Goal: Task Accomplishment & Management: Manage account settings

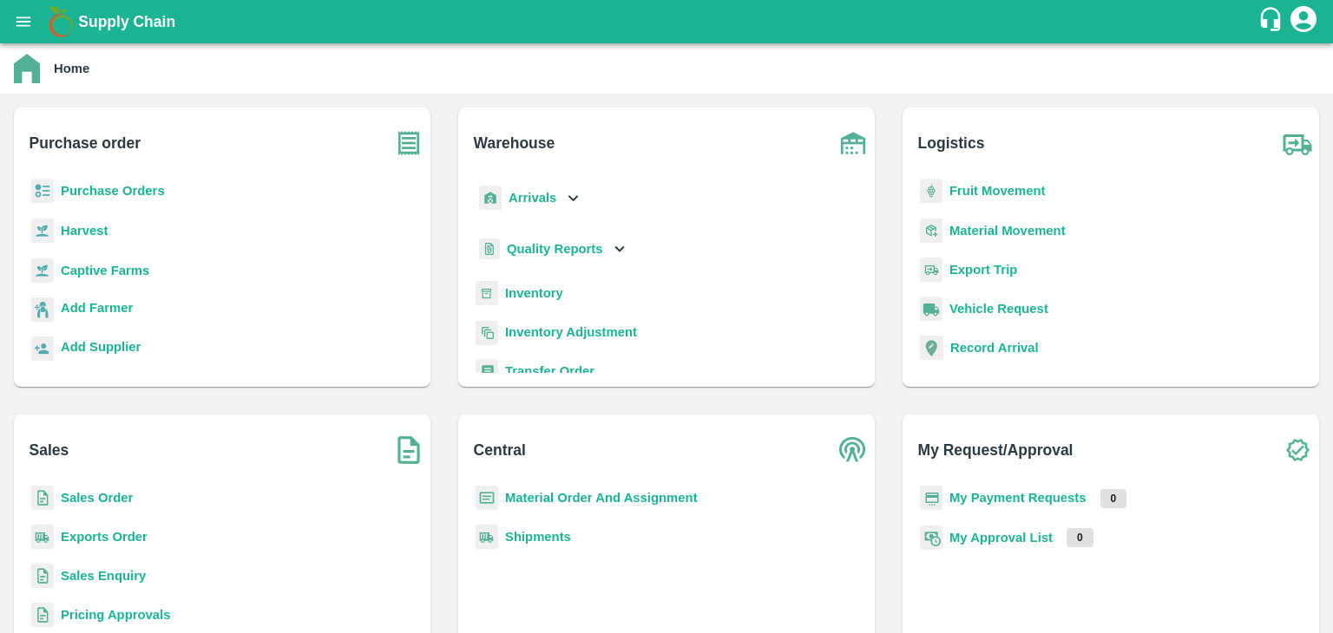
click at [87, 501] on b "Sales Order" at bounding box center [97, 498] width 72 height 14
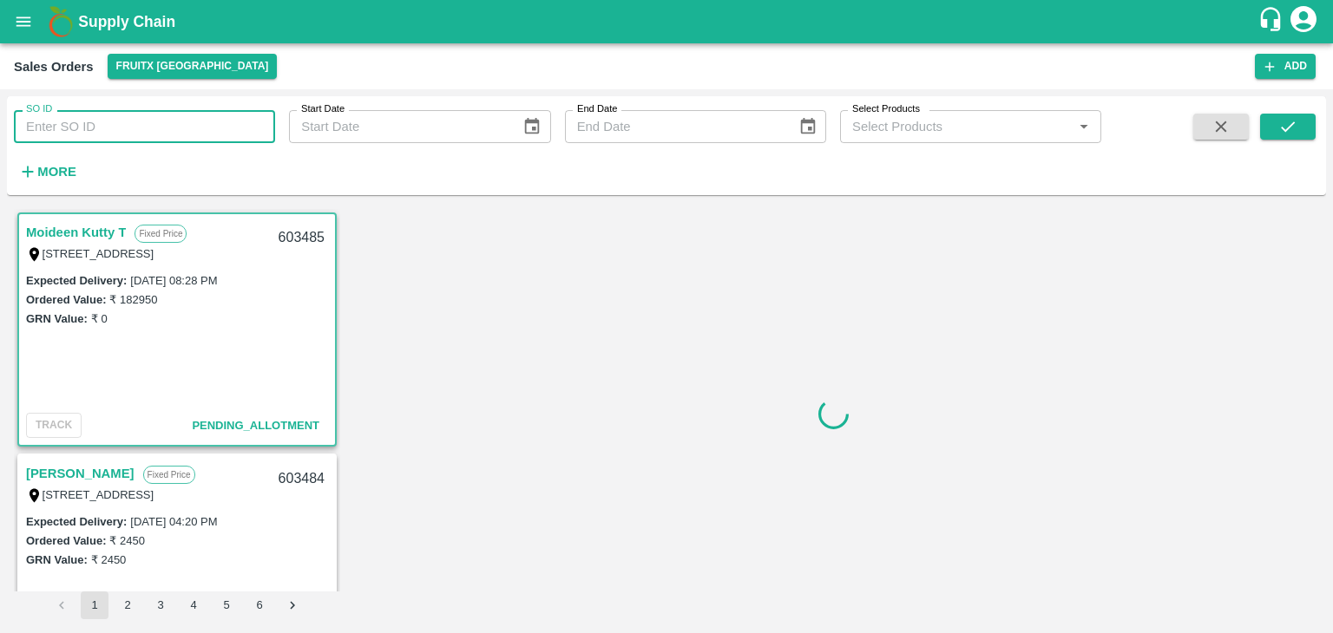
click at [95, 125] on input "SO ID" at bounding box center [144, 126] width 261 height 33
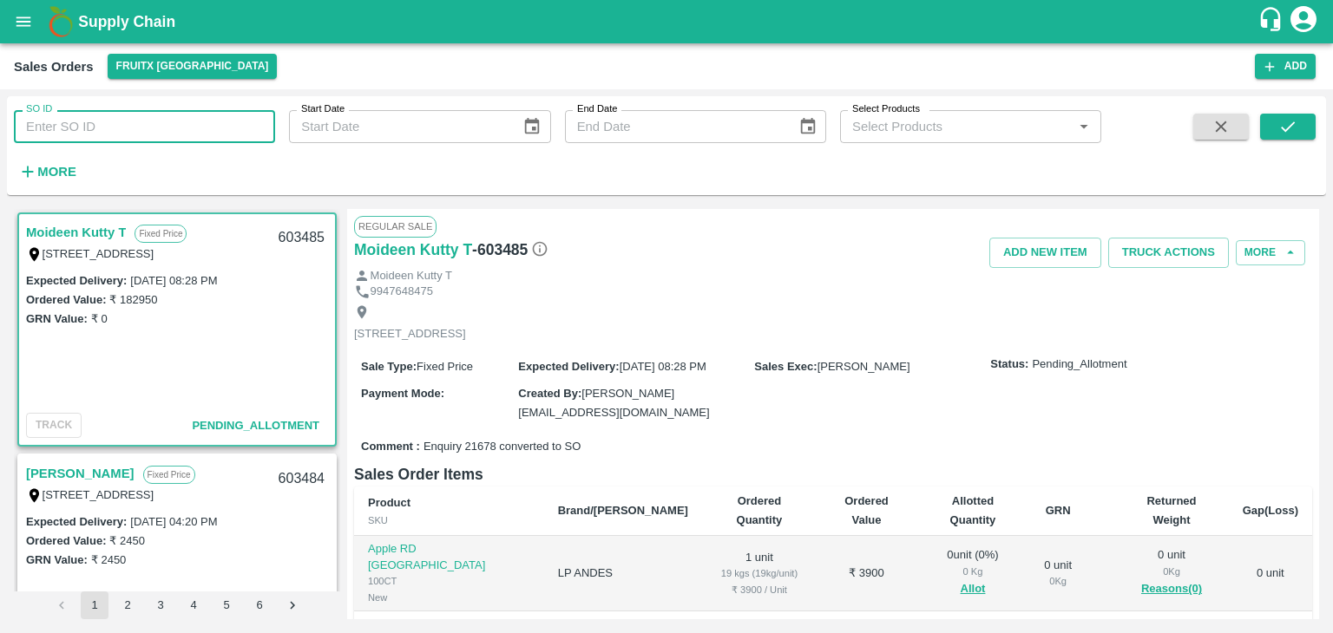
paste input "603199"
type input "603199"
click at [1289, 121] on icon "submit" at bounding box center [1287, 126] width 19 height 19
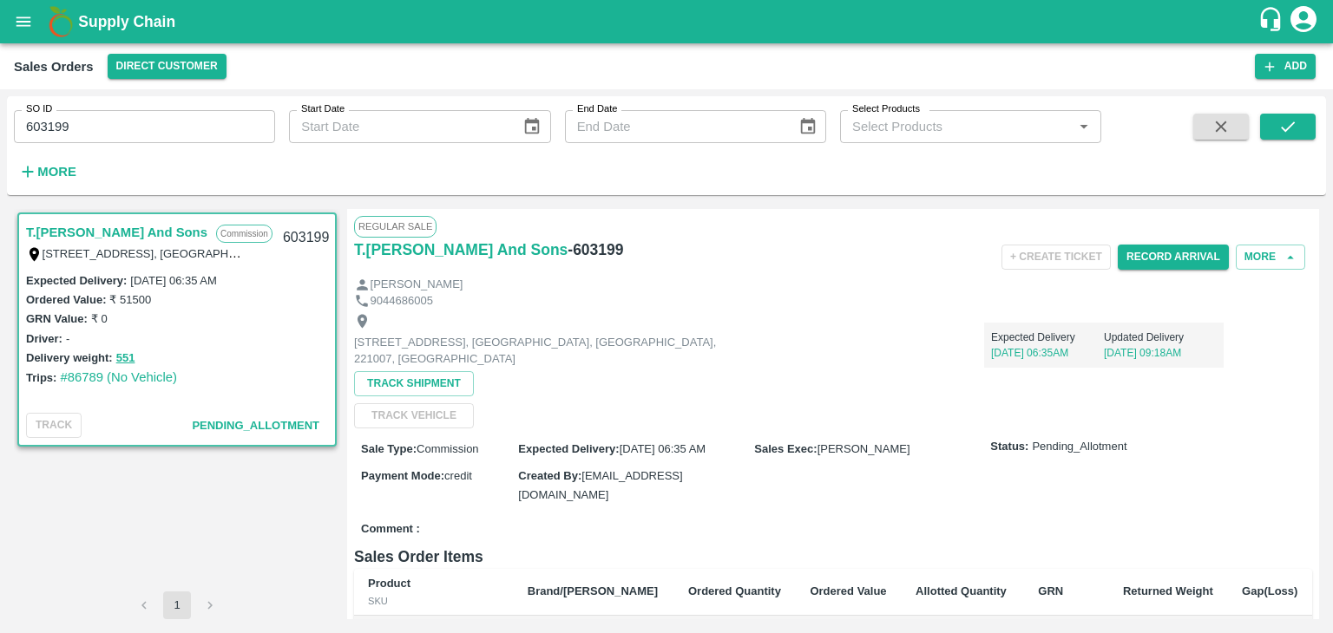
click at [1301, 15] on icon "account of current user" at bounding box center [1302, 18] width 31 height 31
click at [1228, 88] on li "Logout" at bounding box center [1262, 91] width 134 height 29
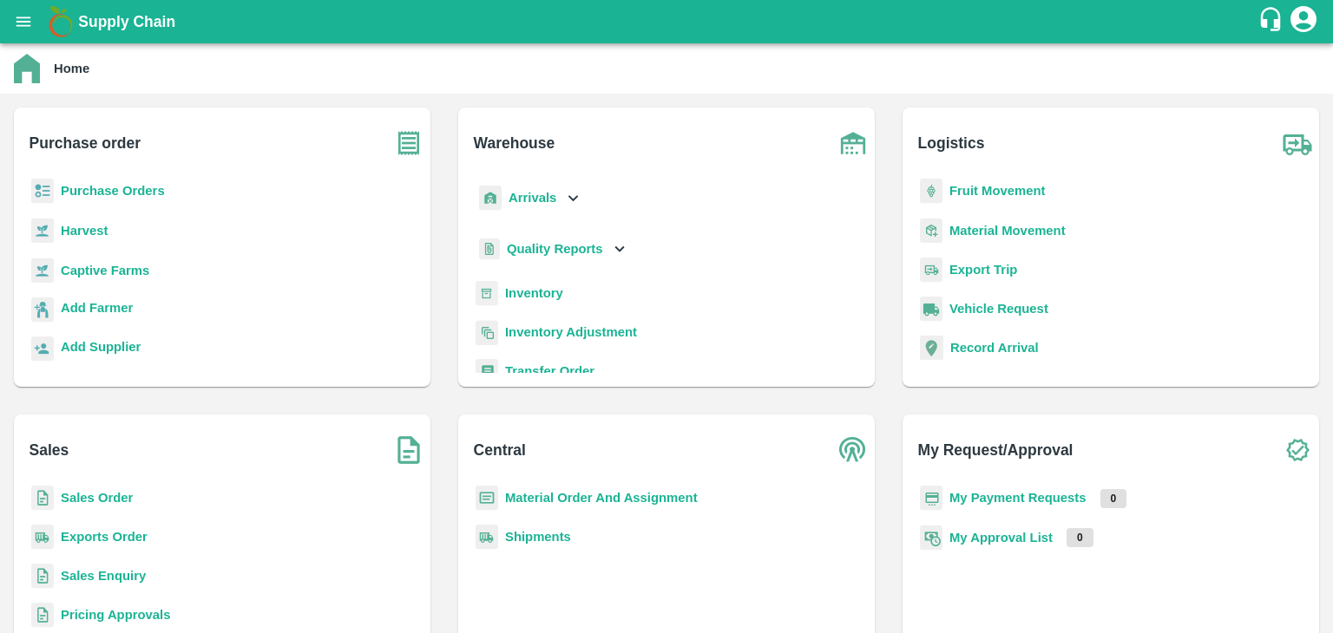
click at [88, 502] on b "Sales Order" at bounding box center [97, 498] width 72 height 14
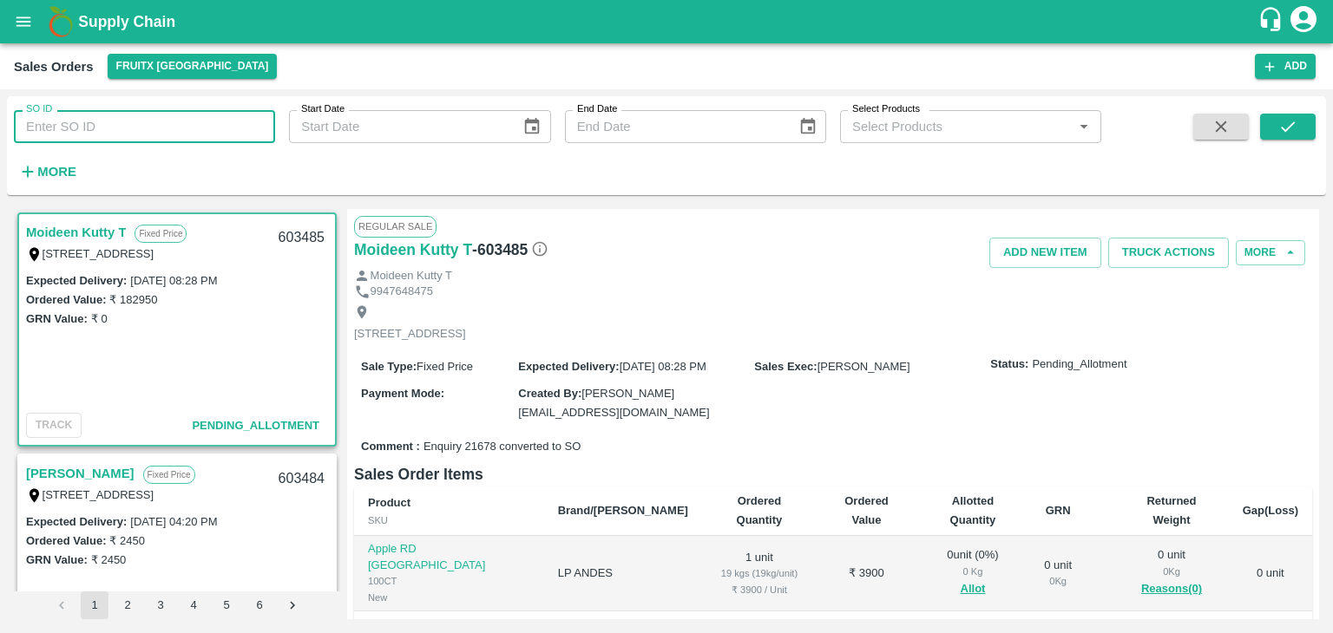
click at [51, 133] on input "SO ID" at bounding box center [144, 126] width 261 height 33
paste input "603199"
type input "603199"
click at [1289, 126] on icon "submit" at bounding box center [1288, 126] width 14 height 10
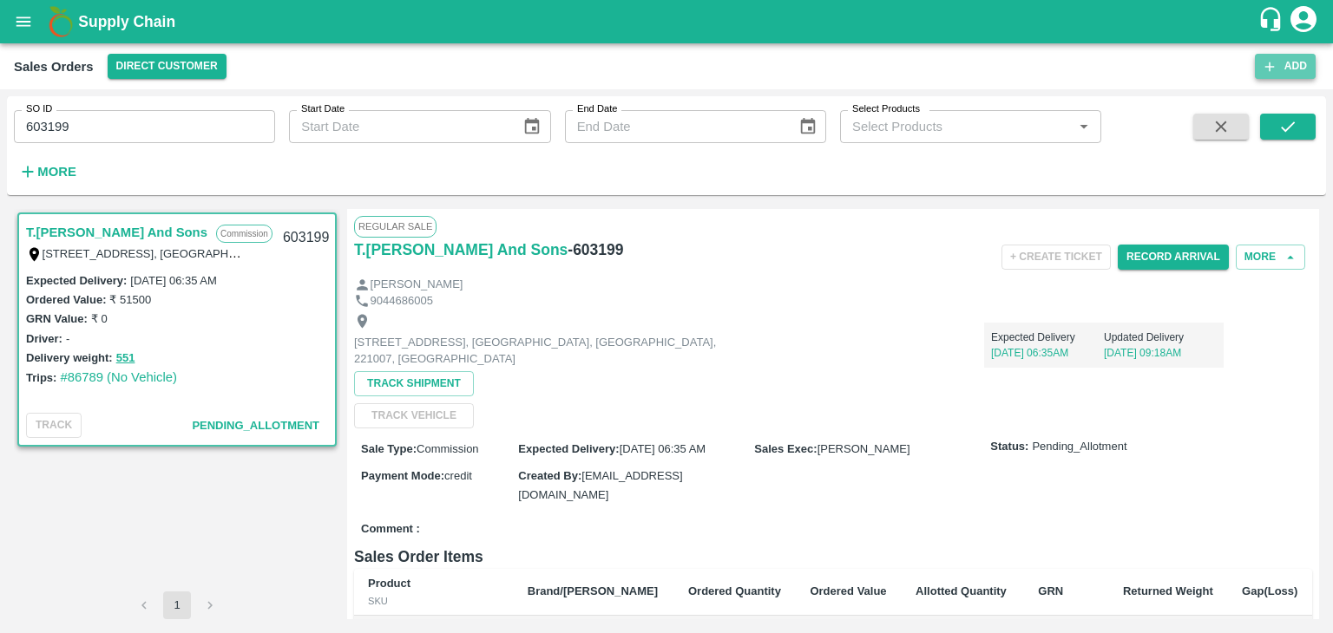
click at [1275, 63] on icon "button" at bounding box center [1269, 67] width 16 height 16
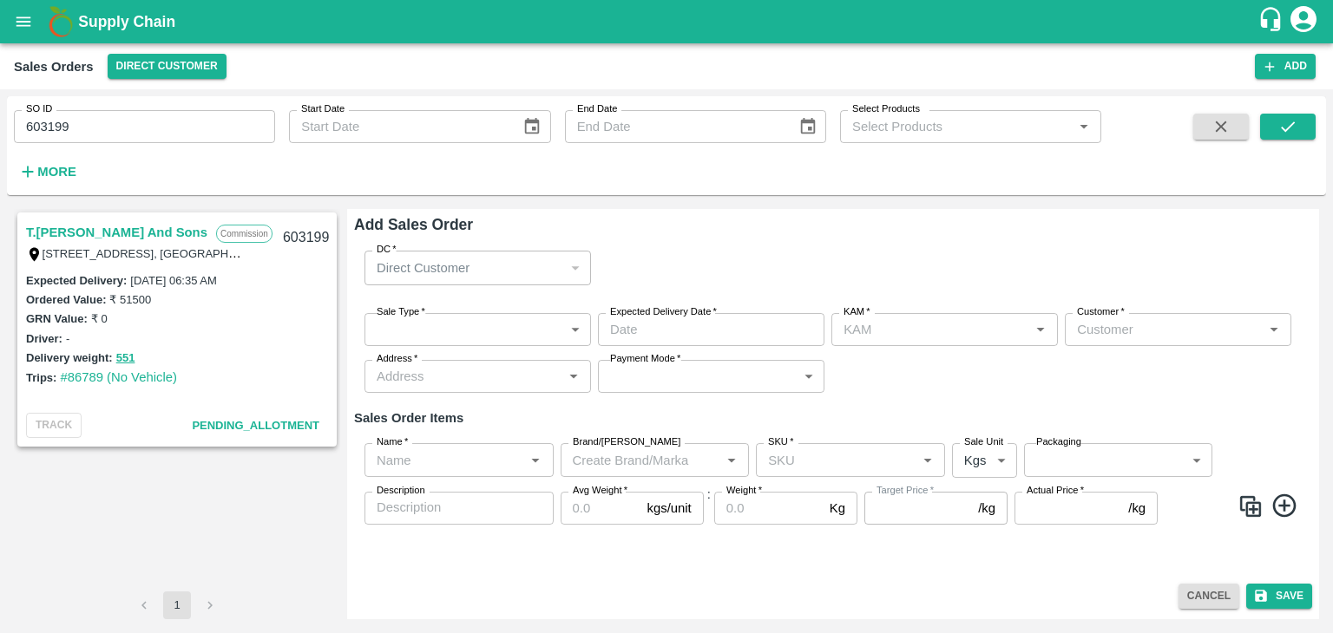
type input "[PERSON_NAME]"
click at [1303, 68] on button "Add" at bounding box center [1285, 66] width 61 height 25
click at [575, 265] on div "Direct Customer" at bounding box center [477, 268] width 226 height 34
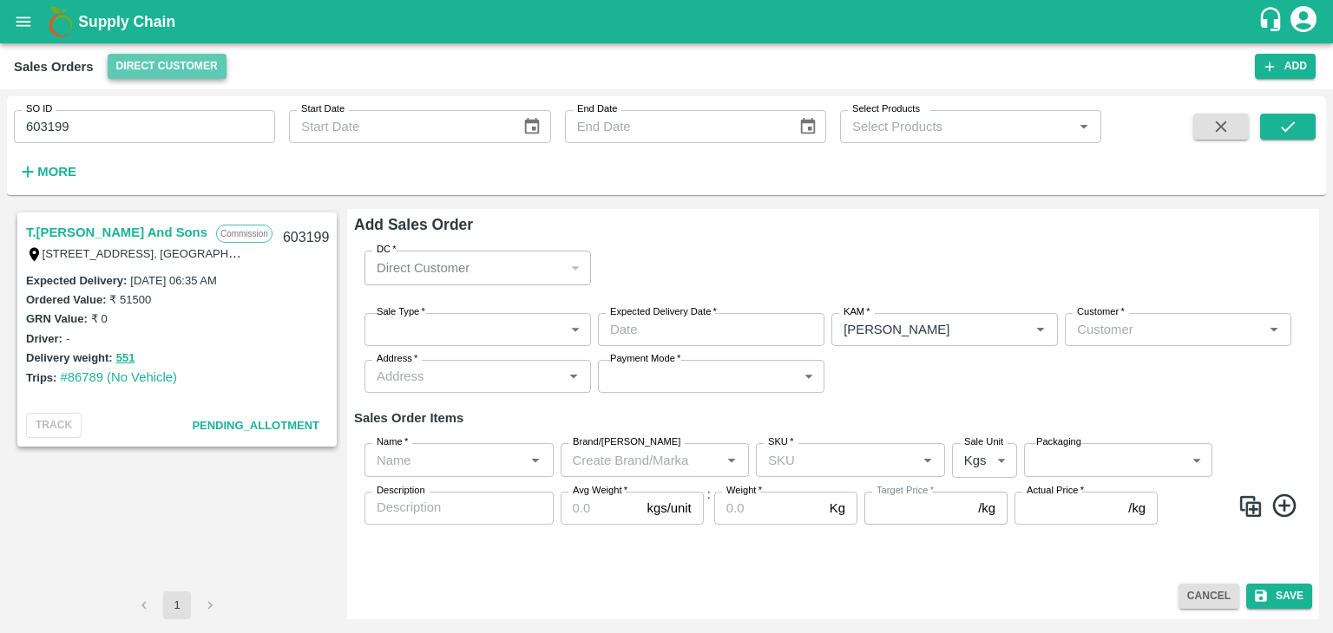
click at [187, 63] on button "Direct Customer" at bounding box center [167, 66] width 119 height 25
click at [287, 62] on div at bounding box center [666, 316] width 1333 height 633
click at [1287, 126] on icon "submit" at bounding box center [1287, 126] width 19 height 19
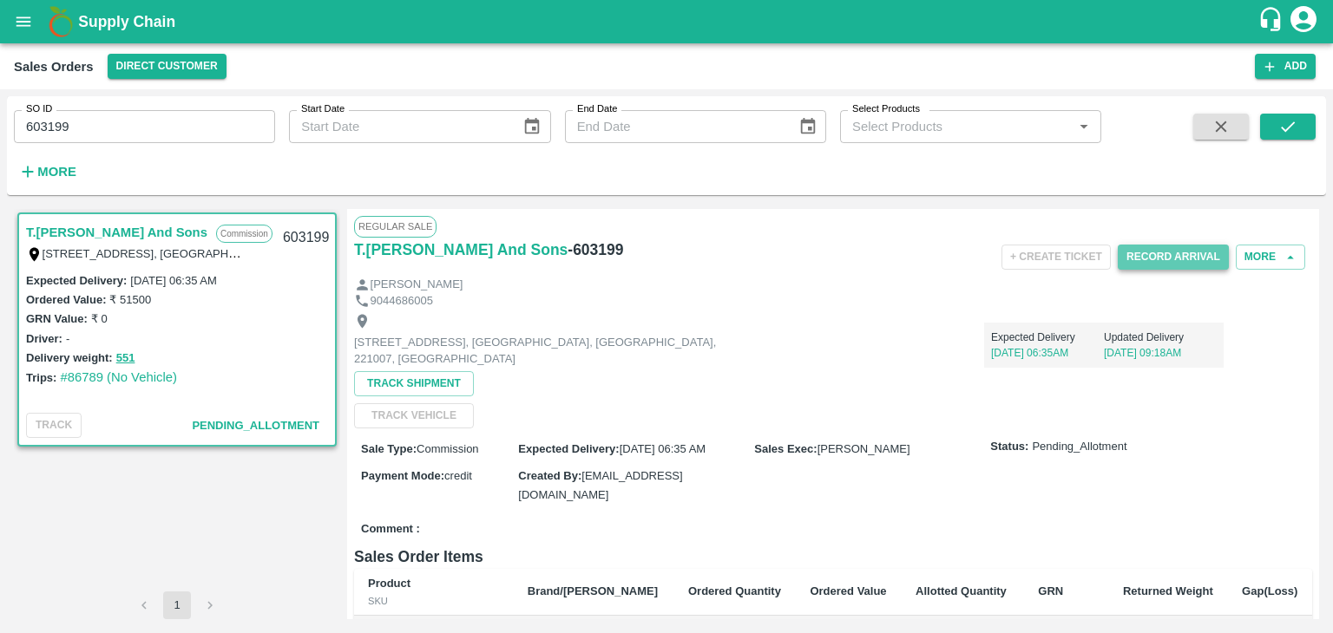
click at [1178, 253] on button "Record Arrival" at bounding box center [1172, 257] width 111 height 25
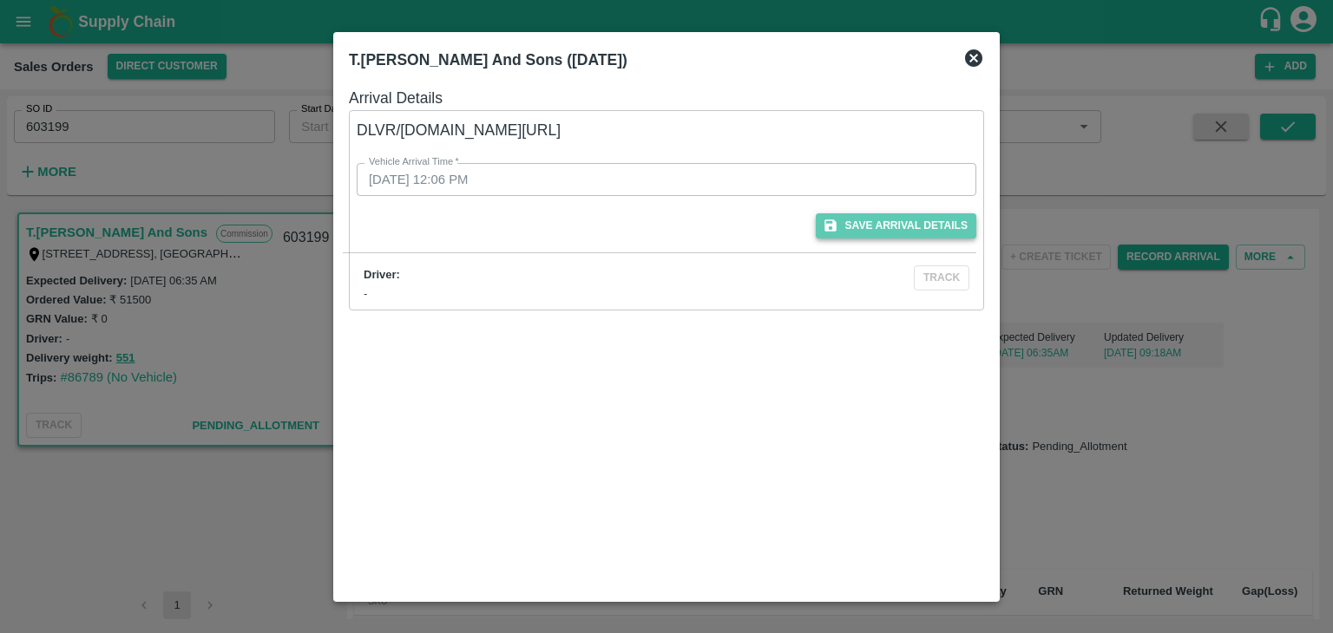
click at [906, 227] on button "Save Arrival Details" at bounding box center [896, 225] width 161 height 25
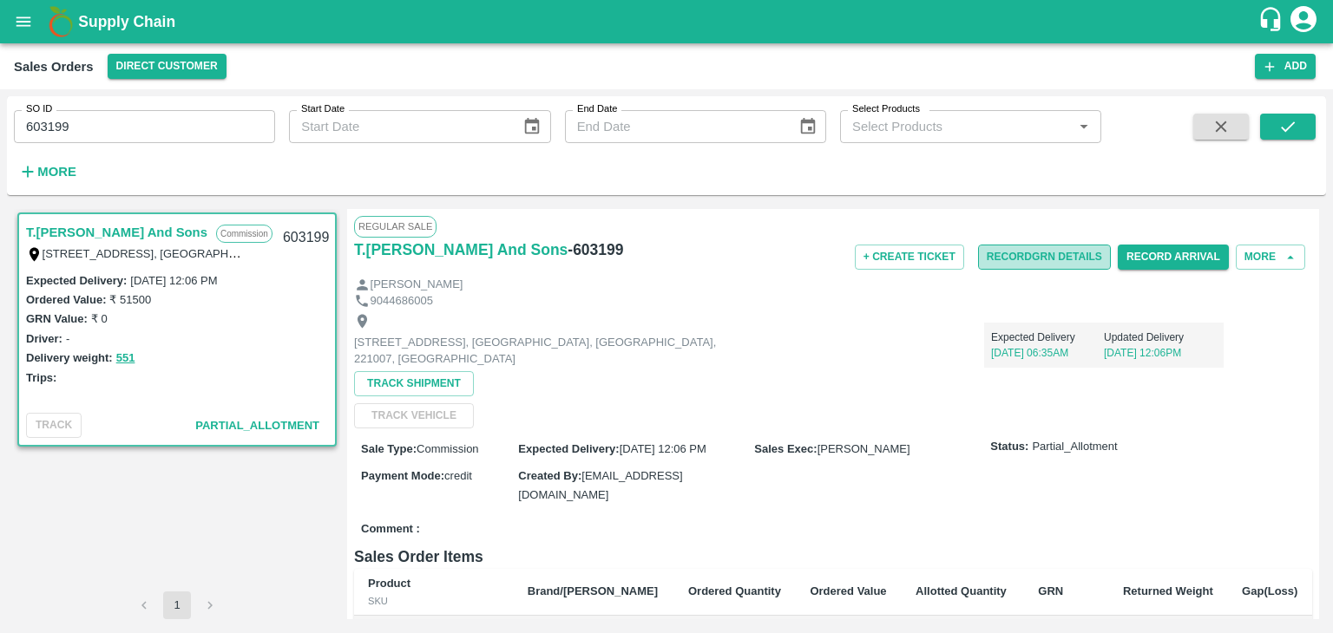
click at [1043, 257] on button "Record GRN Details" at bounding box center [1044, 257] width 133 height 25
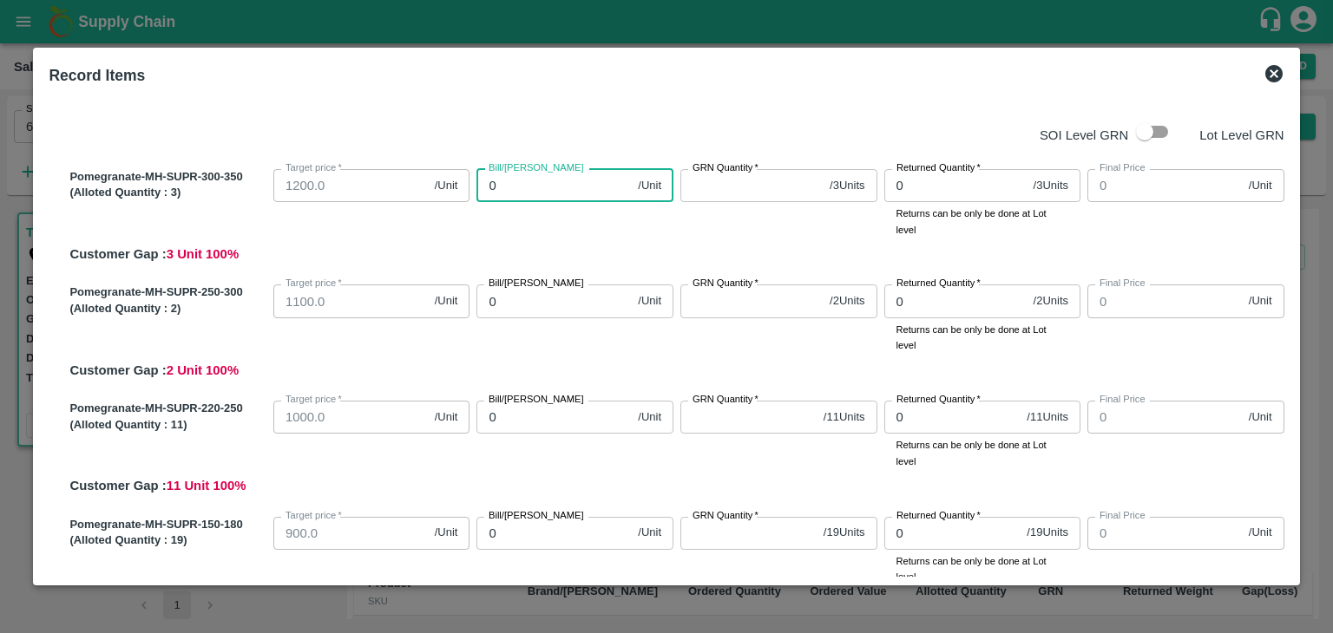
click at [521, 188] on input "0" at bounding box center [553, 185] width 154 height 33
type input "01"
type input "1"
type input "011"
type input "11"
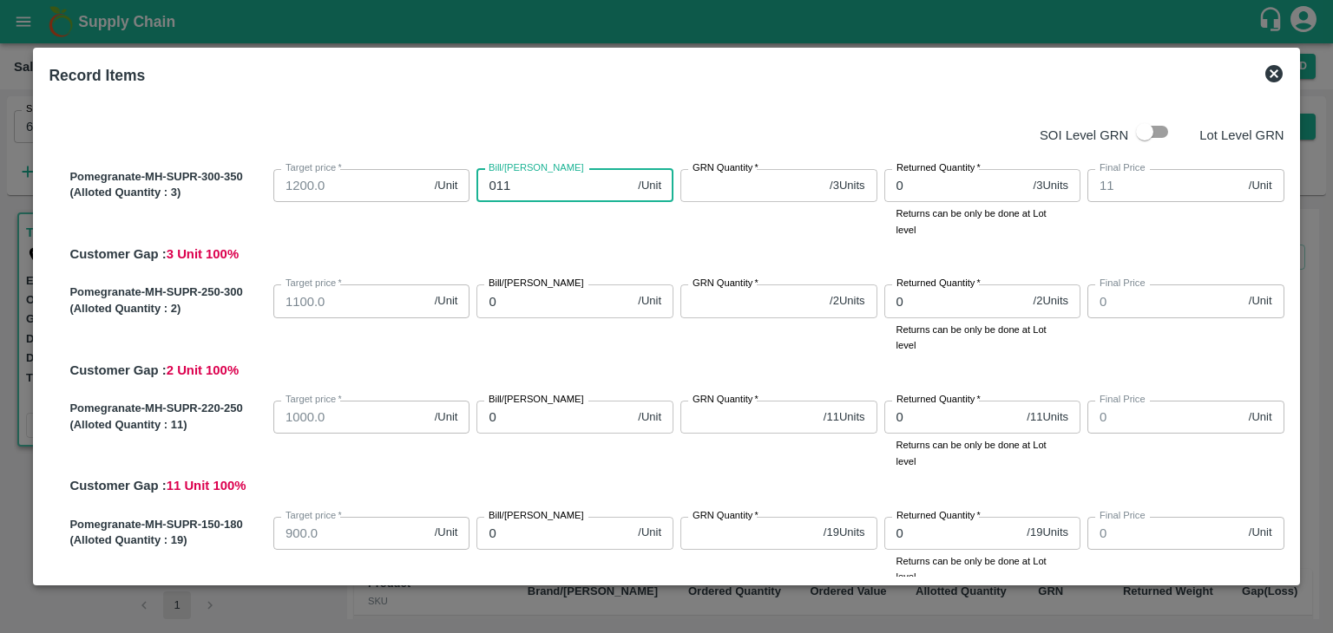
type input "0110"
type input "110"
type input "01100"
type input "1100"
type input "01100"
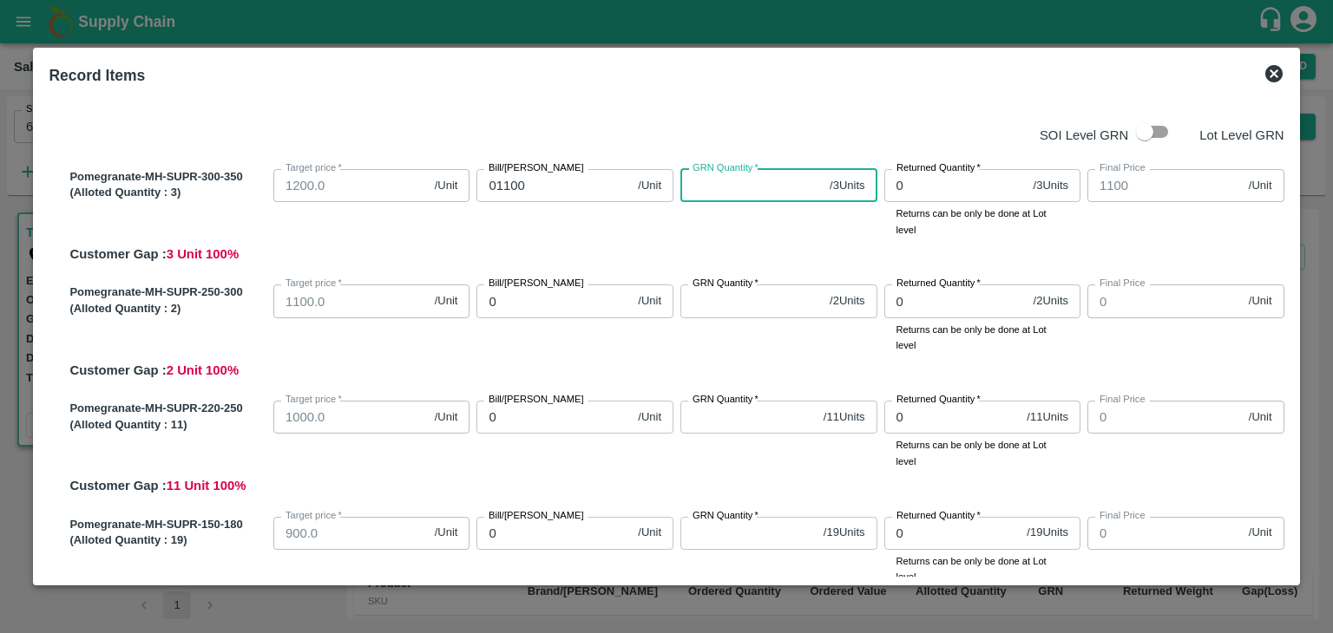
click at [746, 187] on input "GRN Quantity   *" at bounding box center [751, 185] width 142 height 33
type input "3"
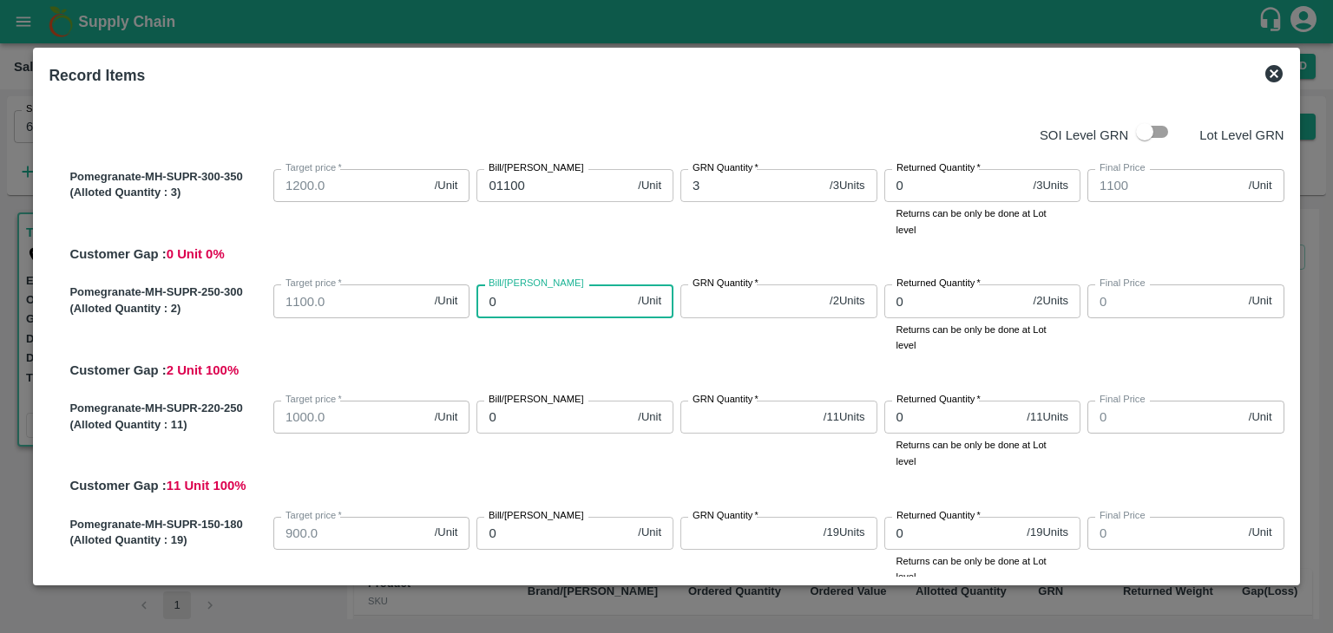
click at [552, 302] on input "0" at bounding box center [553, 301] width 154 height 33
type input "08"
type input "8"
type input "080"
type input "80"
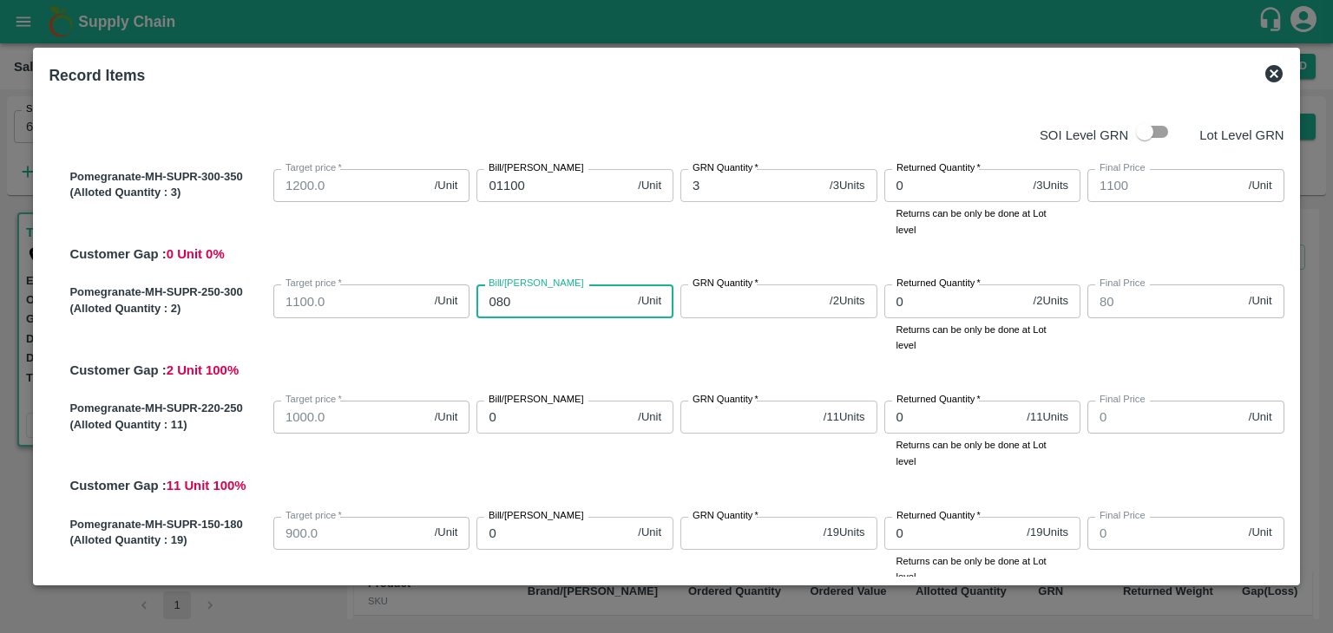
type input "0800"
type input "800"
type input "0800"
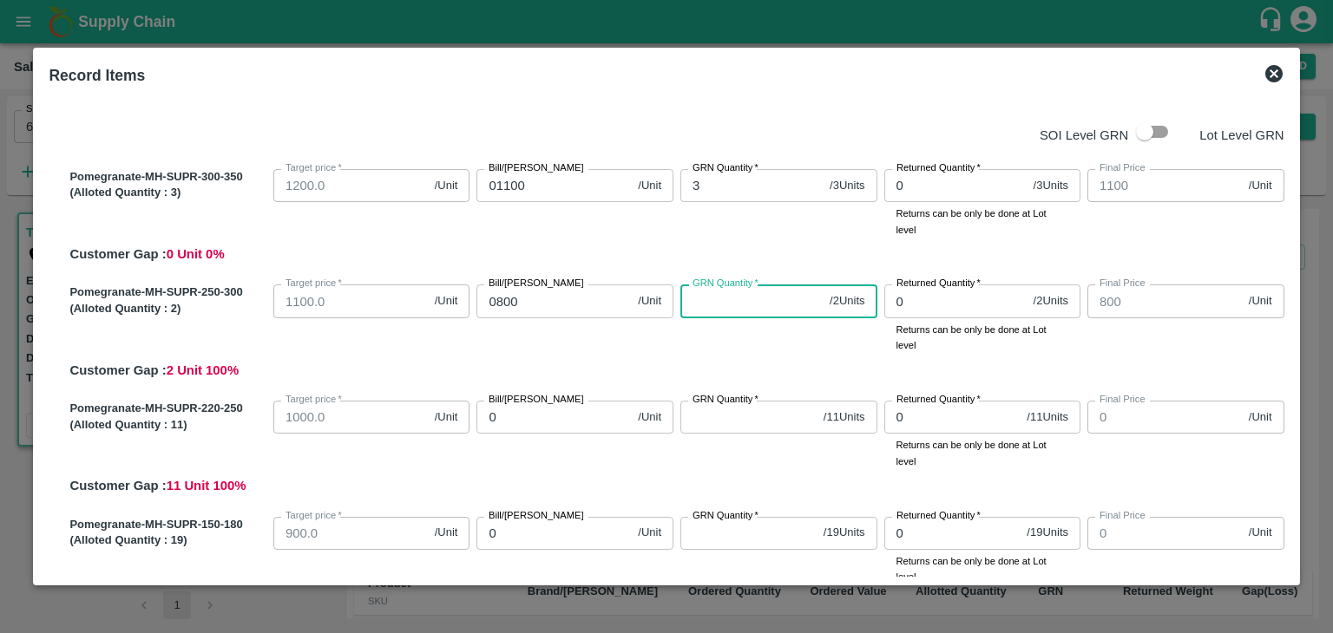
click at [720, 298] on input "GRN Quantity   *" at bounding box center [751, 301] width 142 height 33
type input "2"
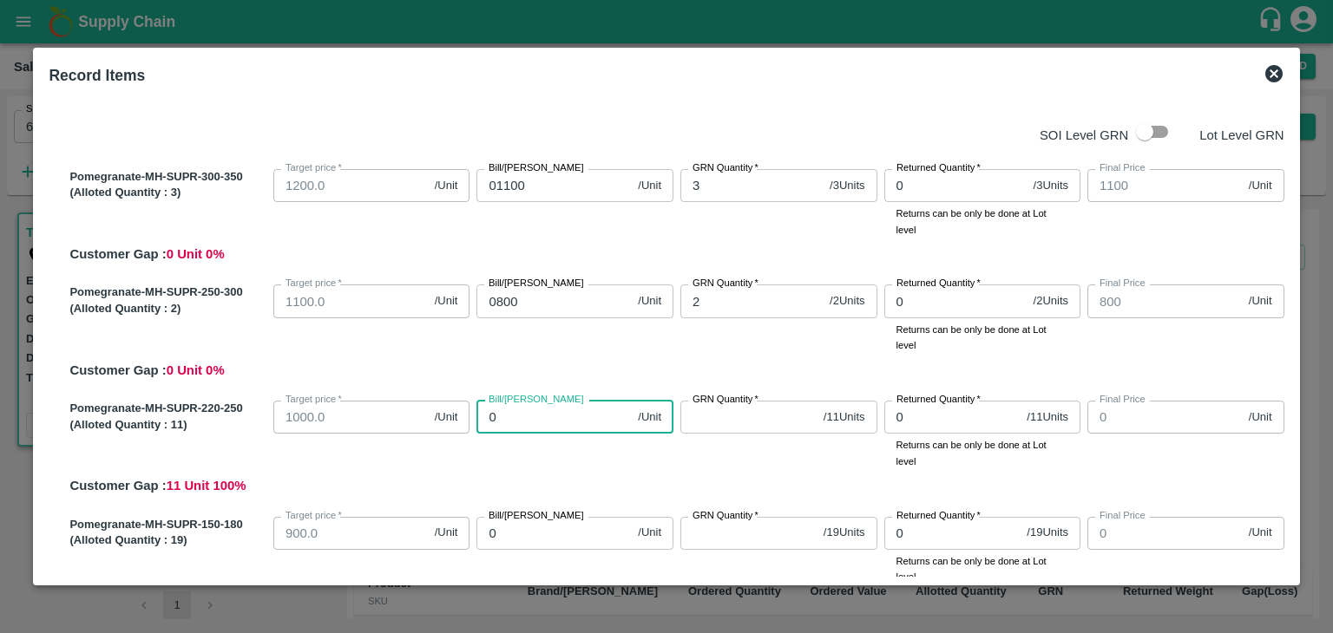
click at [520, 407] on input "0" at bounding box center [553, 417] width 154 height 33
type input "08"
type input "8"
type input "080"
type input "80"
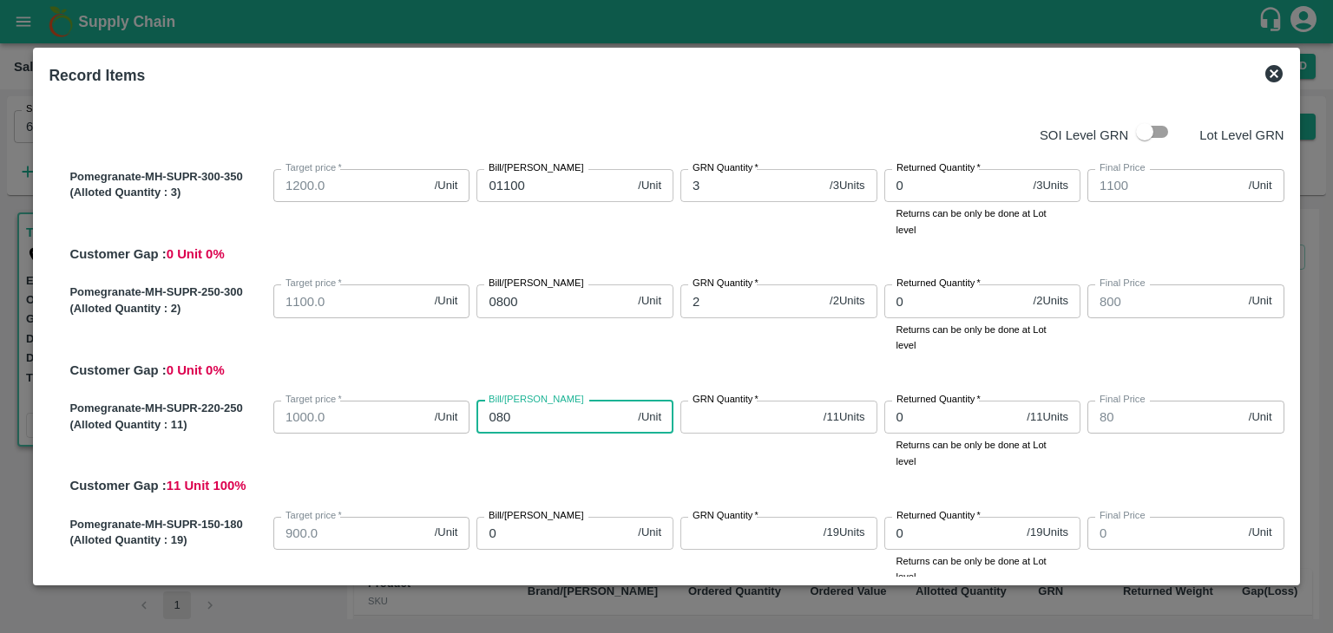
type input "0800"
type input "800"
type input "0800"
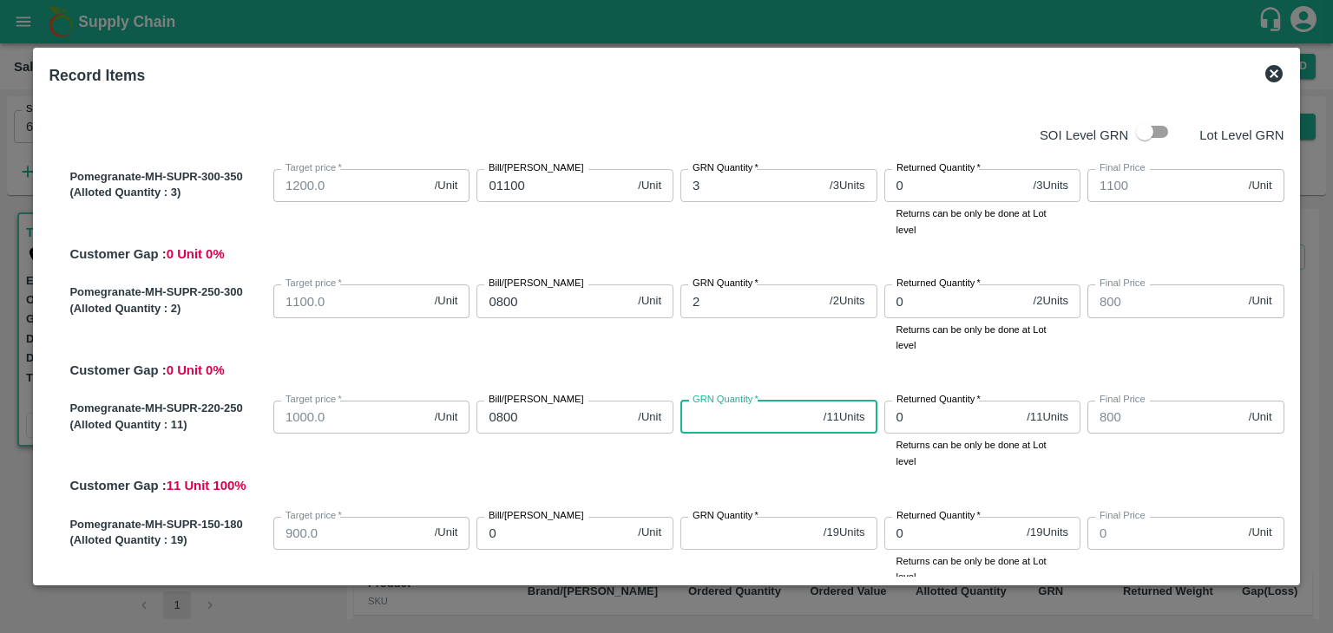
click at [715, 419] on input "GRN Quantity   *" at bounding box center [748, 417] width 136 height 33
type input "1"
type input "11"
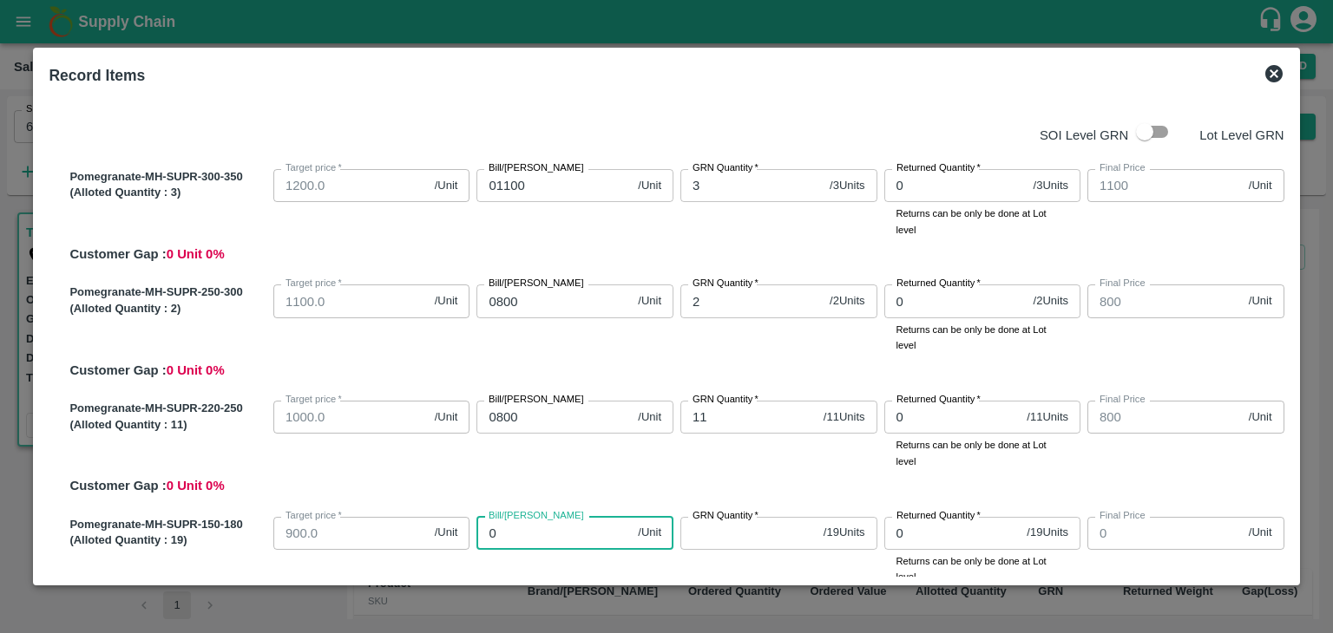
click at [501, 539] on input "0" at bounding box center [553, 533] width 154 height 33
type input "07"
type input "7"
type input "070"
type input "70"
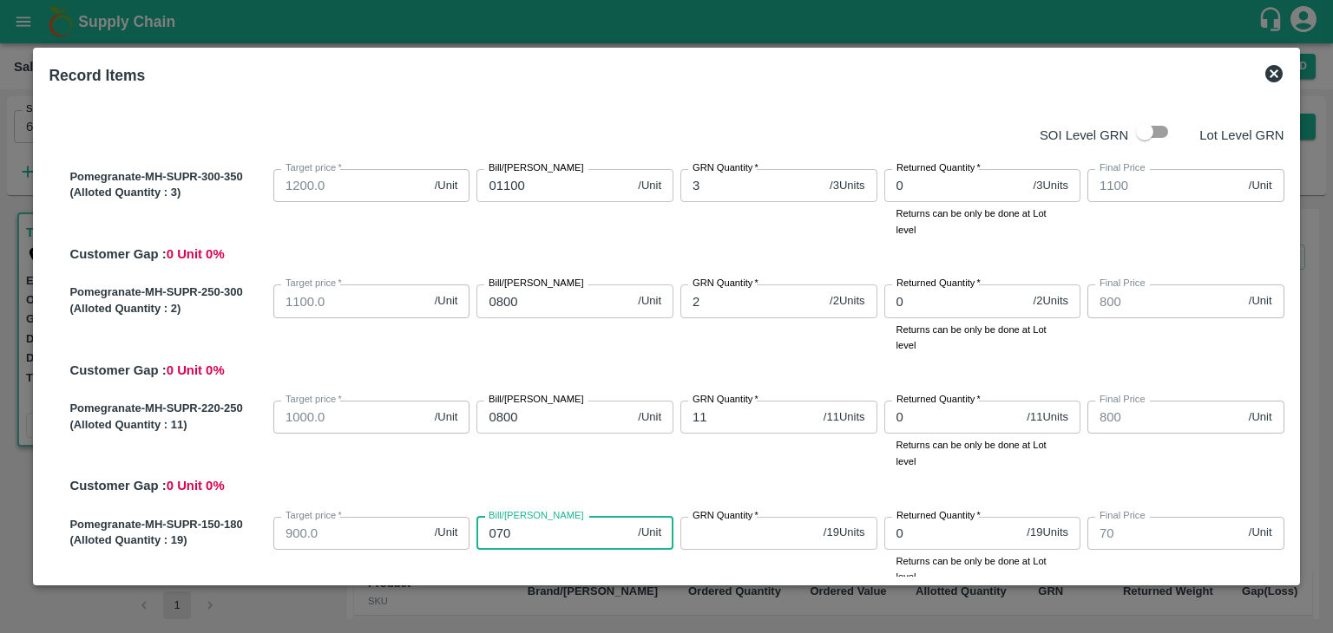
type input "0700"
type input "700"
type input "07000"
type input "7000"
type input "0700"
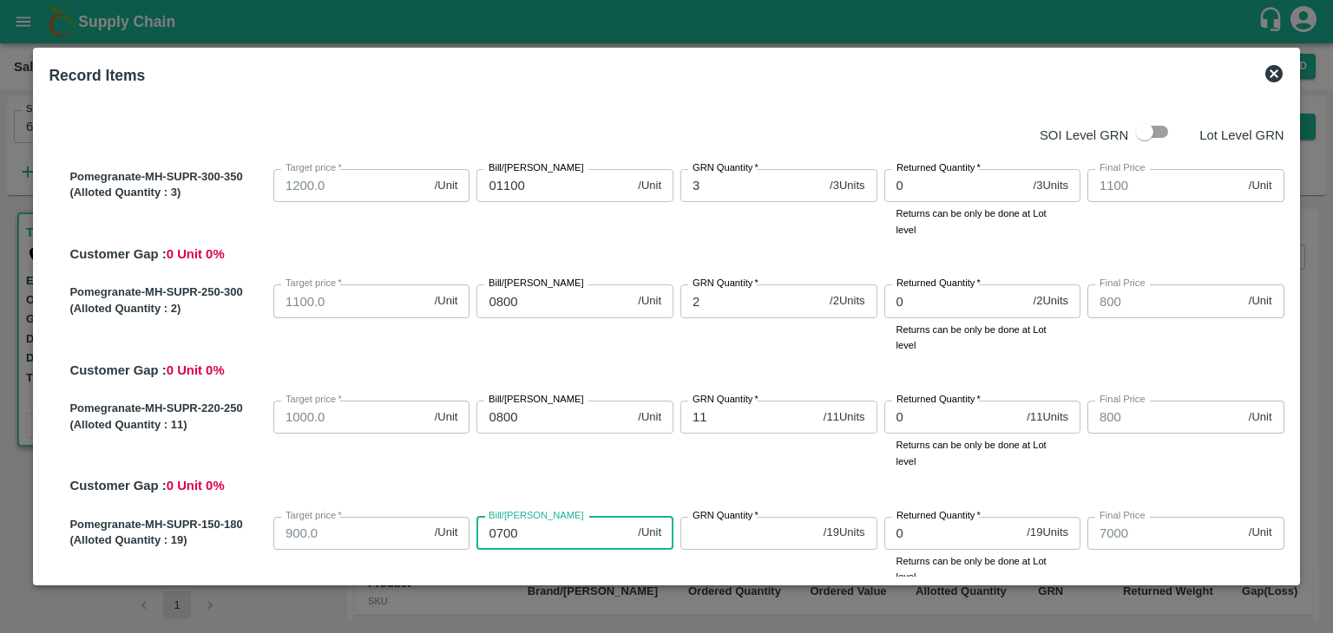
type input "700"
type input "0700"
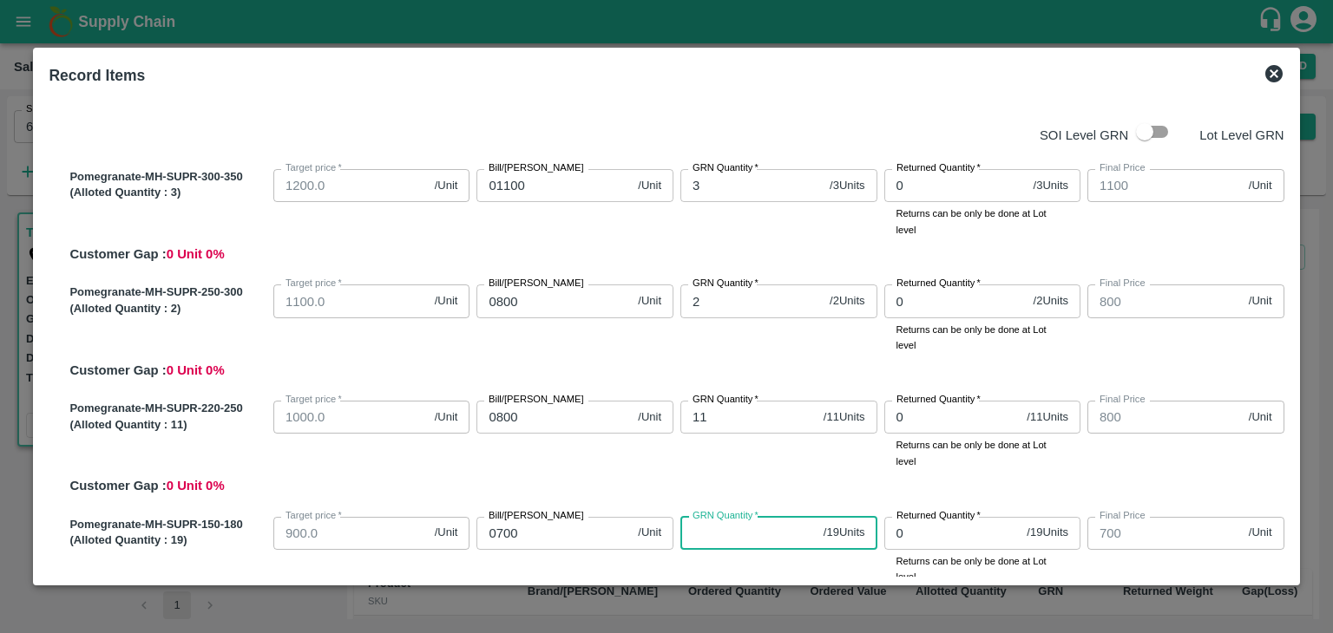
click at [712, 532] on input "GRN Quantity   *" at bounding box center [748, 533] width 136 height 33
type input "1"
type input "11"
click at [1287, 225] on div "Record Items SOI Level GRN Lot Level GRN Pomegranate-MH-SUPR-300-350 (Alloted Q…" at bounding box center [666, 317] width 1266 height 539
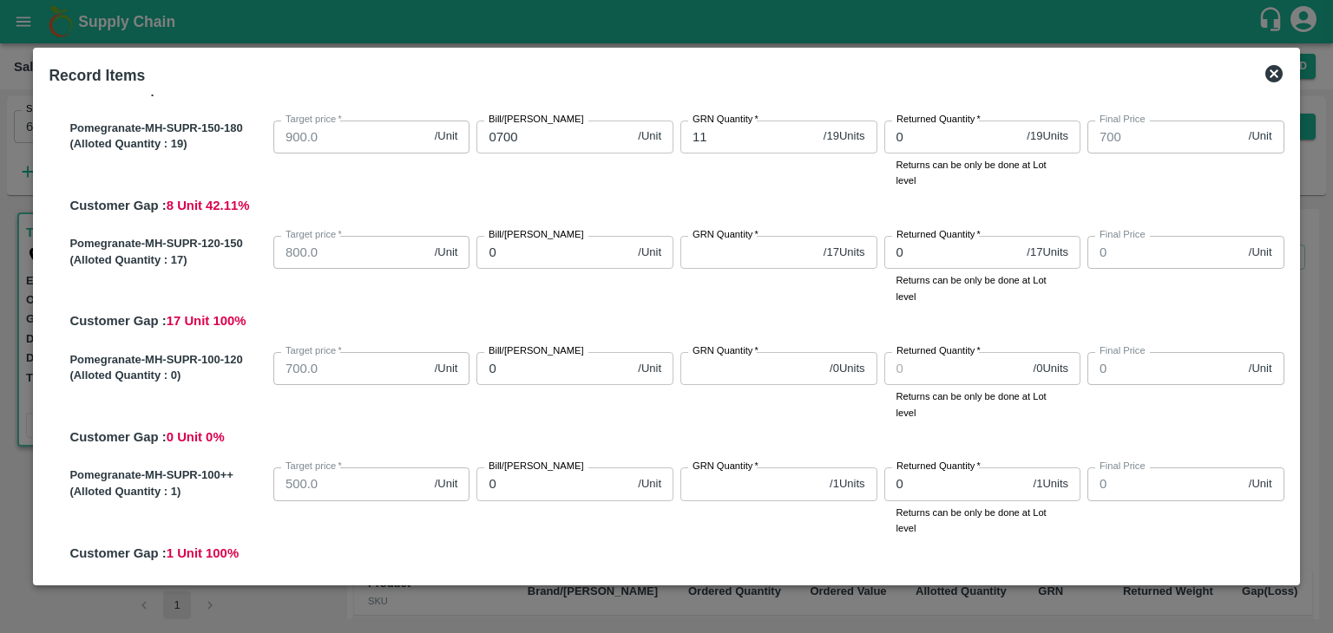
scroll to position [398, 0]
click at [508, 247] on input "0" at bounding box center [553, 250] width 154 height 33
type input "07"
type input "7"
type input "070"
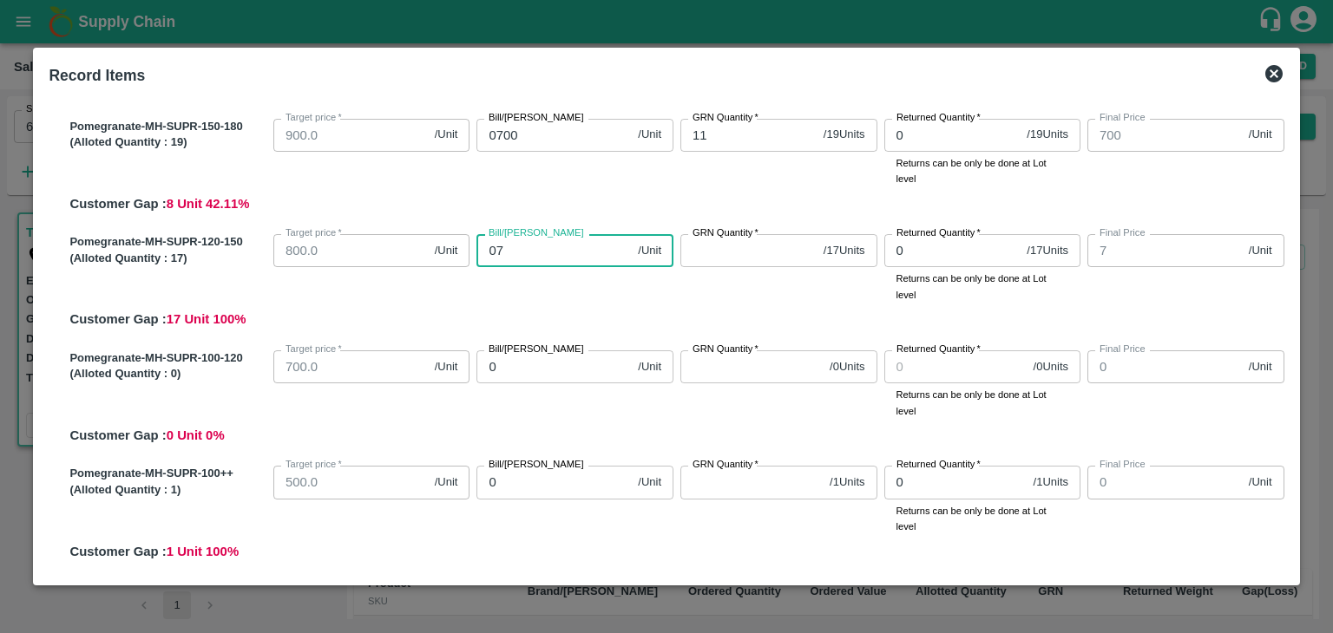
type input "70"
type input "0700"
type input "700"
type input "0700"
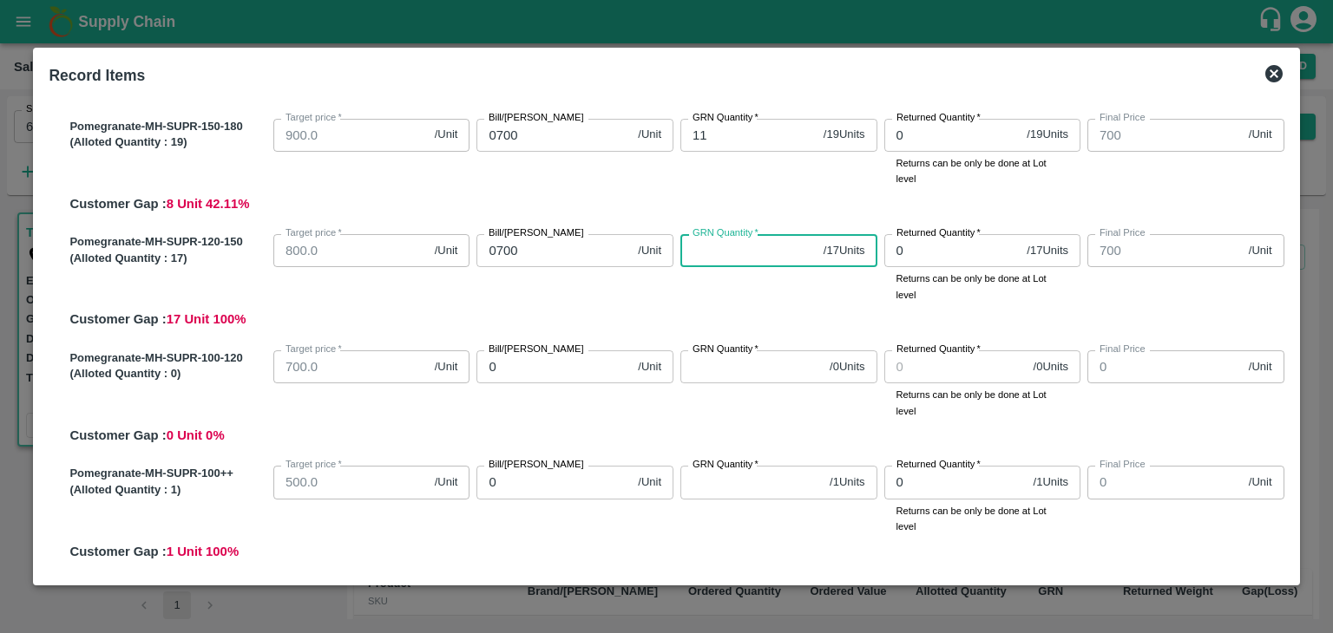
click at [711, 250] on input "GRN Quantity   *" at bounding box center [748, 250] width 136 height 33
type input "1"
type input "17"
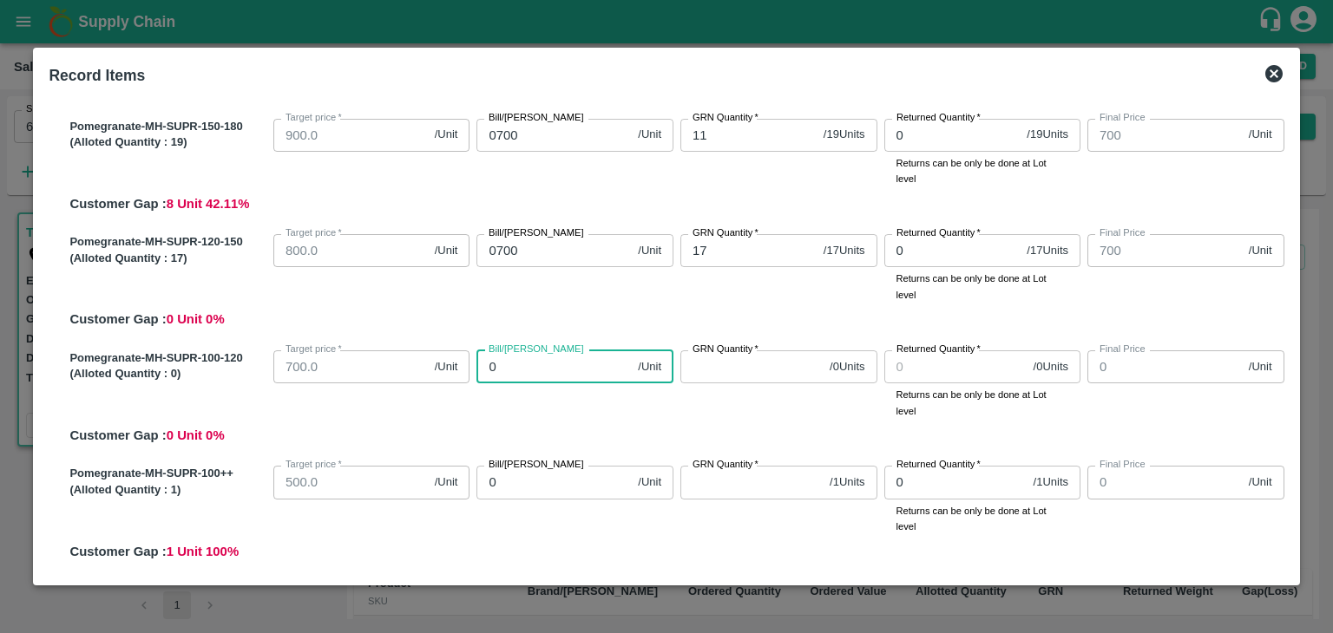
click at [528, 374] on input "0" at bounding box center [553, 367] width 154 height 33
type input "05"
type input "5"
type input "050"
type input "50"
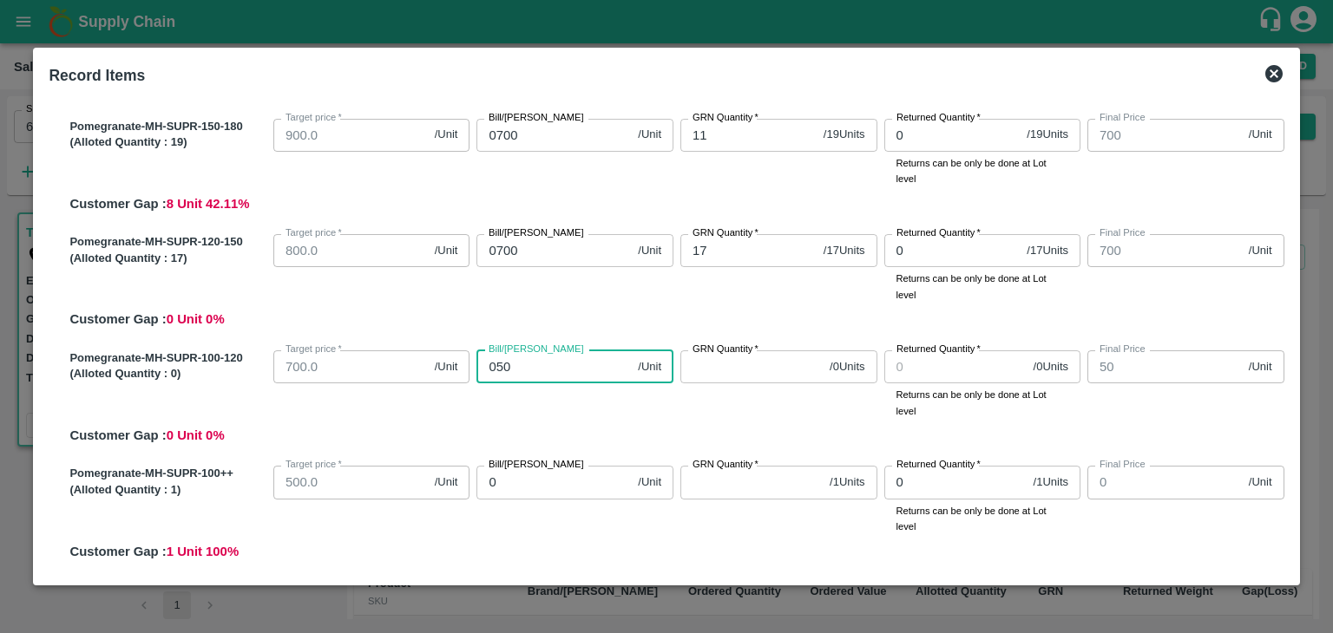
type input "0500"
type input "500"
type input "0500"
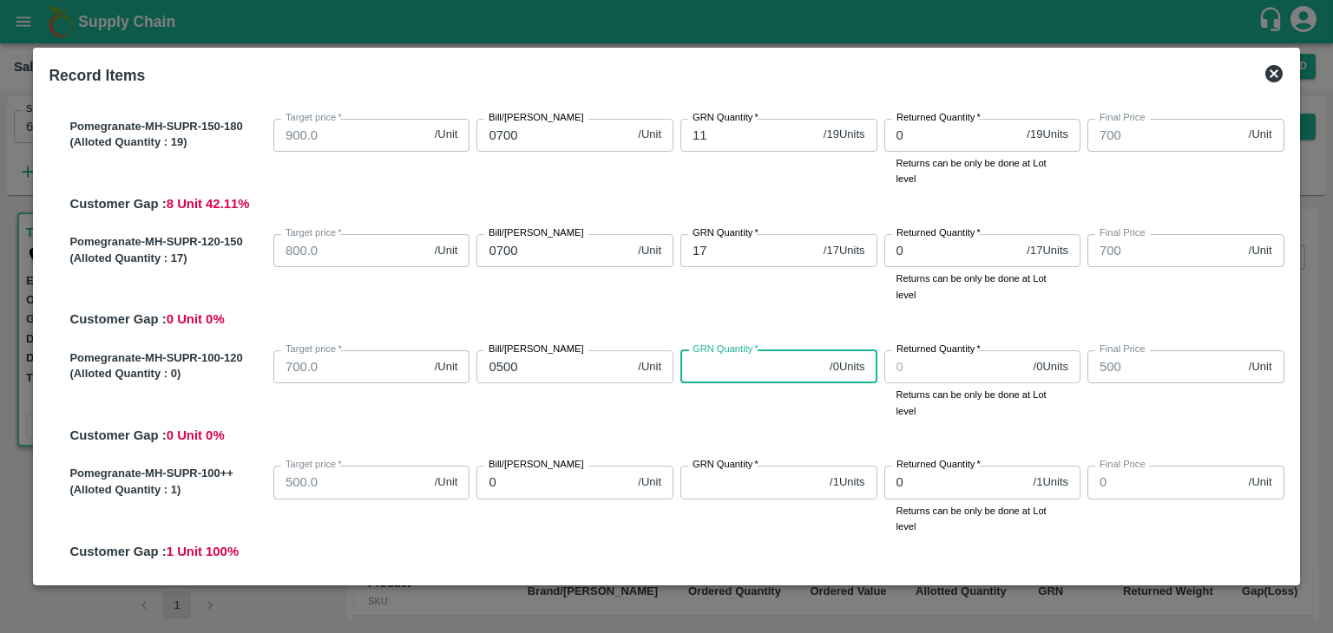
click at [711, 371] on input "GRN Quantity   *" at bounding box center [751, 367] width 142 height 33
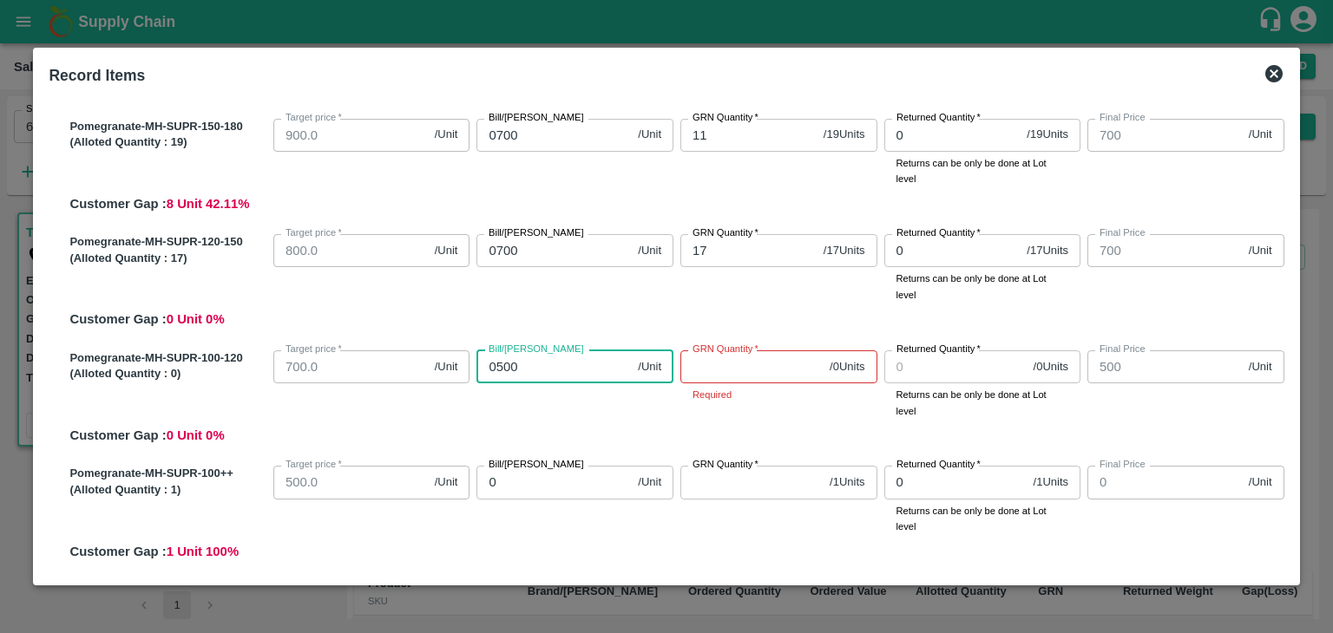
click at [527, 371] on input "0500" at bounding box center [553, 367] width 154 height 33
type input "050"
type input "50"
type input "0"
click at [527, 396] on div "Bill/[PERSON_NAME] /Unit Bill/[PERSON_NAME]" at bounding box center [571, 381] width 204 height 75
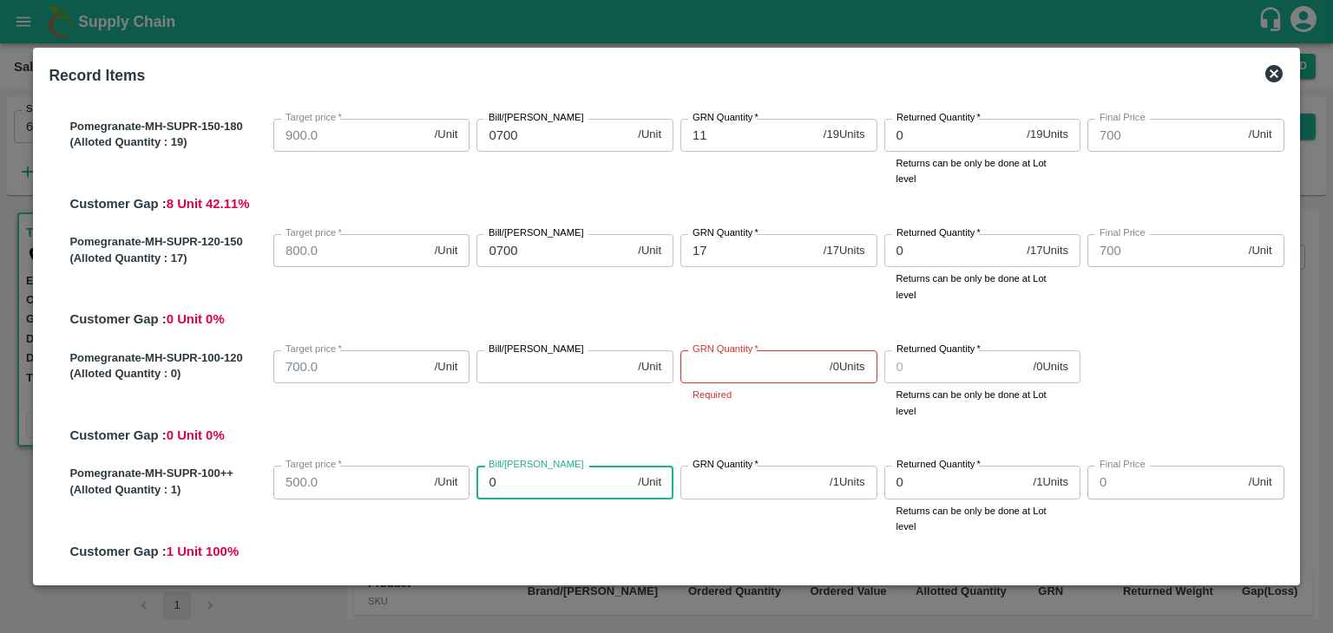
click at [540, 486] on input "0" at bounding box center [553, 482] width 154 height 33
type input "03"
type input "3"
type input "030"
type input "30"
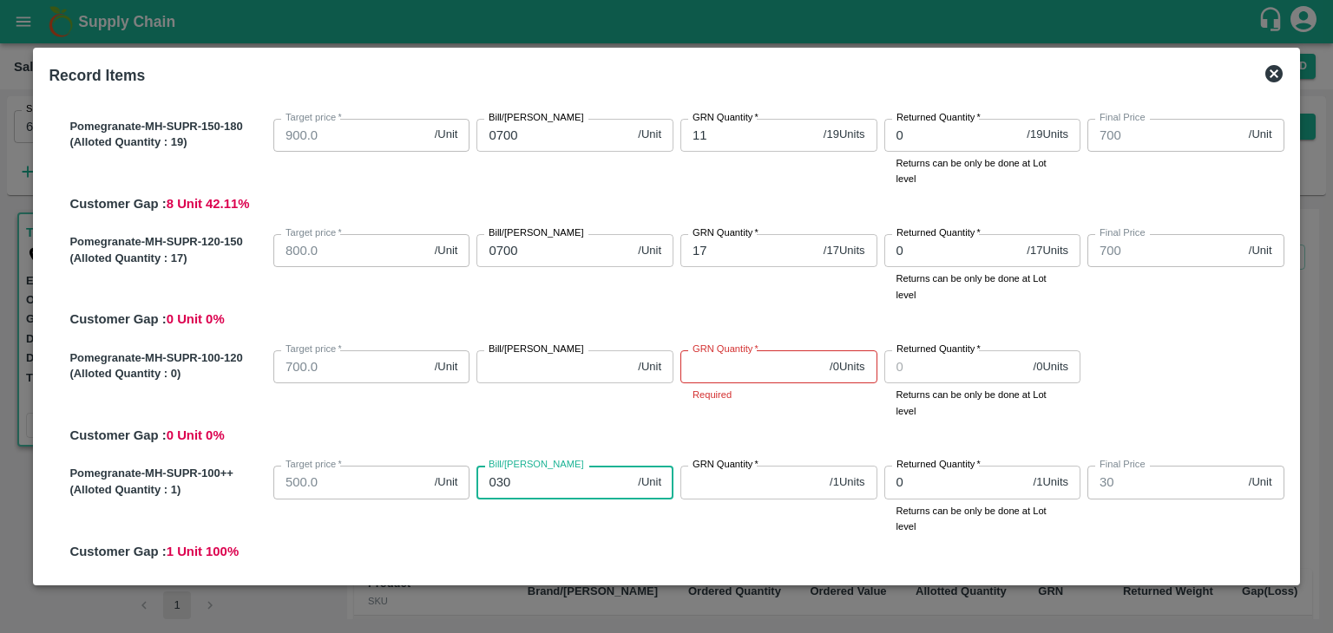
type input "0300"
type input "300"
type input "0300"
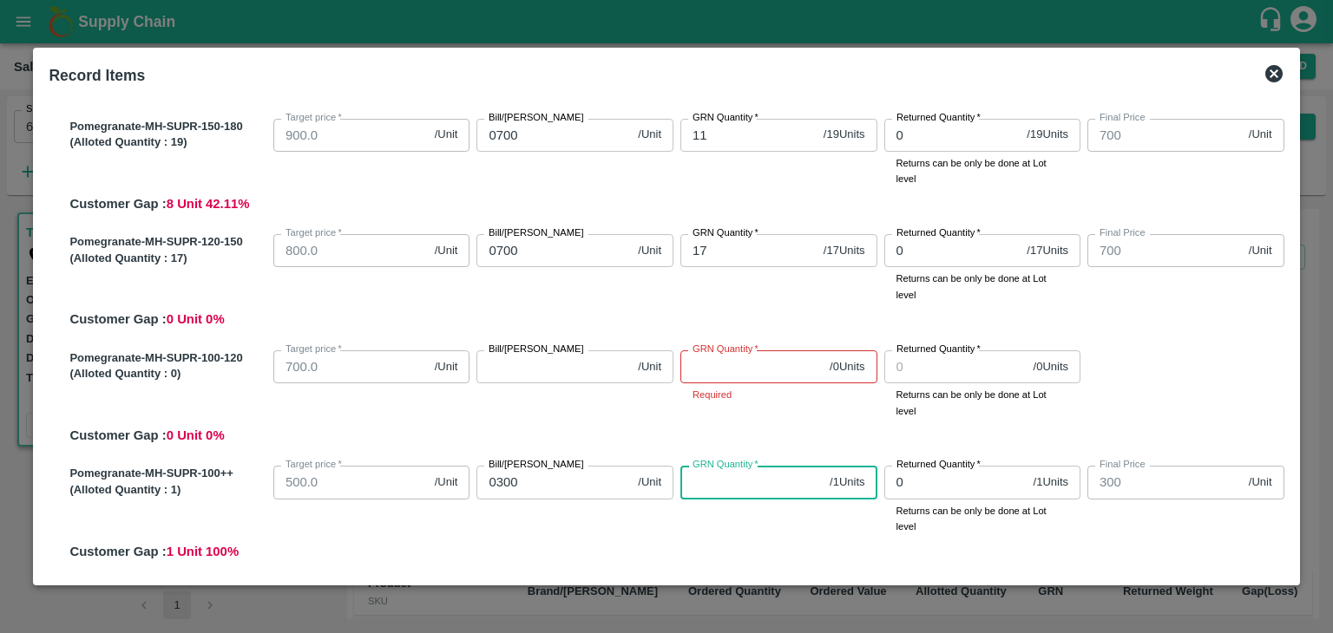
click at [711, 476] on input "GRN Quantity   *" at bounding box center [751, 482] width 142 height 33
type input "1"
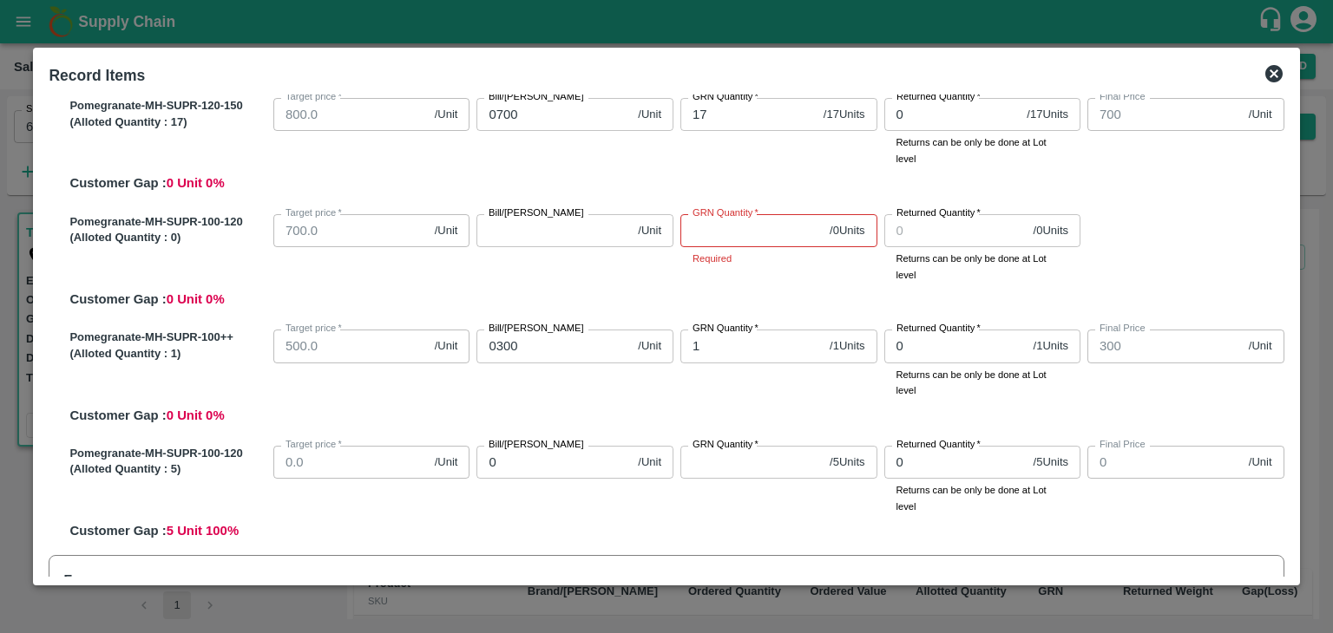
scroll to position [531, 0]
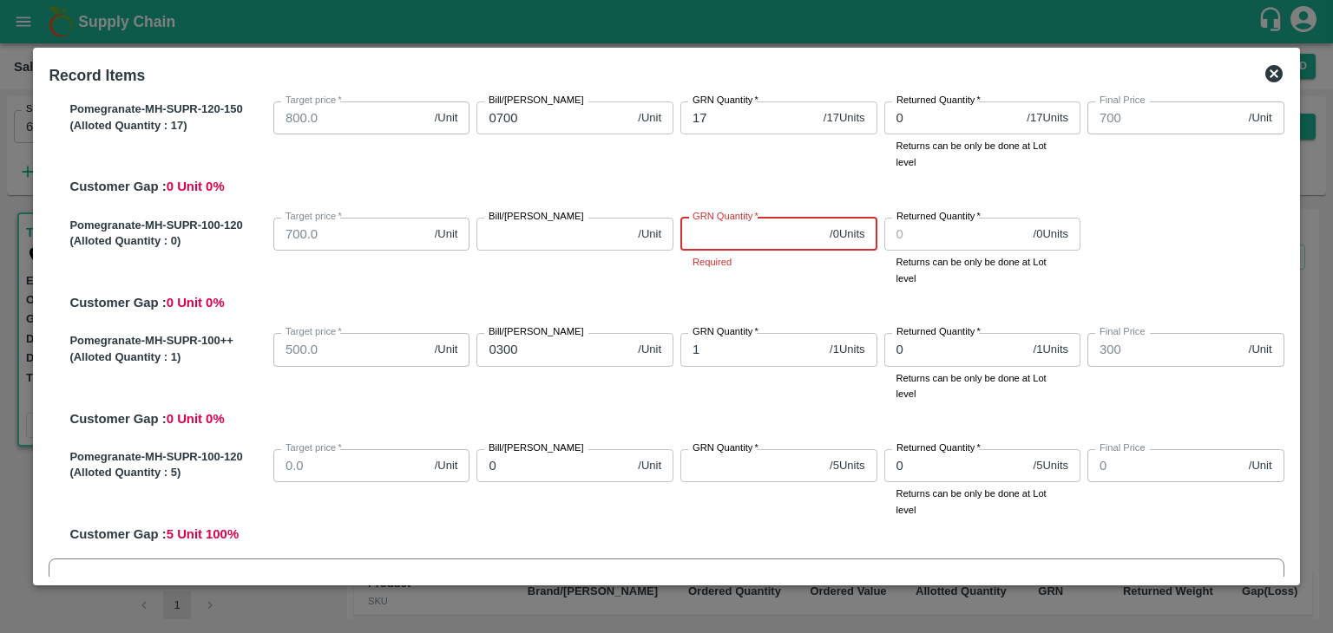
click at [752, 230] on input "GRN Quantity   *" at bounding box center [751, 234] width 142 height 33
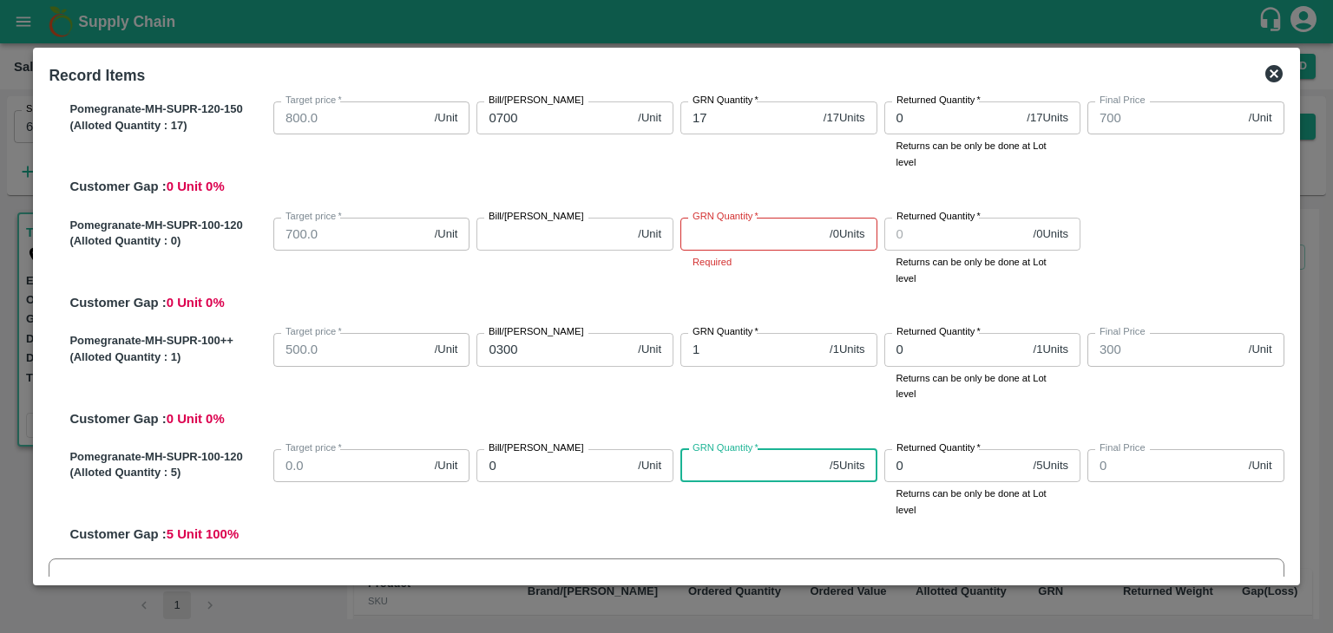
click at [707, 469] on input "GRN Quantity   *" at bounding box center [751, 465] width 142 height 33
type input "5"
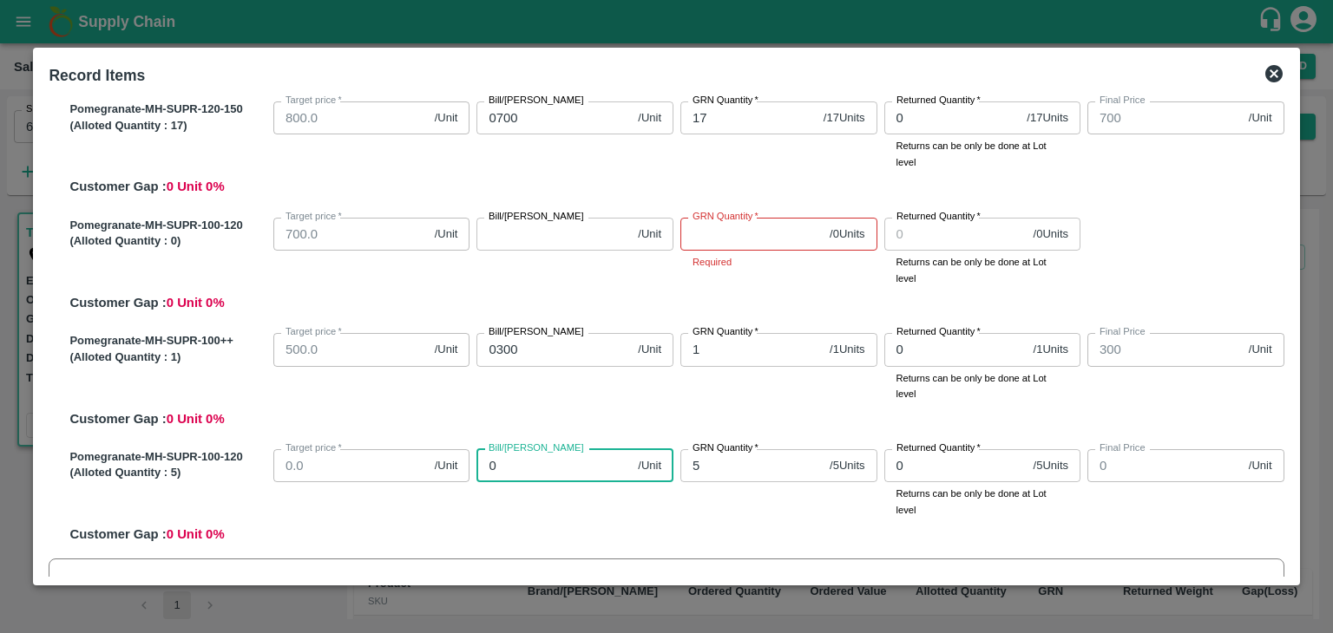
click at [514, 461] on input "0" at bounding box center [553, 465] width 154 height 33
type input "05"
type input "5"
type input "050"
type input "50"
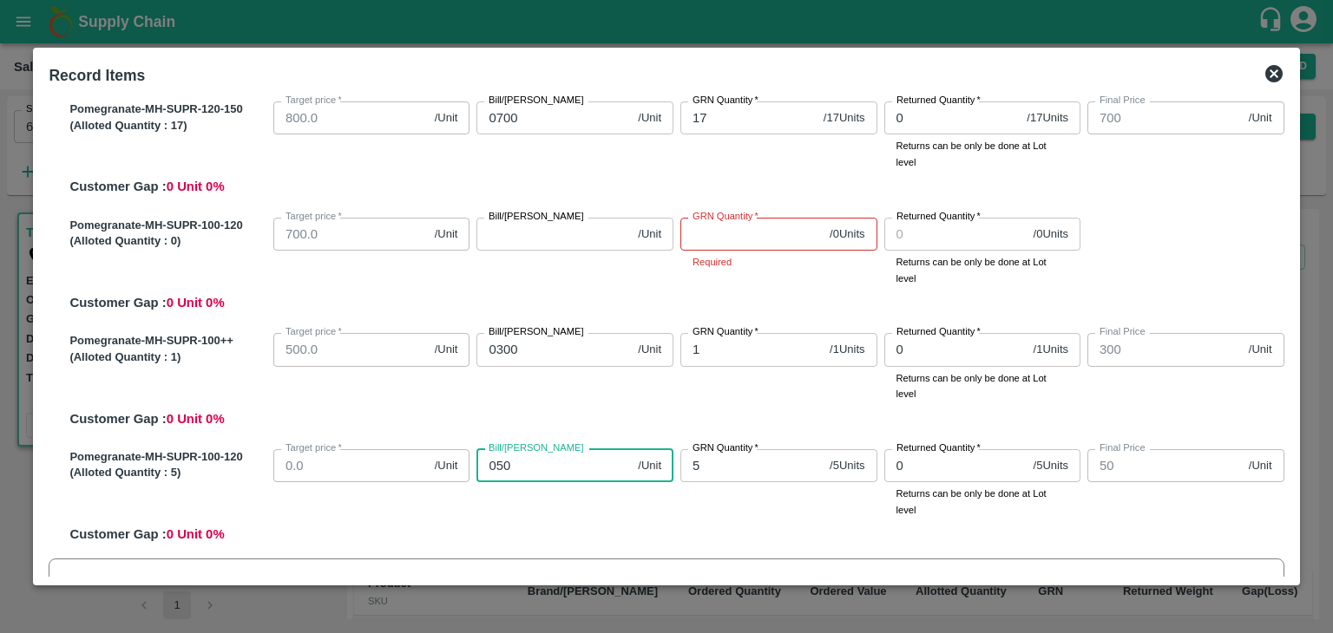
type input "0500"
type input "500"
type input "0500"
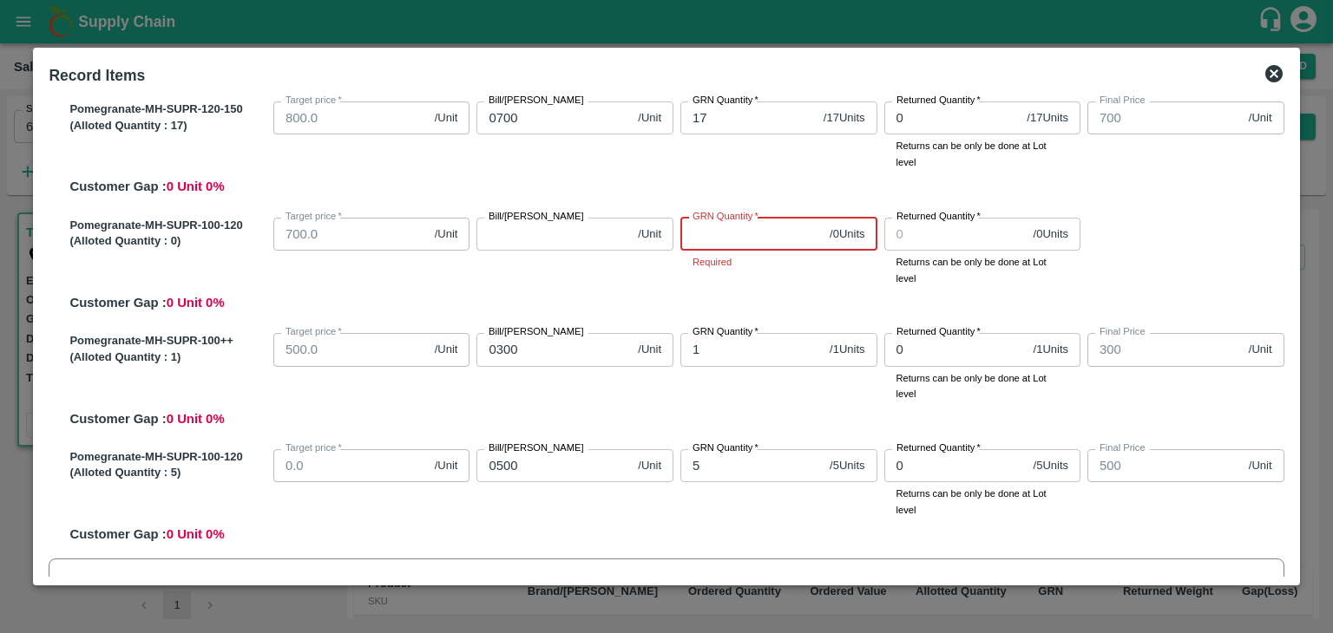
click at [724, 234] on input "GRN Quantity   *" at bounding box center [751, 234] width 142 height 33
type input "0"
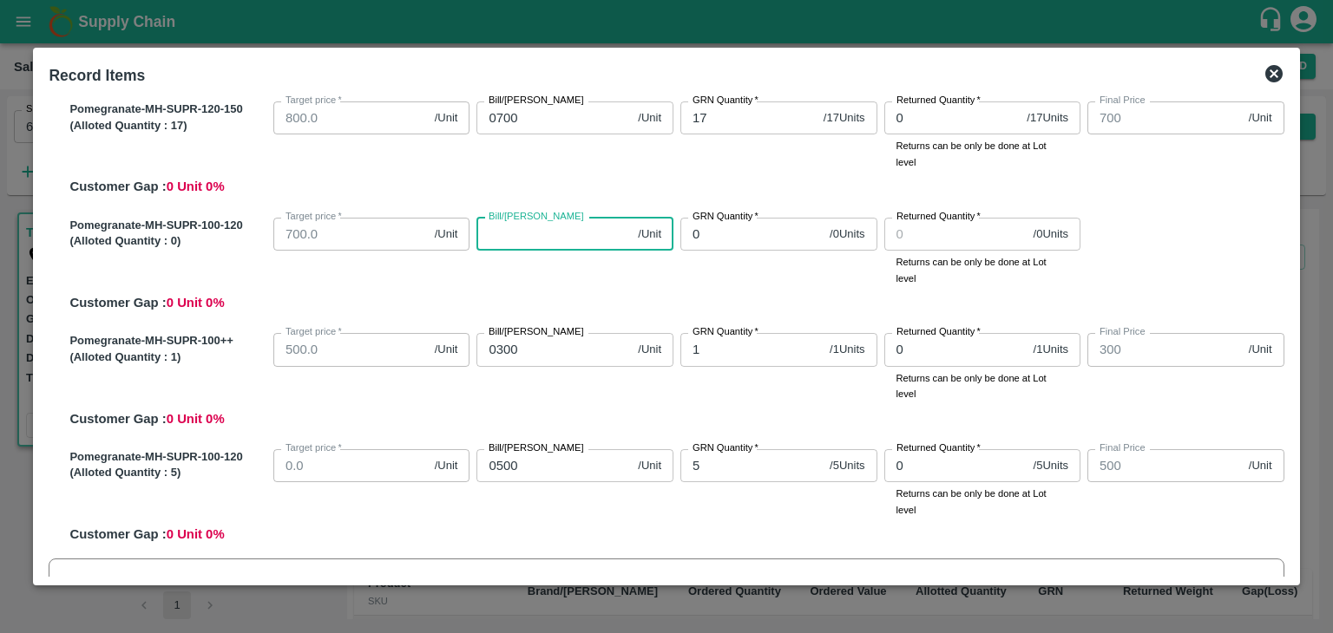
click at [562, 241] on input "Bill/[PERSON_NAME]" at bounding box center [553, 234] width 154 height 33
click at [1289, 310] on div "Record Items SOI Level GRN Lot Level GRN Pomegranate-MH-SUPR-300-350 (Alloted Q…" at bounding box center [666, 317] width 1266 height 539
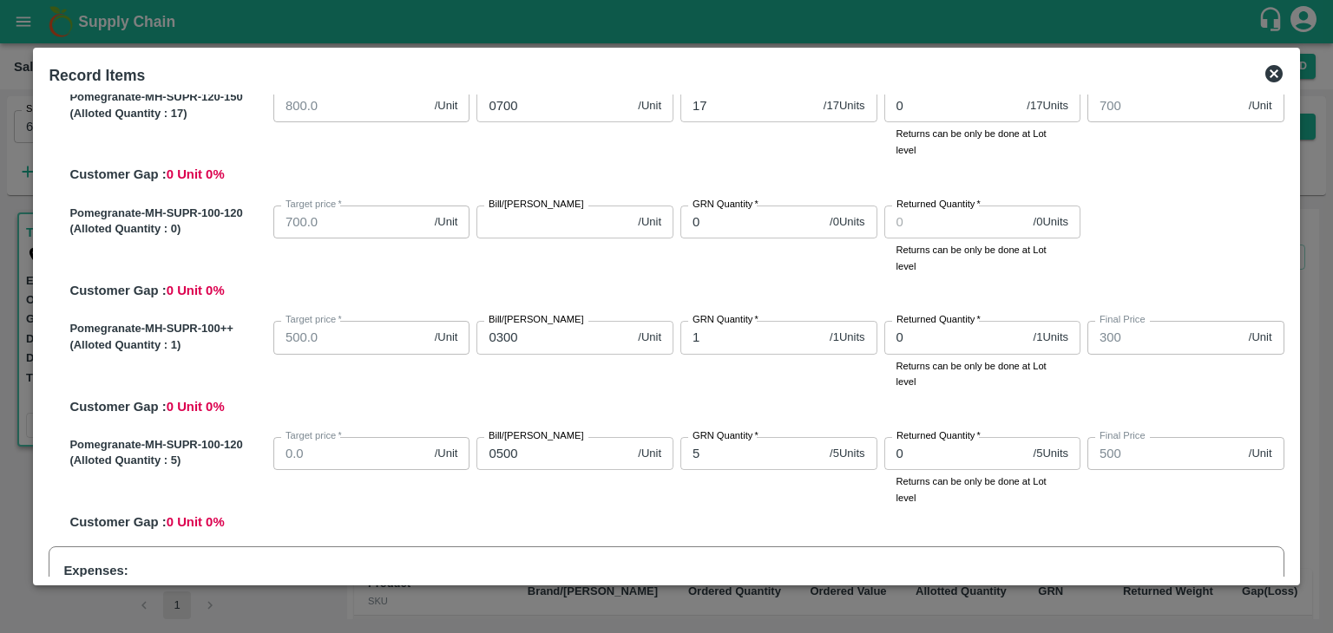
scroll to position [545, 0]
type input "1"
click at [617, 215] on input "1" at bounding box center [553, 220] width 154 height 33
type input "0"
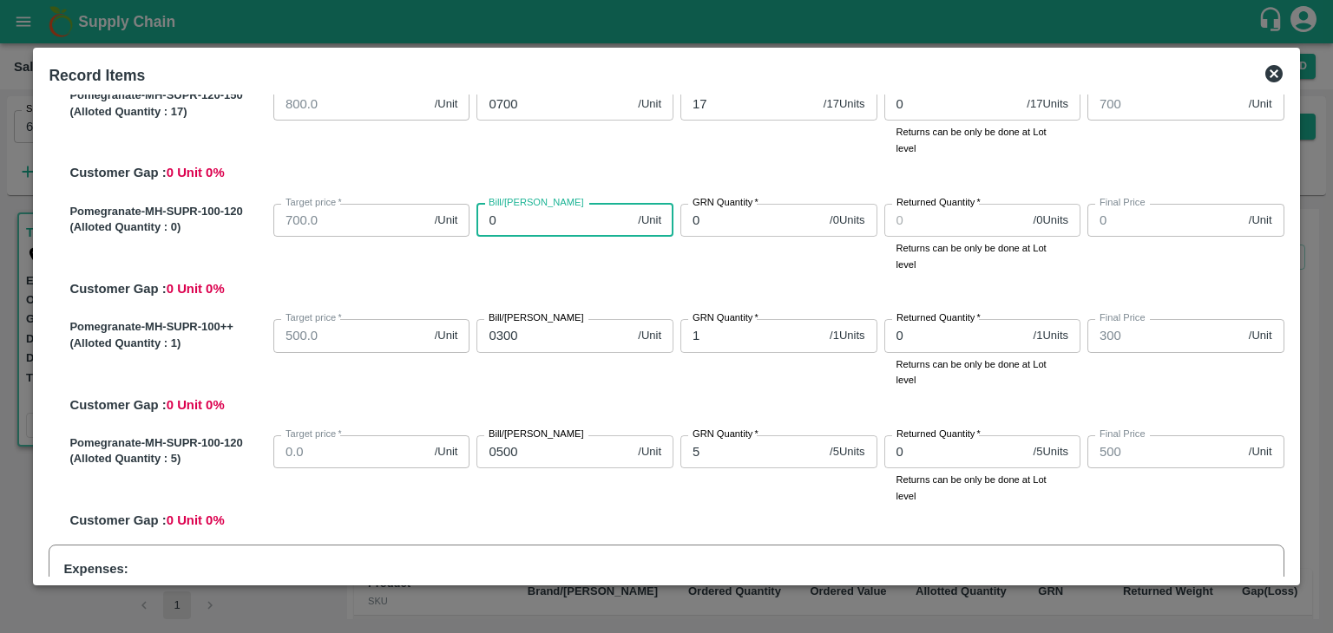
type input "0"
click at [611, 408] on div "Pomegranate-MH-SUPR-100++ (Alloted Quantity : 1 ) Target price   * 500.0 /Unit …" at bounding box center [672, 363] width 1221 height 102
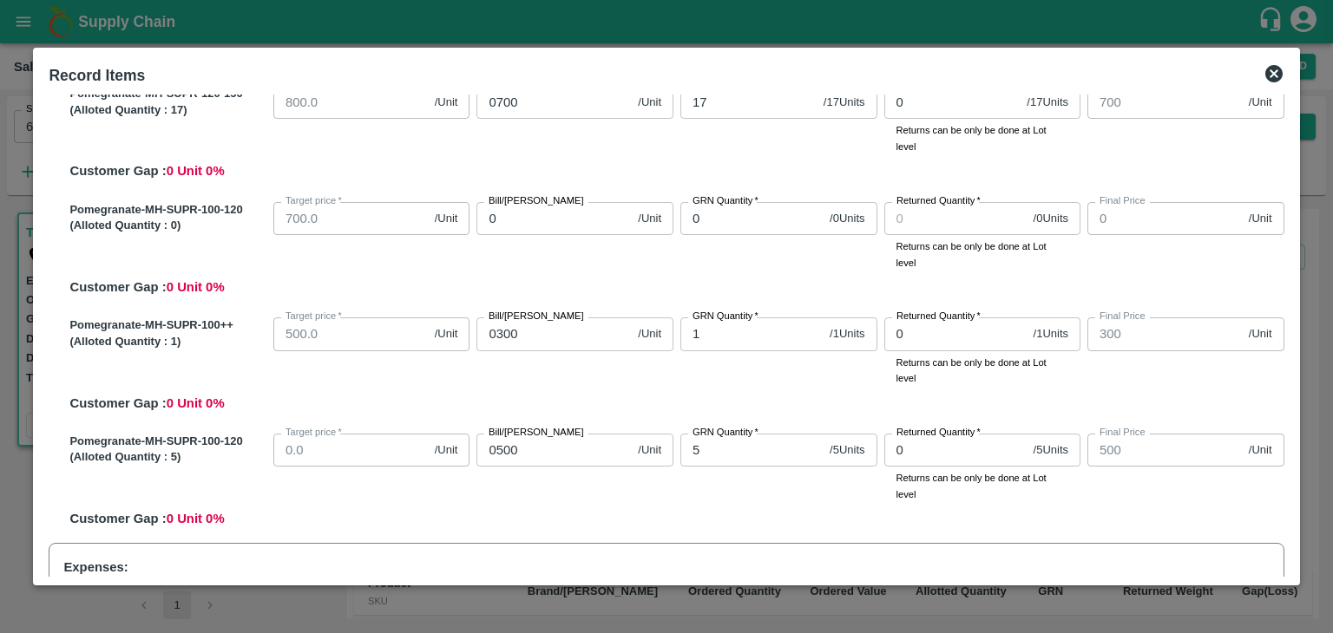
scroll to position [527, 0]
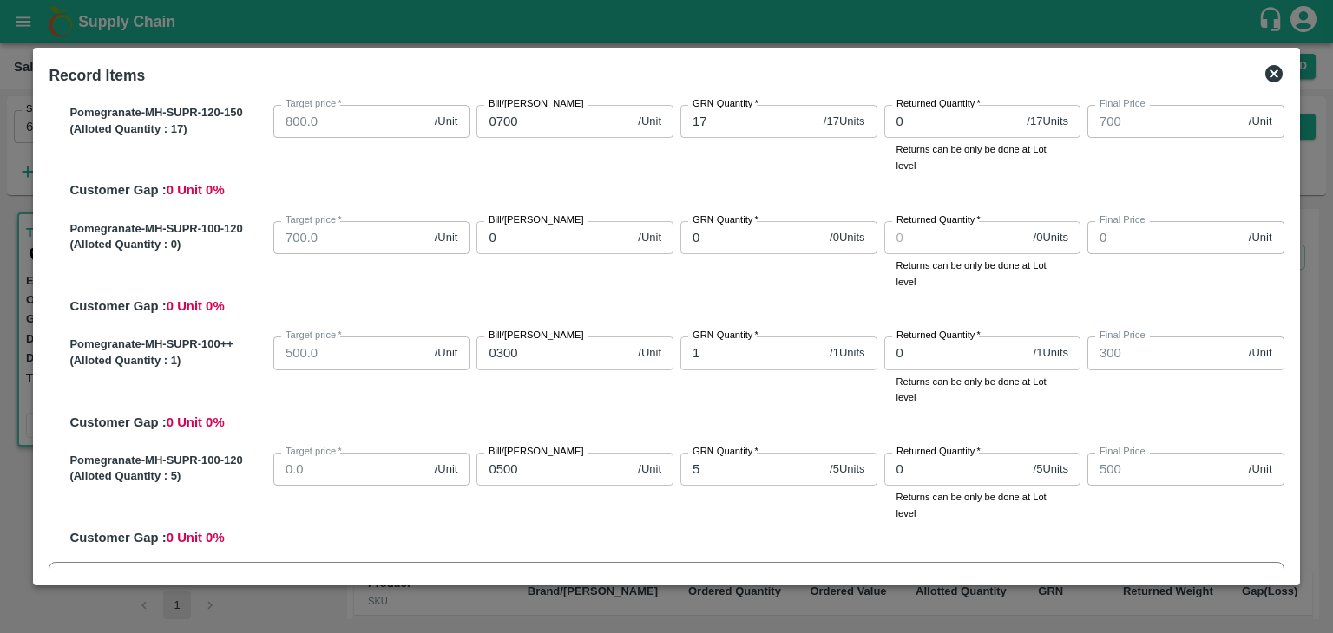
click at [833, 232] on span "/ 0 Units" at bounding box center [846, 238] width 35 height 16
click at [754, 236] on input "0" at bounding box center [751, 237] width 142 height 33
type input "1"
click at [805, 235] on input "1" at bounding box center [751, 237] width 142 height 33
type input "2"
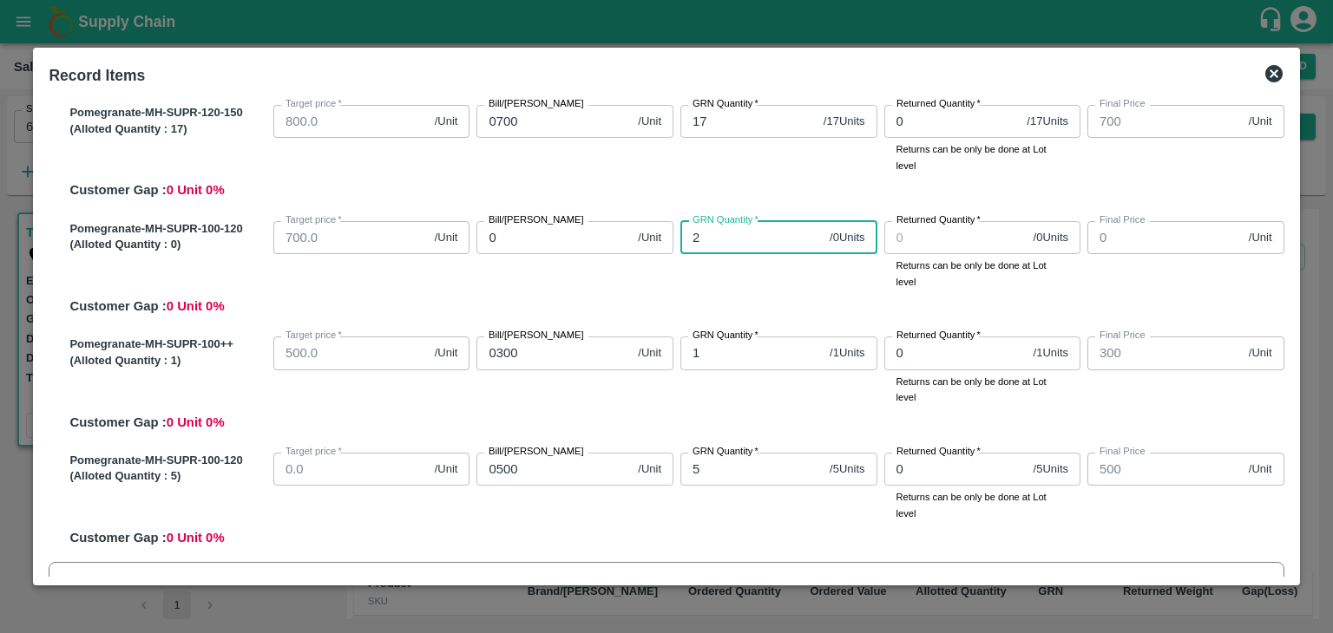
click at [805, 235] on input "2" at bounding box center [751, 237] width 142 height 33
type input "3"
click at [805, 235] on input "3" at bounding box center [751, 237] width 142 height 33
type input "4"
click at [805, 235] on input "4" at bounding box center [751, 237] width 142 height 33
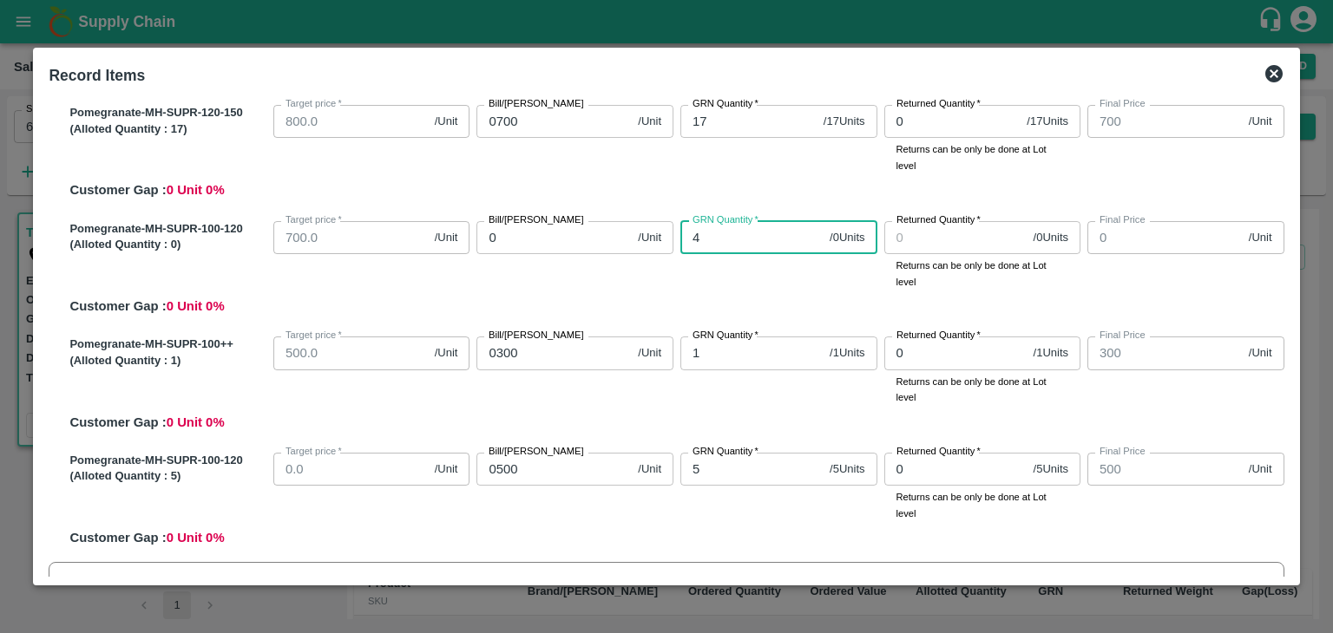
type input "5"
click at [805, 235] on input "5" at bounding box center [751, 237] width 142 height 33
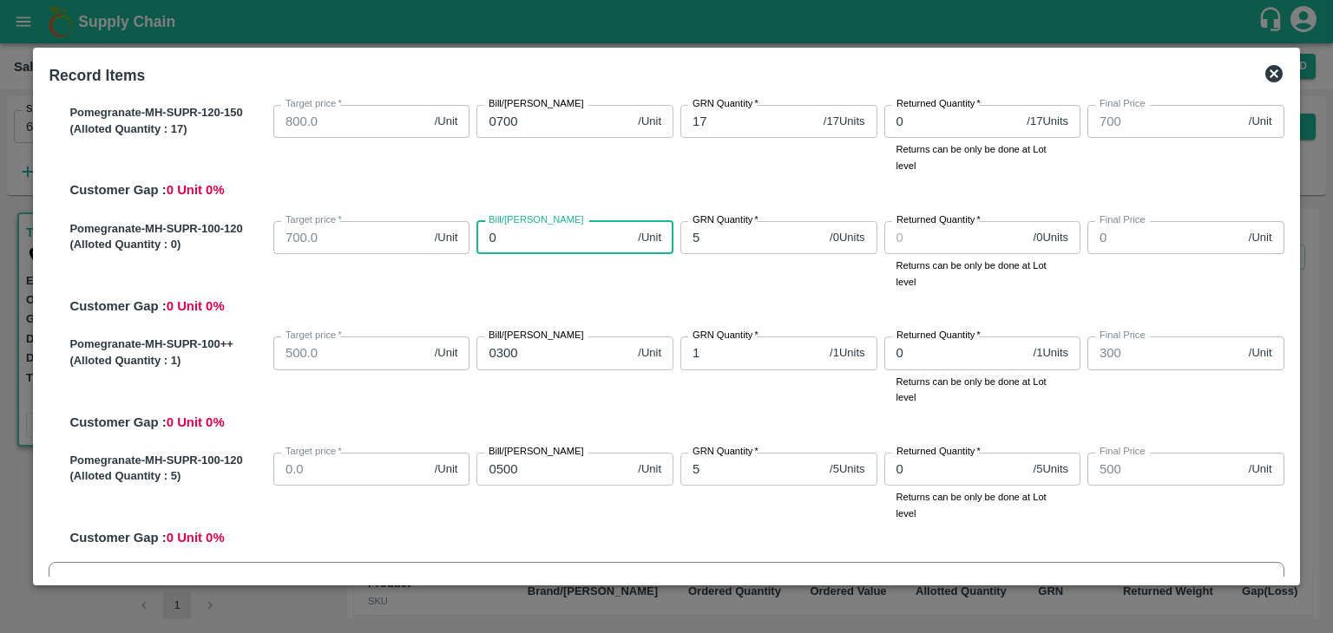
click at [501, 237] on input "0" at bounding box center [553, 237] width 154 height 33
type input "05"
type input "5"
type input "050"
type input "50"
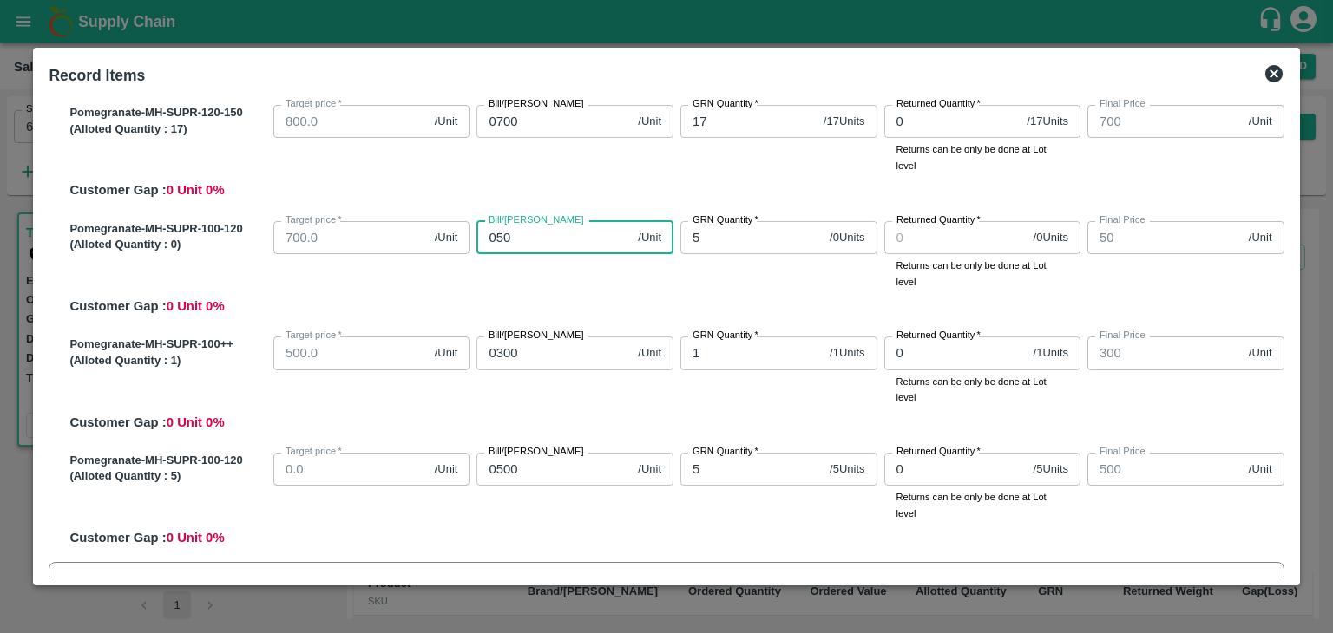
type input "0500"
type input "500"
type input "0500"
drag, startPoint x: 1291, startPoint y: 320, endPoint x: 1294, endPoint y: 302, distance: 18.4
click at [1294, 302] on div "Record Items SOI Level GRN Lot Level GRN Pomegranate-MH-SUPR-300-350 (Alloted Q…" at bounding box center [666, 317] width 1266 height 539
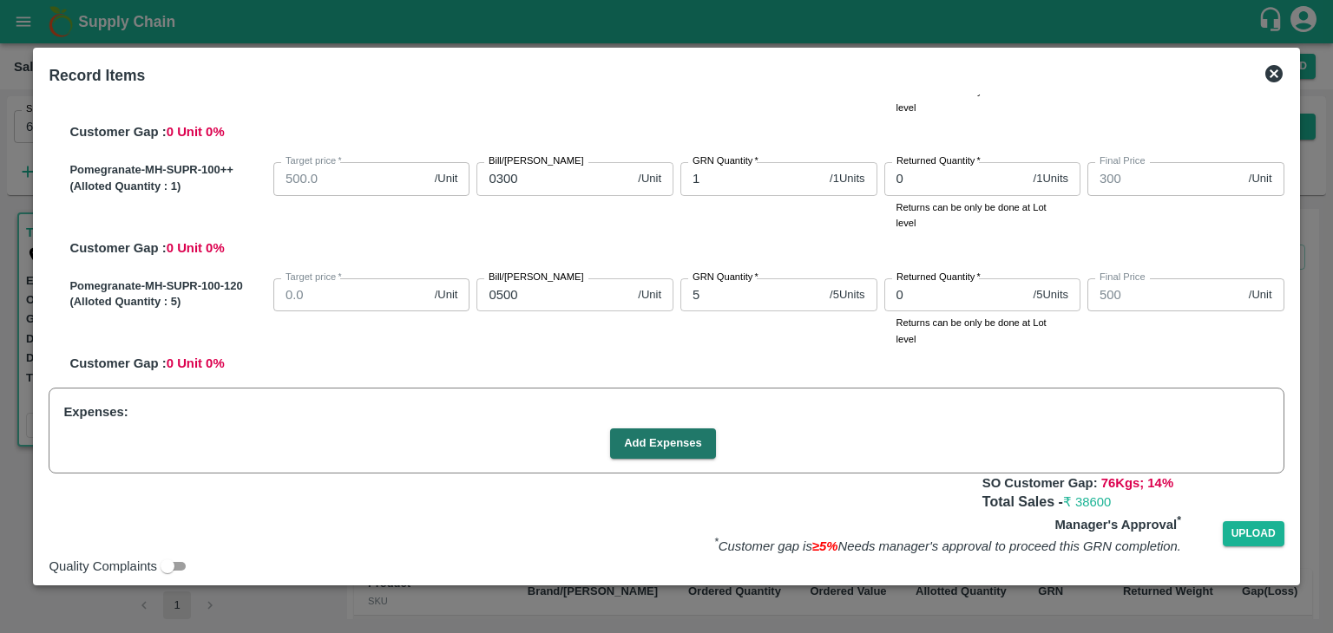
scroll to position [711, 0]
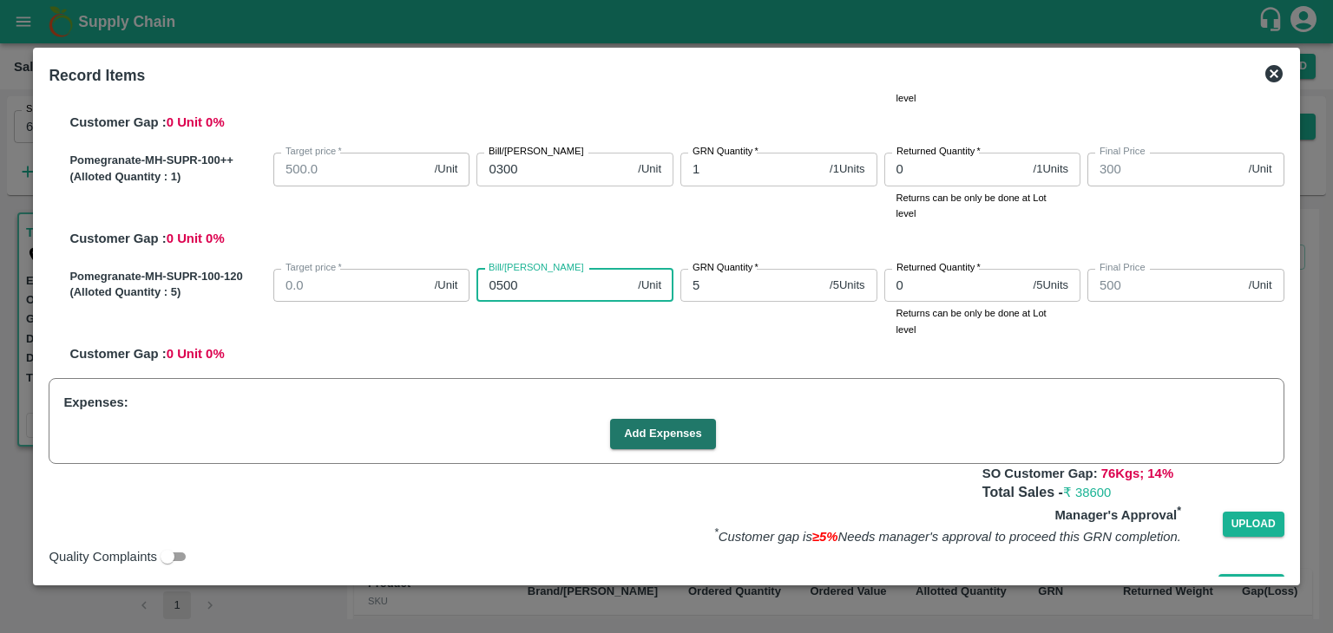
click at [540, 286] on input "0500" at bounding box center [553, 285] width 154 height 33
type input "050"
type input "50"
type input "05"
type input "5"
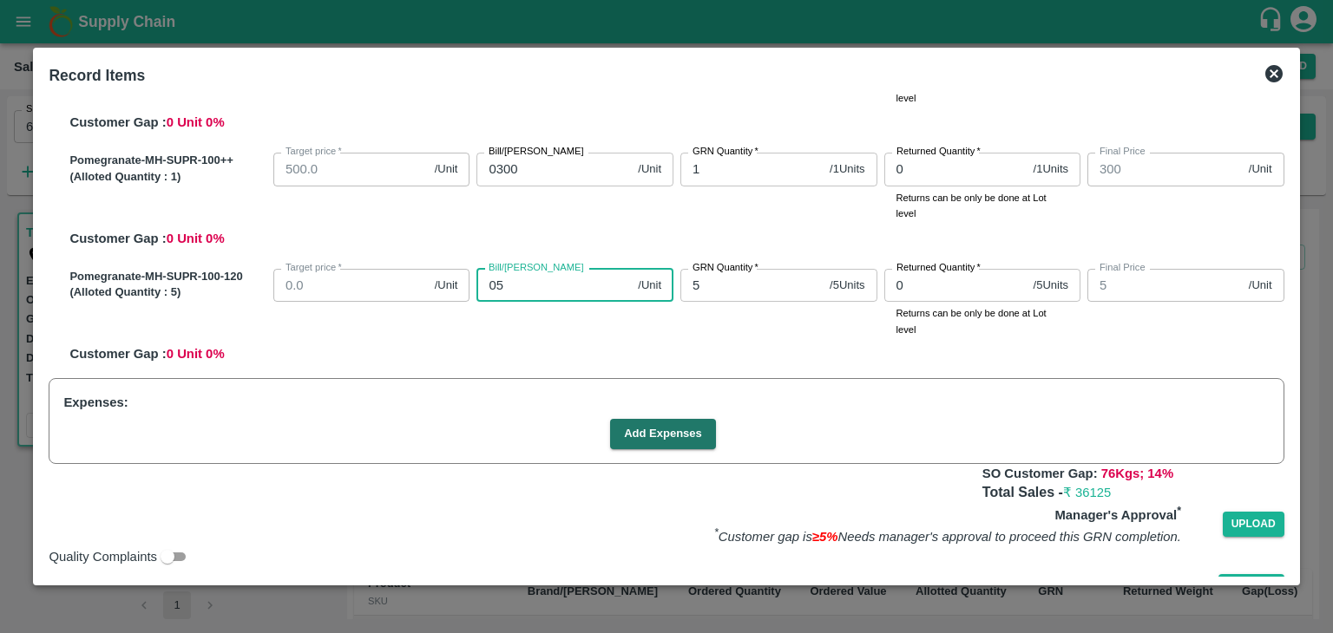
type input "0"
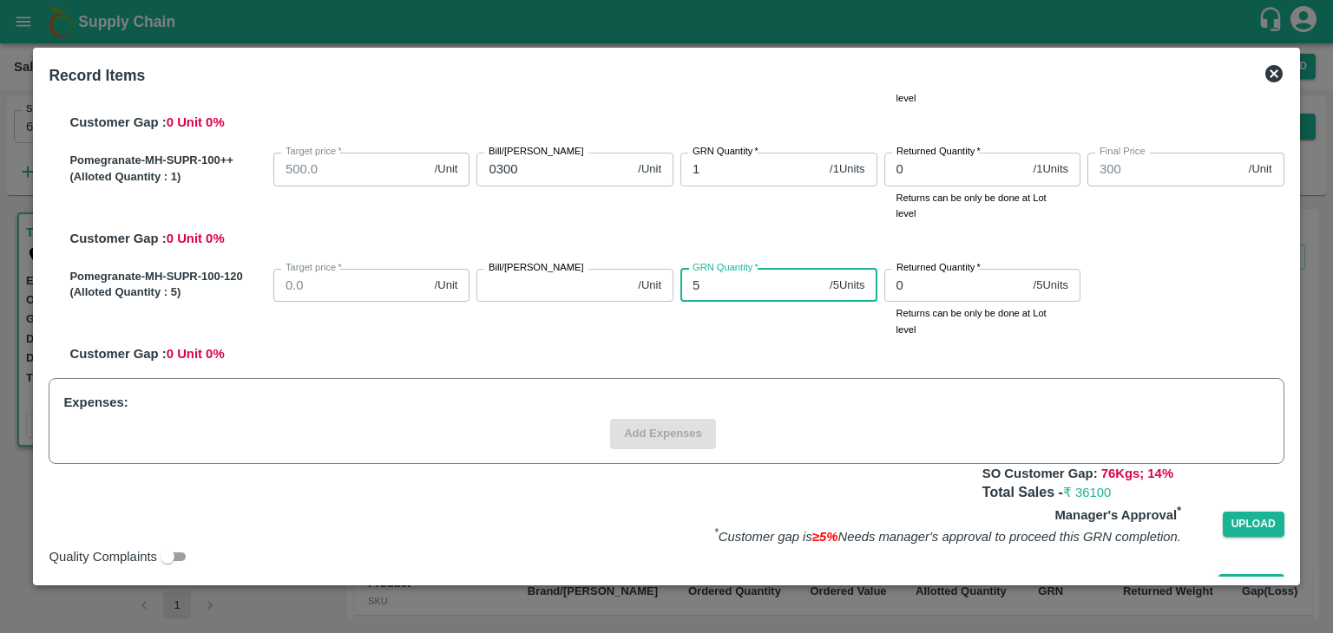
click at [710, 287] on input "5" at bounding box center [751, 285] width 142 height 33
type input "5"
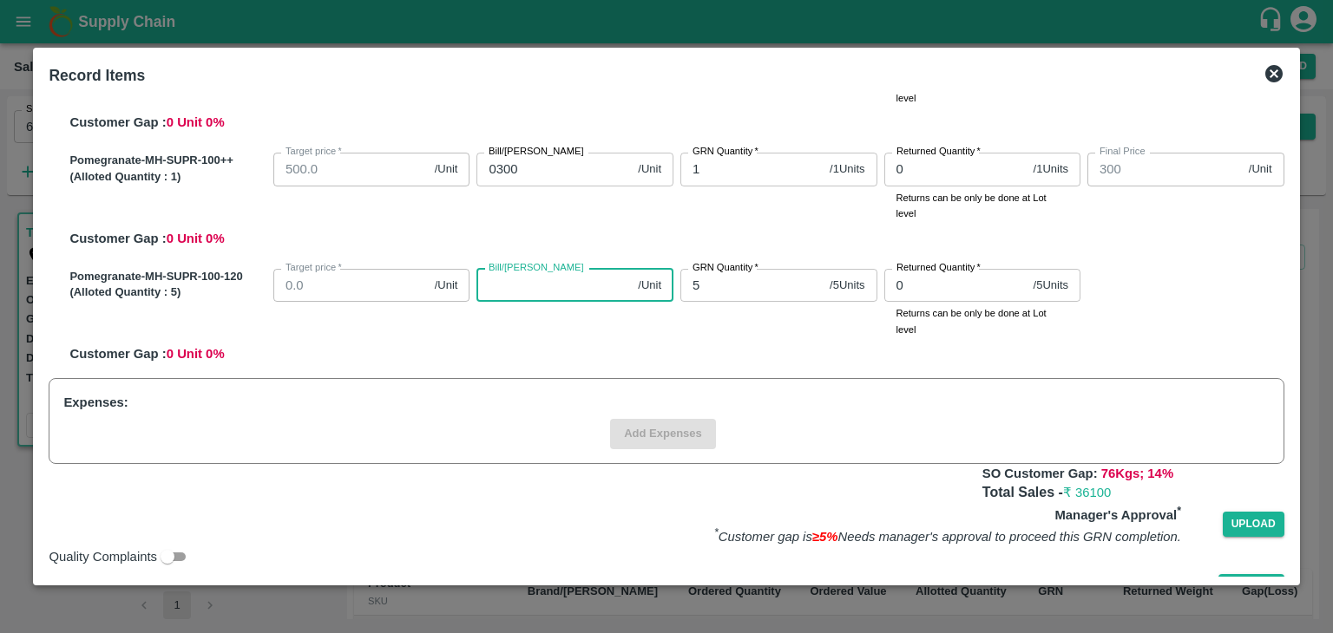
click at [552, 284] on input "Bill/[PERSON_NAME]" at bounding box center [553, 285] width 154 height 33
type input "5"
type input "50"
type input "500"
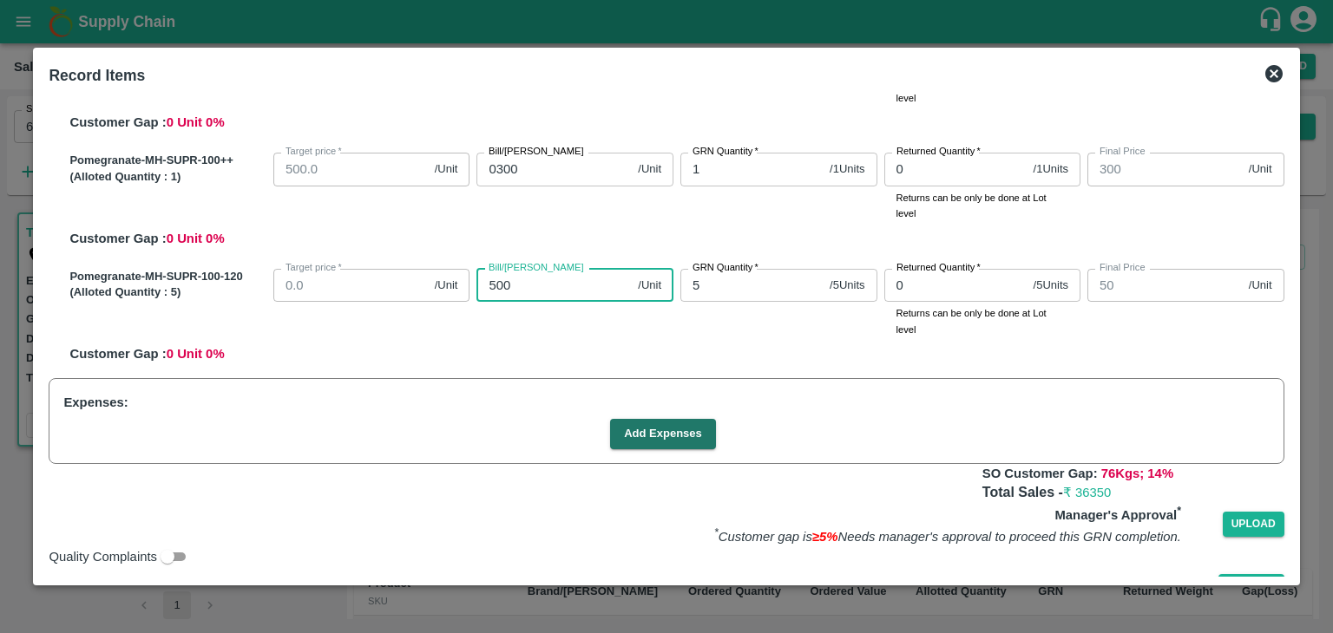
type input "500"
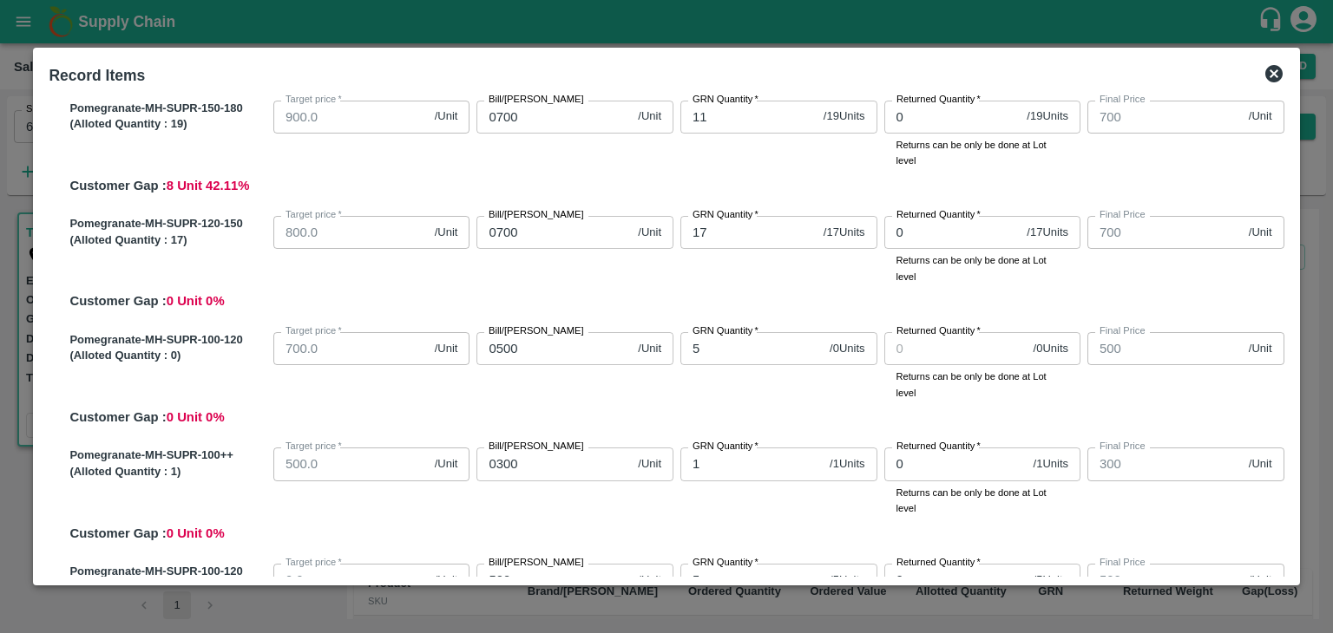
scroll to position [409, 0]
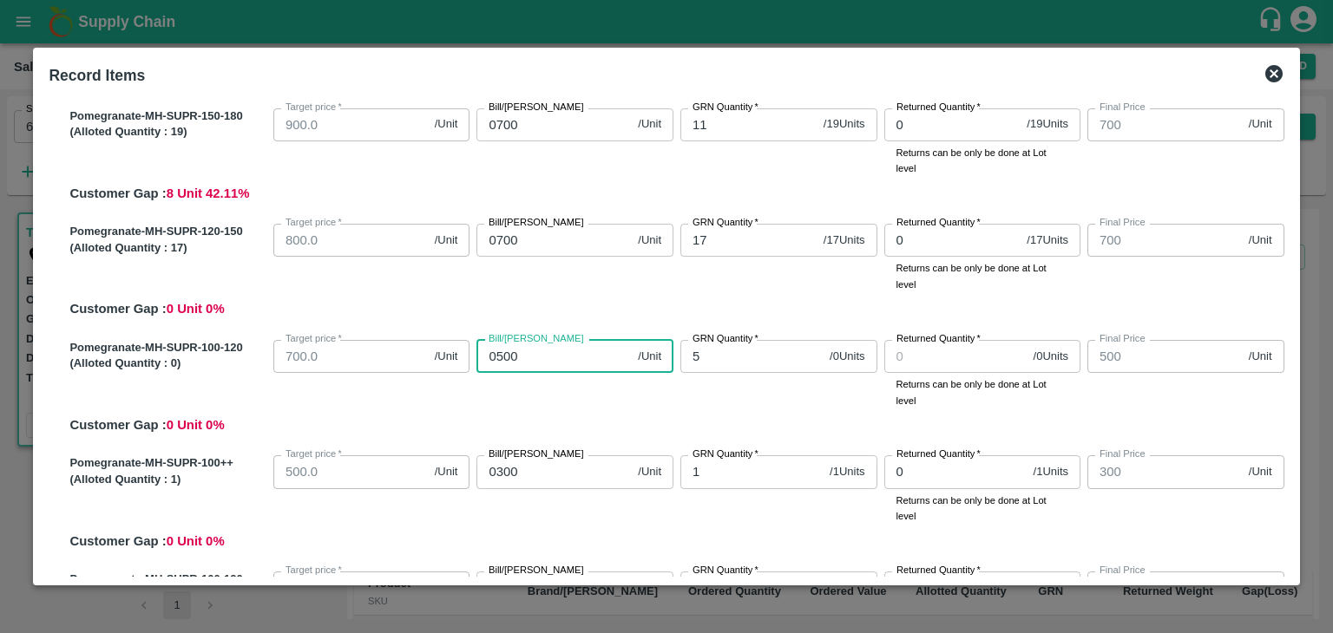
click at [533, 354] on input "0500" at bounding box center [553, 356] width 154 height 33
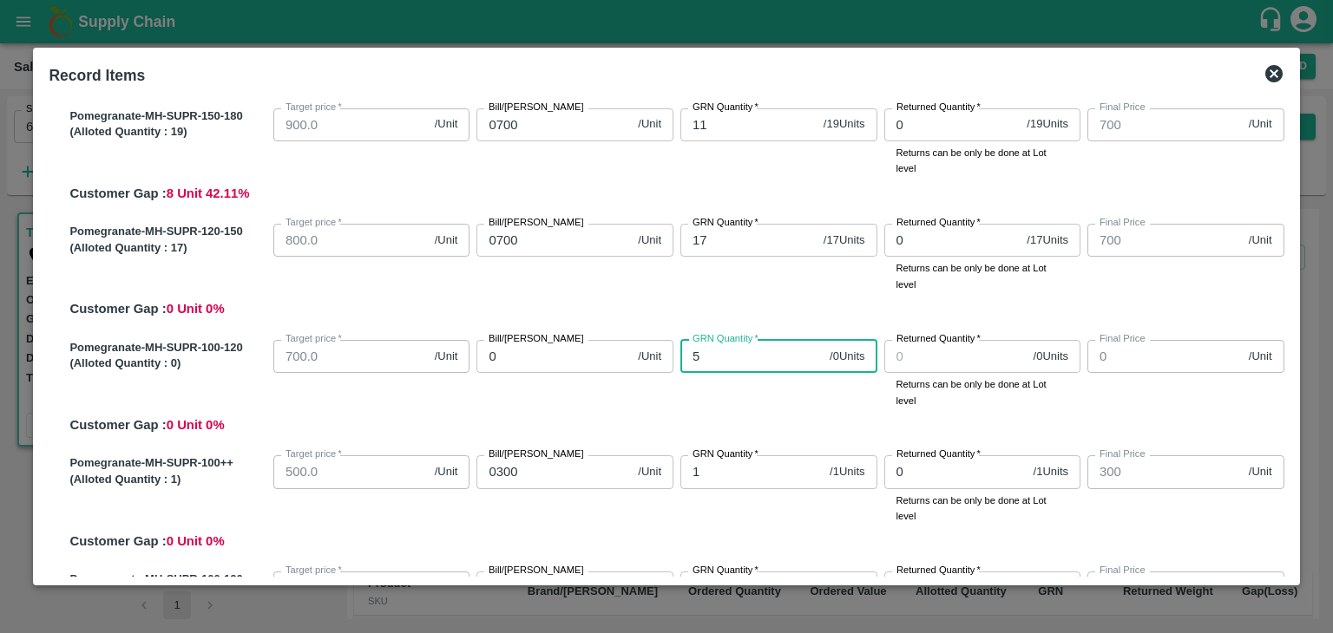
click at [703, 357] on input "5" at bounding box center [751, 356] width 142 height 33
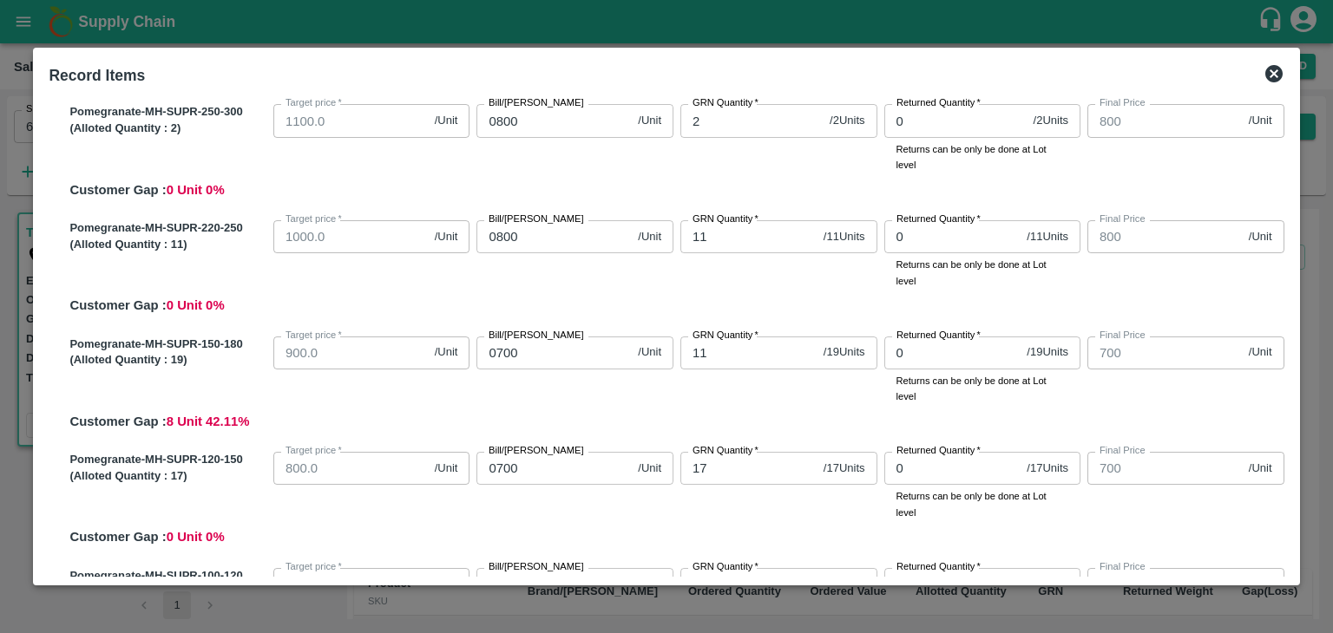
scroll to position [186, 0]
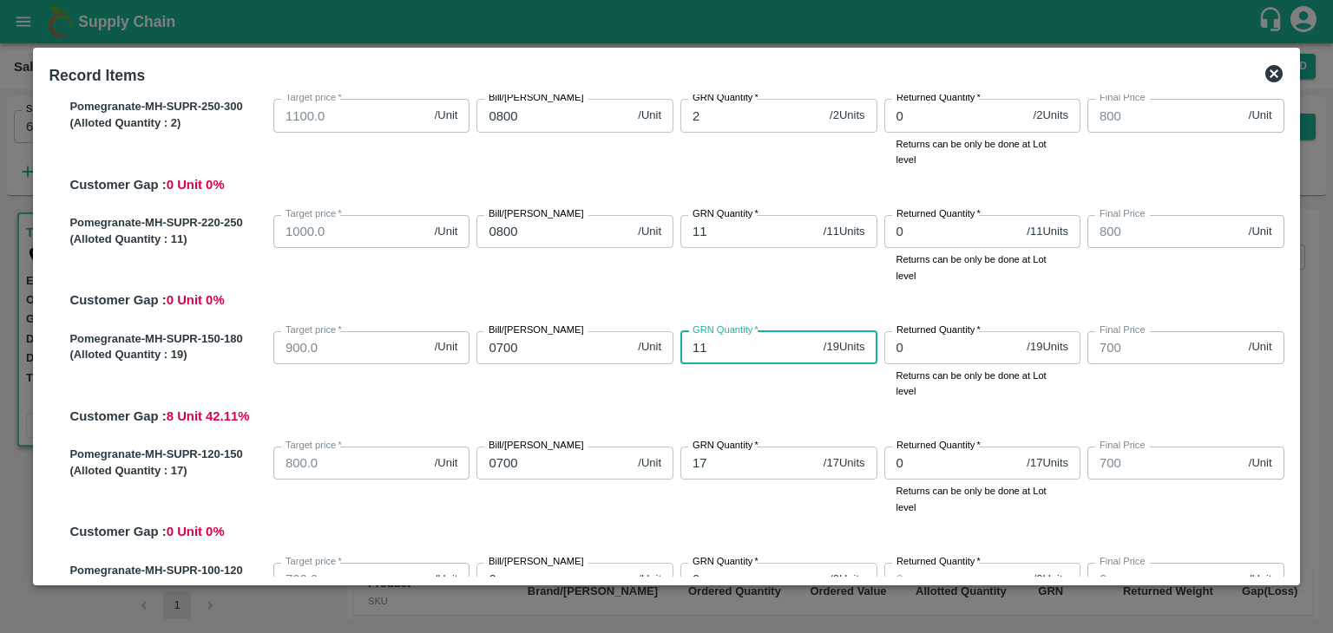
click at [706, 344] on input "11" at bounding box center [748, 347] width 136 height 33
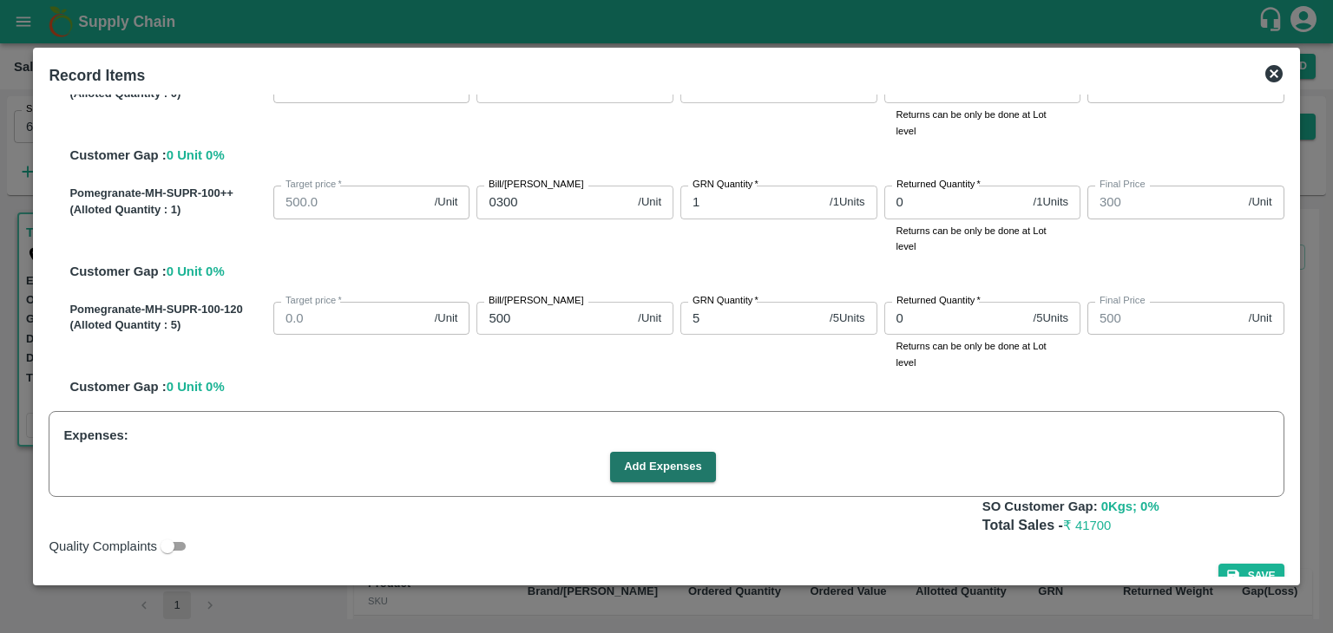
scroll to position [704, 0]
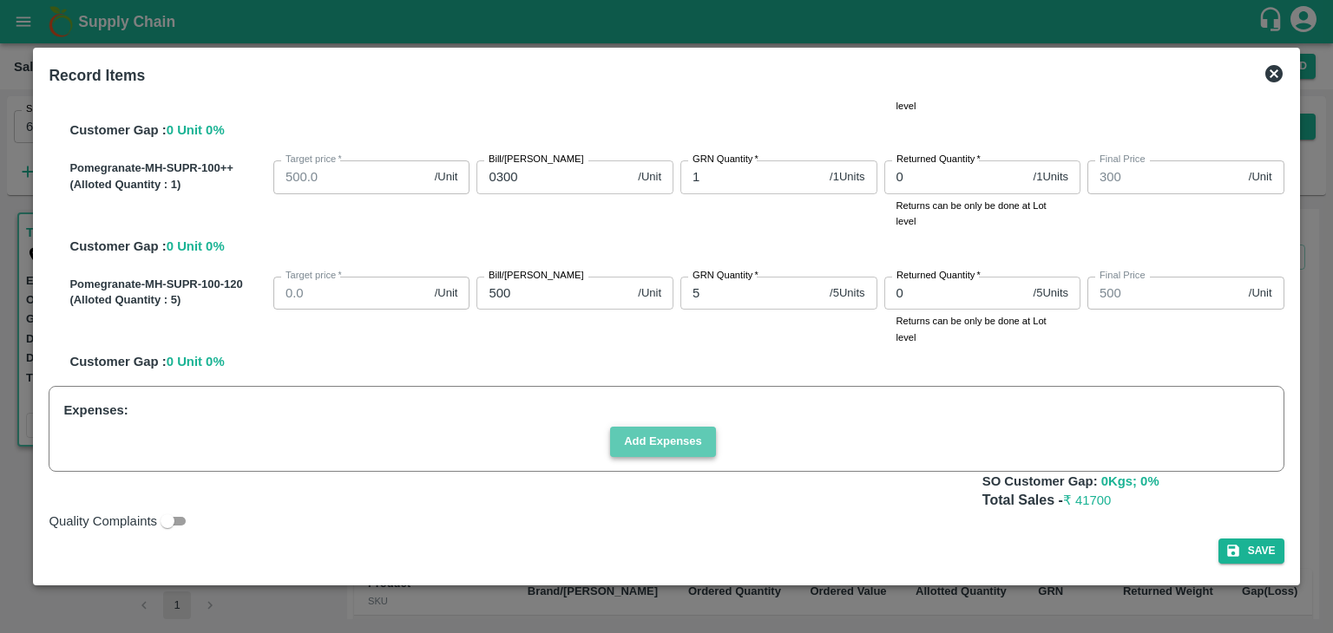
click at [665, 442] on button "Add Expenses" at bounding box center [663, 442] width 106 height 30
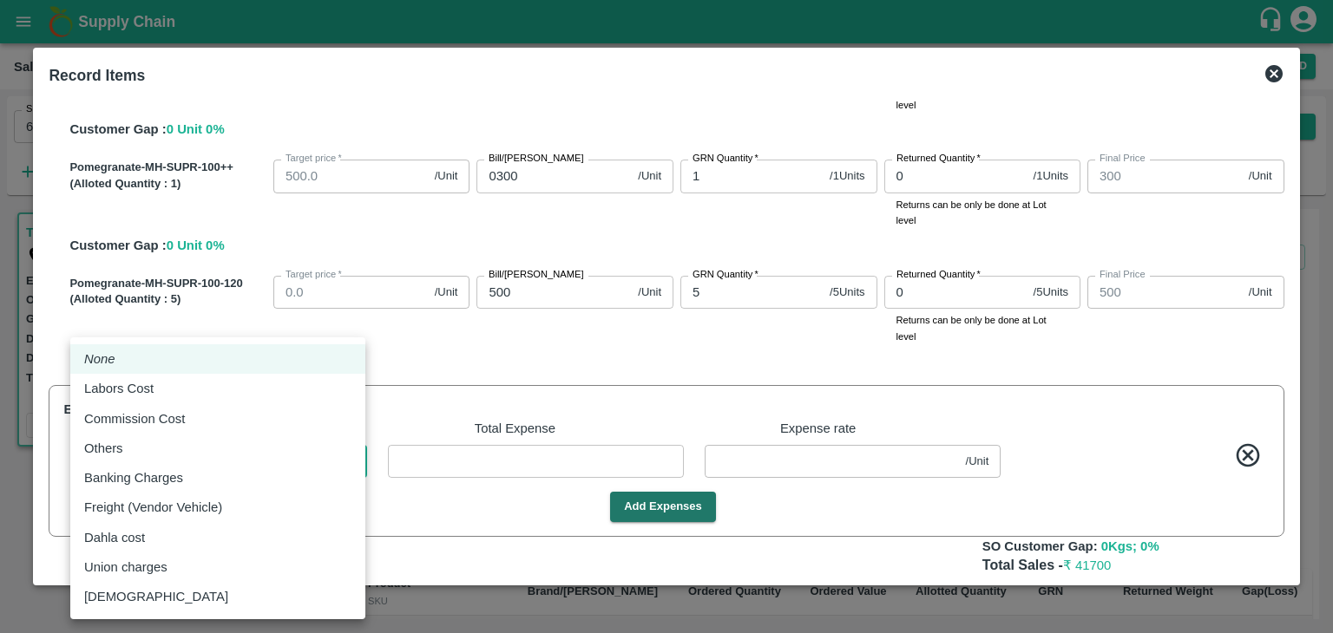
click at [246, 455] on body "Supply Chain Sales Orders Direct Customer Add SO ID 603199 SO ID Start Date Sta…" at bounding box center [666, 316] width 1333 height 633
click at [208, 420] on div "Commission Cost" at bounding box center [217, 418] width 267 height 19
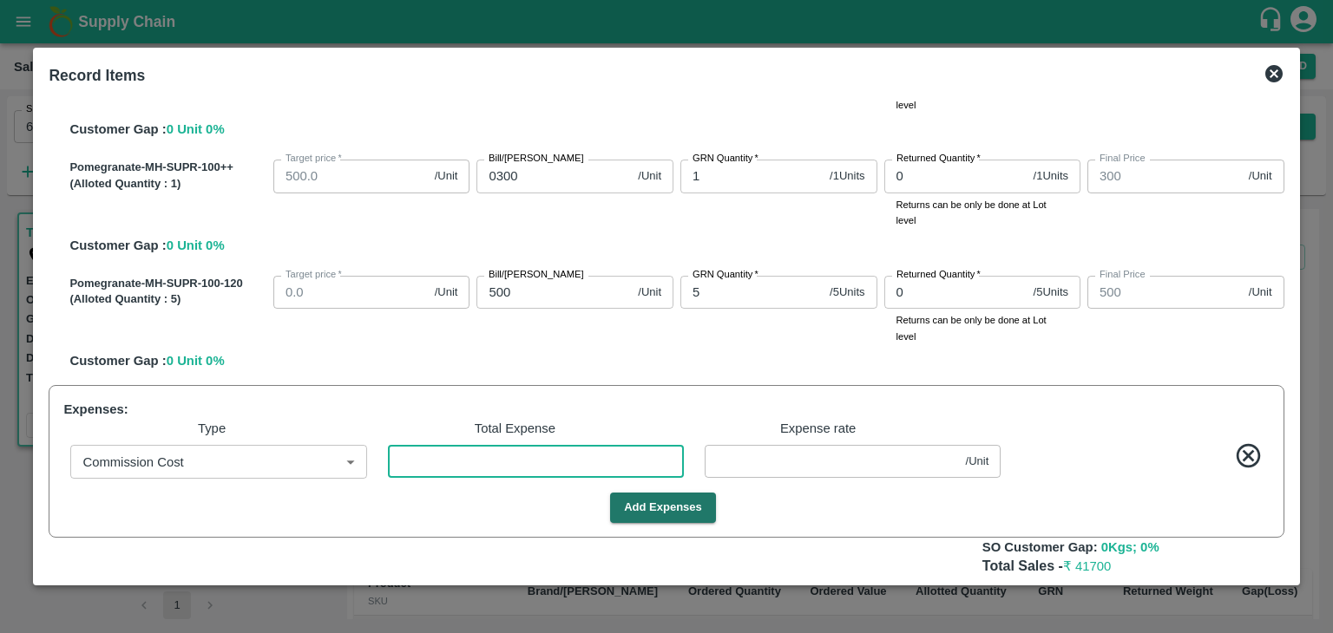
click at [436, 468] on input "number" at bounding box center [536, 461] width 296 height 33
click at [652, 509] on button "Add Expenses" at bounding box center [663, 508] width 106 height 30
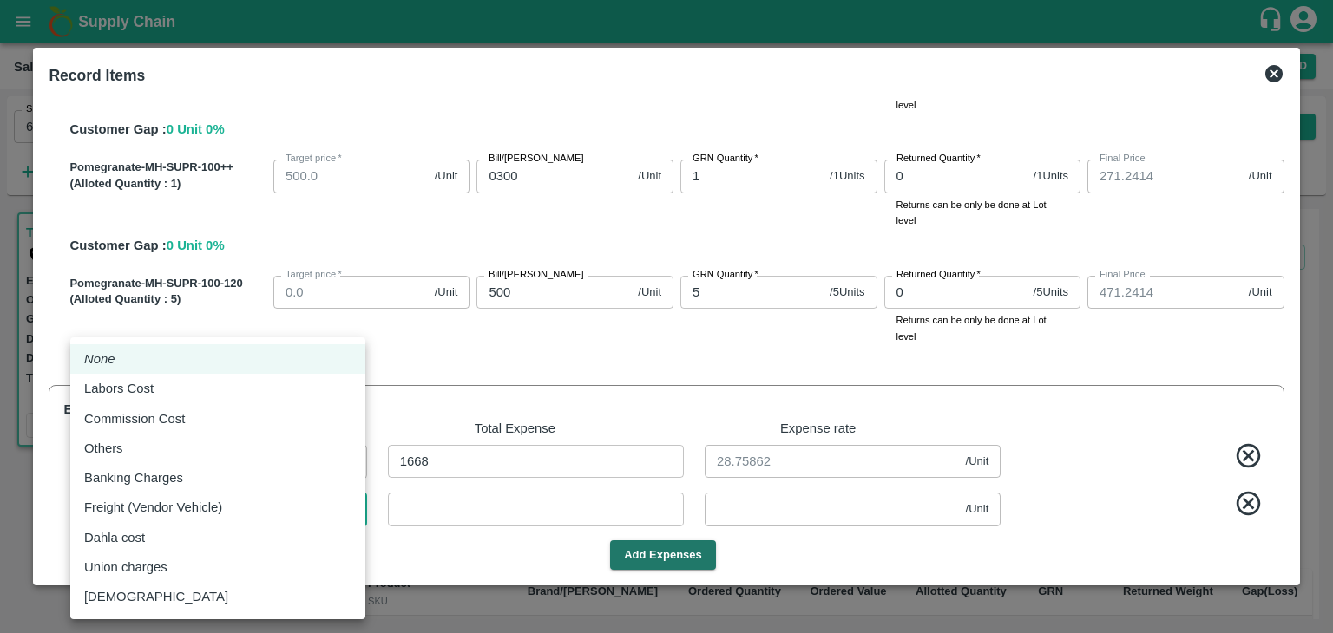
click at [255, 516] on body "Supply Chain Sales Orders Direct Customer Add SO ID 603199 SO ID Start Date Sta…" at bounding box center [666, 316] width 1333 height 633
click at [198, 397] on div "Labors Cost" at bounding box center [217, 388] width 267 height 19
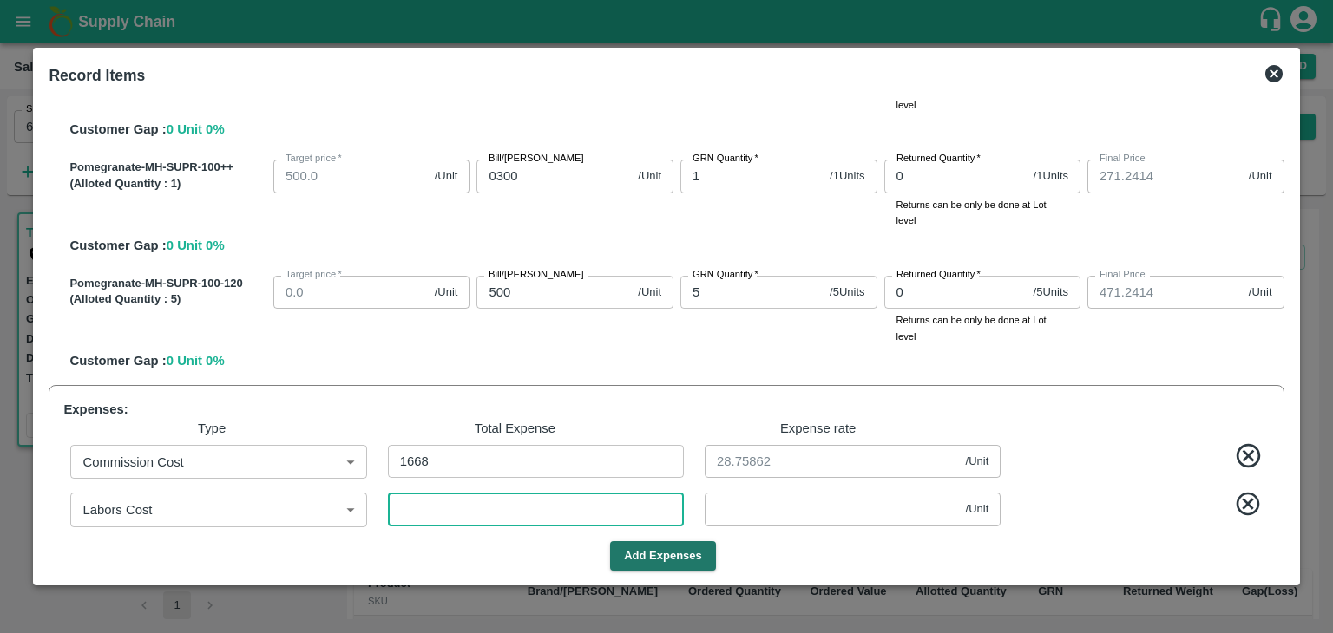
click at [436, 508] on input "number" at bounding box center [536, 509] width 296 height 33
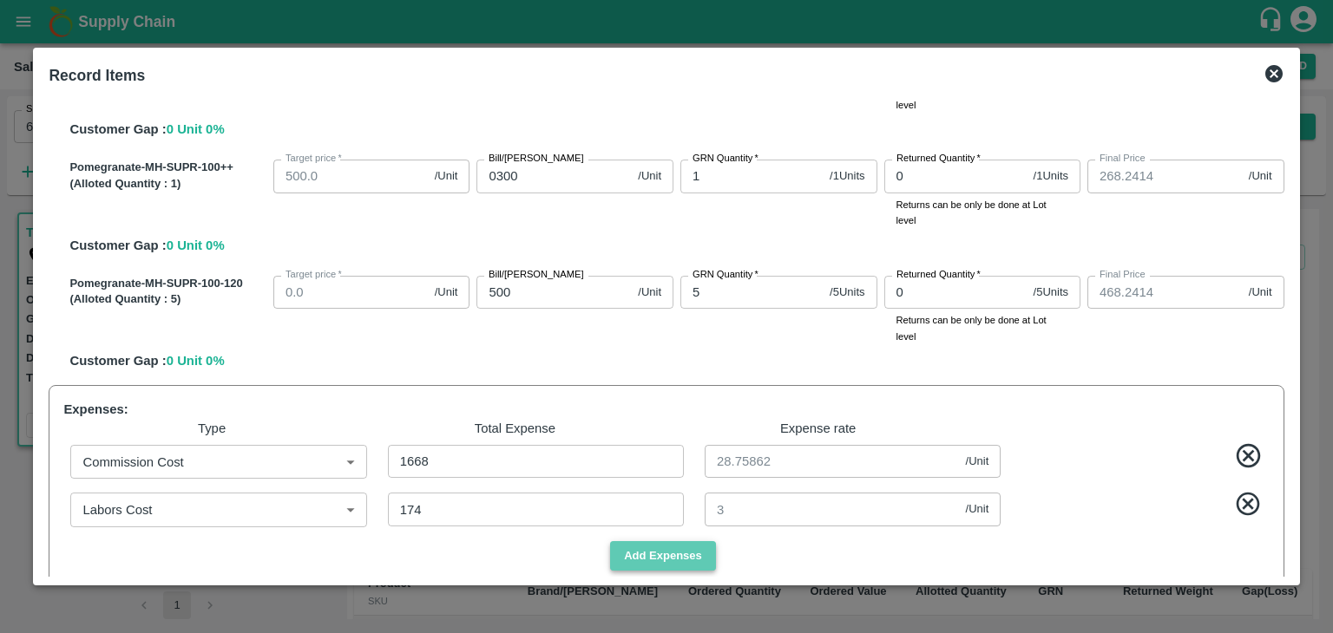
click at [665, 563] on button "Add Expenses" at bounding box center [663, 556] width 106 height 30
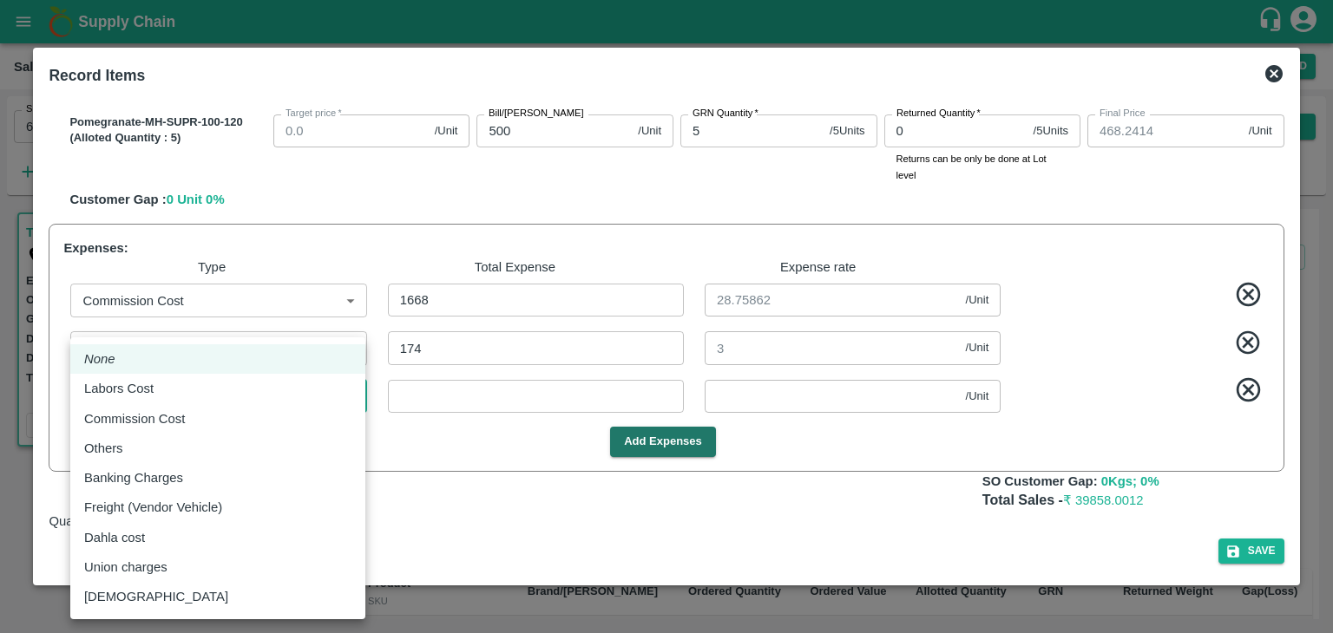
click at [208, 393] on body "Supply Chain Sales Orders Direct Customer Add SO ID 603199 SO ID Start Date Sta…" at bounding box center [666, 316] width 1333 height 633
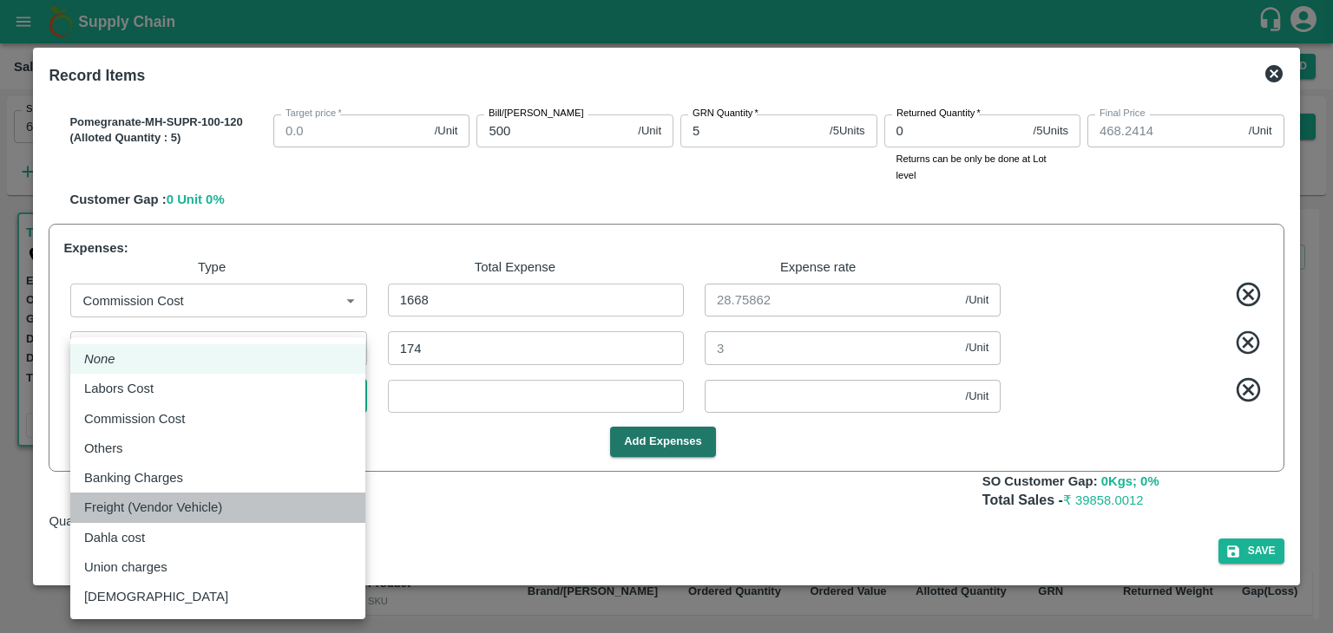
click at [156, 508] on p "Freight (Vendor Vehicle)" at bounding box center [153, 507] width 138 height 19
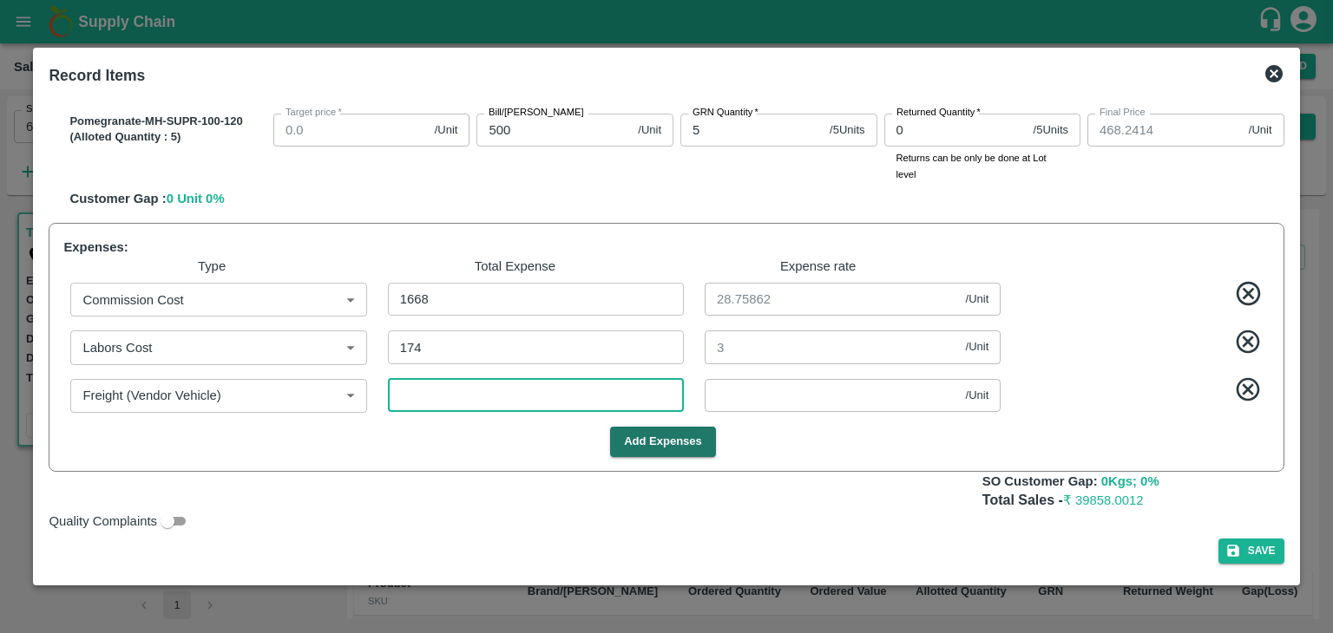
click at [403, 403] on input "number" at bounding box center [536, 395] width 296 height 33
click at [802, 534] on div "SOI Level GRN Lot Level GRN Pomegranate-MH-SUPR-300-350 (Alloted Quantity : 3 )…" at bounding box center [666, 336] width 1248 height 483
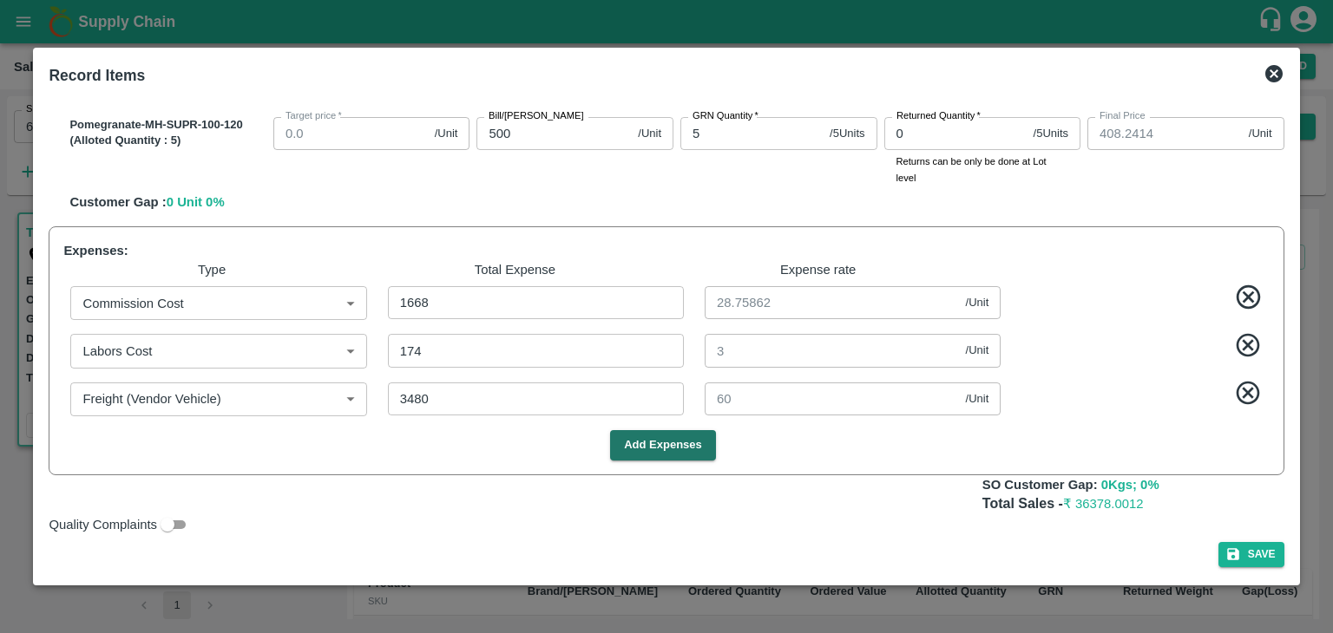
scroll to position [868, 0]
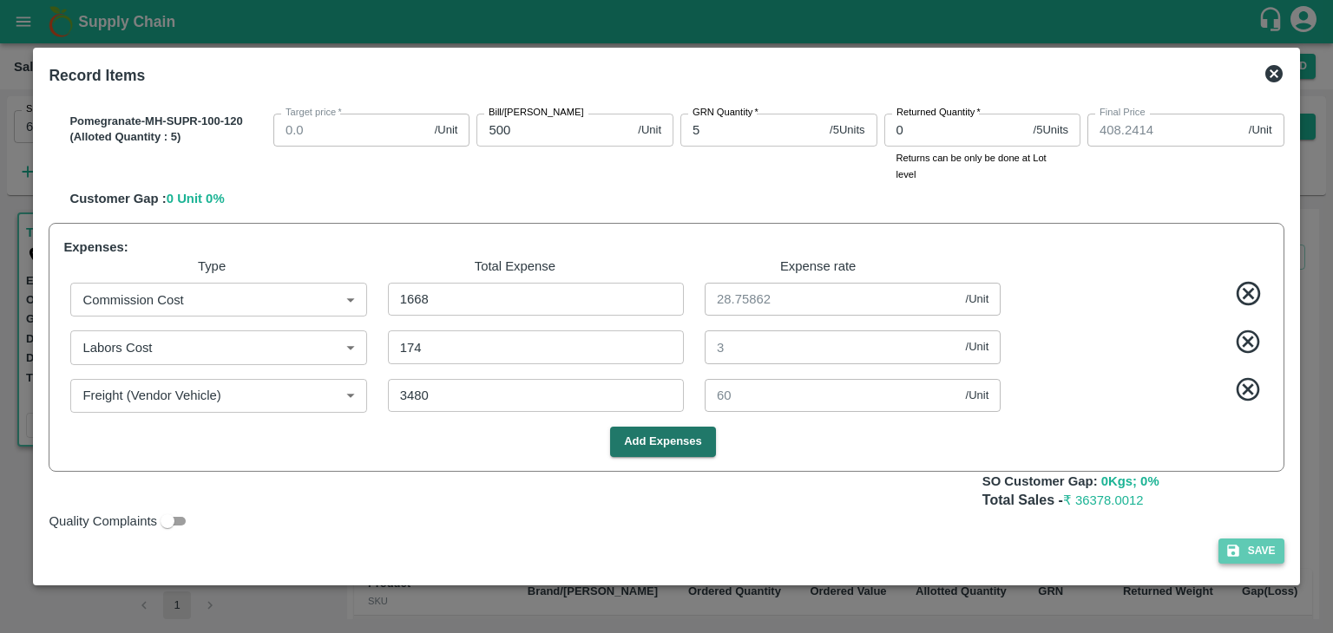
click at [1264, 544] on button "Save" at bounding box center [1251, 551] width 66 height 25
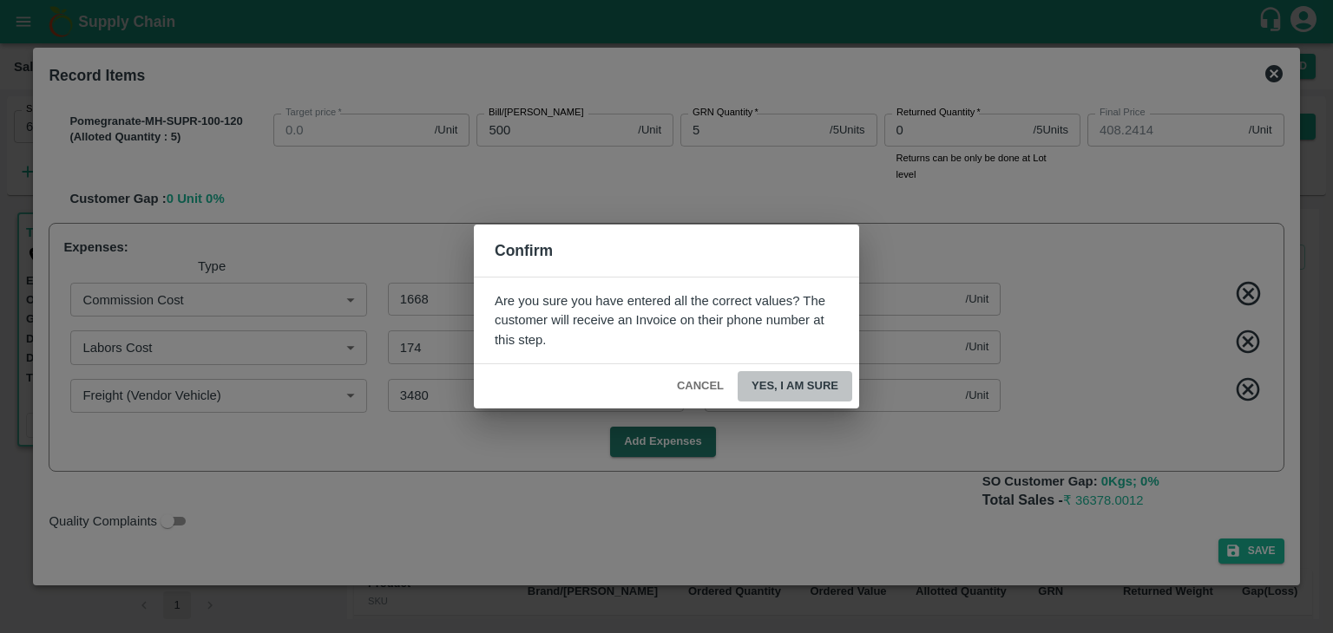
click at [803, 385] on button "Yes, I am sure" at bounding box center [794, 386] width 115 height 30
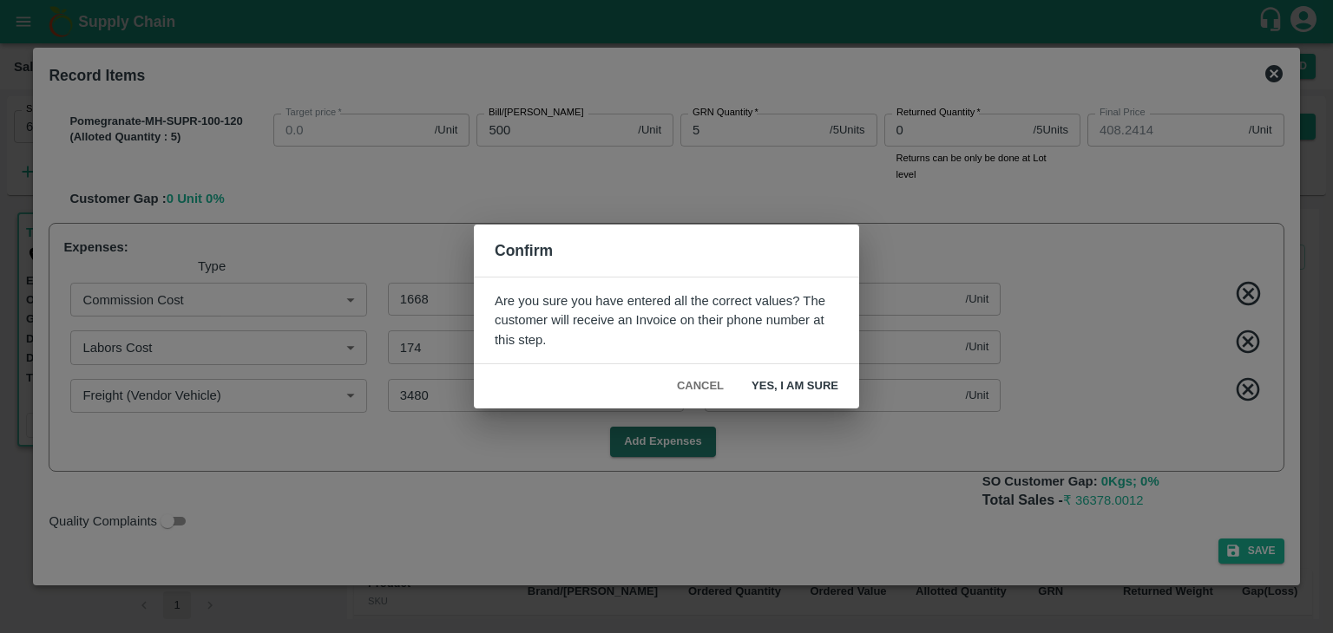
click at [803, 385] on button "Yes, I am sure" at bounding box center [794, 386] width 115 height 30
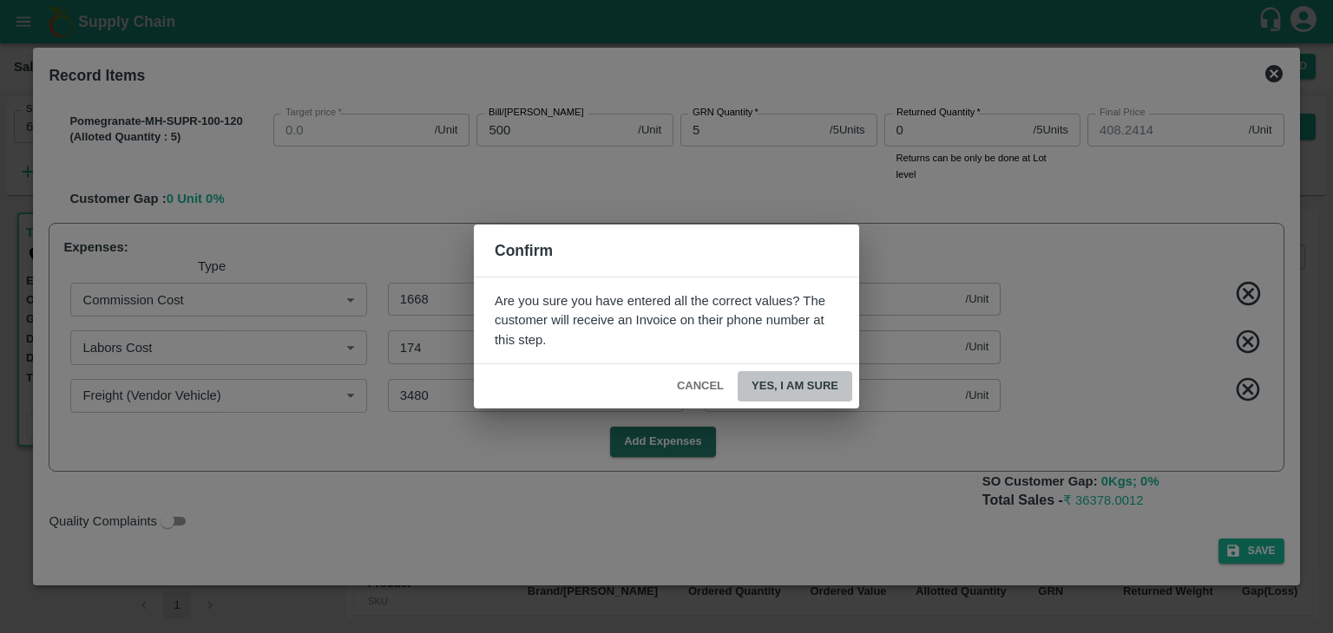
click at [803, 385] on button "Yes, I am sure" at bounding box center [794, 386] width 115 height 30
click at [768, 383] on button "Yes, I am sure" at bounding box center [794, 386] width 115 height 30
click at [600, 344] on div "Are you sure you have entered all the correct values? The customer will receive…" at bounding box center [666, 321] width 385 height 88
click at [695, 387] on button "Cancel" at bounding box center [700, 386] width 61 height 30
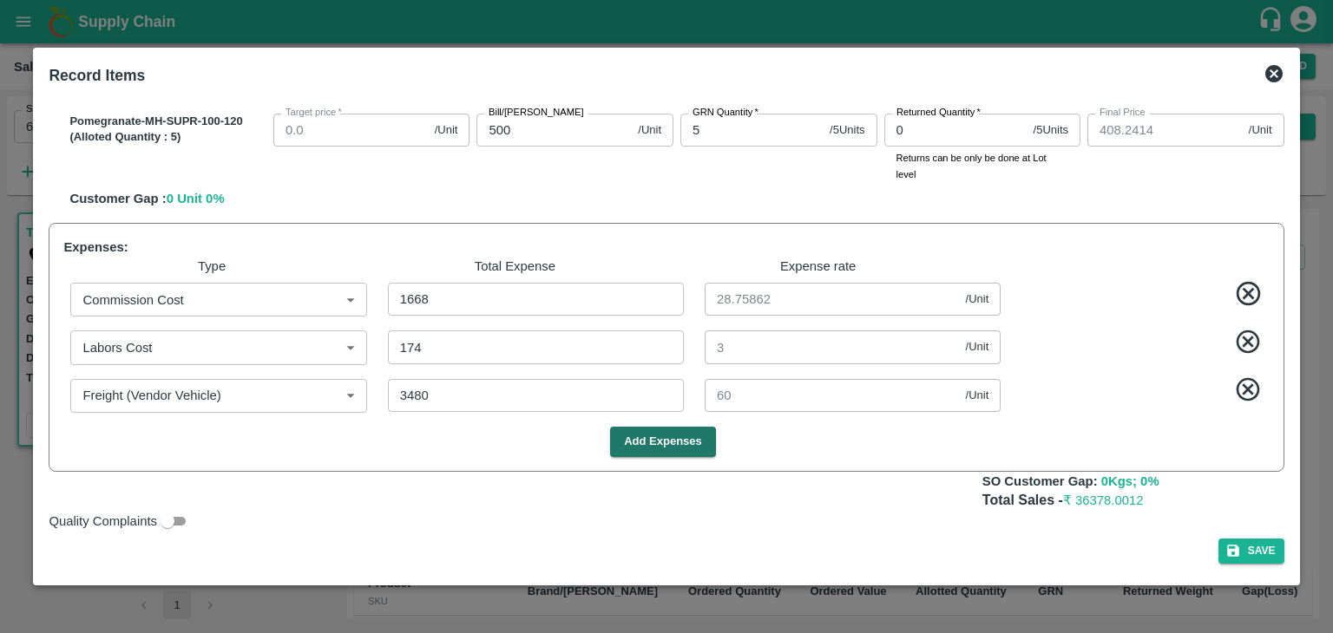
drag, startPoint x: 1290, startPoint y: 416, endPoint x: 1287, endPoint y: 442, distance: 25.3
click at [1287, 442] on div "SOI Level GRN Lot Level GRN Pomegranate-MH-SUPR-300-350 (Alloted Quantity : 3 )…" at bounding box center [666, 336] width 1248 height 483
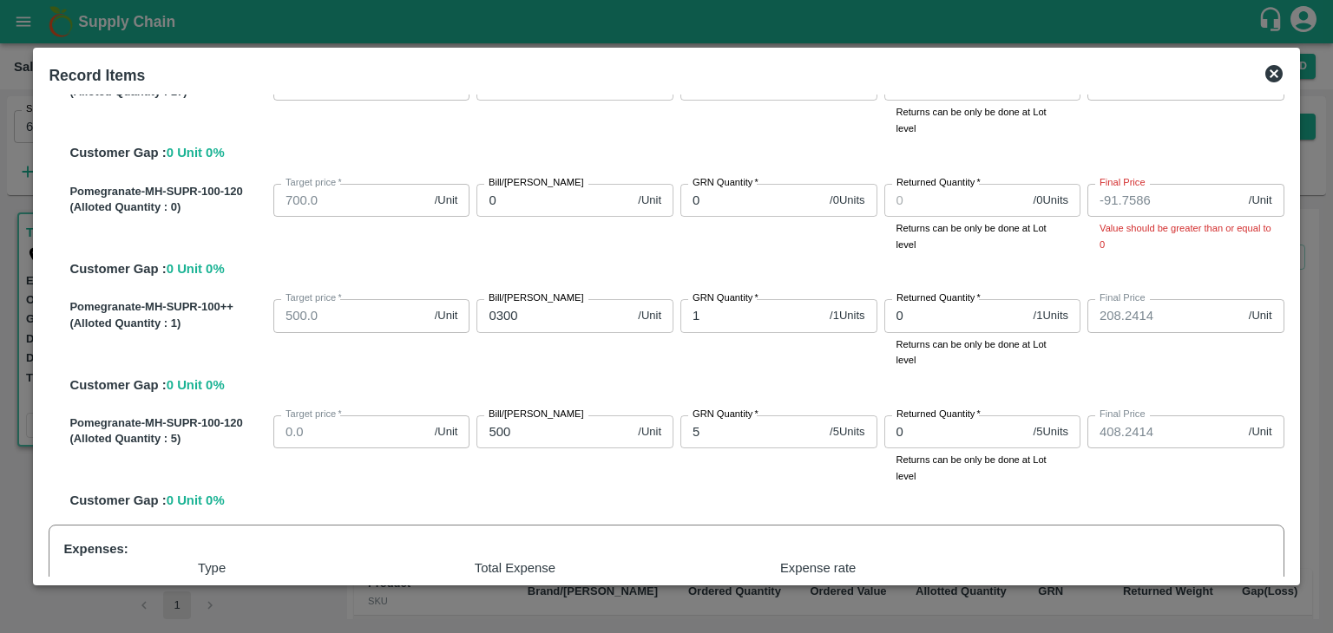
scroll to position [495, 0]
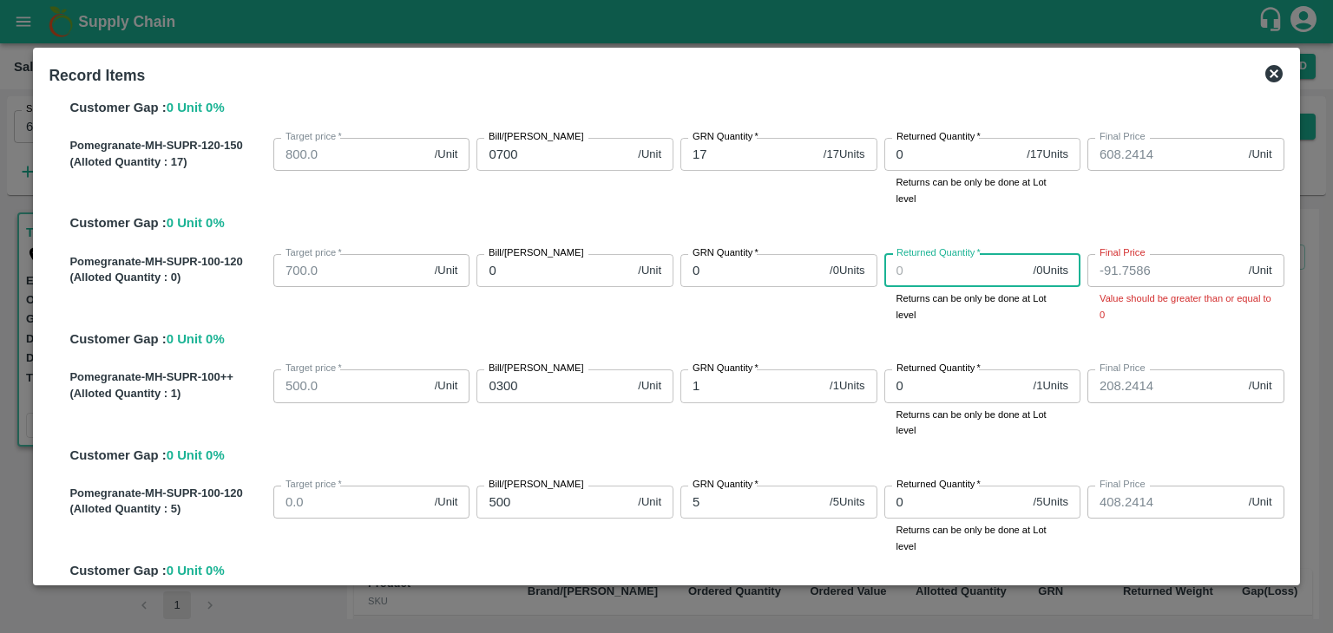
click at [913, 275] on input "Returned Quantity   *" at bounding box center [955, 270] width 142 height 33
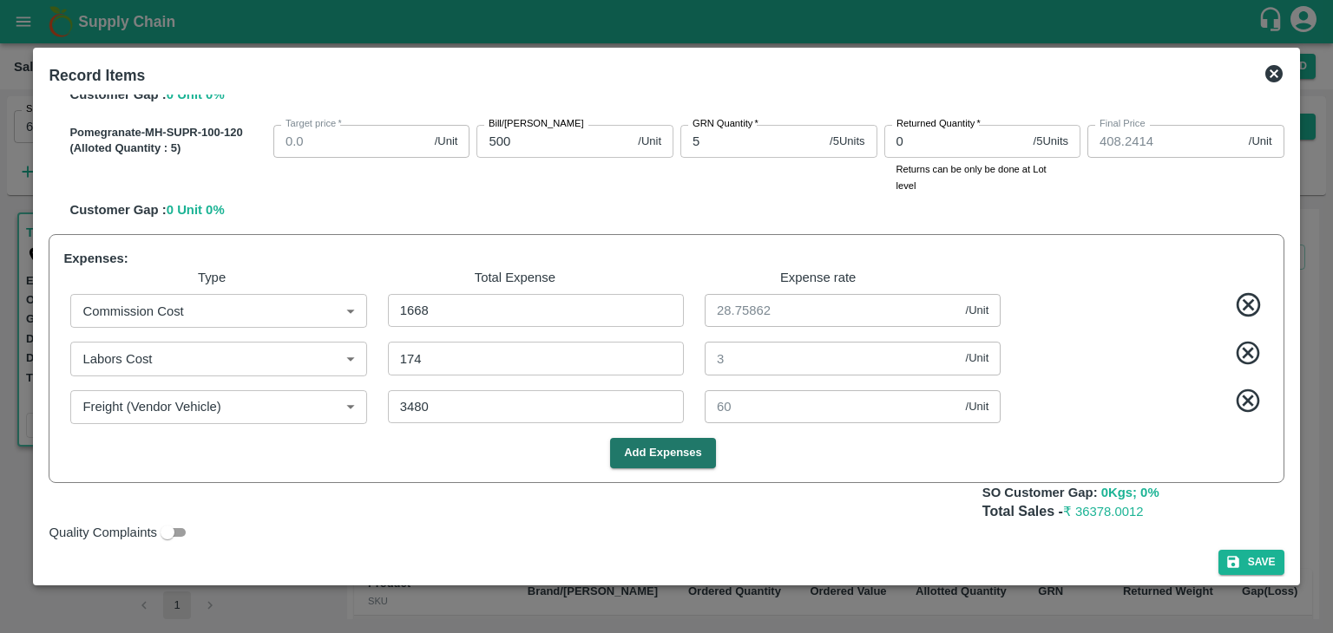
scroll to position [868, 0]
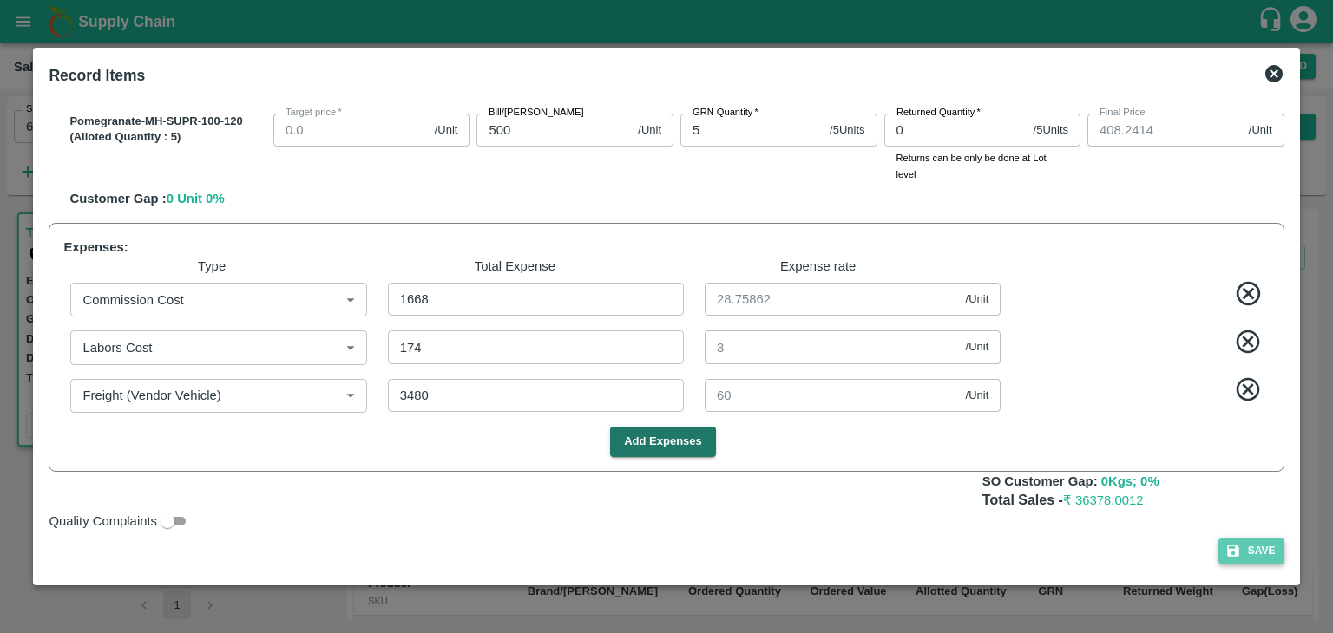
click at [1253, 558] on button "Save" at bounding box center [1251, 551] width 66 height 25
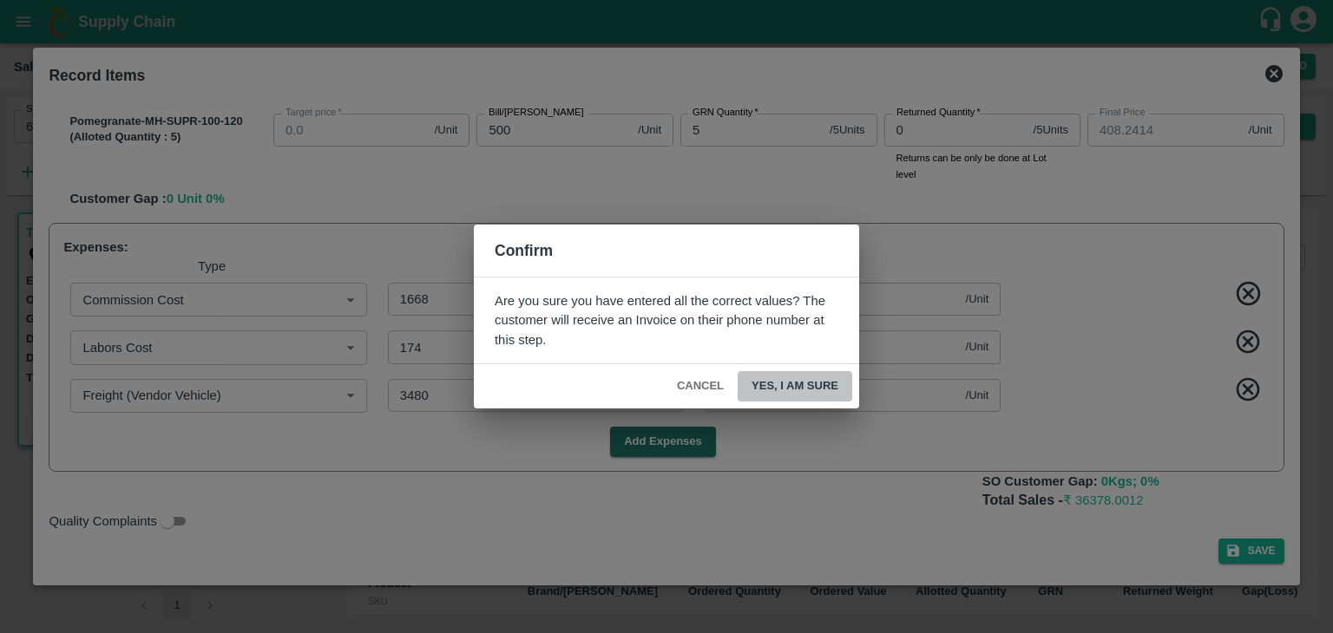
click at [805, 379] on button "Yes, I am sure" at bounding box center [794, 386] width 115 height 30
click at [695, 386] on button "Cancel" at bounding box center [700, 386] width 61 height 30
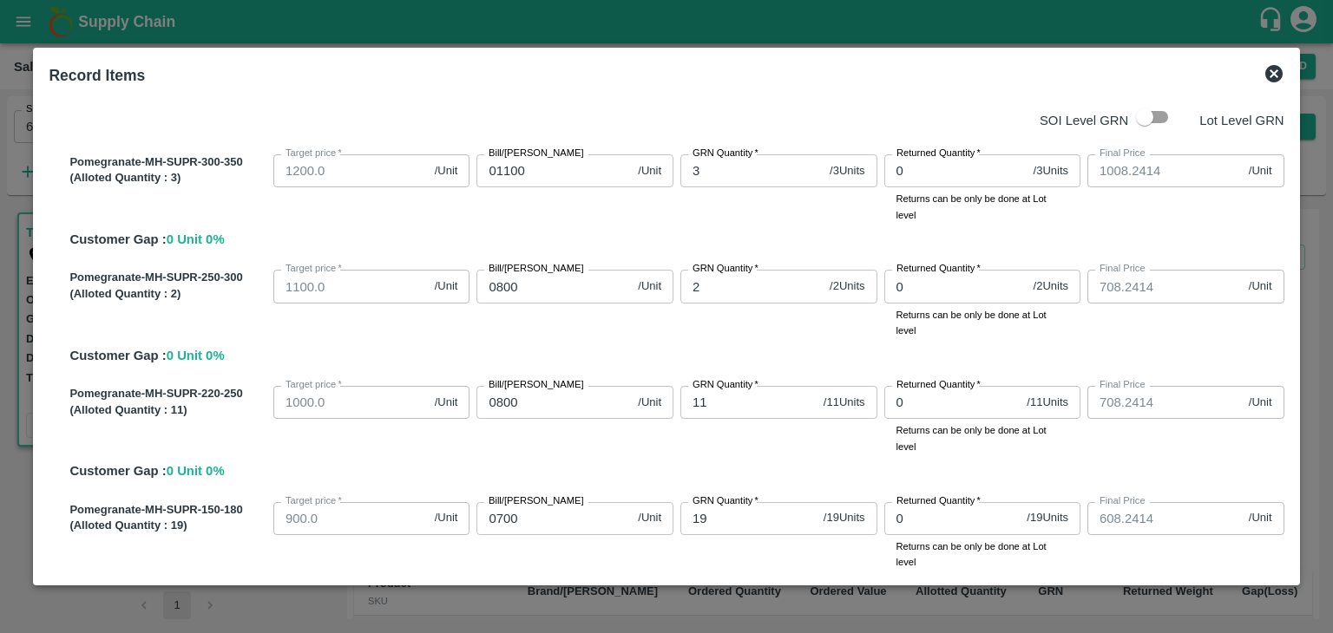
scroll to position [0, 0]
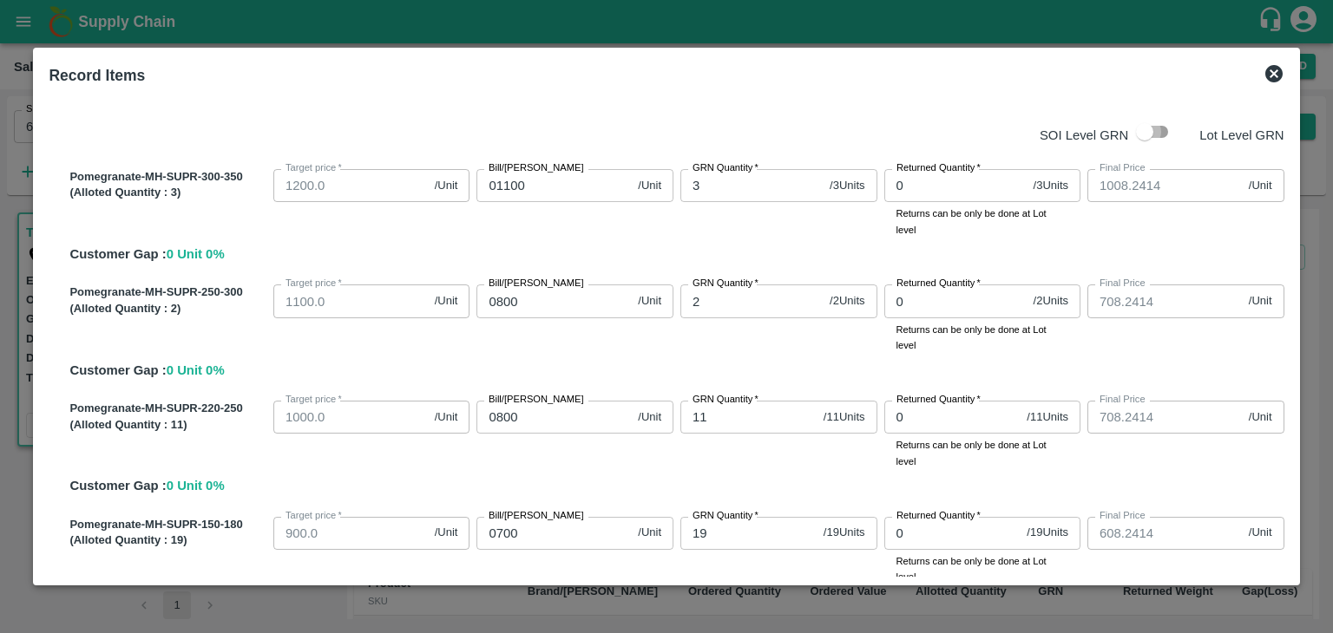
click at [1155, 129] on input "checkbox" at bounding box center [1144, 131] width 99 height 33
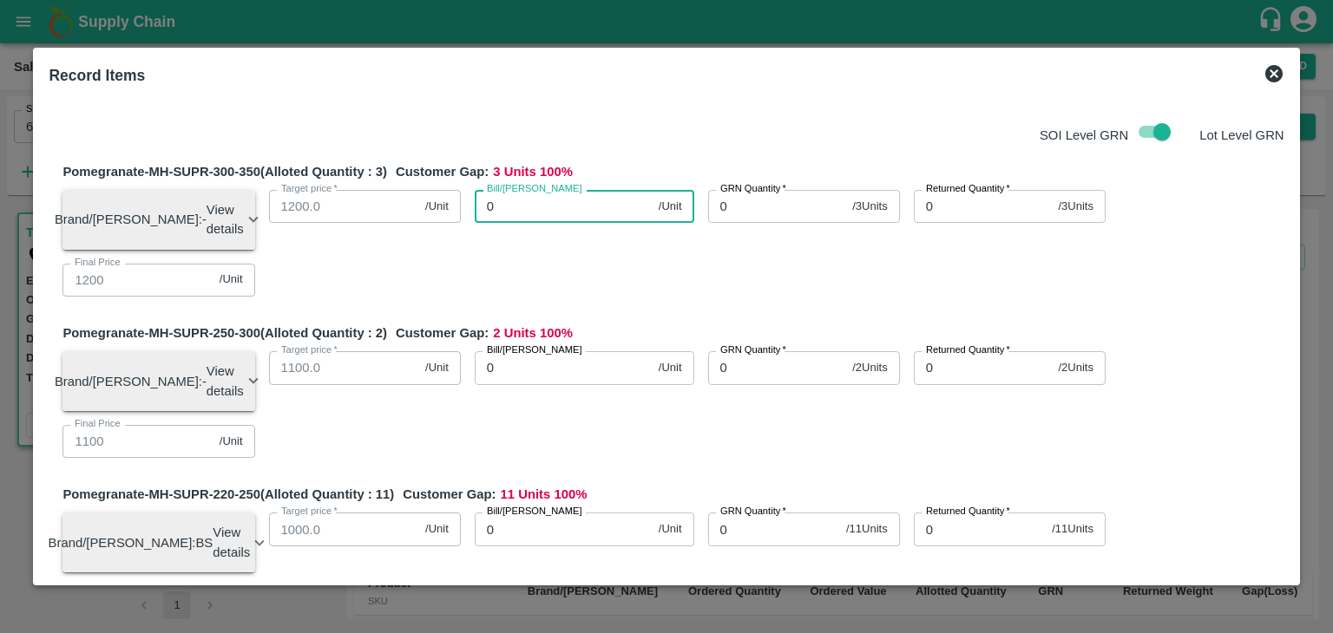
click at [558, 200] on input "0" at bounding box center [563, 206] width 177 height 33
click at [533, 213] on input "0" at bounding box center [563, 206] width 177 height 33
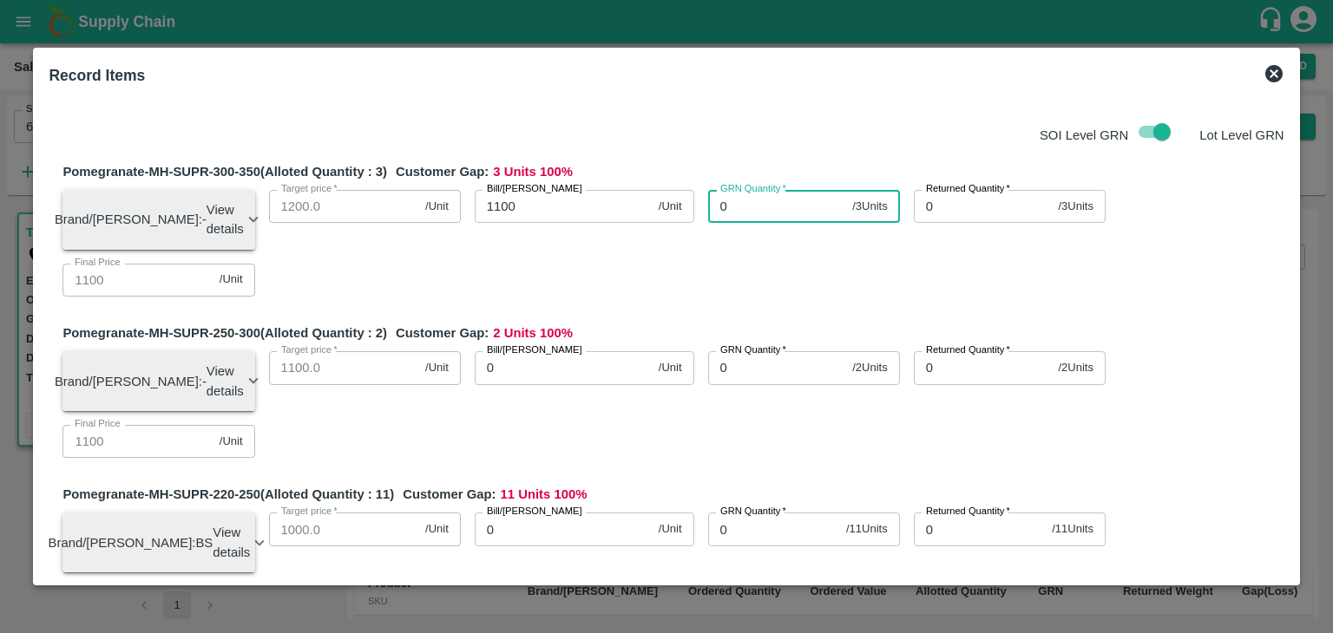
click at [743, 209] on input "0" at bounding box center [777, 206] width 138 height 33
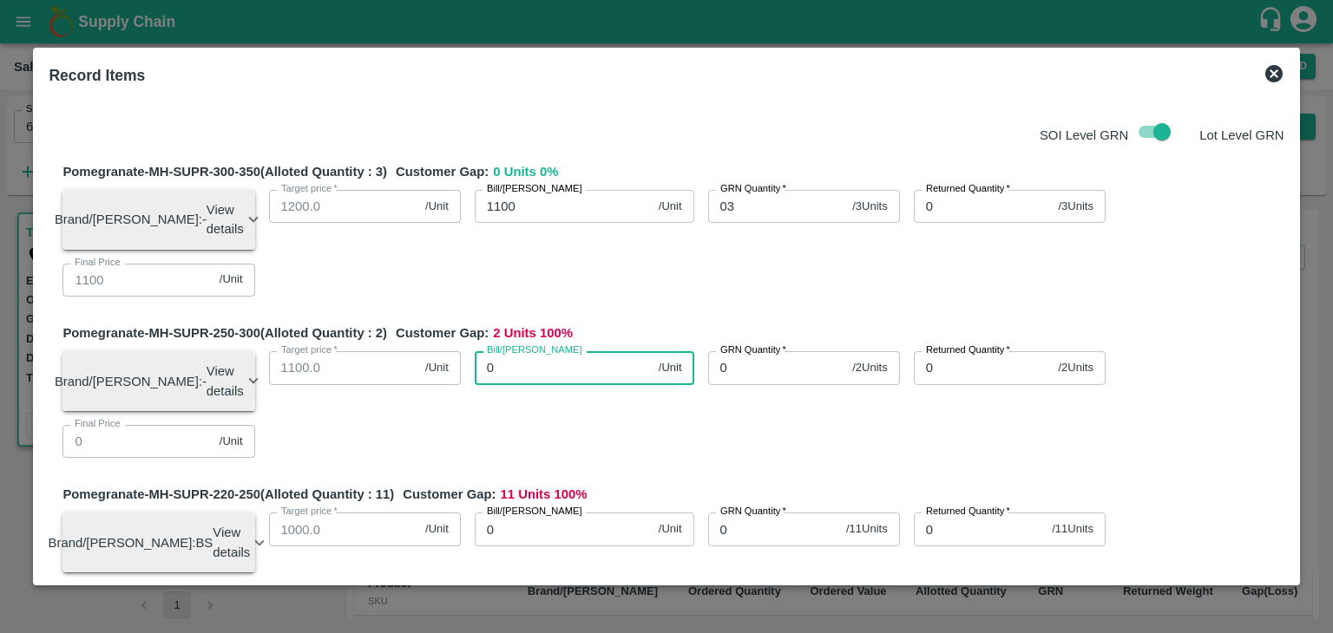
click at [515, 369] on input "0" at bounding box center [563, 367] width 177 height 33
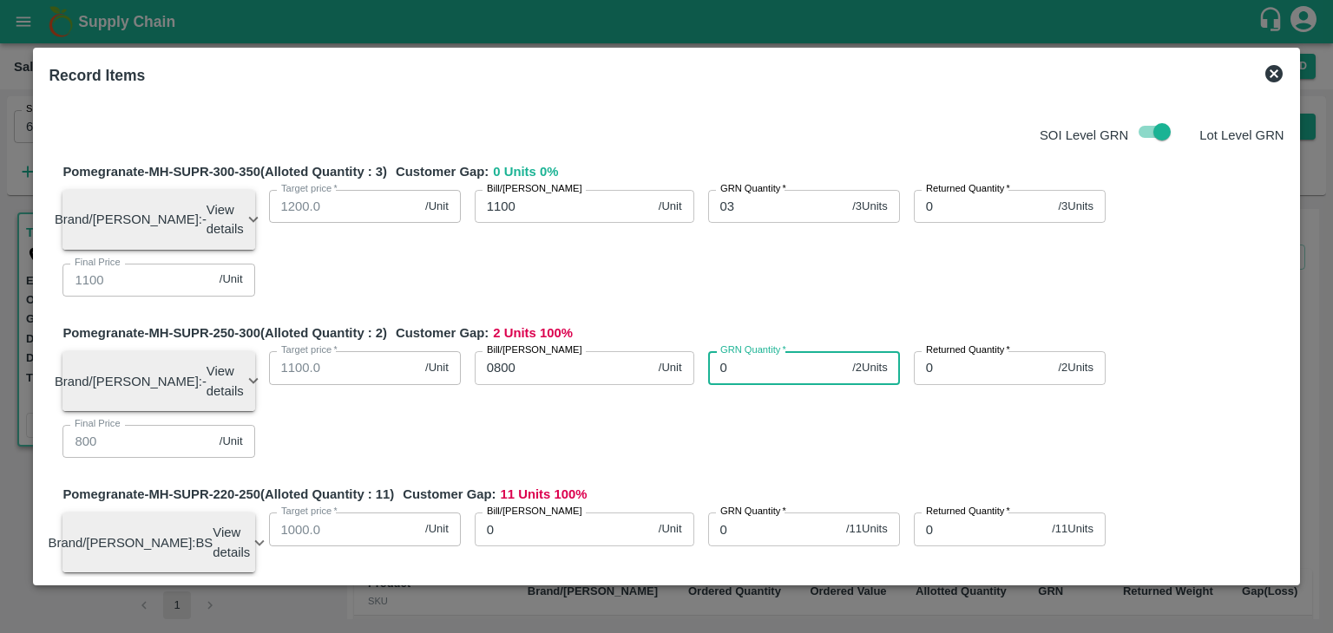
click at [732, 376] on input "0" at bounding box center [777, 367] width 138 height 33
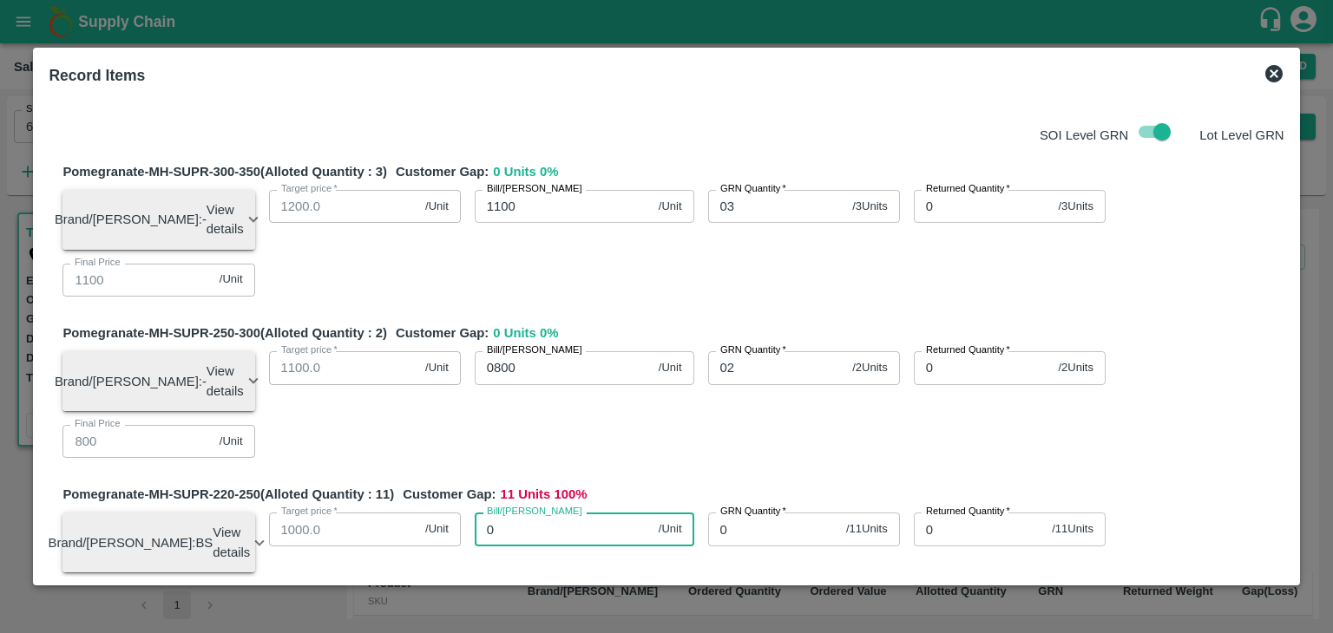
click at [532, 546] on input "0" at bounding box center [563, 529] width 177 height 33
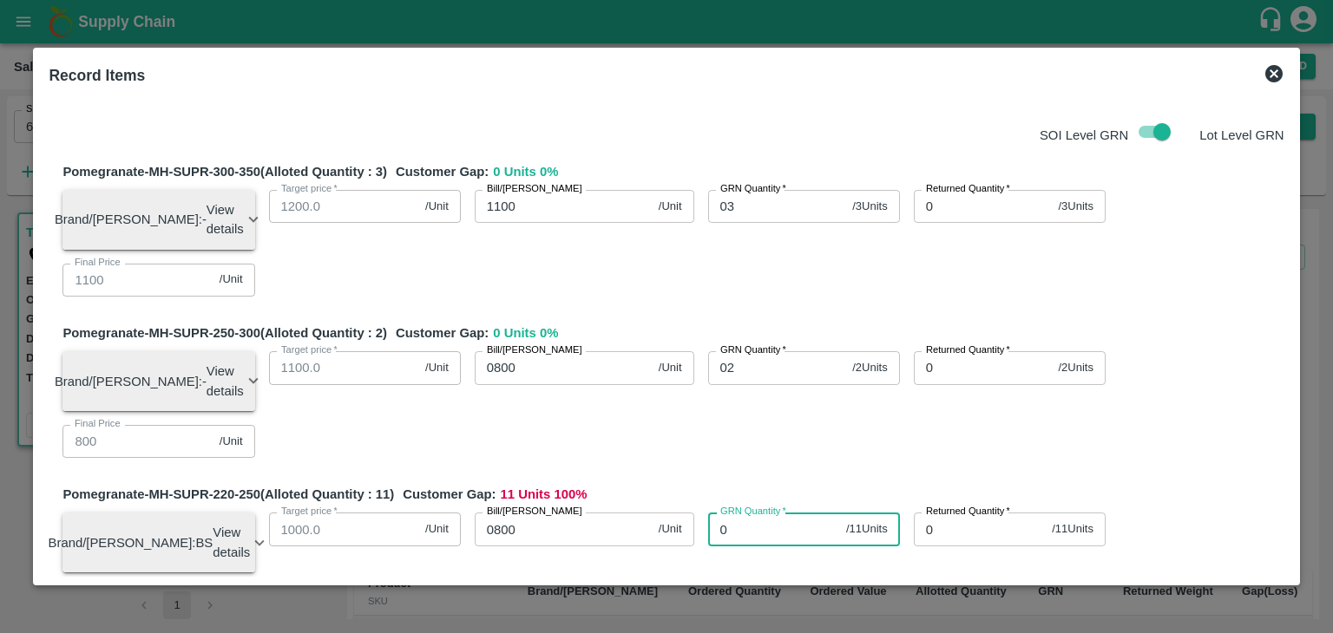
click at [744, 534] on input "0" at bounding box center [773, 529] width 131 height 33
drag, startPoint x: 1291, startPoint y: 213, endPoint x: 1287, endPoint y: 228, distance: 16.0
click at [1287, 228] on div "Record Items SOI Level GRN Lot Level GRN Pomegranate-MH-SUPR-300-350 (Alloted Q…" at bounding box center [666, 317] width 1266 height 539
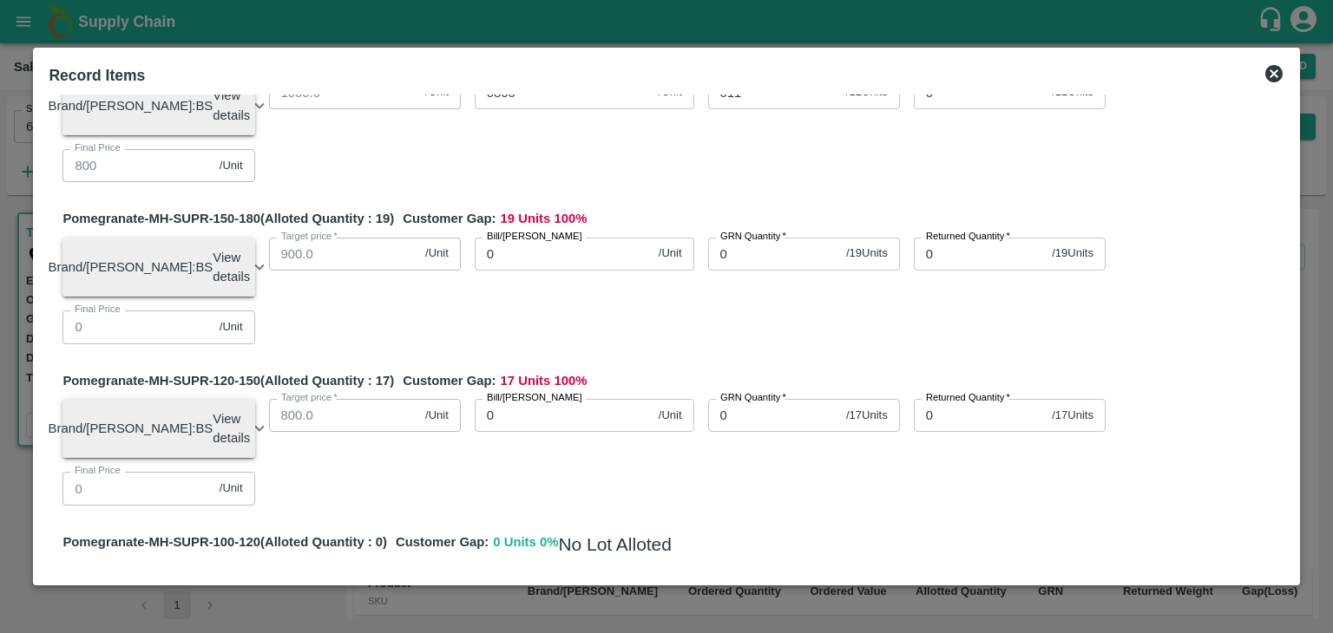
scroll to position [441, 0]
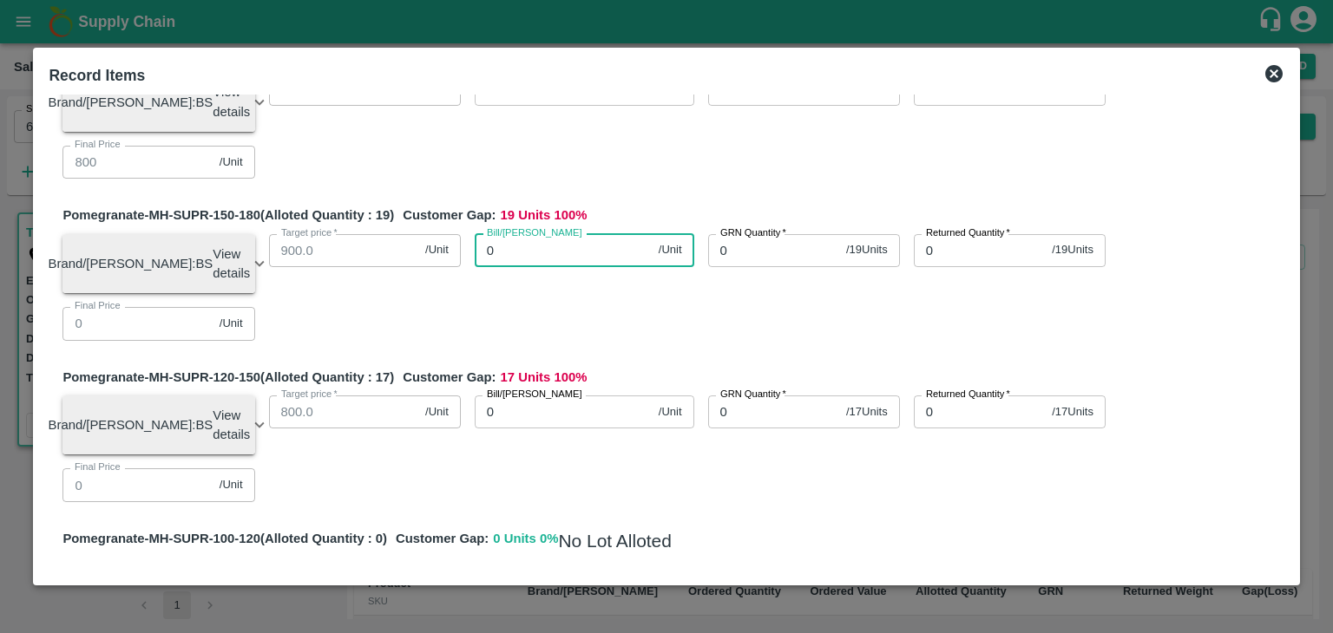
click at [518, 267] on input "0" at bounding box center [563, 250] width 177 height 33
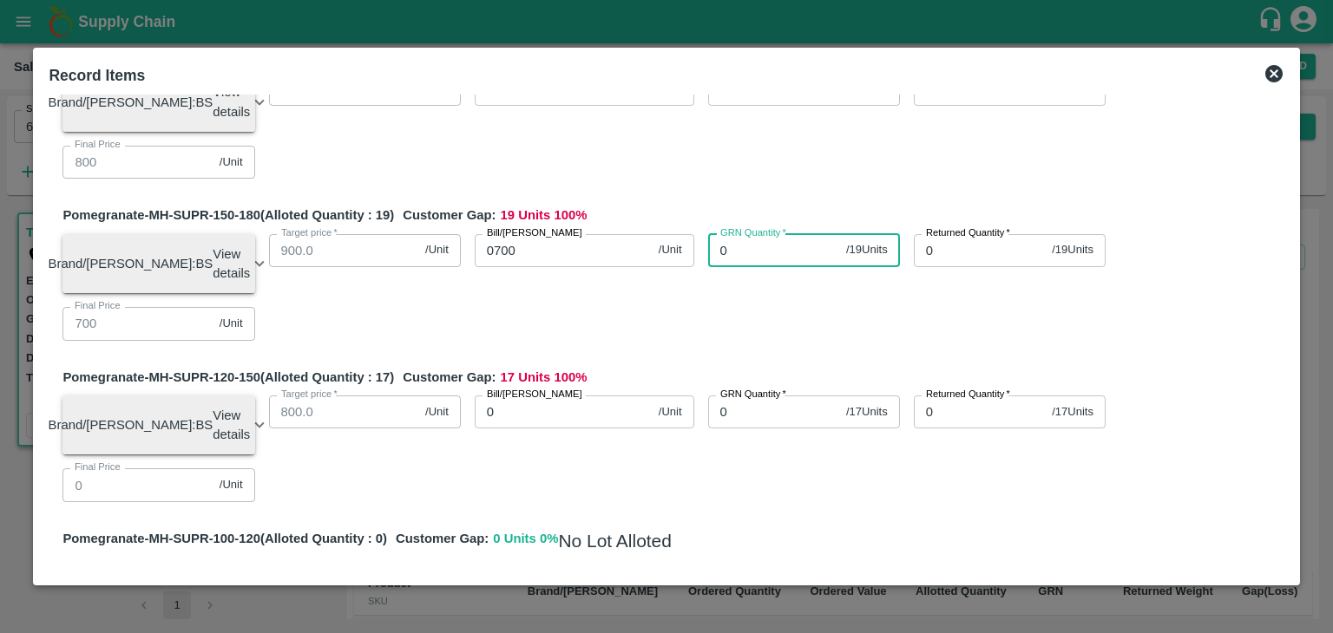
click at [744, 267] on input "0" at bounding box center [773, 250] width 131 height 33
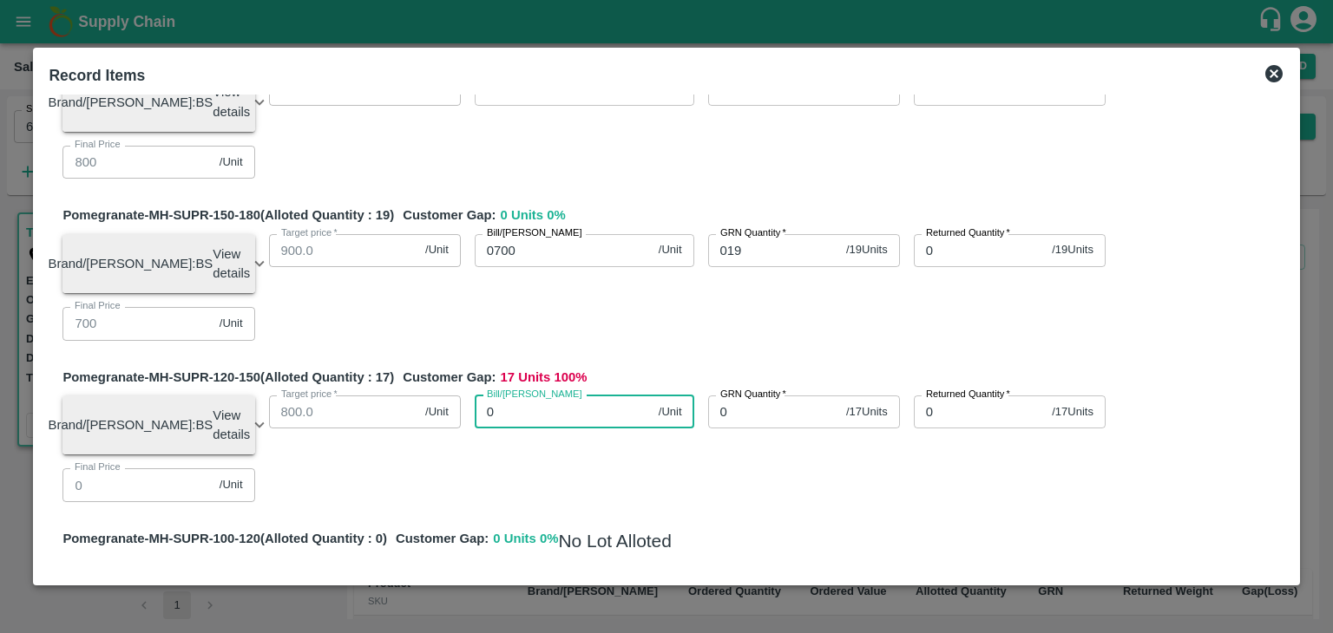
click at [559, 429] on input "0" at bounding box center [563, 412] width 177 height 33
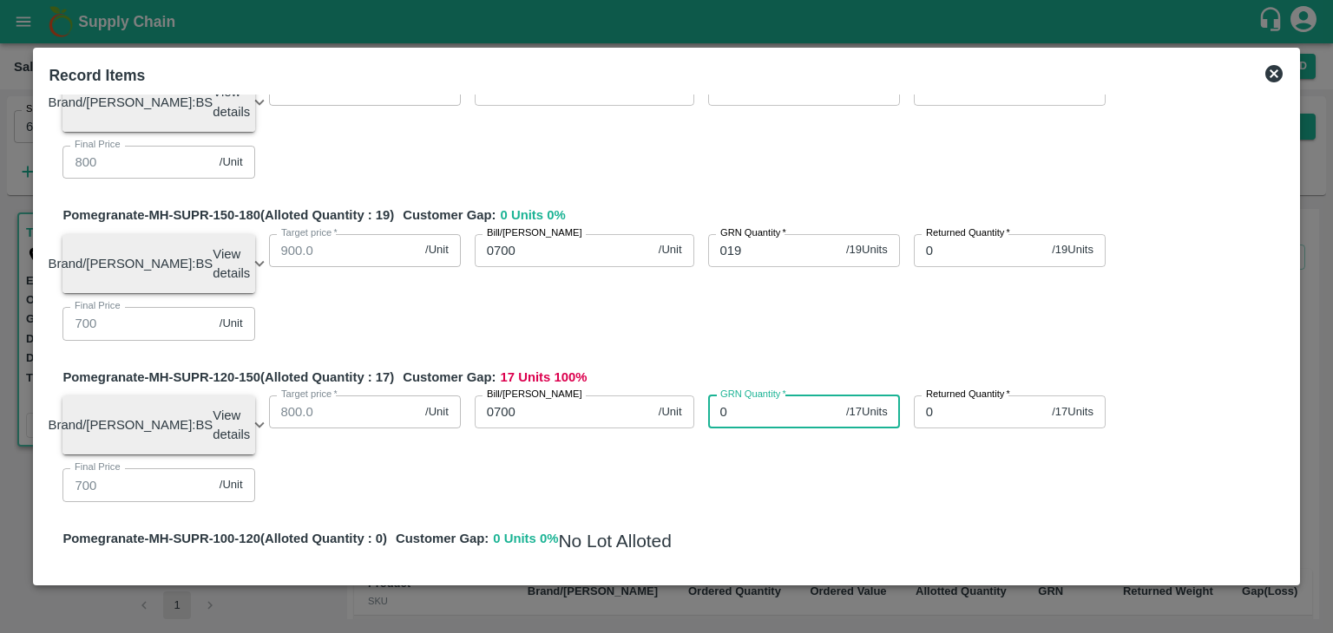
click at [743, 429] on input "0" at bounding box center [773, 412] width 131 height 33
drag, startPoint x: 1290, startPoint y: 318, endPoint x: 1286, endPoint y: 341, distance: 23.0
click at [1286, 341] on div "SOI Level GRN Lot Level GRN Pomegranate-MH-SUPR-300-350 (Alloted Quantity : 3 )…" at bounding box center [666, 336] width 1248 height 483
drag, startPoint x: 1286, startPoint y: 341, endPoint x: 1284, endPoint y: 368, distance: 27.0
click at [1284, 368] on div "SOI Level GRN Lot Level GRN Pomegranate-MH-SUPR-300-350 (Alloted Quantity : 3 )…" at bounding box center [666, 336] width 1248 height 483
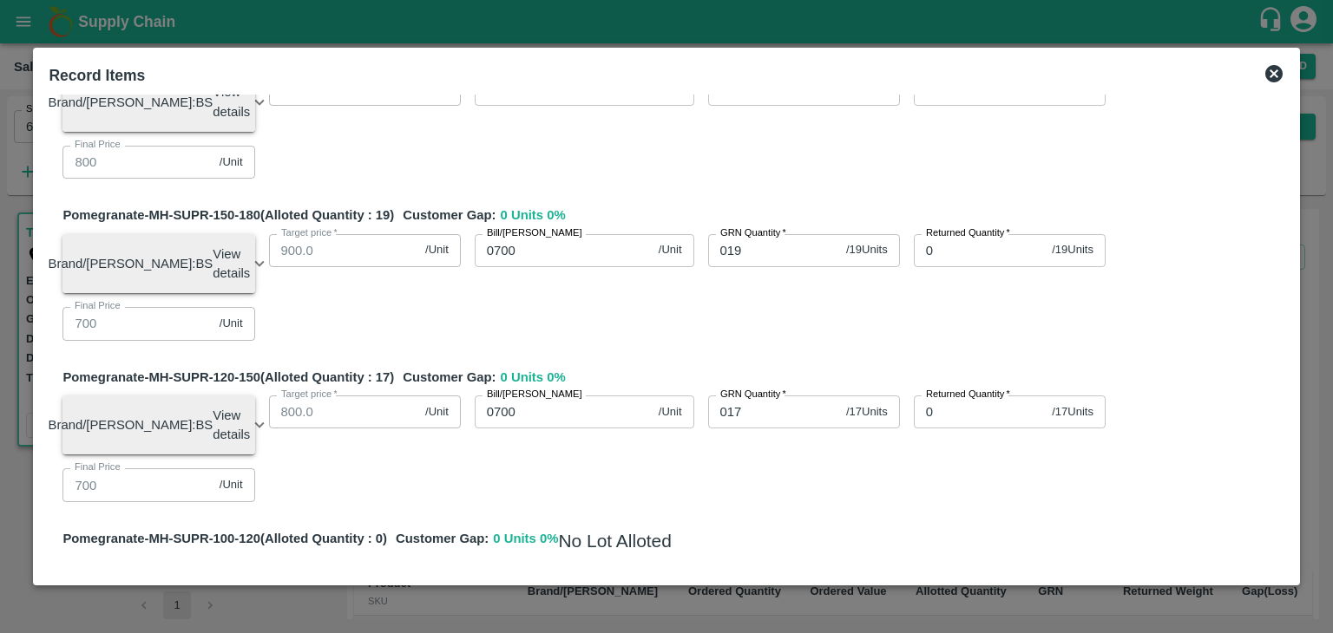
drag, startPoint x: 1290, startPoint y: 351, endPoint x: 1287, endPoint y: 366, distance: 15.8
click at [1287, 366] on div "SOI Level GRN Lot Level GRN Pomegranate-MH-SUPR-300-350 (Alloted Quantity : 3 )…" at bounding box center [666, 336] width 1248 height 483
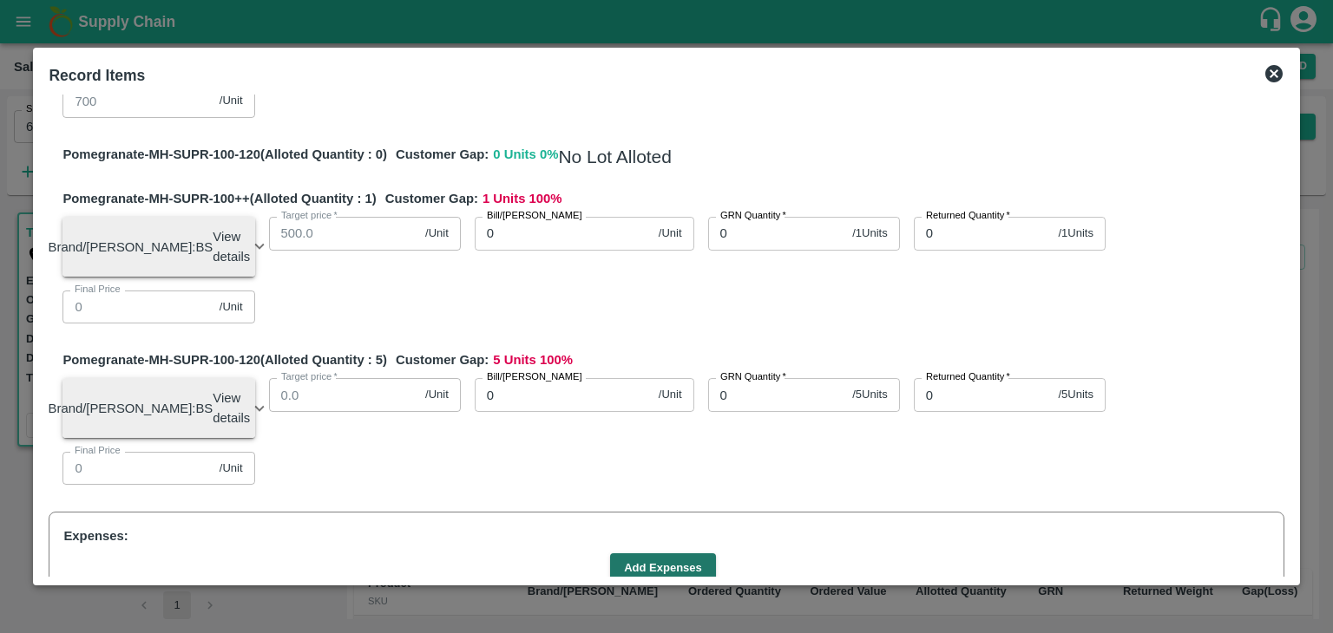
scroll to position [829, 0]
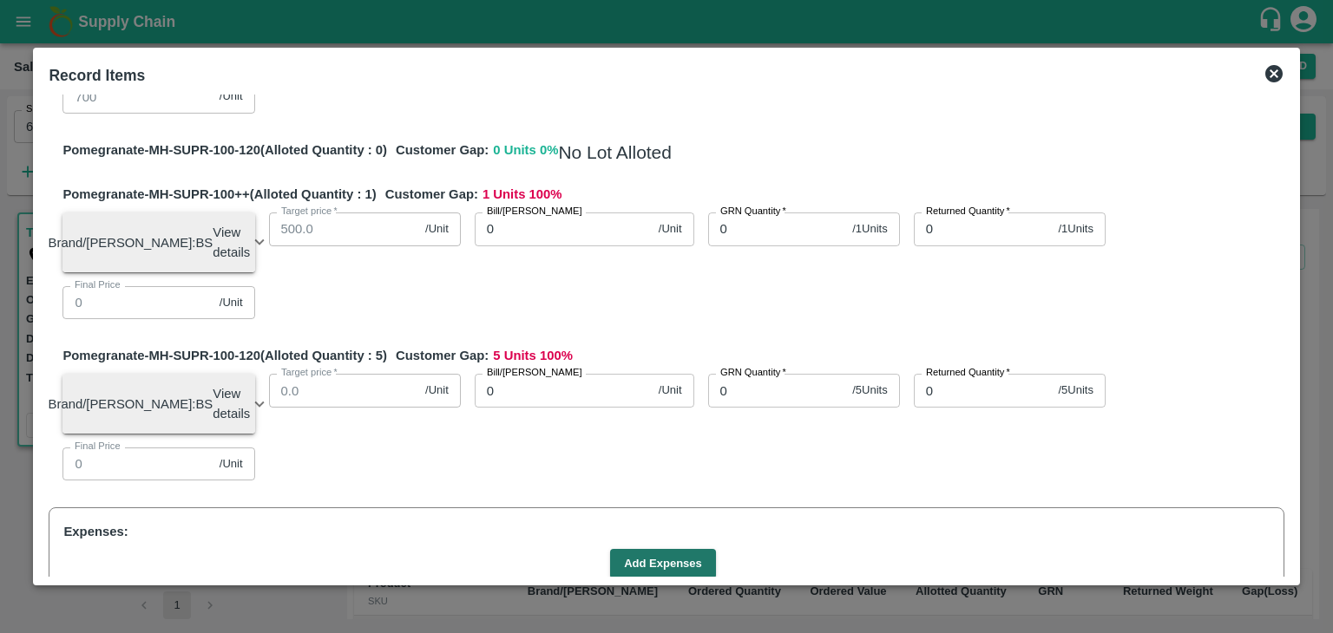
click at [762, 246] on input "0" at bounding box center [777, 229] width 138 height 33
click at [527, 246] on input "0" at bounding box center [563, 229] width 177 height 33
click at [517, 407] on input "0" at bounding box center [563, 390] width 177 height 33
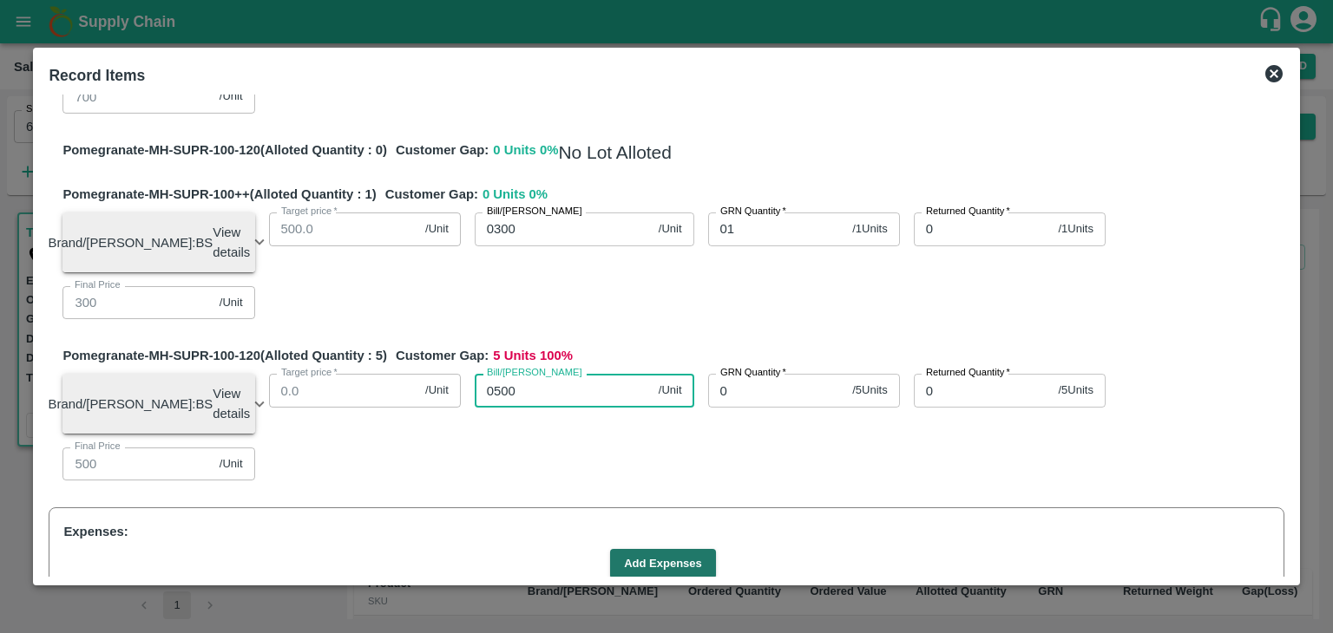
click at [735, 407] on input "0" at bounding box center [777, 390] width 138 height 33
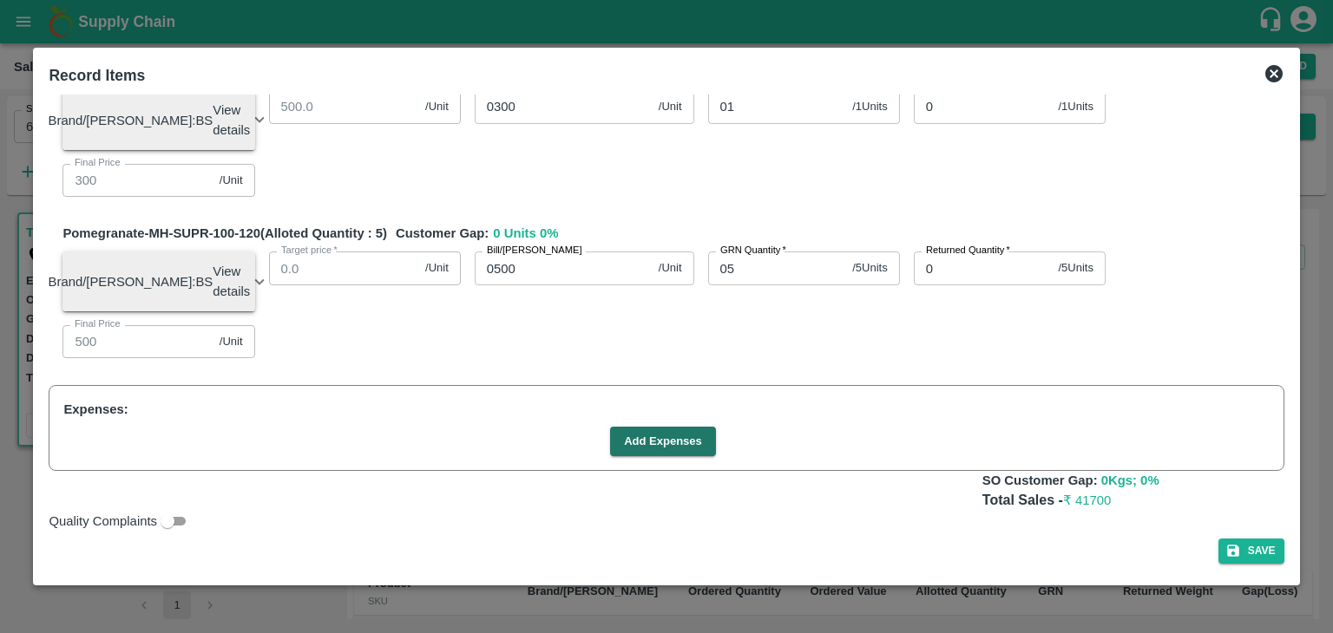
scroll to position [998, 0]
click at [655, 437] on button "Add Expenses" at bounding box center [663, 442] width 106 height 30
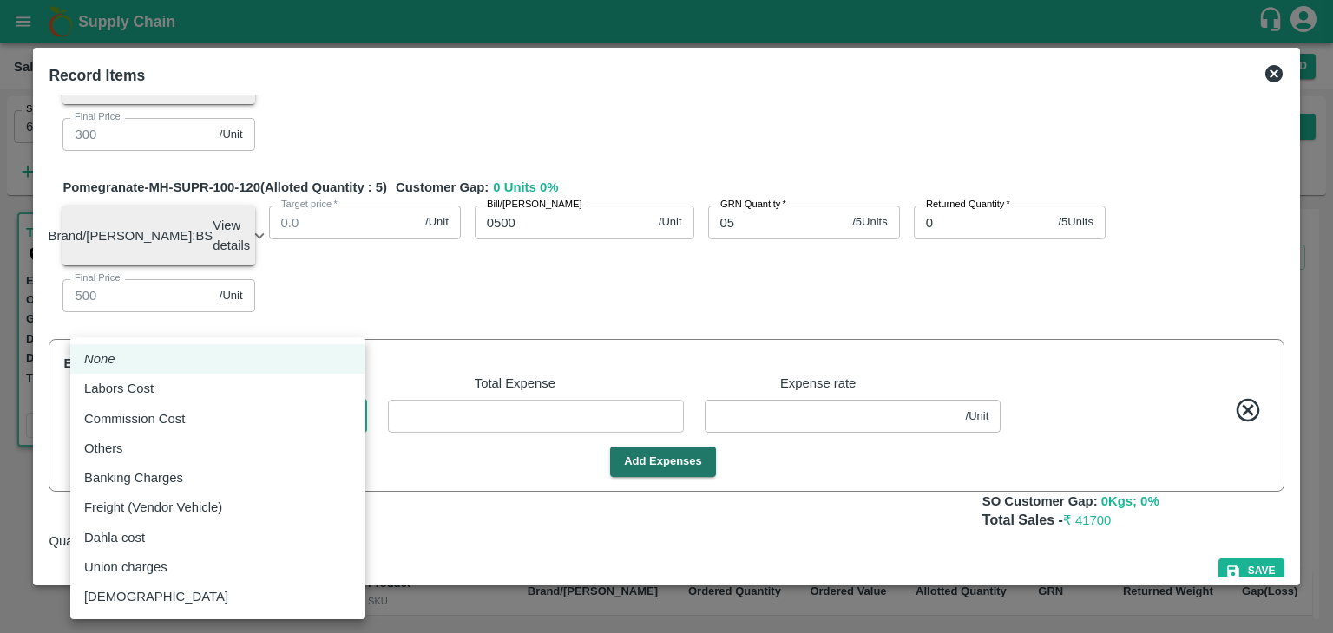
click at [346, 462] on body "Supply Chain Sales Orders Direct Customer Add SO ID 603199 SO ID Start Date Sta…" at bounding box center [666, 316] width 1333 height 633
click at [281, 415] on div "Commission Cost" at bounding box center [217, 418] width 267 height 19
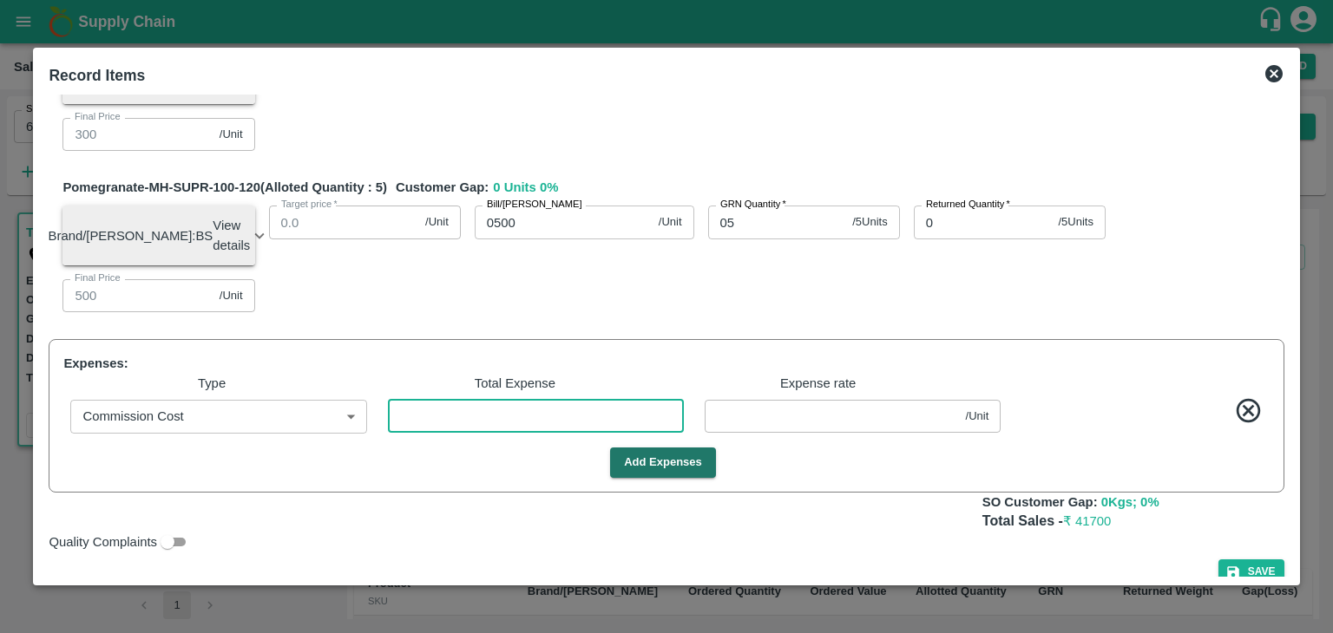
click at [495, 433] on input "number" at bounding box center [536, 416] width 296 height 33
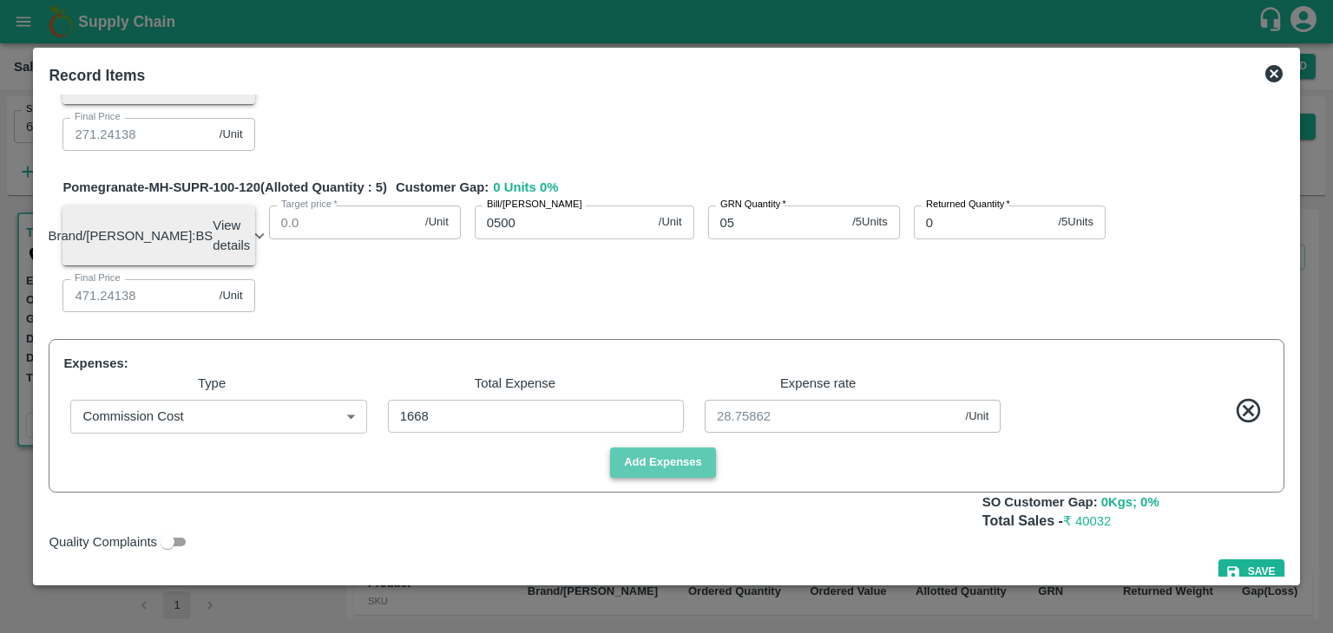
click at [660, 478] on button "Add Expenses" at bounding box center [663, 463] width 106 height 30
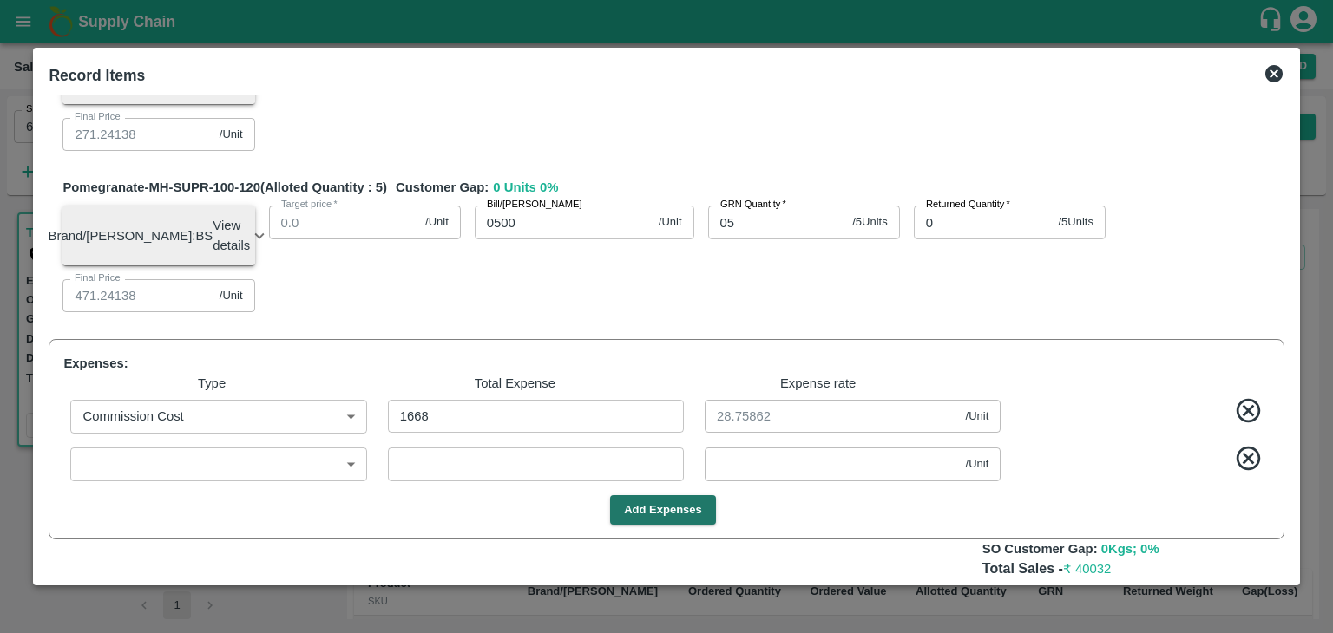
click at [349, 507] on body "Supply Chain Sales Orders Direct Customer Add SO ID 603199 SO ID Start Date Sta…" at bounding box center [666, 316] width 1333 height 633
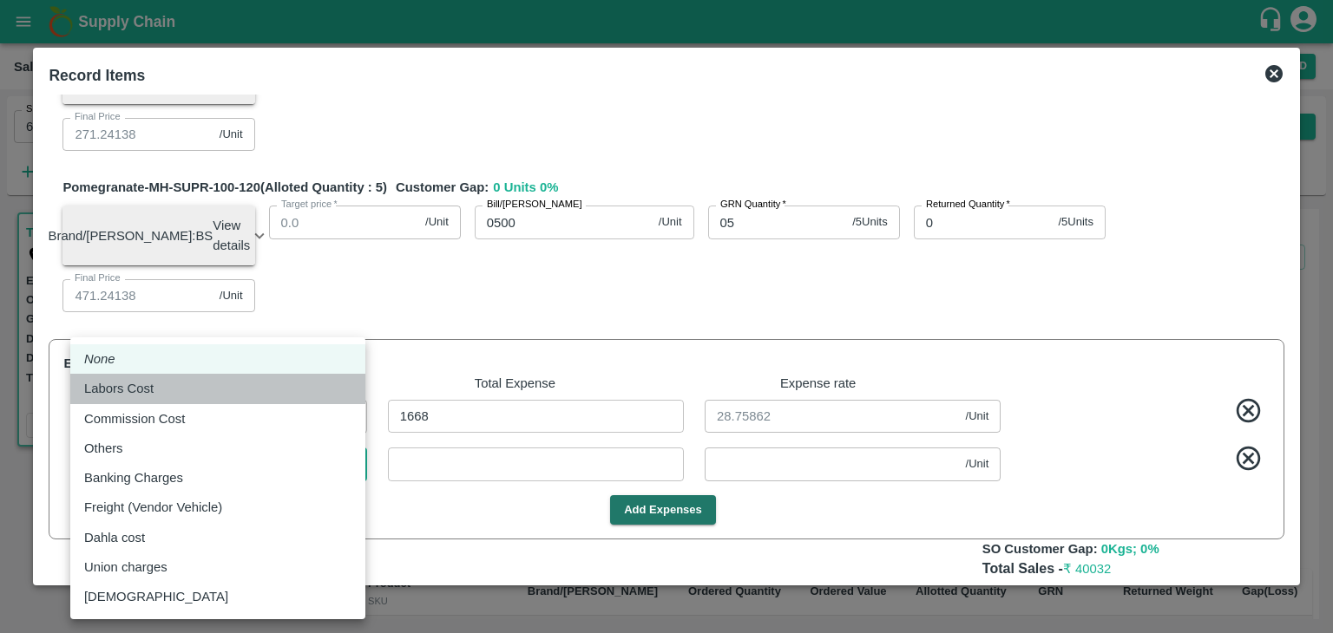
click at [275, 400] on li "Labors Cost" at bounding box center [217, 388] width 295 height 29
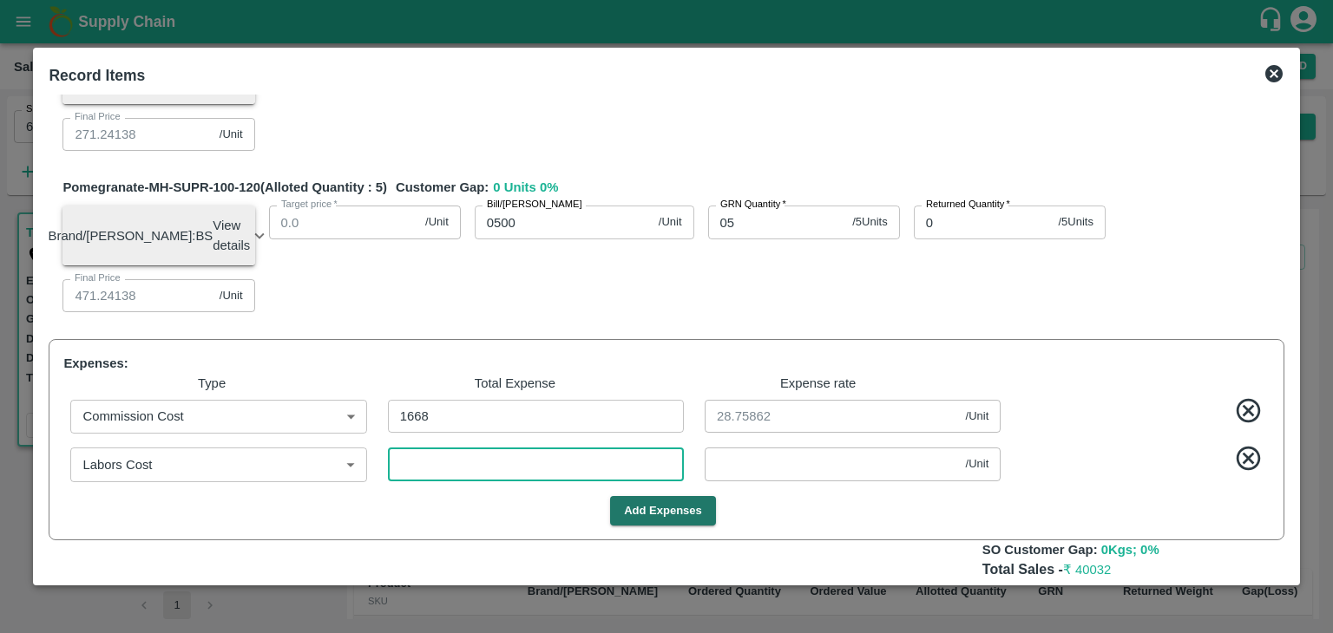
click at [472, 481] on input "number" at bounding box center [536, 464] width 296 height 33
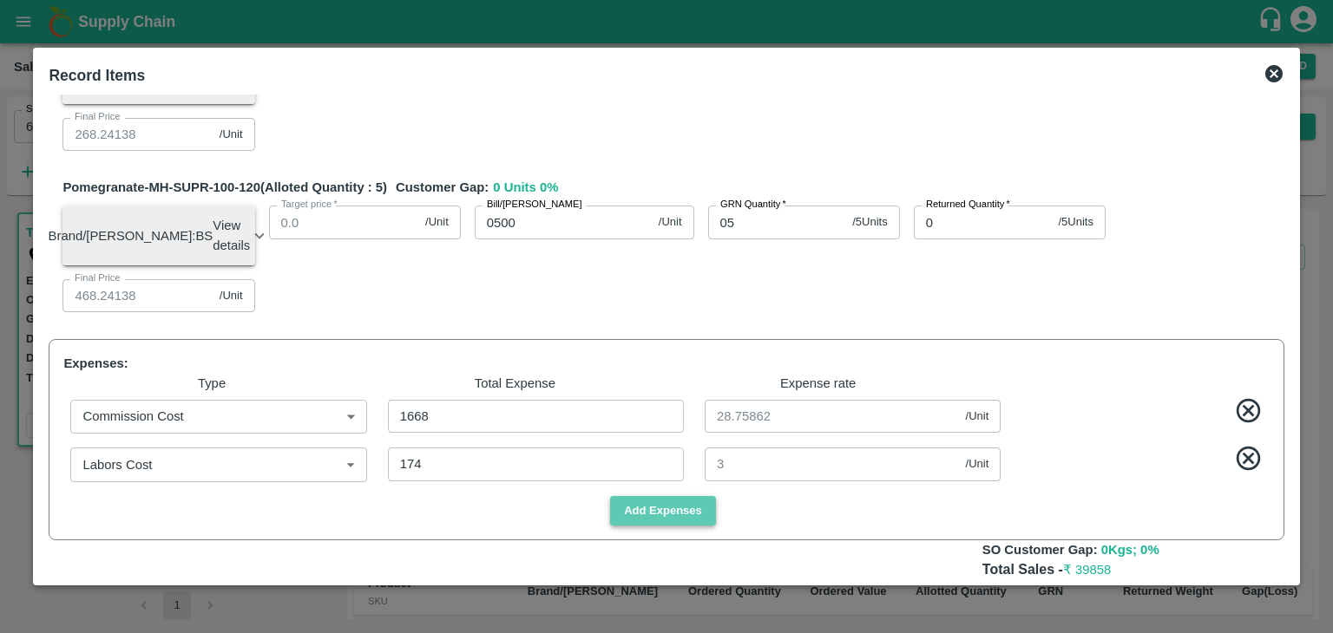
click at [670, 527] on button "Add Expenses" at bounding box center [663, 511] width 106 height 30
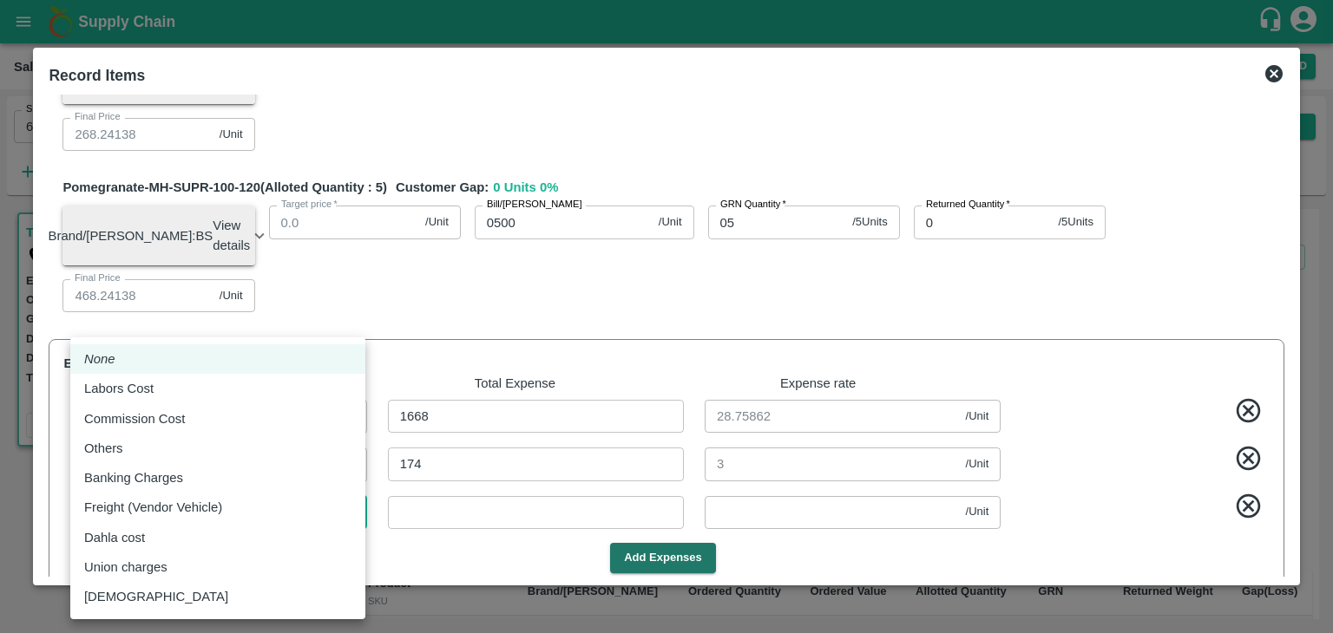
click at [290, 554] on body "Supply Chain Sales Orders Direct Customer Add SO ID 603199 SO ID Start Date Sta…" at bounding box center [666, 316] width 1333 height 633
click at [262, 507] on div "Freight (Vendor Vehicle)" at bounding box center [217, 507] width 267 height 19
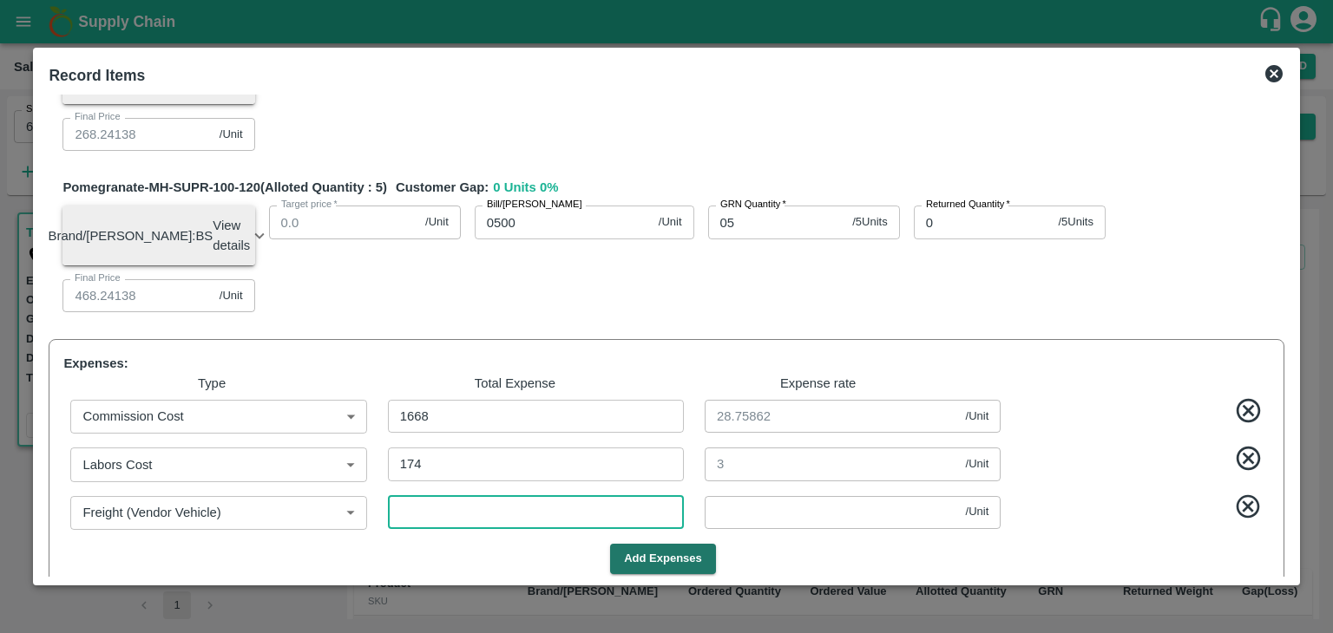
click at [434, 529] on input "number" at bounding box center [536, 512] width 296 height 33
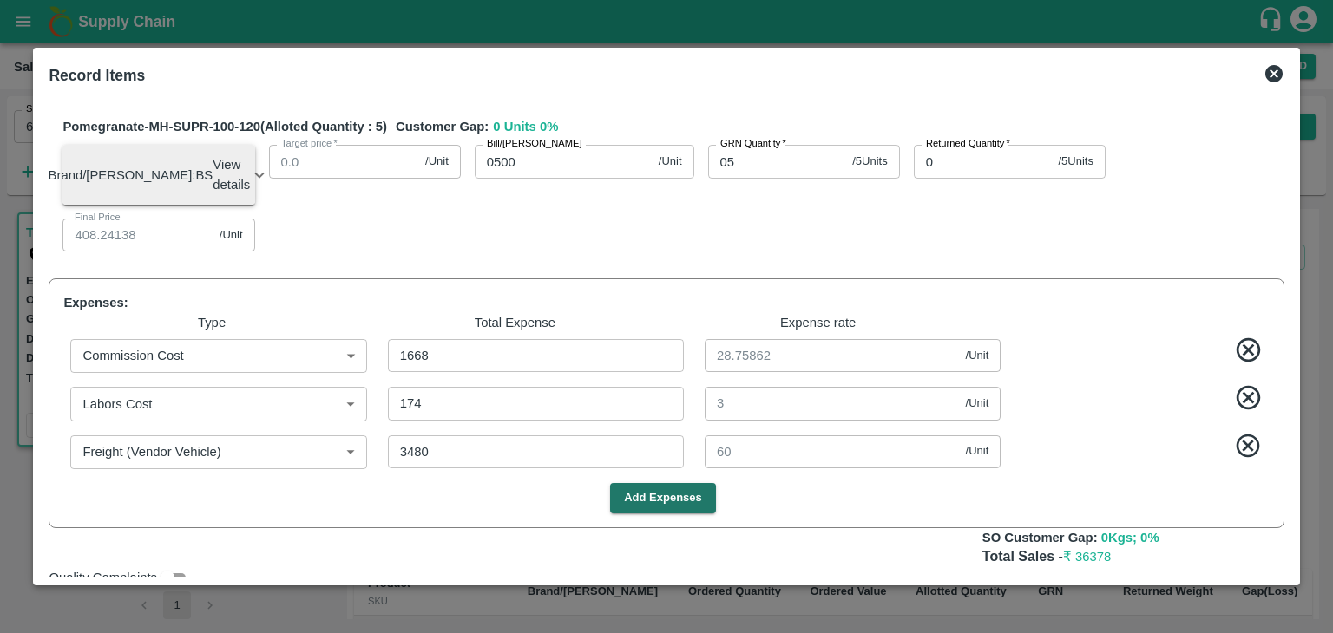
scroll to position [1161, 0]
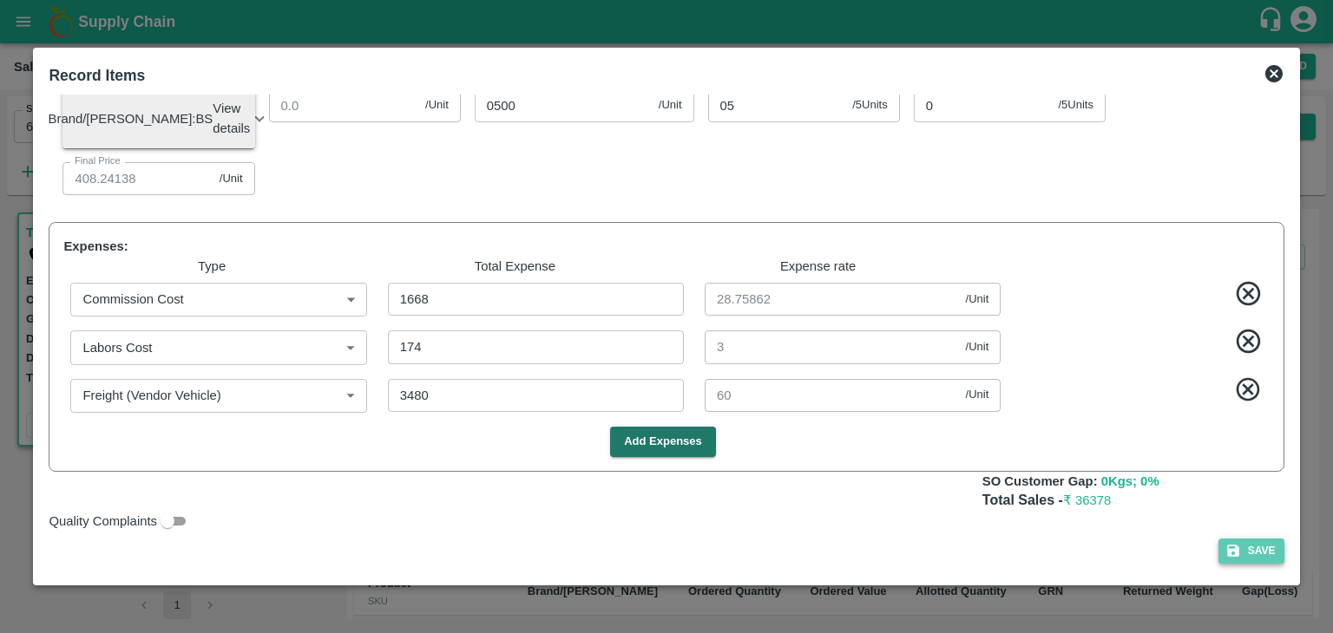
click at [1263, 554] on button "Save" at bounding box center [1251, 551] width 66 height 25
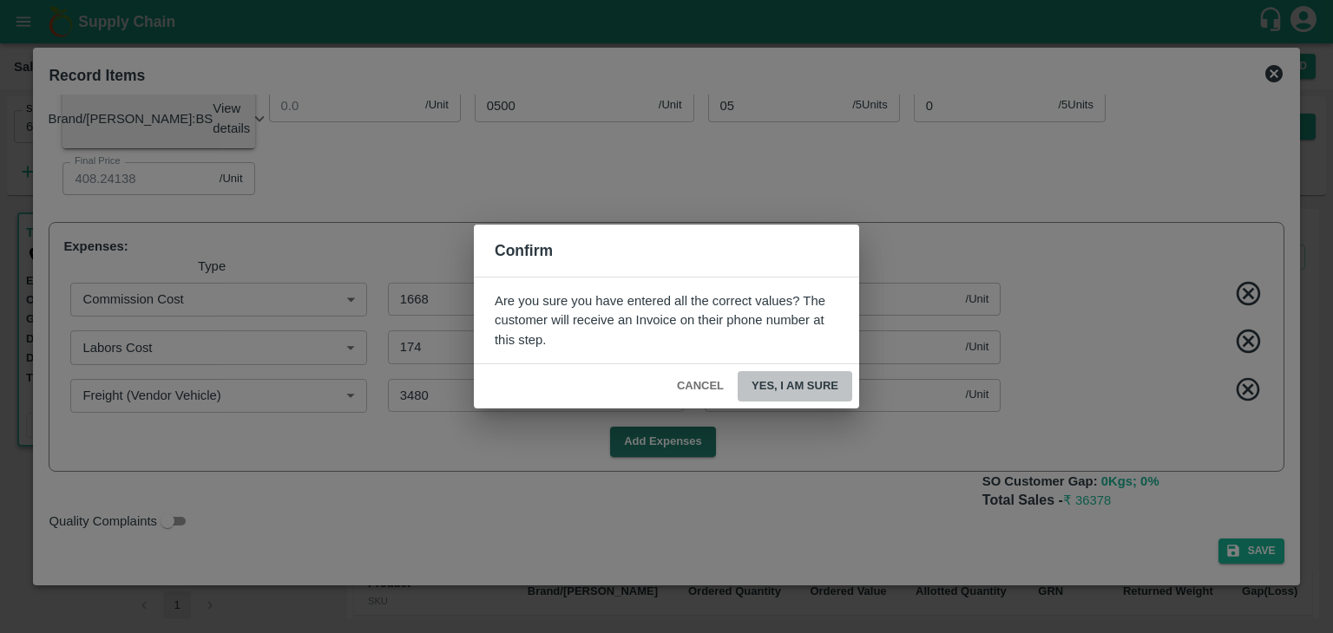
click at [802, 388] on button "Yes, I am sure" at bounding box center [794, 386] width 115 height 30
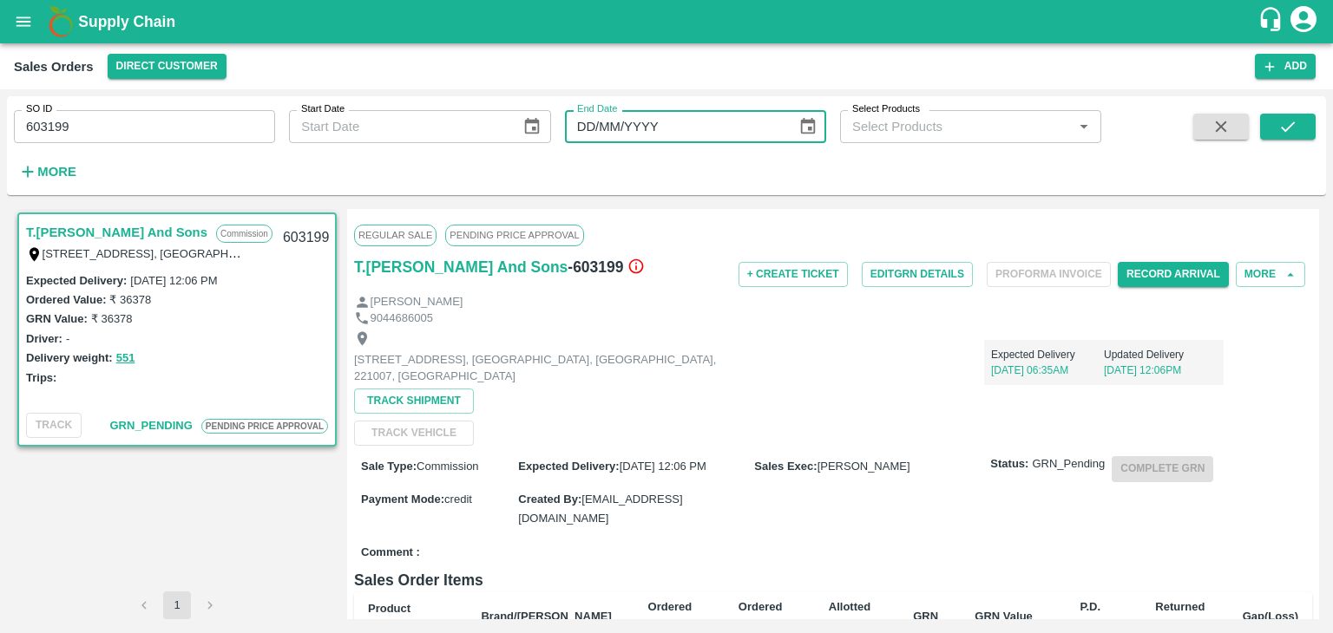
drag, startPoint x: 676, startPoint y: 134, endPoint x: 623, endPoint y: 279, distance: 155.1
click at [623, 279] on div "SO ID 603199 SO ID Start Date Start Date End Date DD/MM/YYYY End Date Select Pr…" at bounding box center [666, 361] width 1319 height 530
click at [600, 383] on p "[STREET_ADDRESS], [GEOGRAPHIC_DATA], [GEOGRAPHIC_DATA], 221007, [GEOGRAPHIC_DAT…" at bounding box center [549, 368] width 390 height 32
drag, startPoint x: 149, startPoint y: 296, endPoint x: 116, endPoint y: 299, distance: 33.1
click at [116, 299] on label "₹ 36378" at bounding box center [130, 299] width 42 height 13
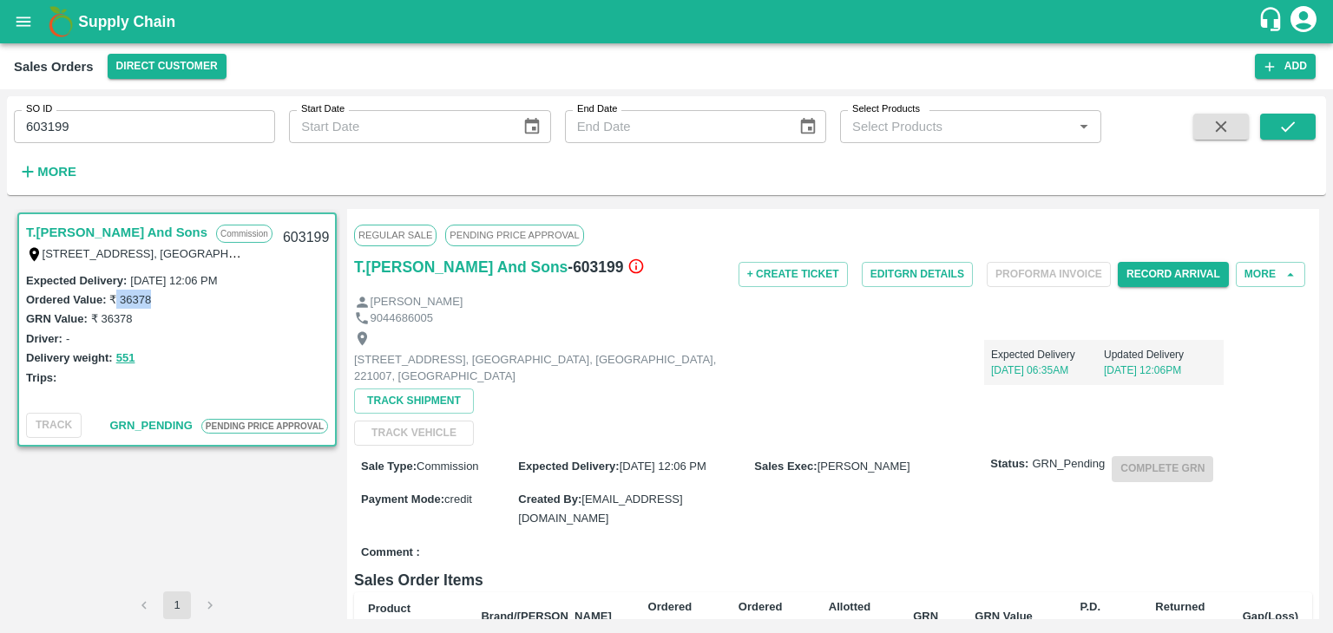
click at [116, 299] on label "₹ 36378" at bounding box center [130, 299] width 42 height 13
drag, startPoint x: 154, startPoint y: 300, endPoint x: 110, endPoint y: 302, distance: 43.4
click at [110, 302] on div "Ordered Value: ₹ 36378" at bounding box center [177, 299] width 302 height 19
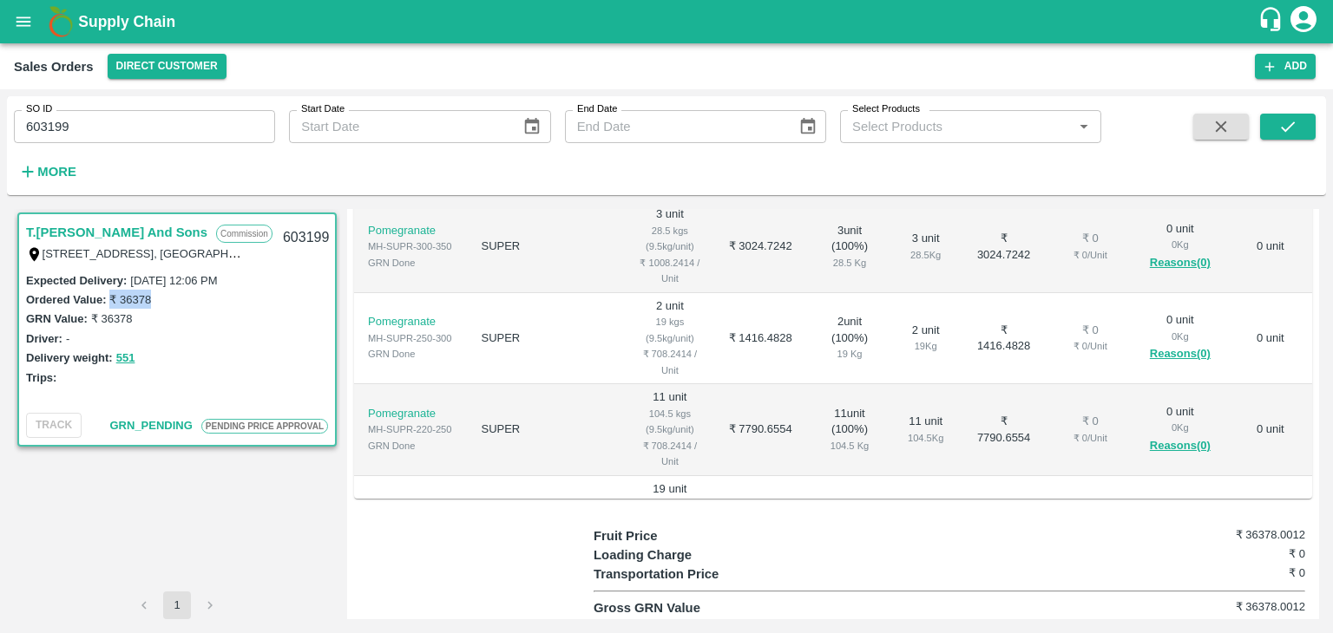
scroll to position [498, 0]
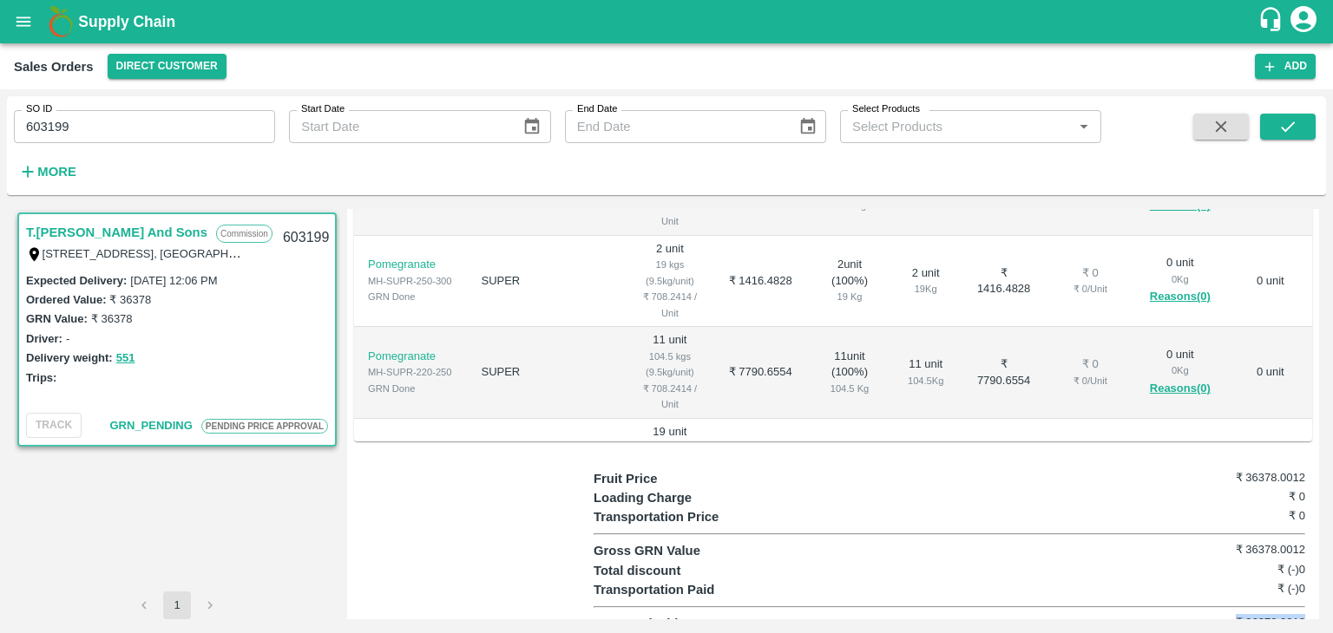
drag, startPoint x: 1306, startPoint y: 603, endPoint x: 1228, endPoint y: 601, distance: 78.1
click at [1228, 601] on div "Fruit Price ₹ 36378.0012 Loading Charge ₹ 0 Transportation Price ₹ 0 Gross GRN …" at bounding box center [952, 551] width 718 height 165
copy h6 "₹ 36378.0012"
click at [1297, 67] on button "Add" at bounding box center [1285, 66] width 61 height 25
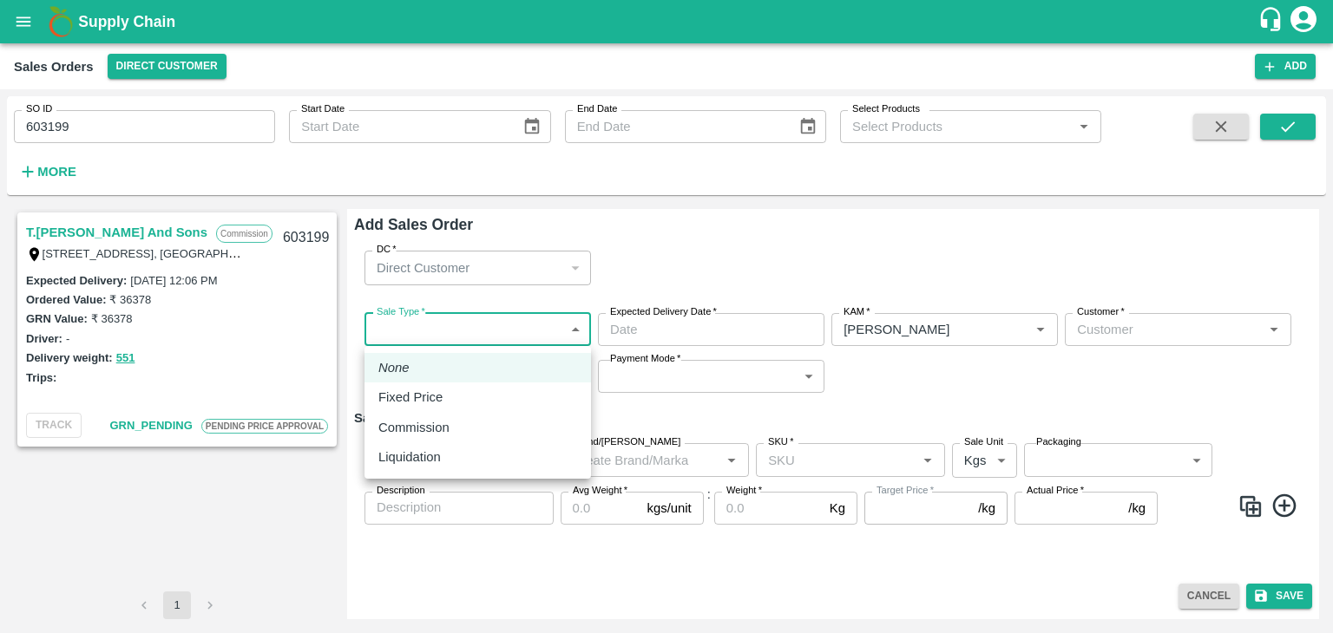
click at [440, 331] on body "Supply Chain Sales Orders Direct Customer Add SO ID 603199 SO ID Start Date Sta…" at bounding box center [666, 316] width 1333 height 633
click at [418, 434] on p "Commission" at bounding box center [413, 427] width 71 height 19
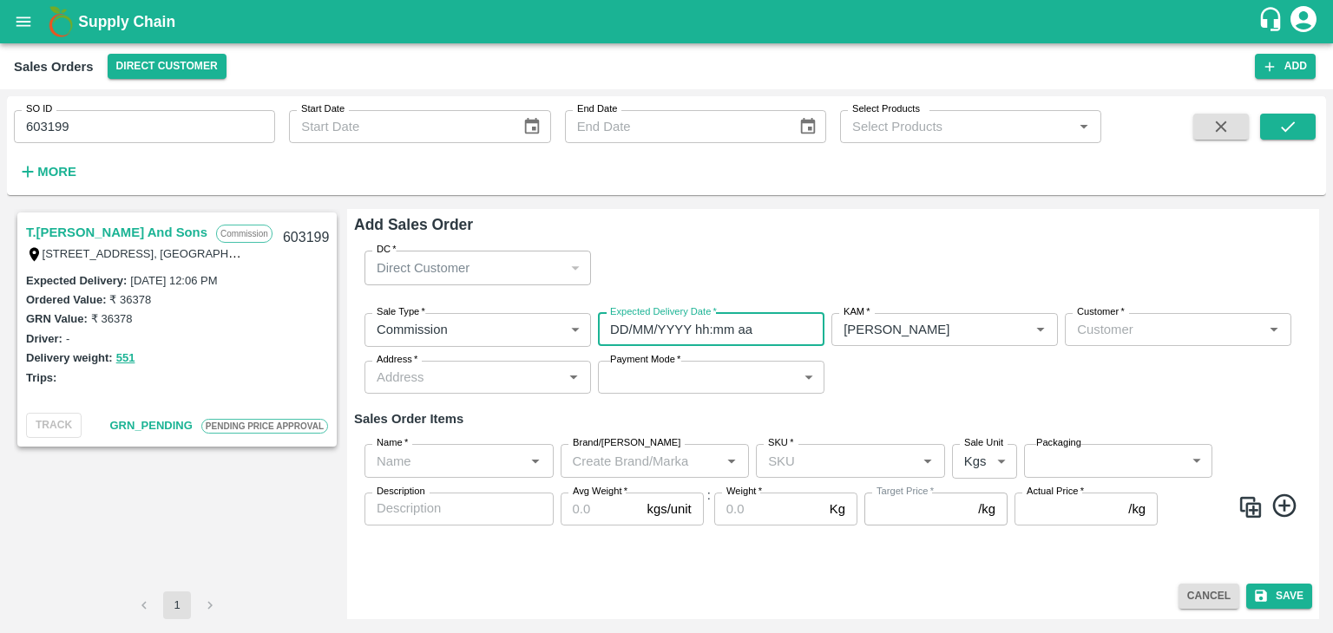
click at [670, 328] on input "DD/MM/YYYY hh:mm aa" at bounding box center [705, 329] width 214 height 33
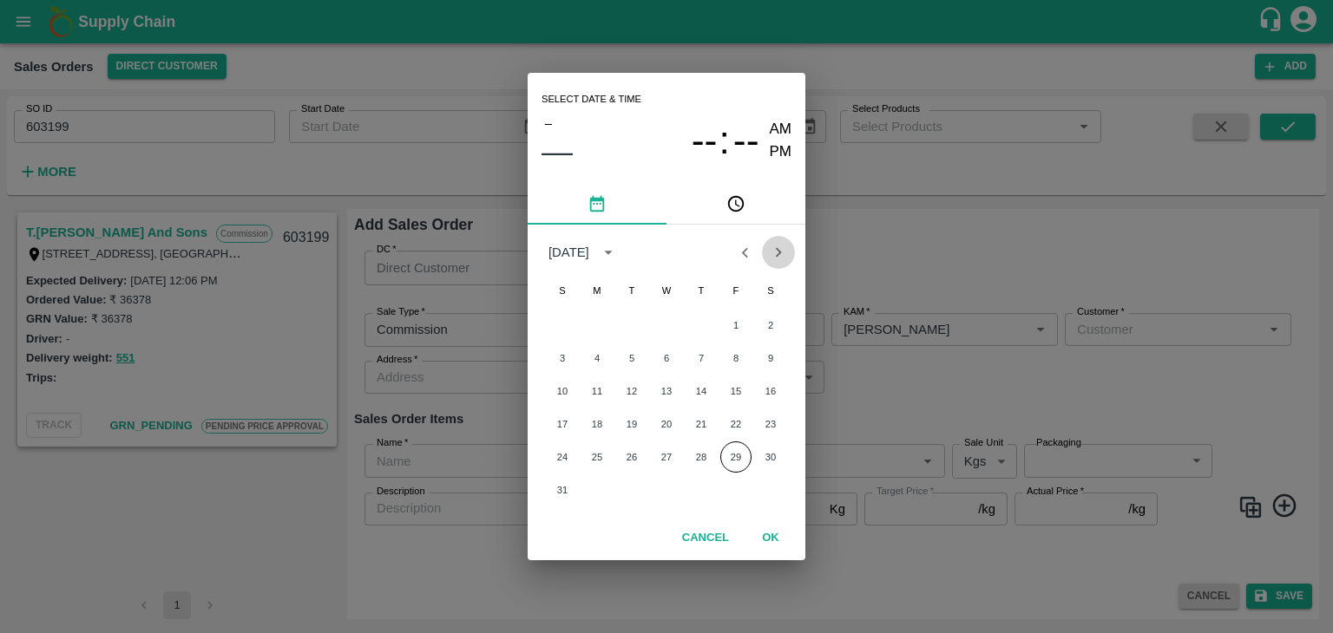
click at [782, 248] on icon "Next month" at bounding box center [778, 252] width 19 height 19
click at [732, 325] on button "5" at bounding box center [735, 325] width 31 height 31
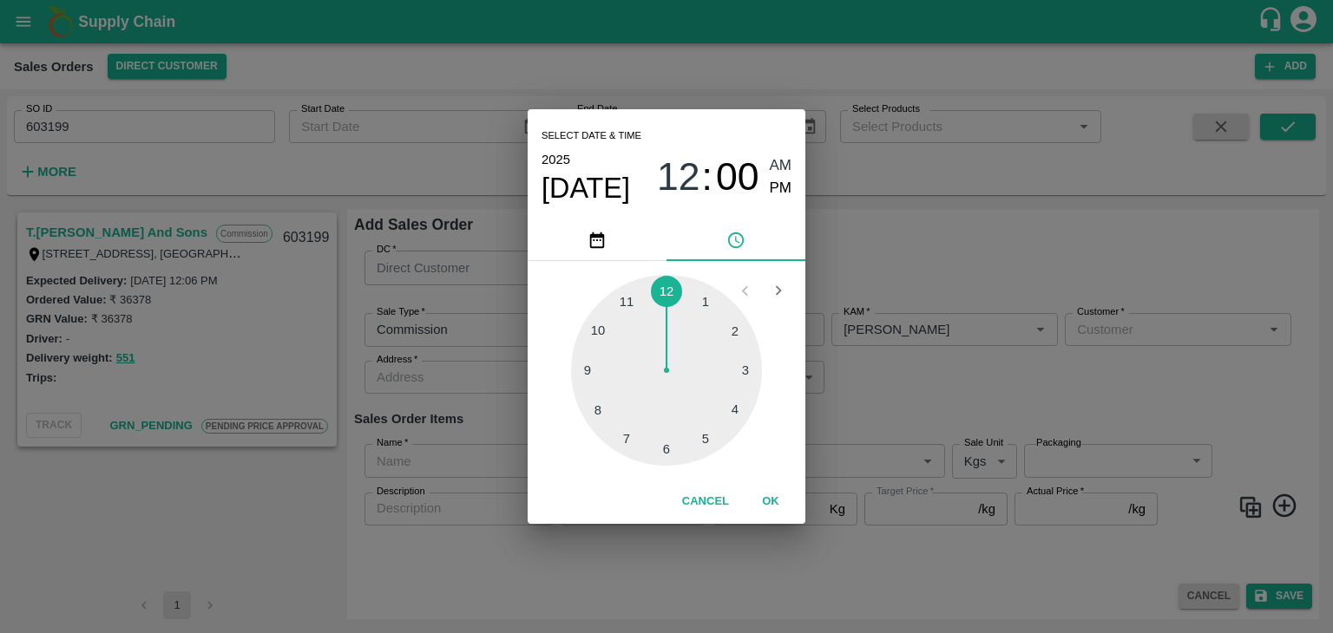
click at [668, 450] on div at bounding box center [666, 370] width 191 height 191
click at [781, 160] on span "AM" at bounding box center [781, 165] width 23 height 23
click at [771, 502] on button "OK" at bounding box center [771, 502] width 56 height 30
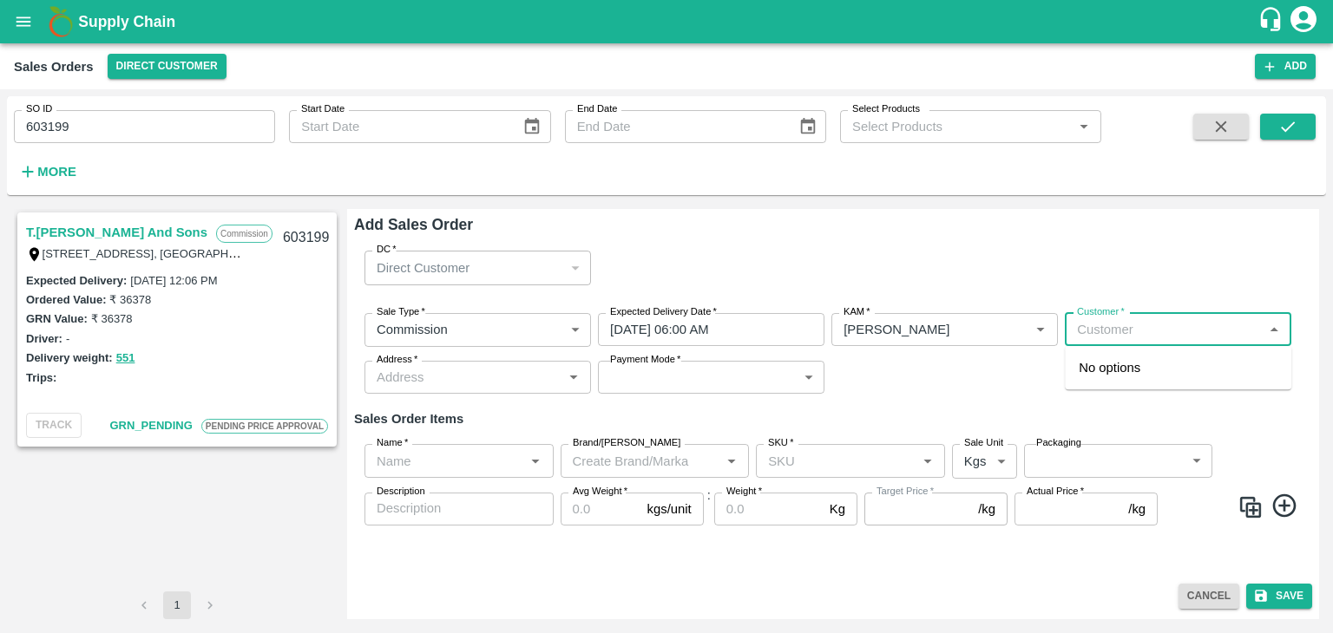
click at [1111, 338] on input "Customer   *" at bounding box center [1163, 329] width 187 height 23
click at [1118, 329] on input "Customer   *" at bounding box center [1163, 329] width 187 height 23
click at [1132, 368] on p "T.[PERSON_NAME] And Sons" at bounding box center [1165, 367] width 174 height 19
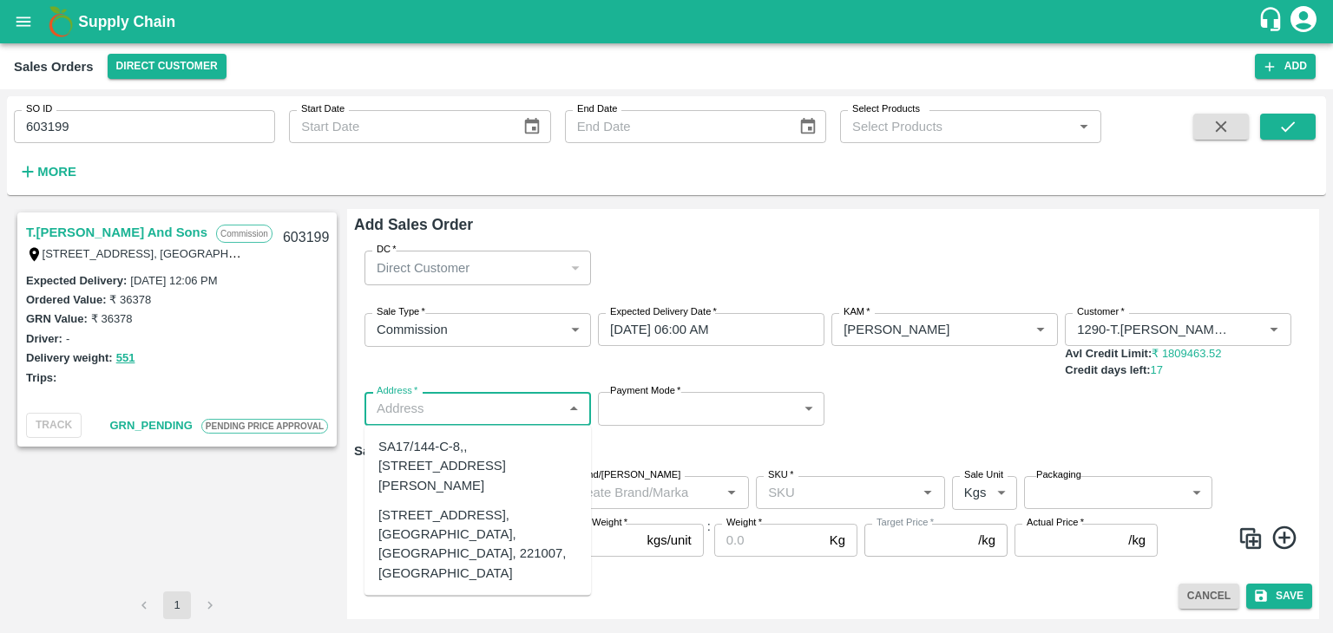
click at [521, 414] on input "Address   *" at bounding box center [463, 408] width 187 height 23
click at [451, 550] on div "[STREET_ADDRESS], [GEOGRAPHIC_DATA], [GEOGRAPHIC_DATA], 221007, [GEOGRAPHIC_DAT…" at bounding box center [477, 544] width 199 height 77
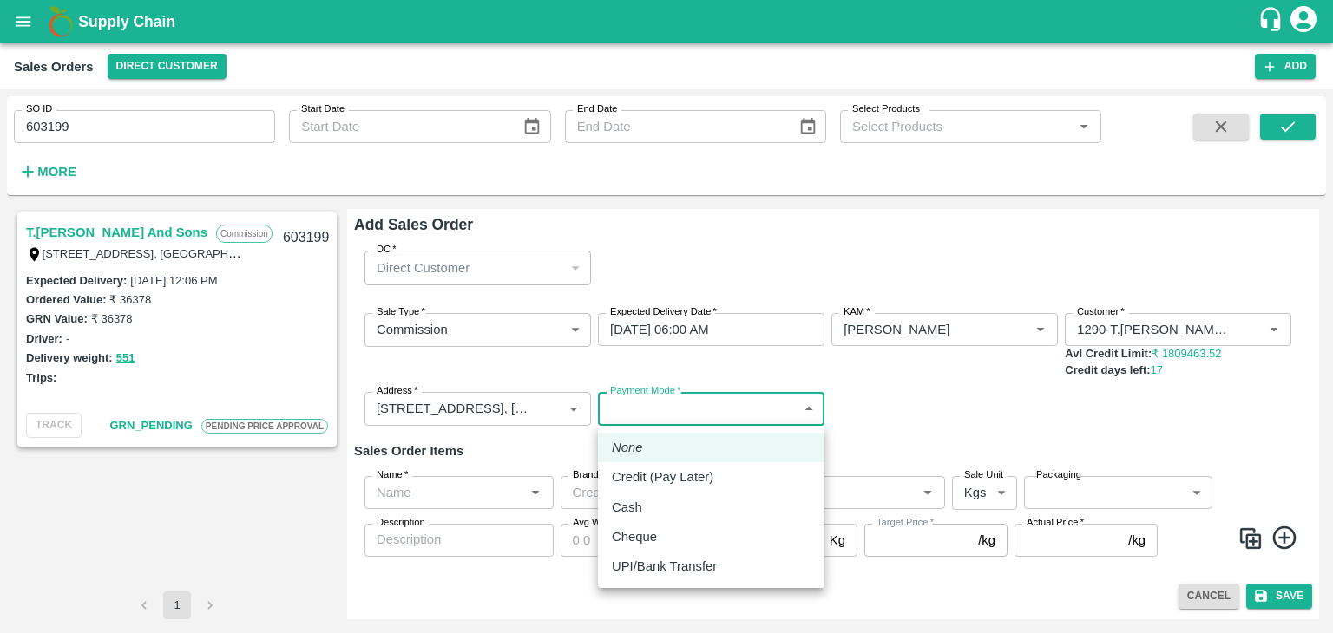
click at [653, 414] on body "Supply Chain Sales Orders Direct Customer Add SO ID 603199 SO ID Start Date Sta…" at bounding box center [666, 316] width 1333 height 633
click at [646, 482] on p "Credit (Pay Later)" at bounding box center [663, 477] width 102 height 19
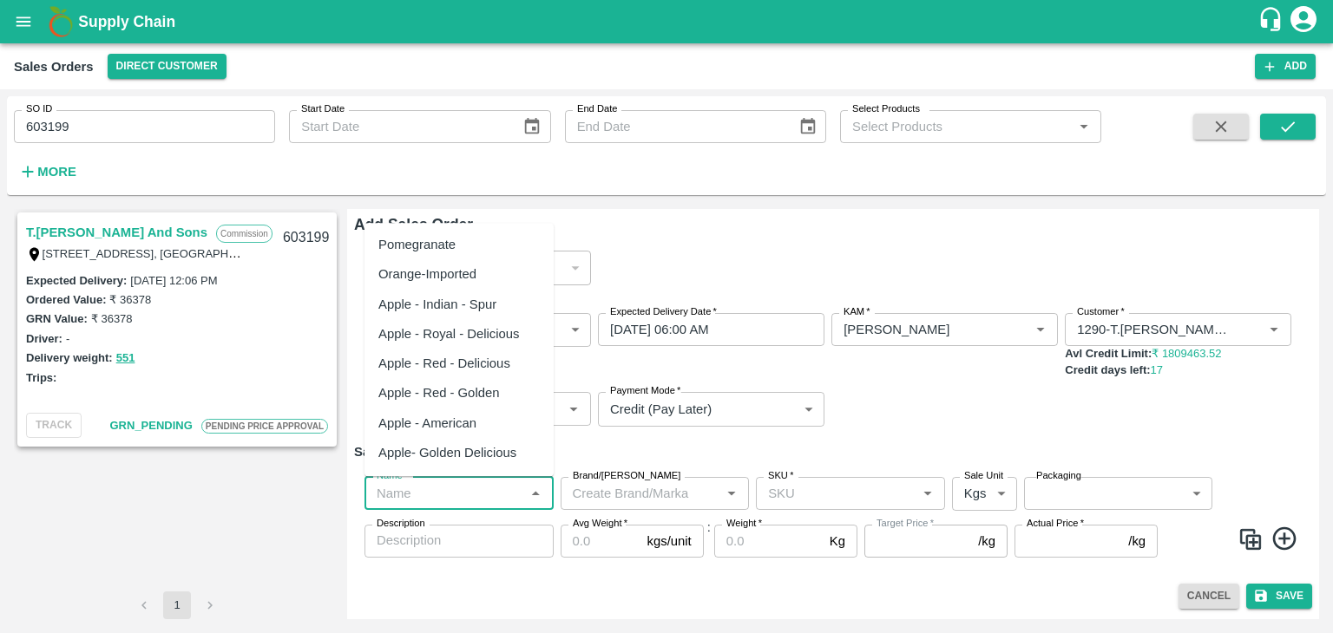
click at [458, 495] on input "Name   *" at bounding box center [445, 493] width 150 height 23
click at [420, 244] on div "Pomegranate" at bounding box center [416, 244] width 77 height 19
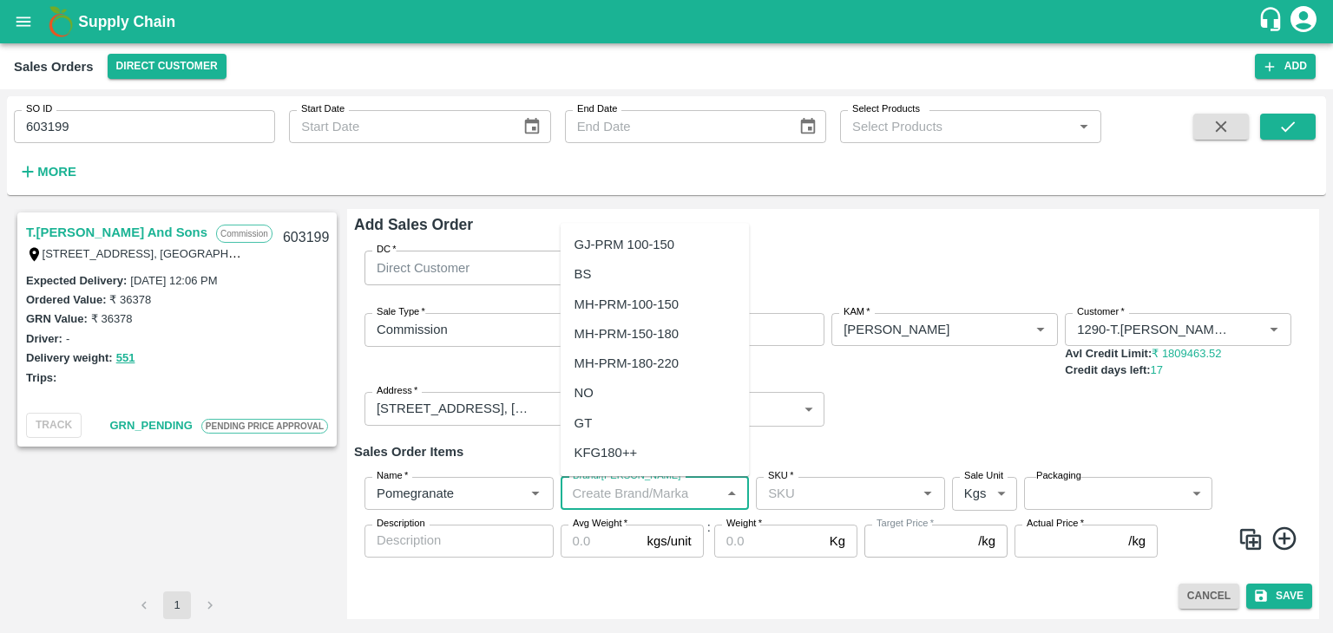
click at [594, 488] on input "Brand/[PERSON_NAME]" at bounding box center [641, 493] width 150 height 23
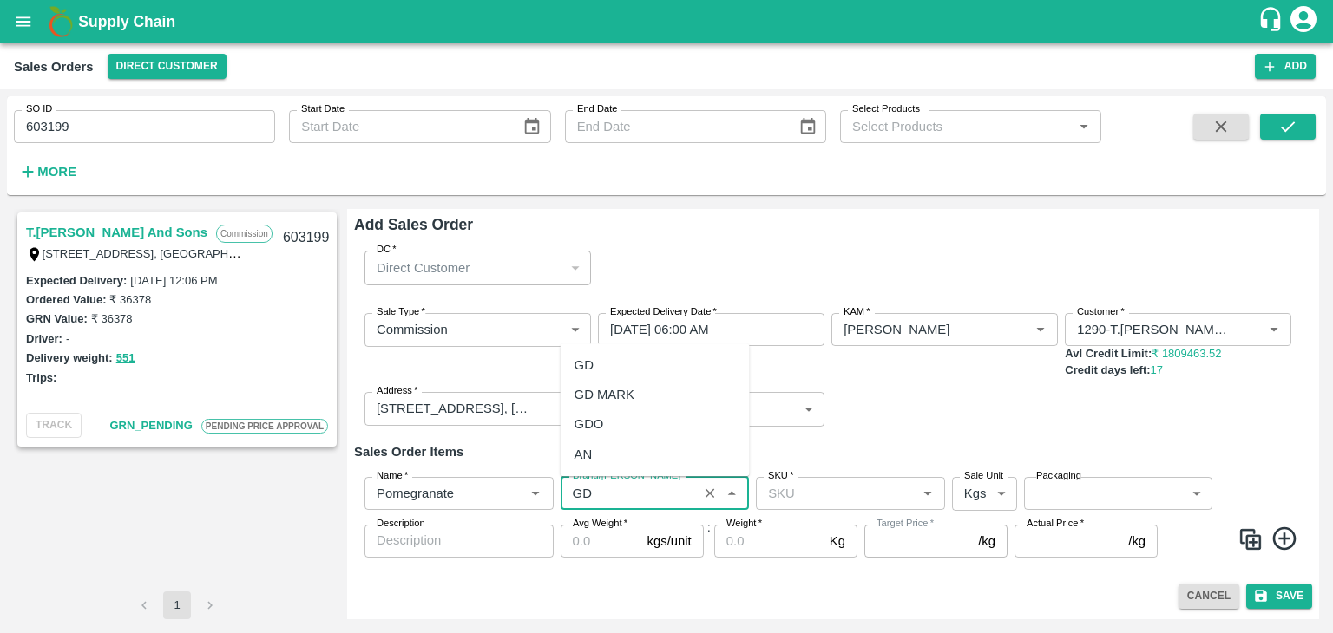
click at [586, 368] on div "GD" at bounding box center [583, 365] width 19 height 19
click at [586, 368] on div "Sale Type   * Commission 2 Sale Type" at bounding box center [477, 346] width 226 height 66
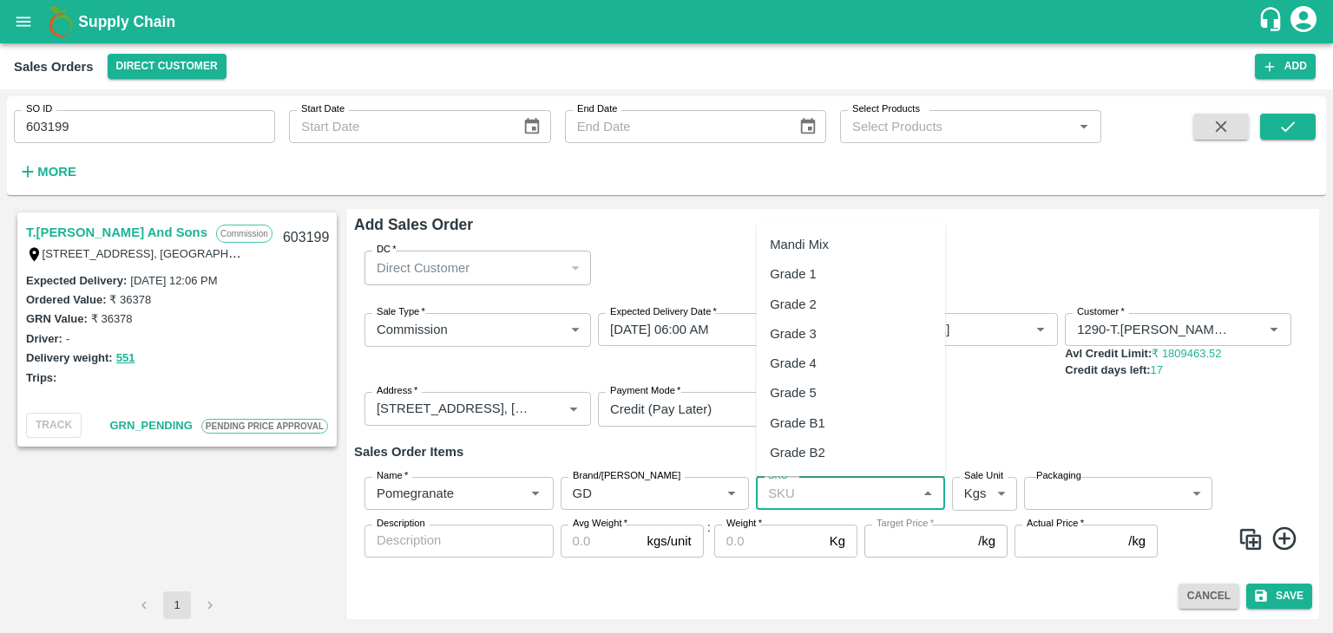
click at [793, 494] on input "SKU   *" at bounding box center [836, 493] width 150 height 23
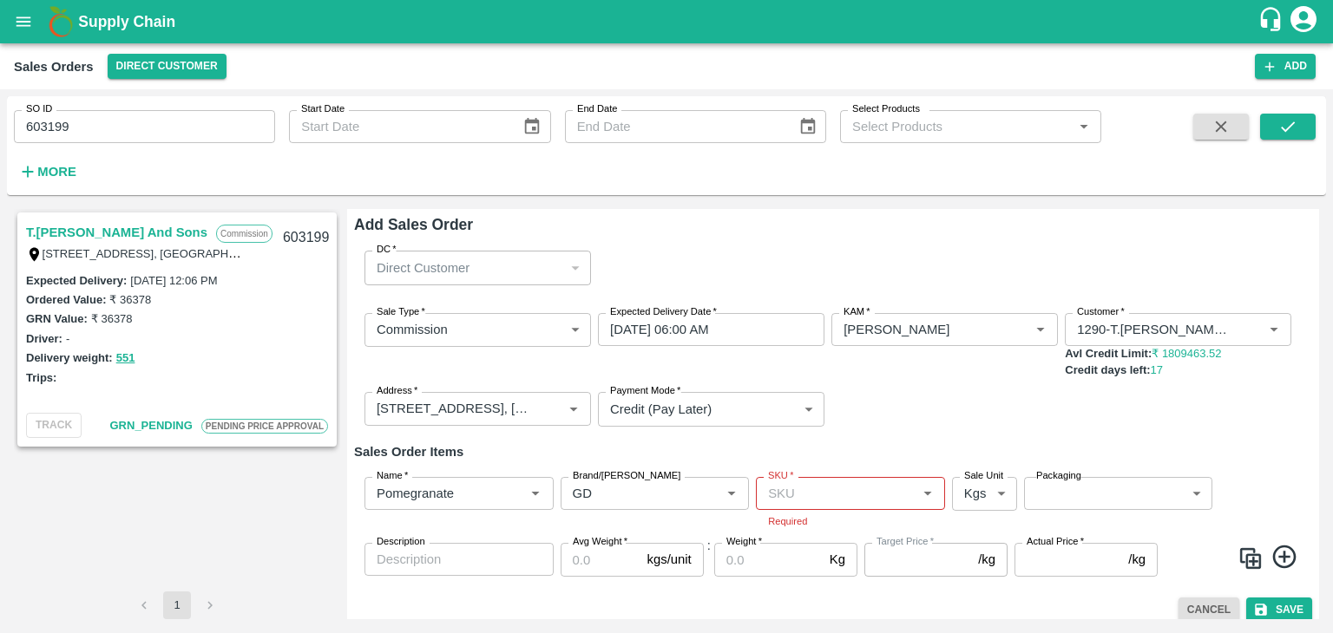
click at [945, 303] on div "Sale Type   * Commission 2 Sale Type Expected Delivery Date   * [DATE] 06:00 AM…" at bounding box center [833, 369] width 958 height 141
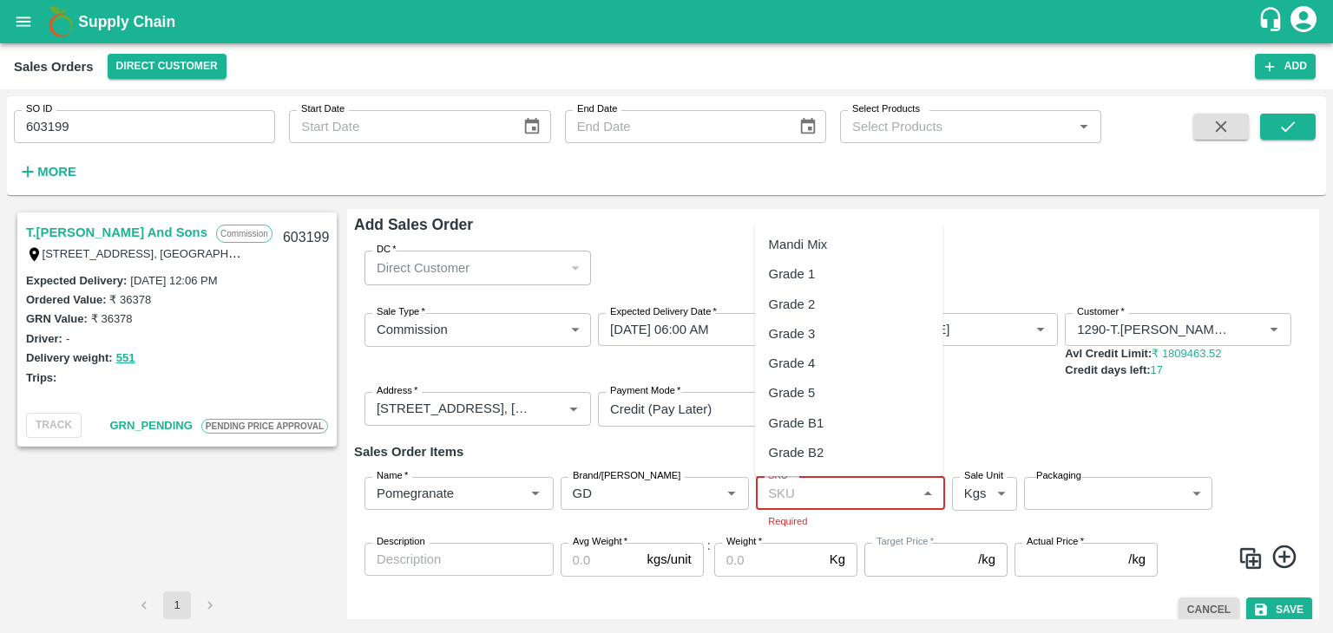
click at [843, 500] on input "SKU   *" at bounding box center [836, 493] width 150 height 23
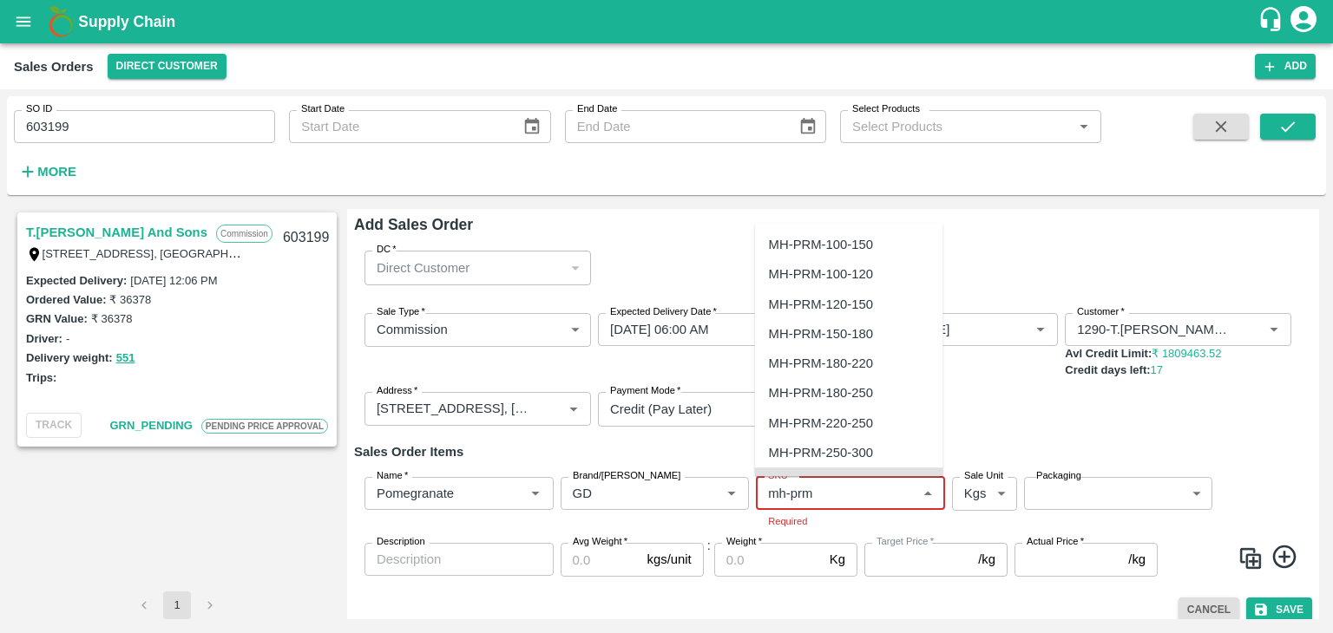
scroll to position [21, 0]
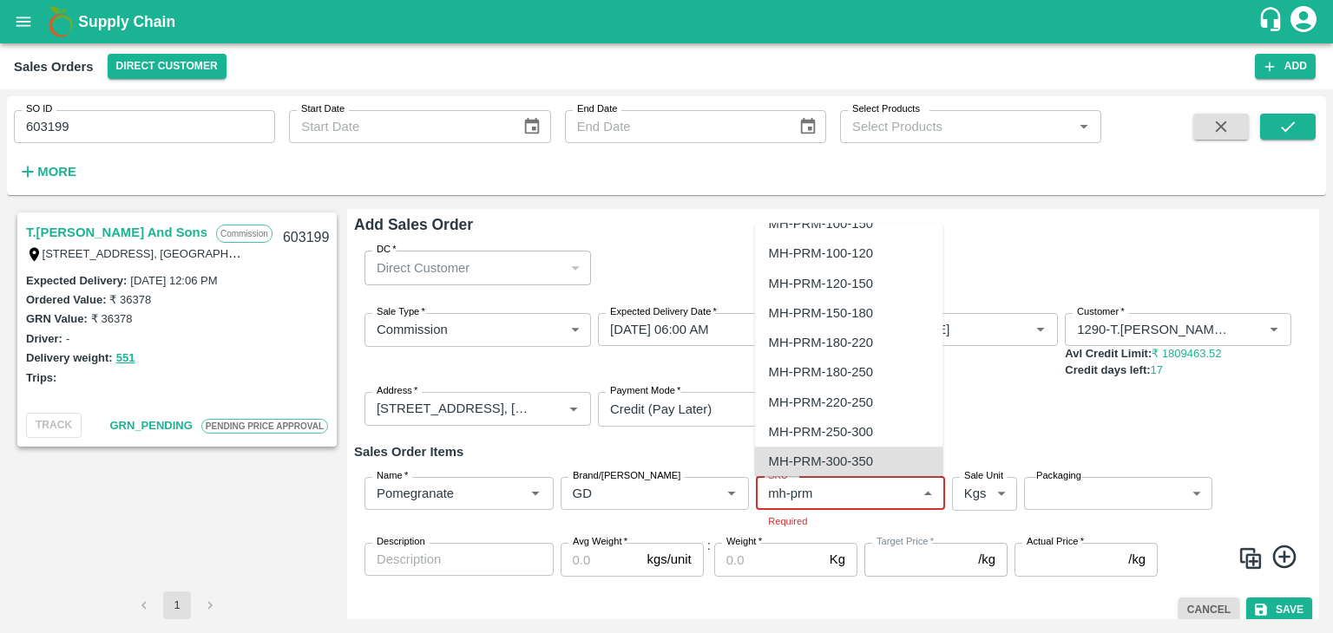
click at [793, 462] on div "MH-PRM-300-350" at bounding box center [821, 461] width 104 height 19
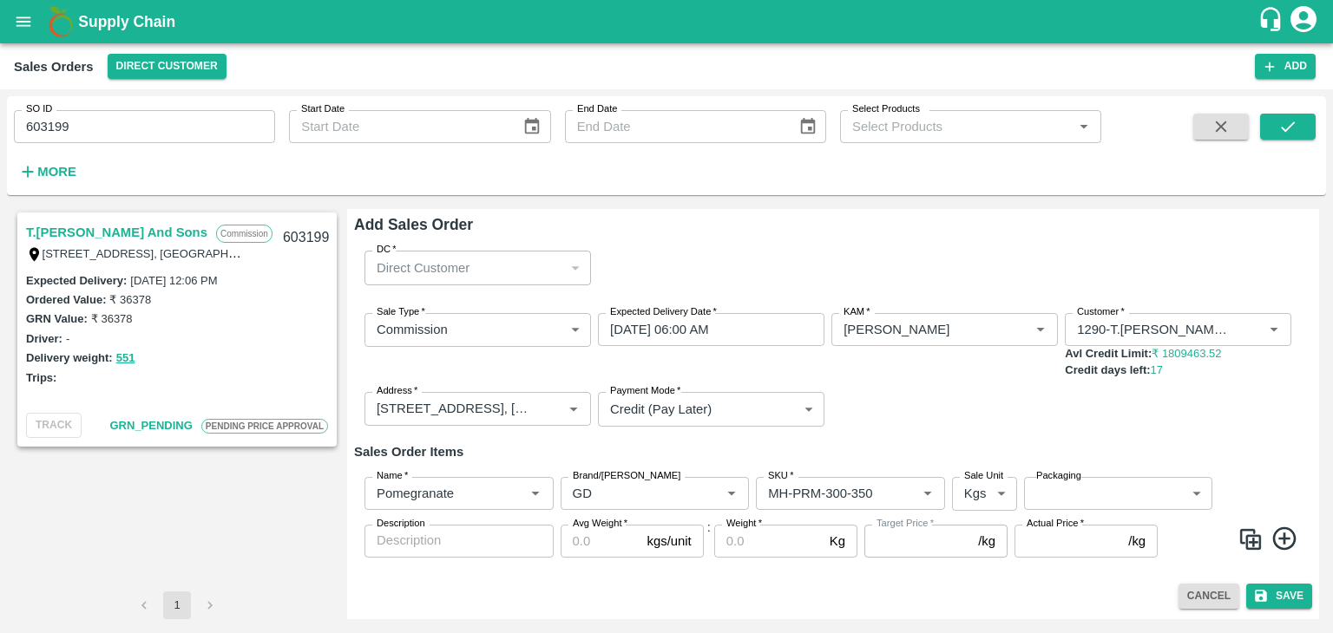
click at [793, 463] on div "Name   * Name   * Brand/[PERSON_NAME]/[PERSON_NAME]   * SKU   * Sale Unit Kgs 1…" at bounding box center [833, 517] width 958 height 109
click at [999, 493] on body "Supply Chain Sales Orders Direct Customer Add SO ID 603199 SO ID Start Date Sta…" at bounding box center [666, 316] width 1333 height 633
click at [980, 567] on p "Units" at bounding box center [979, 562] width 29 height 19
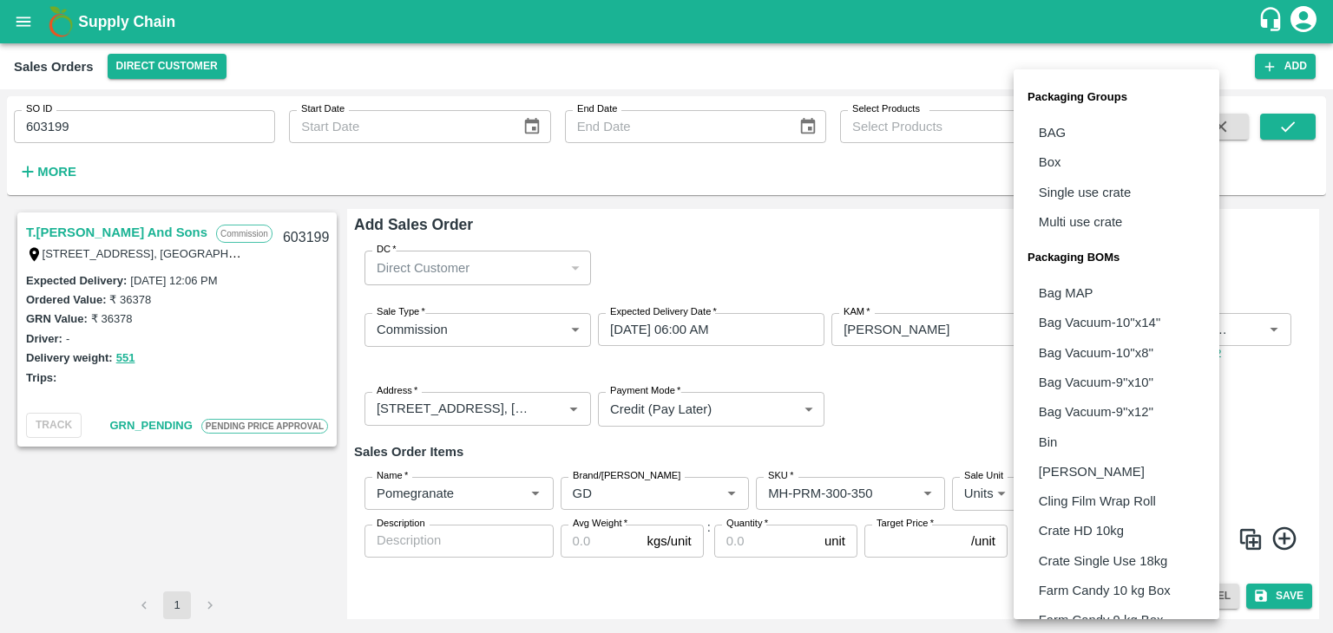
click at [1065, 496] on body "Supply Chain Sales Orders Direct Customer Add SO ID 603199 SO ID Start Date Sta…" at bounding box center [666, 316] width 1333 height 633
click at [1056, 164] on p "Box" at bounding box center [1049, 162] width 23 height 19
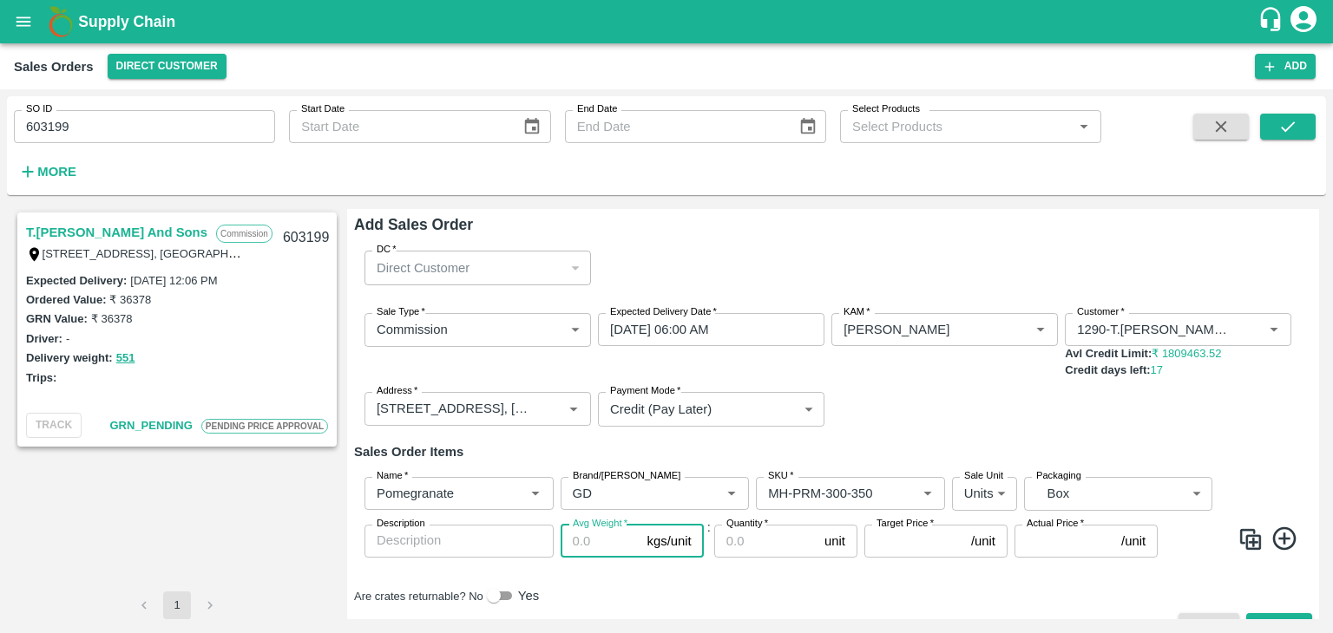
click at [586, 546] on input "Avg Weight   *" at bounding box center [600, 541] width 80 height 33
click at [746, 540] on input "Quantity   *" at bounding box center [765, 541] width 103 height 33
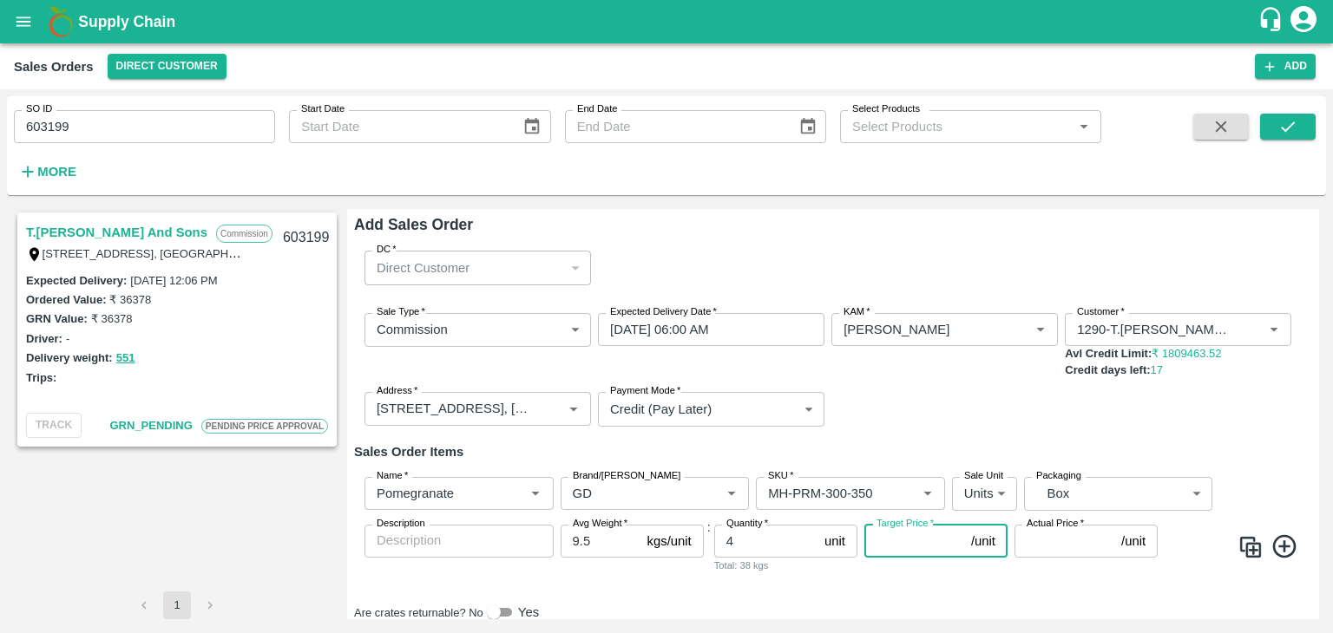
click at [887, 544] on input "Target Price   *" at bounding box center [914, 541] width 100 height 33
click at [892, 545] on input "Target Price   *" at bounding box center [914, 541] width 100 height 33
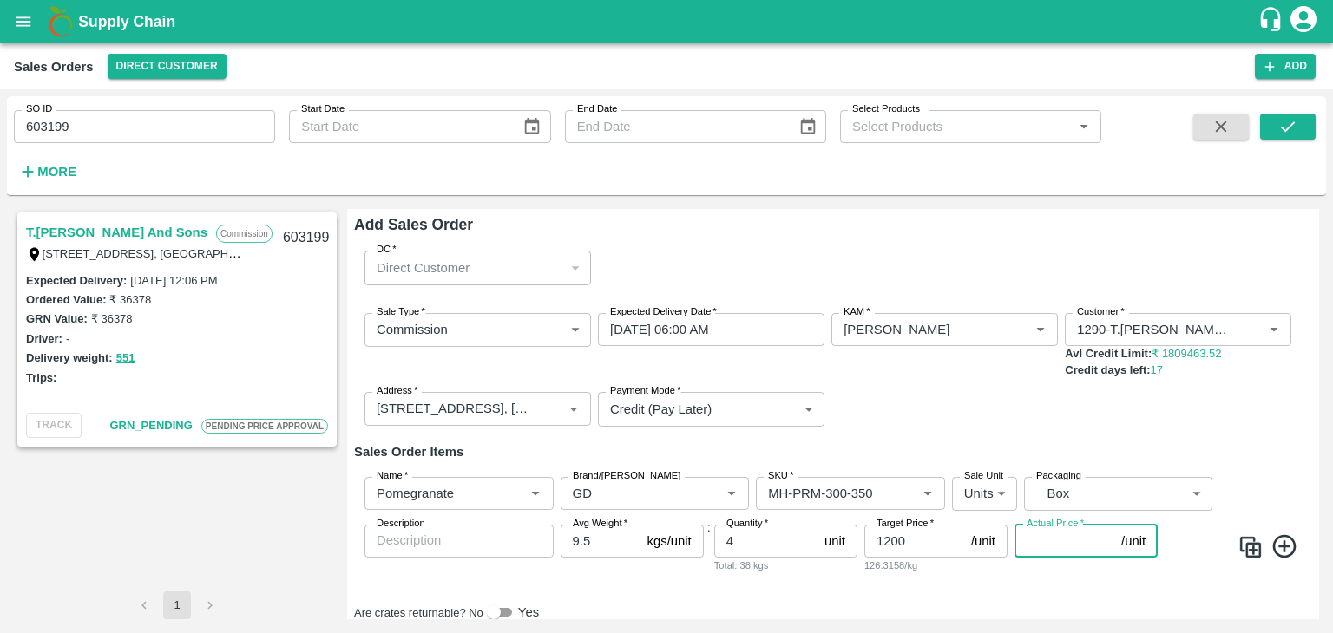
click at [1058, 549] on input "Actual Price   *" at bounding box center [1064, 541] width 100 height 33
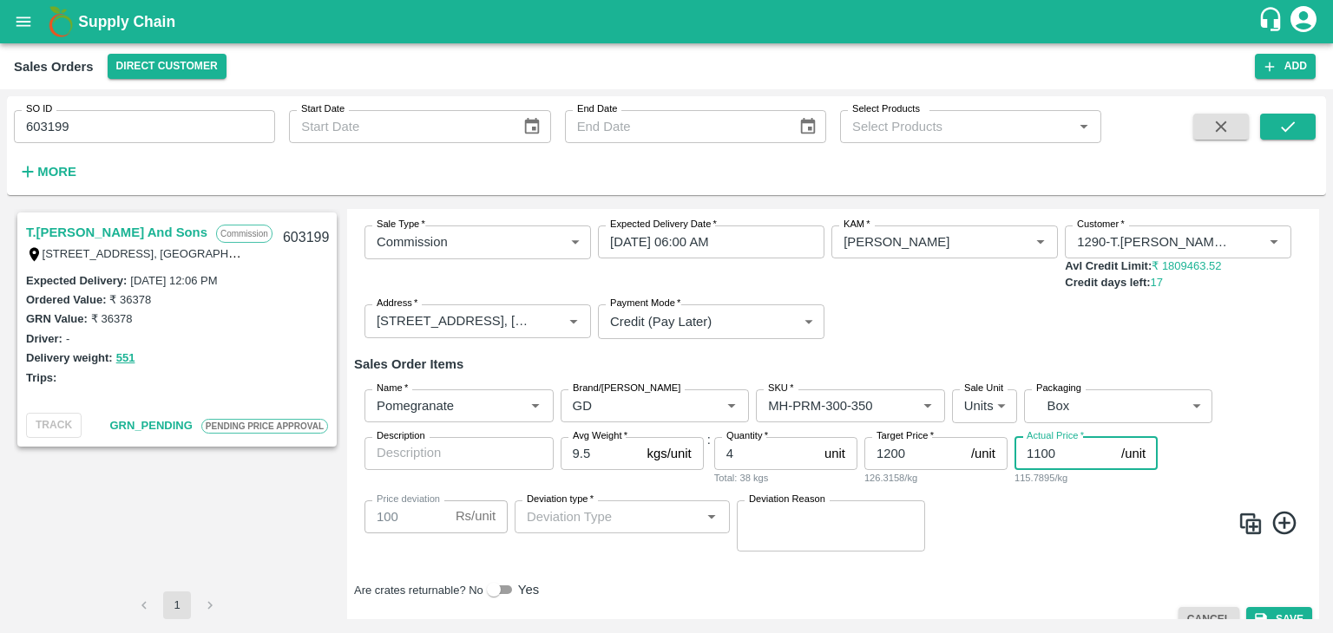
scroll to position [97, 0]
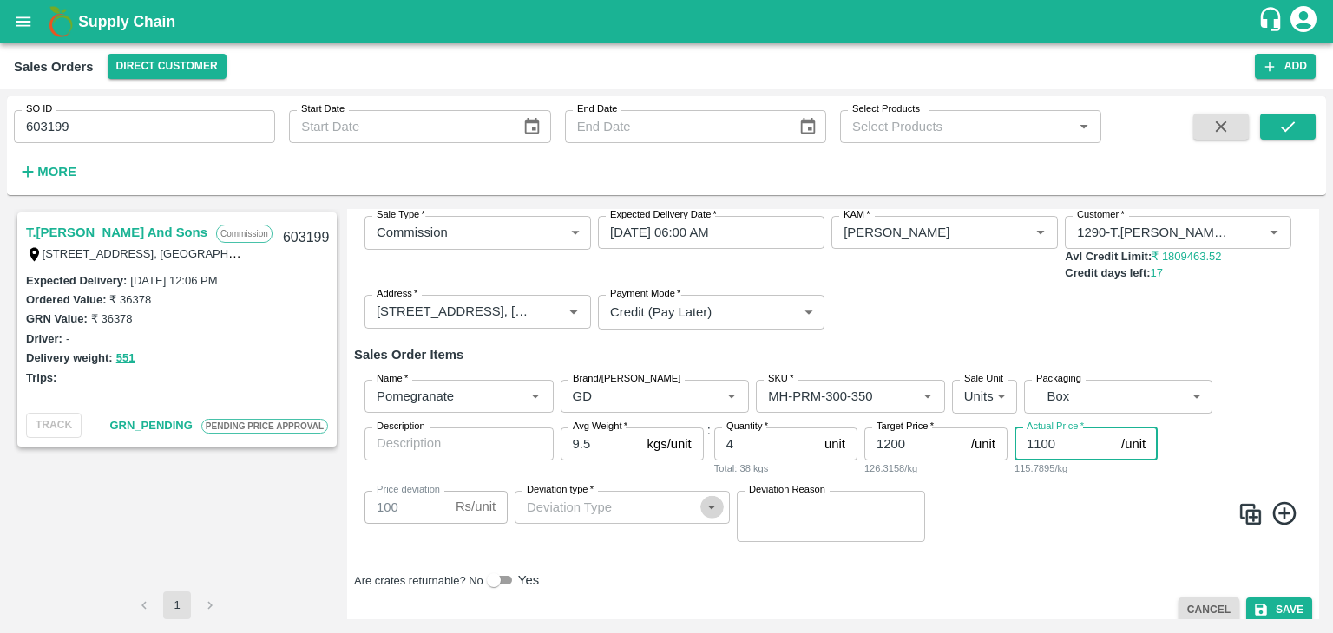
click at [712, 506] on icon "Open" at bounding box center [712, 508] width 8 height 4
click at [1037, 445] on input "1100" at bounding box center [1064, 444] width 100 height 33
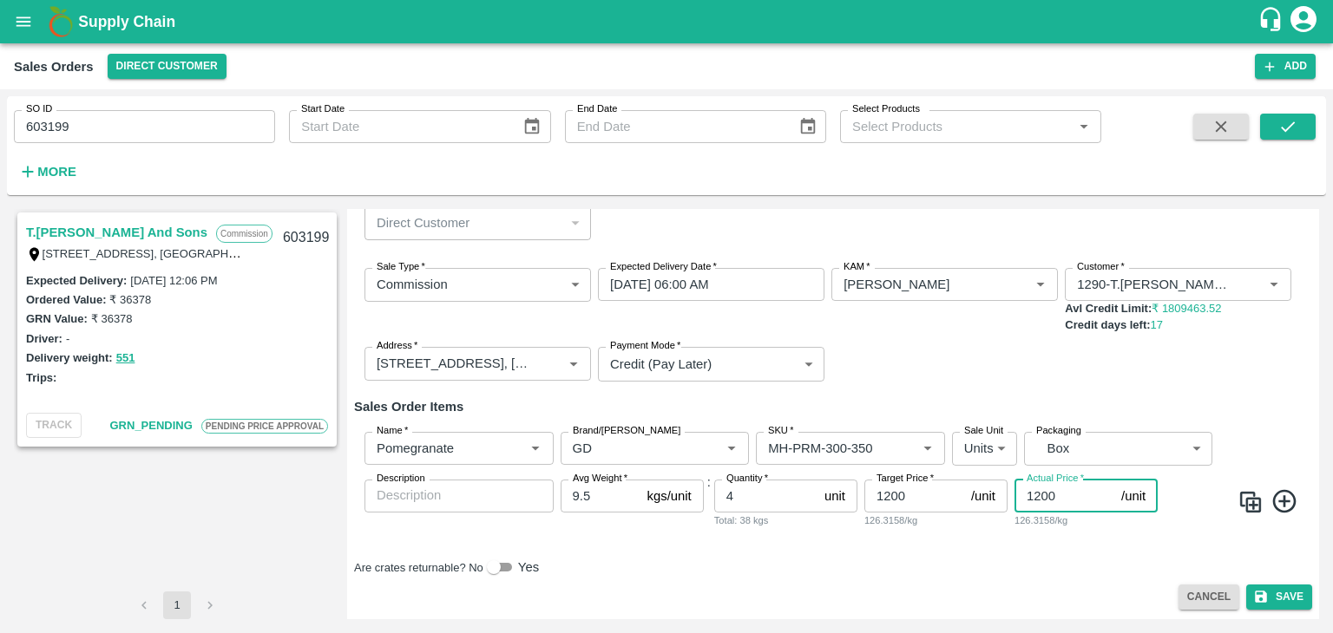
scroll to position [46, 0]
click at [1019, 560] on div "Are crates returnable? No Yes" at bounding box center [833, 567] width 958 height 21
click at [1278, 501] on icon at bounding box center [1284, 502] width 29 height 29
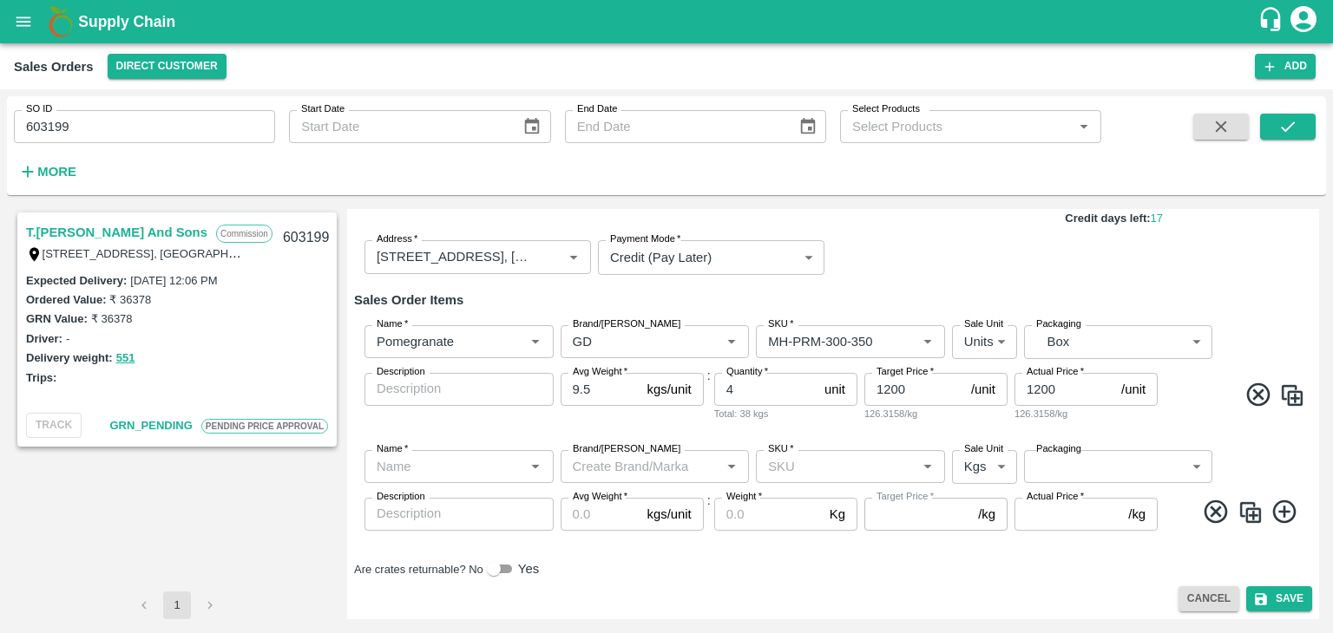
scroll to position [155, 0]
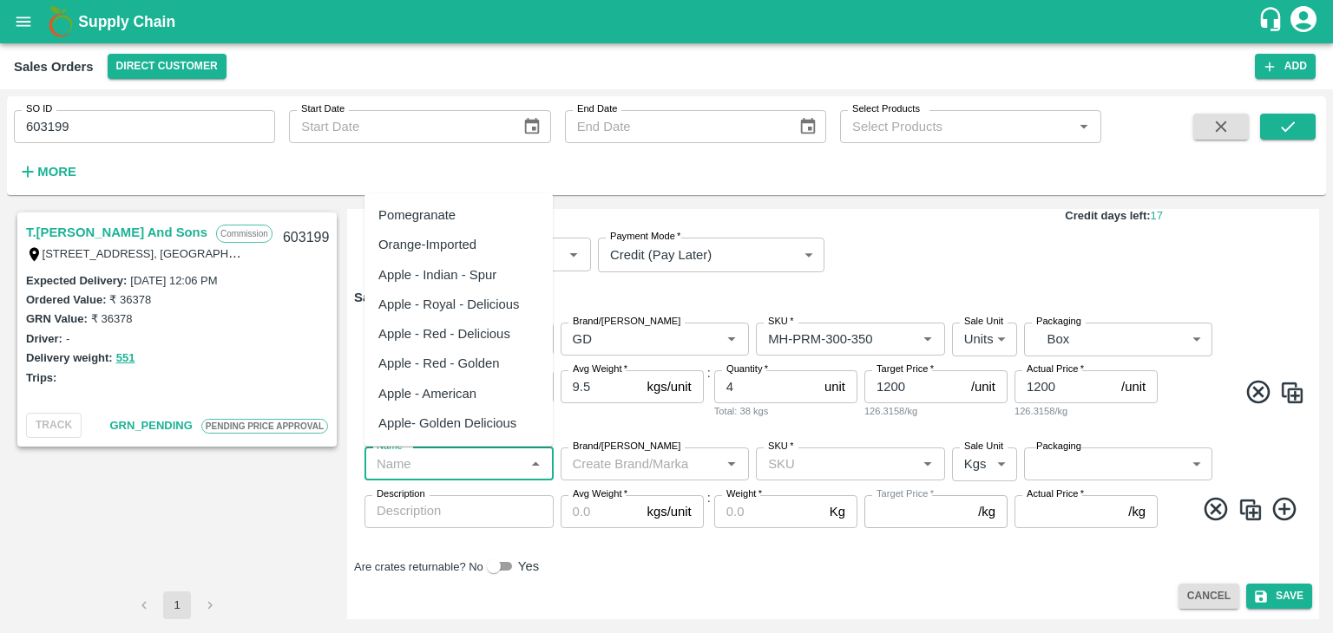
click at [444, 462] on input "Name   *" at bounding box center [445, 464] width 150 height 23
click at [444, 221] on div "Pomegranate" at bounding box center [416, 215] width 77 height 19
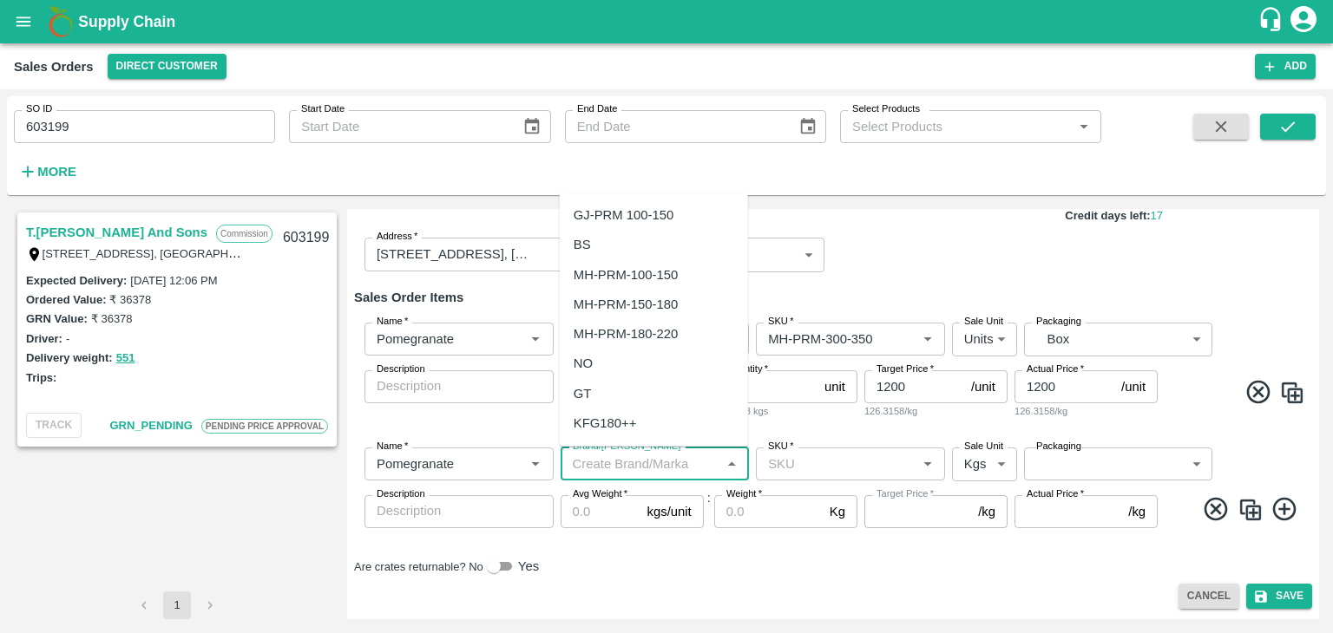
click at [612, 459] on input "Brand/[PERSON_NAME]" at bounding box center [641, 464] width 150 height 23
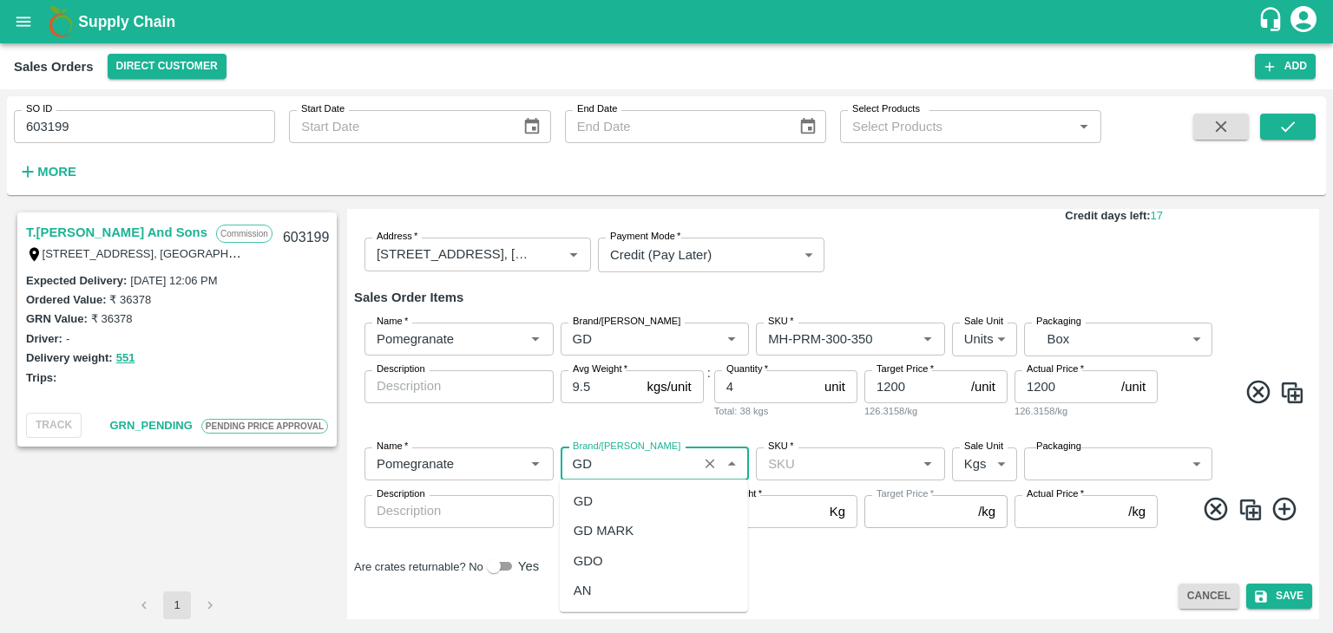
click at [591, 501] on div "GD" at bounding box center [582, 501] width 19 height 19
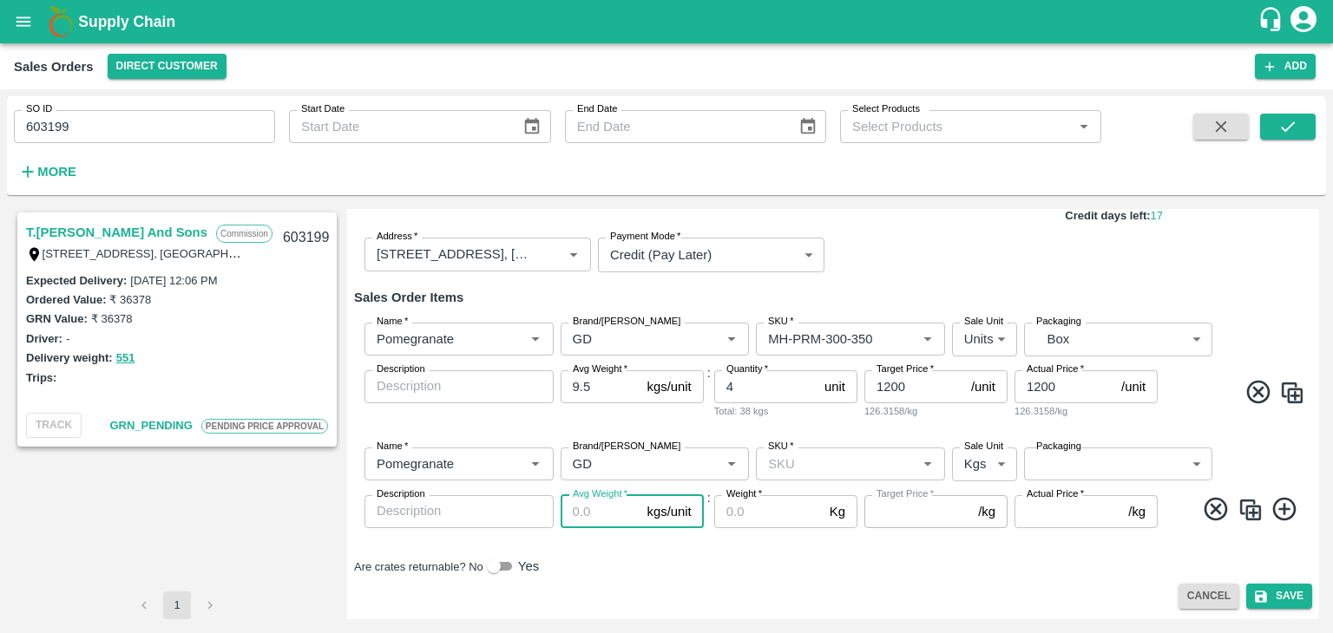
click at [591, 501] on input "Avg Weight   *" at bounding box center [600, 511] width 80 height 33
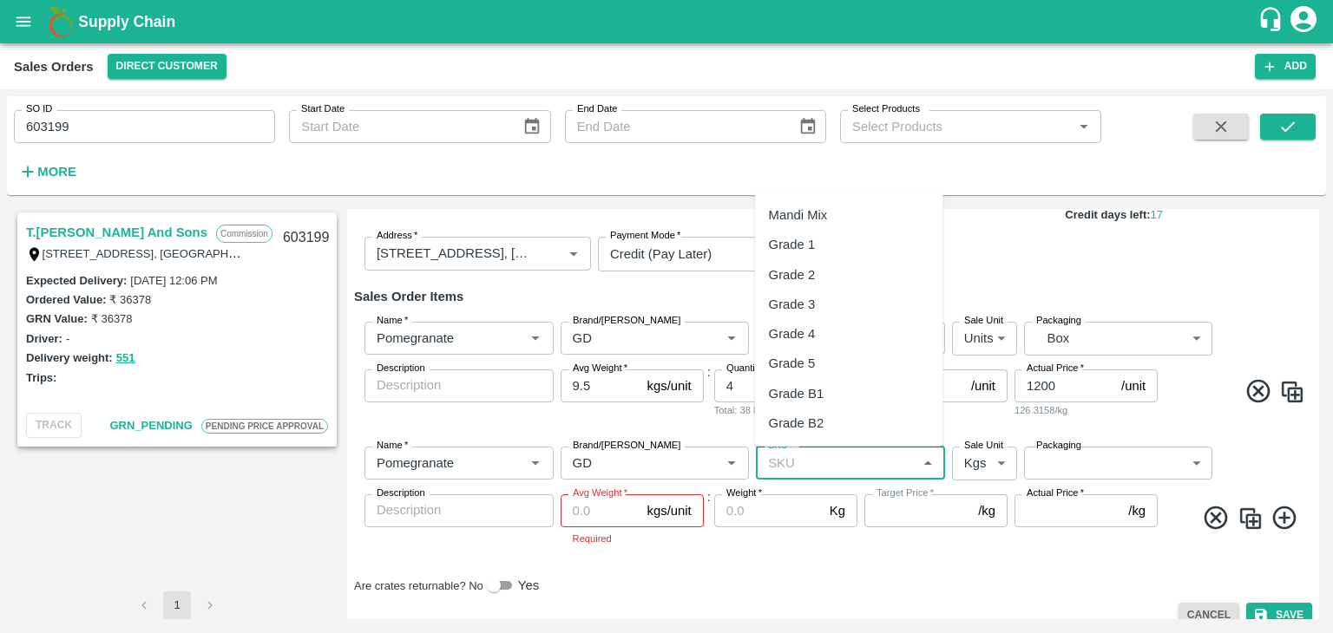
click at [789, 468] on input "SKU   *" at bounding box center [836, 463] width 150 height 23
click at [820, 425] on div "MH-PRM-250-300" at bounding box center [821, 423] width 104 height 19
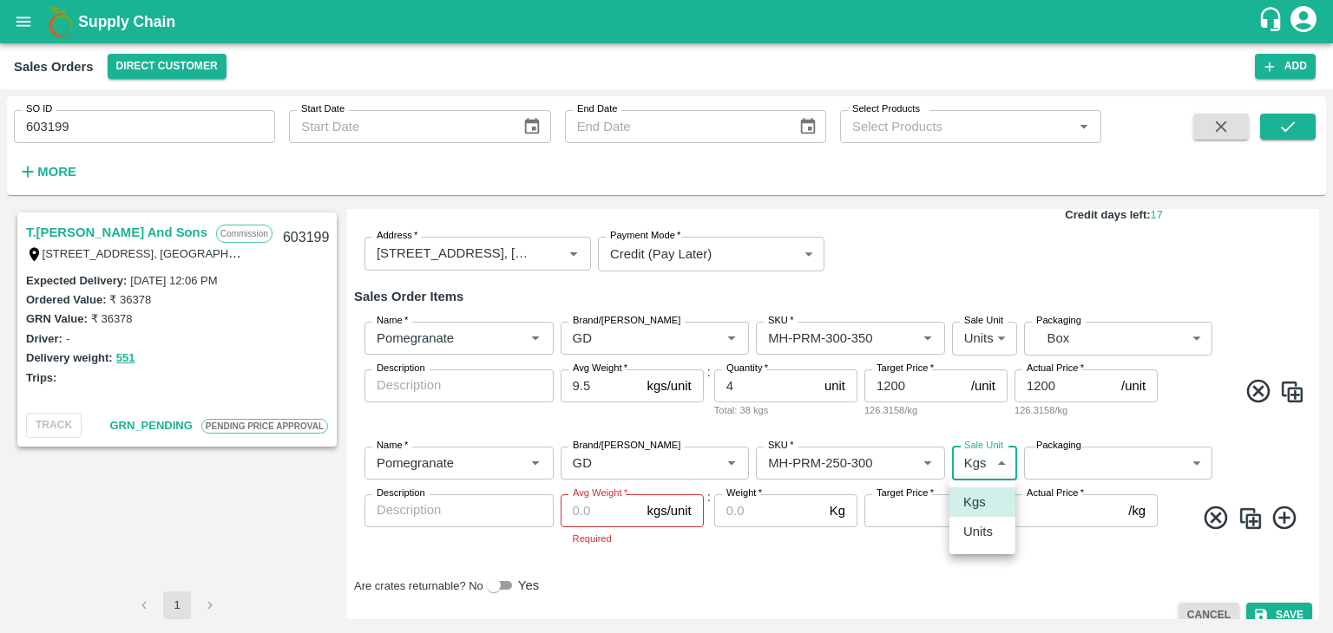
click at [996, 465] on body "Supply Chain Sales Orders Direct Customer Add SO ID 603199 SO ID Start Date Sta…" at bounding box center [666, 316] width 1333 height 633
click at [973, 539] on p "Units" at bounding box center [977, 531] width 29 height 19
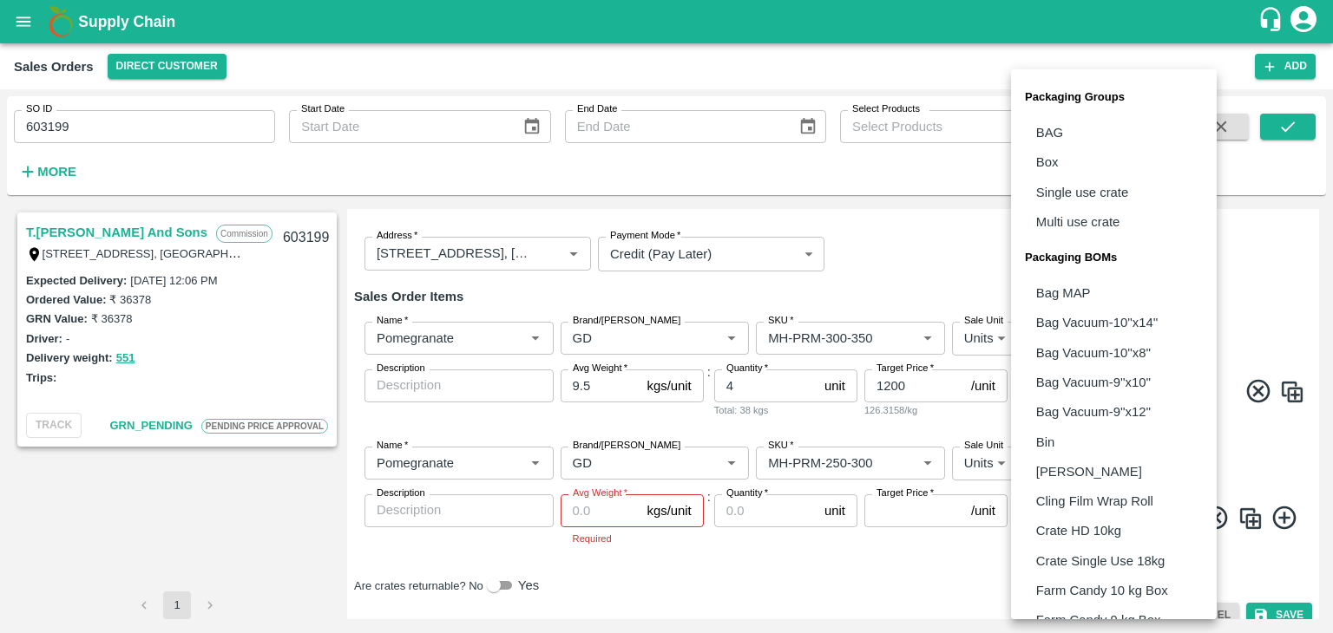
click at [1074, 459] on body "Supply Chain Sales Orders Direct Customer Add SO ID 603199 SO ID Start Date Sta…" at bounding box center [666, 316] width 1333 height 633
click at [1052, 158] on p "Box" at bounding box center [1047, 162] width 23 height 19
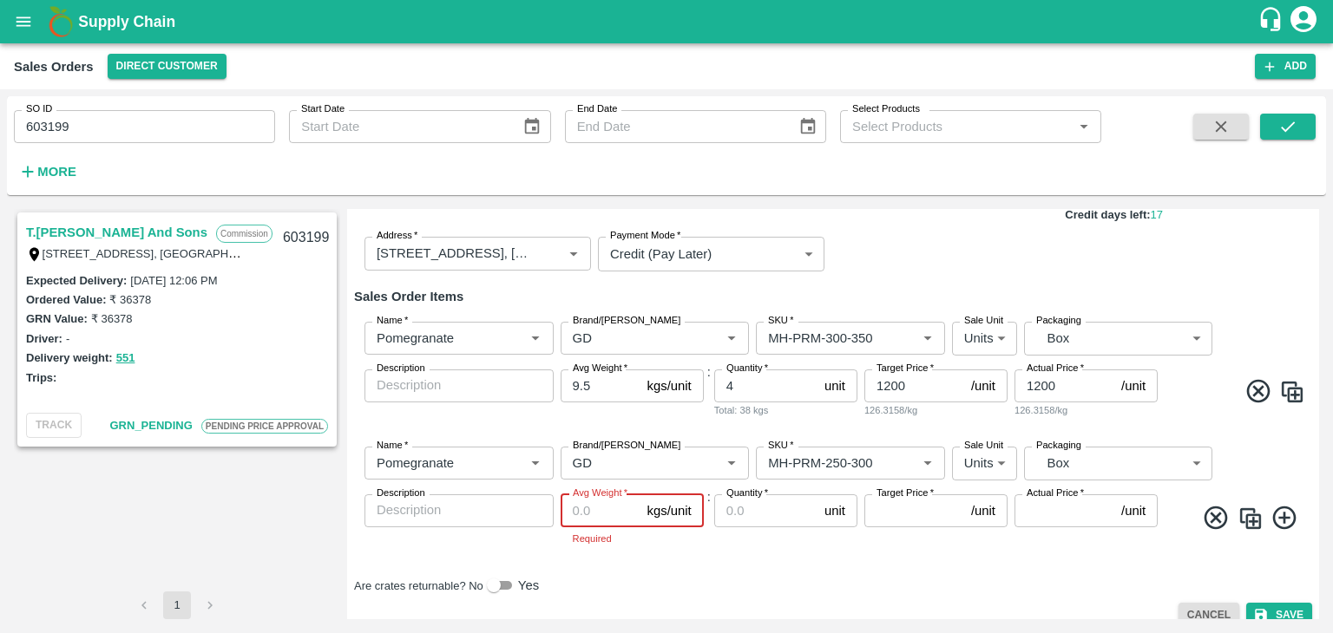
click at [593, 508] on input "Avg Weight   *" at bounding box center [600, 511] width 80 height 33
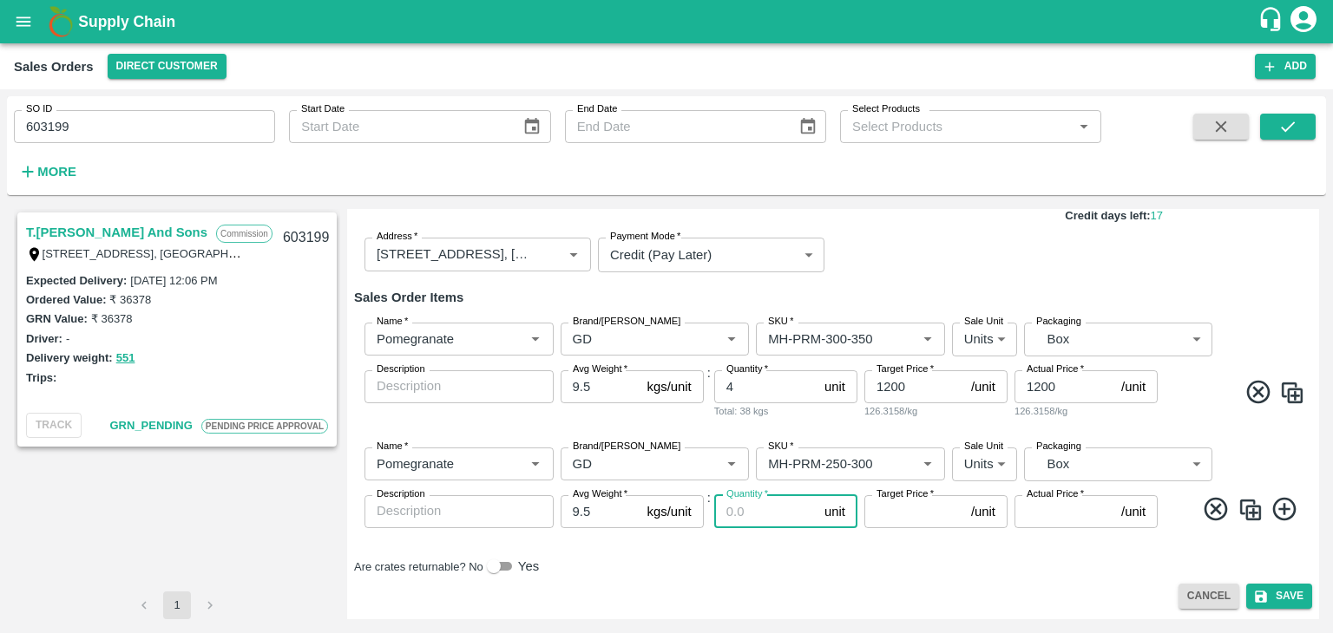
click at [736, 504] on input "Quantity   *" at bounding box center [765, 511] width 103 height 33
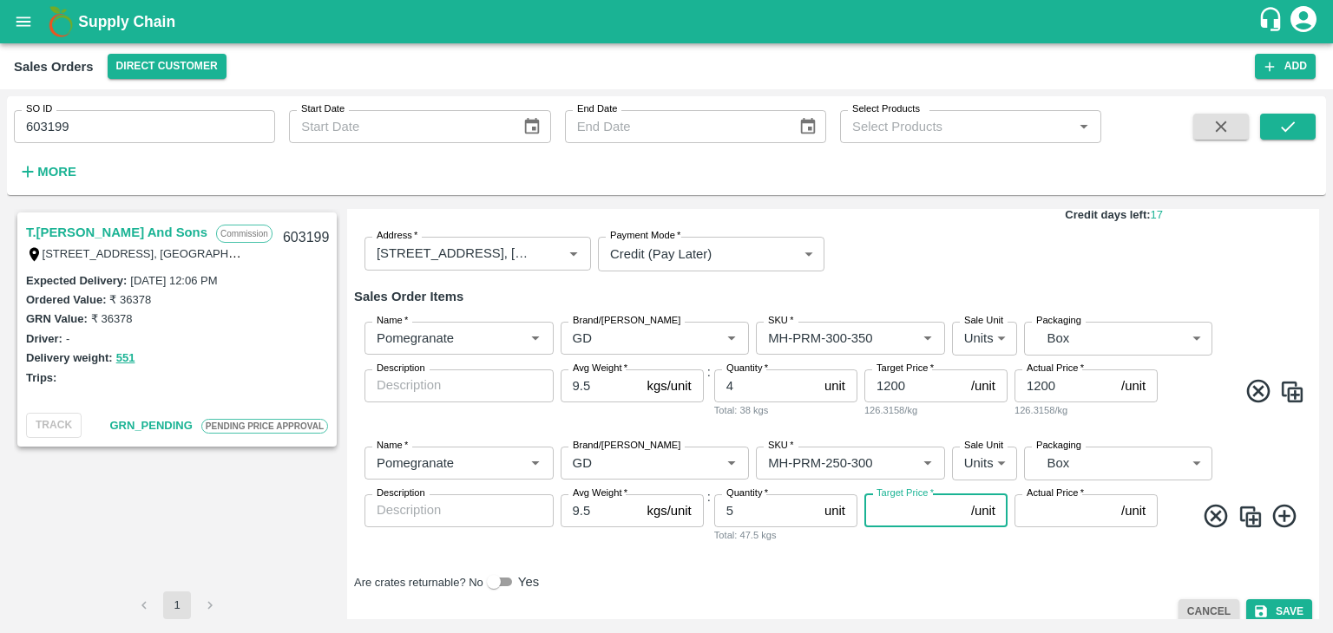
click at [885, 508] on input "Target Price   *" at bounding box center [914, 511] width 100 height 33
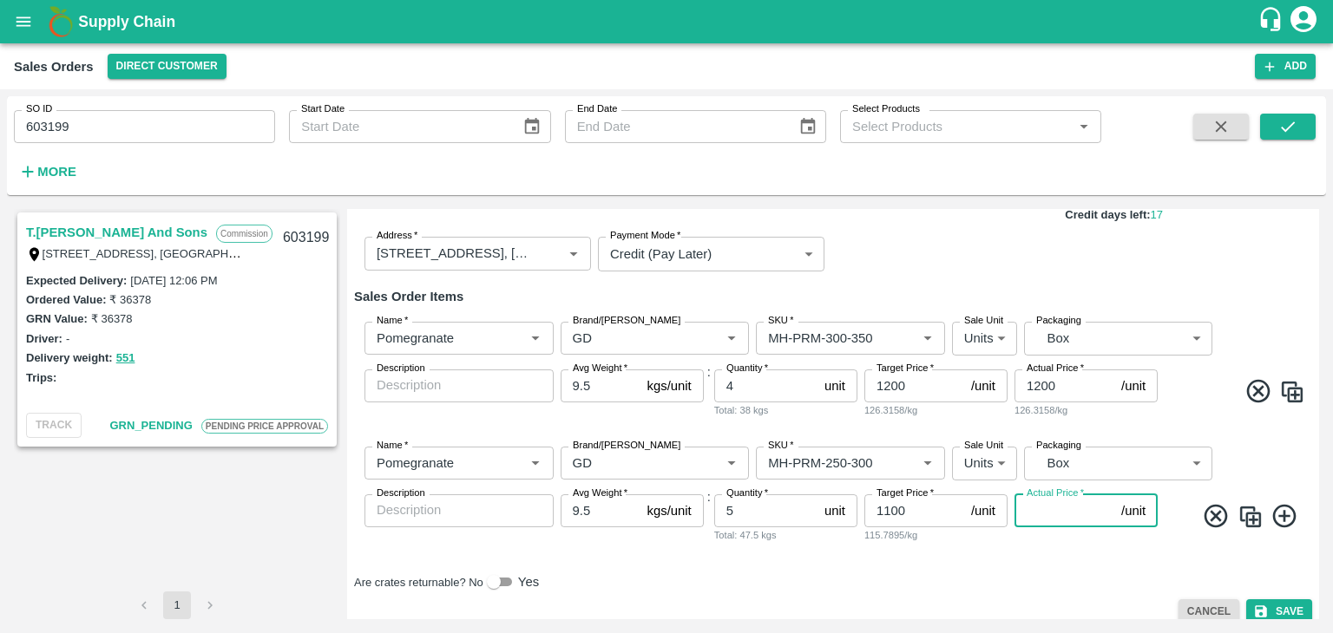
click at [1044, 512] on input "Actual Price   *" at bounding box center [1064, 511] width 100 height 33
click at [1278, 519] on icon at bounding box center [1284, 516] width 29 height 29
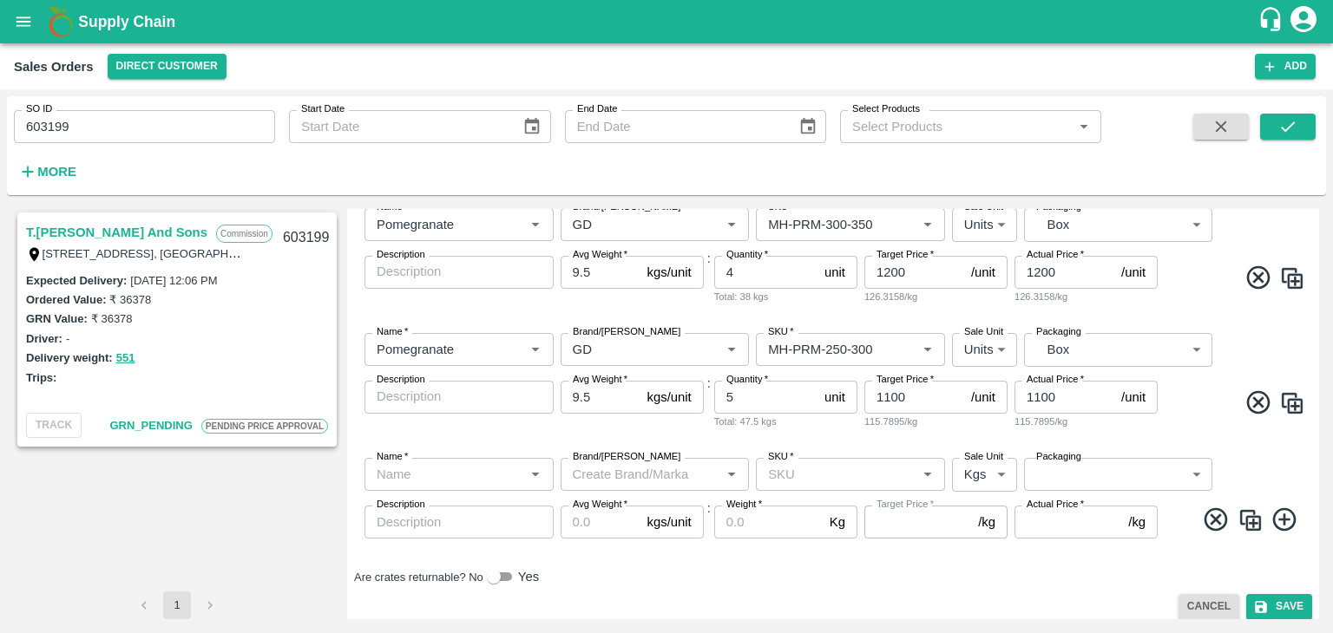
scroll to position [274, 0]
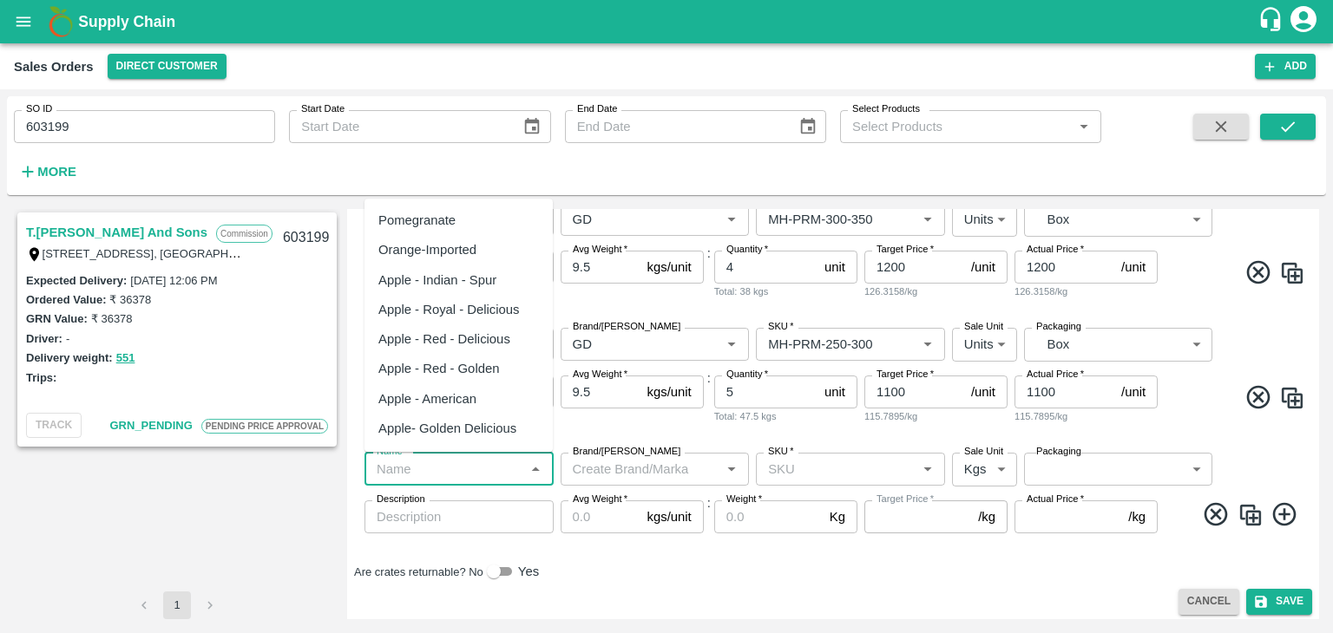
click at [457, 472] on input "Name   *" at bounding box center [445, 469] width 150 height 23
click at [435, 220] on div "Pomegranate" at bounding box center [416, 220] width 77 height 19
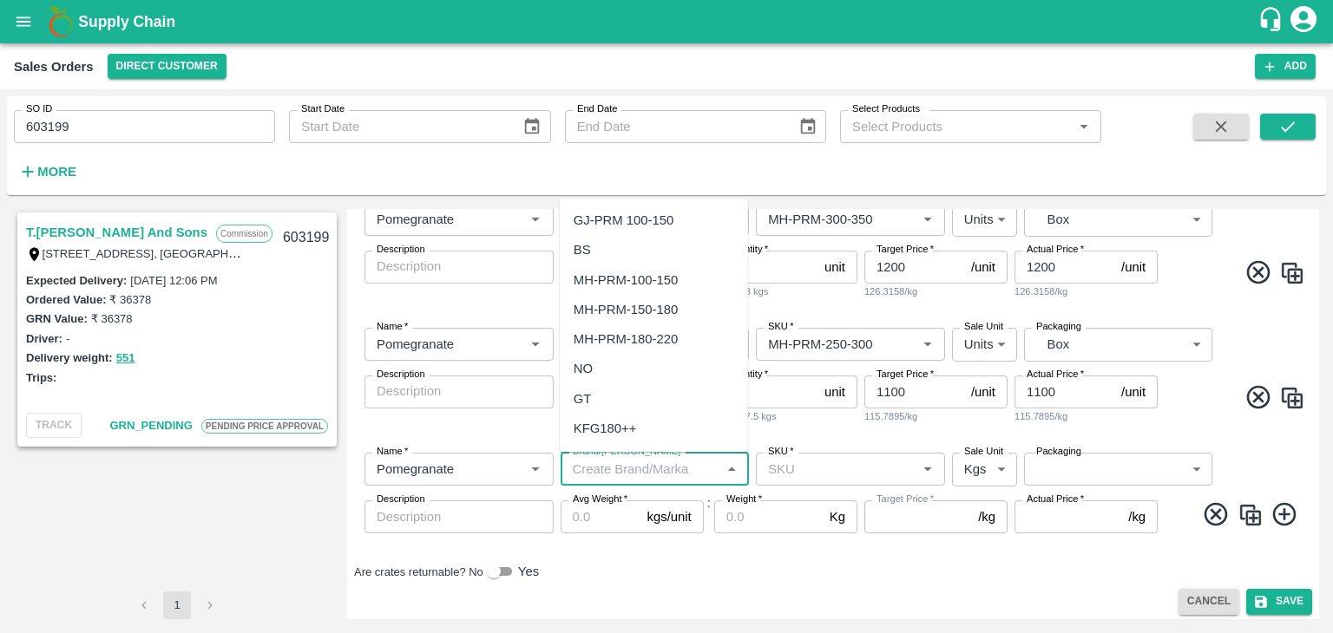
click at [592, 476] on input "Brand/[PERSON_NAME]" at bounding box center [641, 469] width 150 height 23
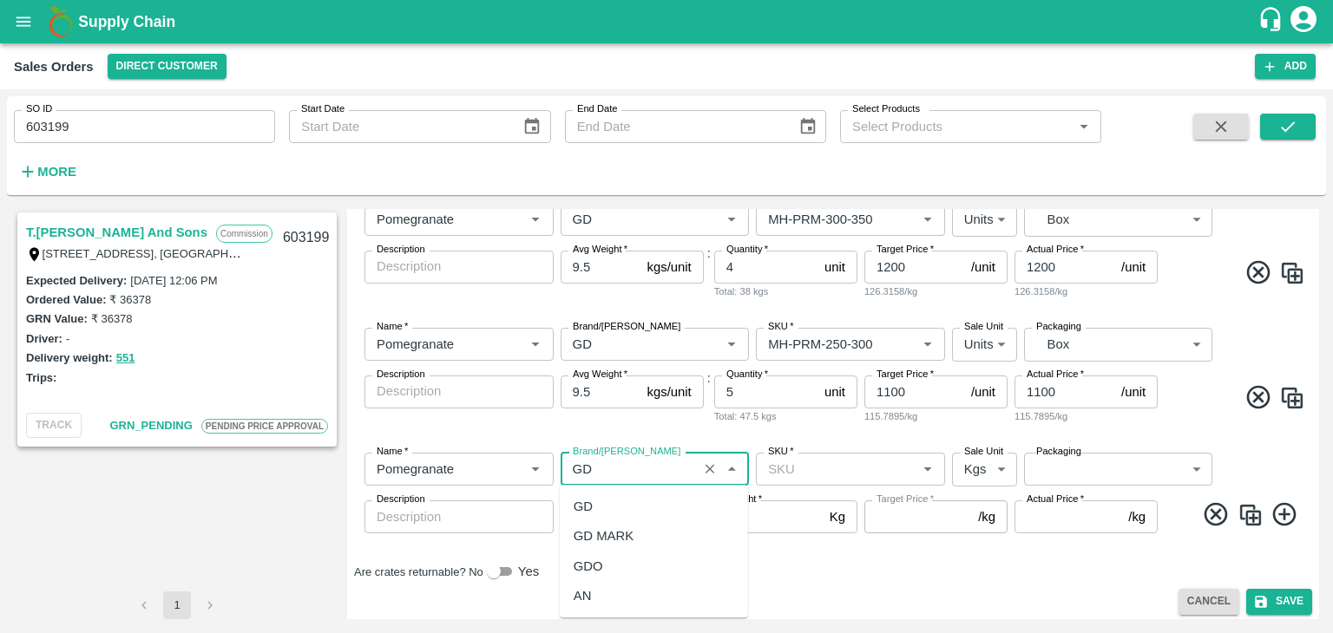
click at [586, 512] on div "GD" at bounding box center [582, 506] width 19 height 19
click at [805, 468] on input "SKU   *" at bounding box center [836, 469] width 150 height 23
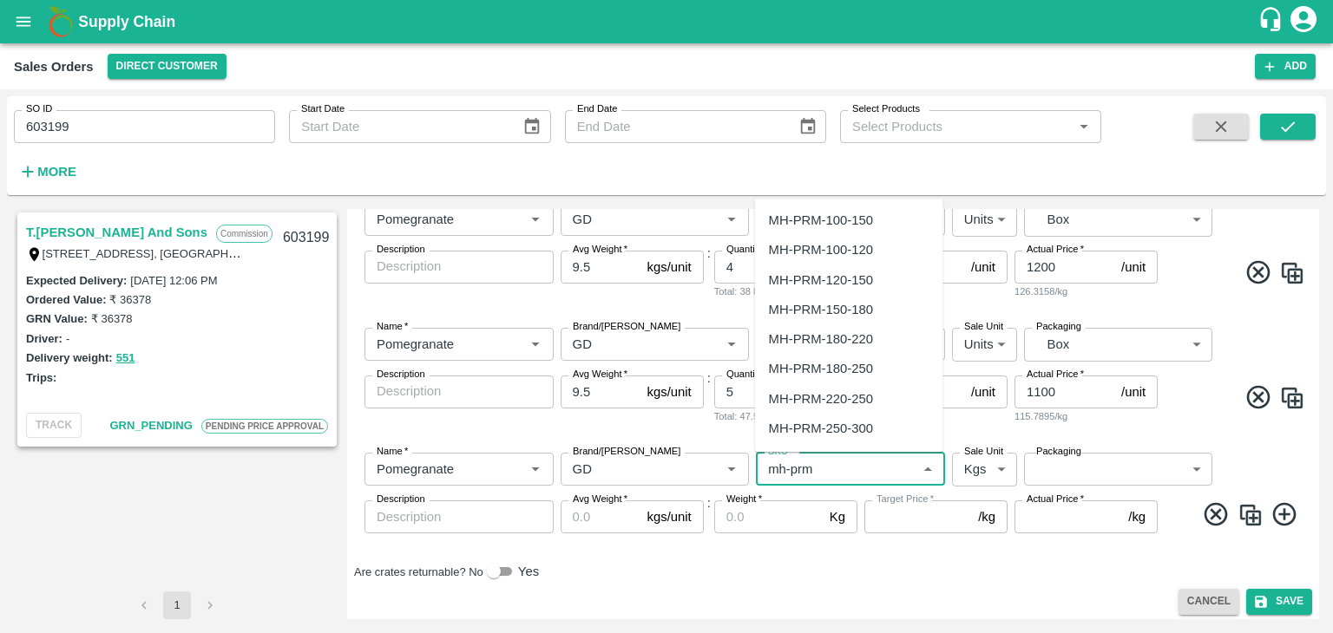
click at [856, 400] on div "MH-PRM-220-250" at bounding box center [821, 399] width 104 height 19
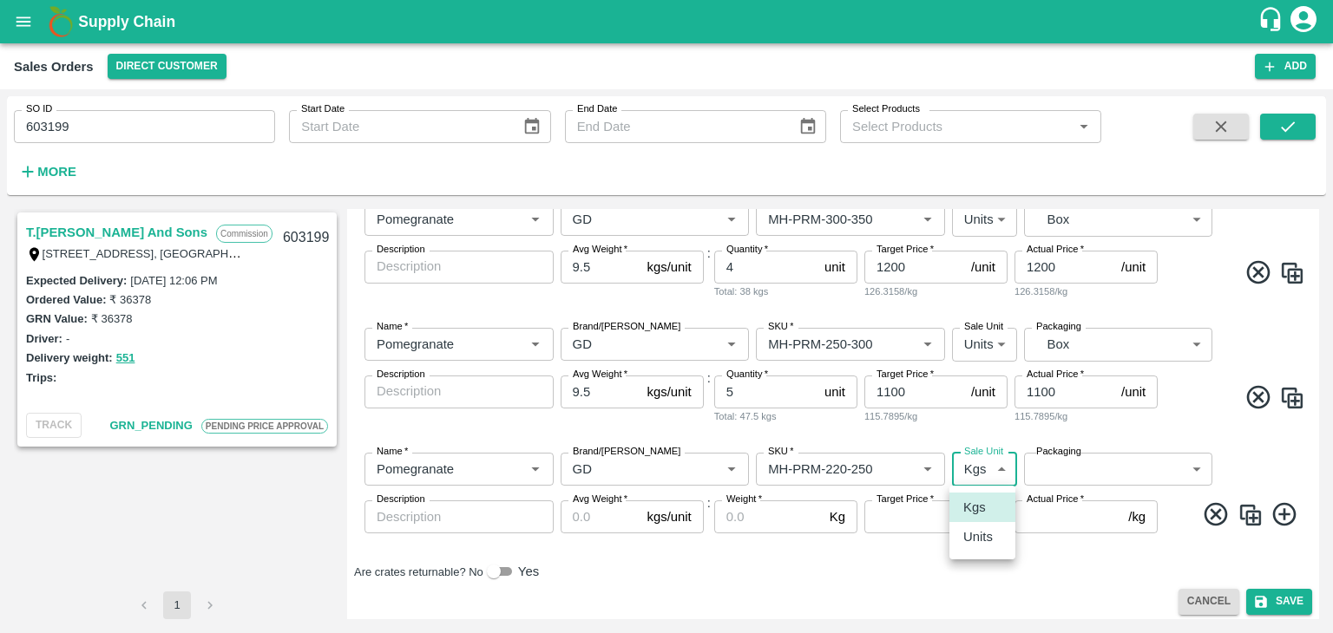
click at [972, 472] on body "Supply Chain Sales Orders Direct Customer Add SO ID 603199 SO ID Start Date Sta…" at bounding box center [666, 316] width 1333 height 633
click at [986, 539] on p "Units" at bounding box center [977, 536] width 29 height 19
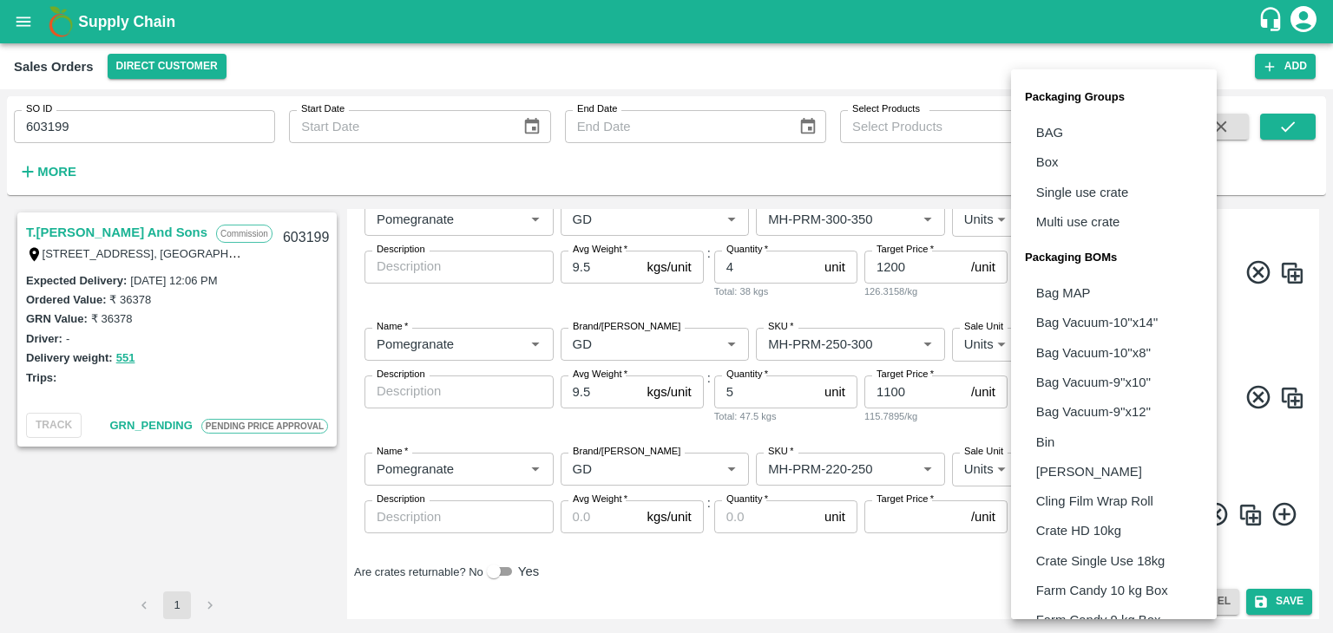
click at [1058, 467] on body "Supply Chain Sales Orders Direct Customer Add SO ID 603199 SO ID Start Date Sta…" at bounding box center [666, 316] width 1333 height 633
click at [1056, 160] on p "Box" at bounding box center [1047, 162] width 23 height 19
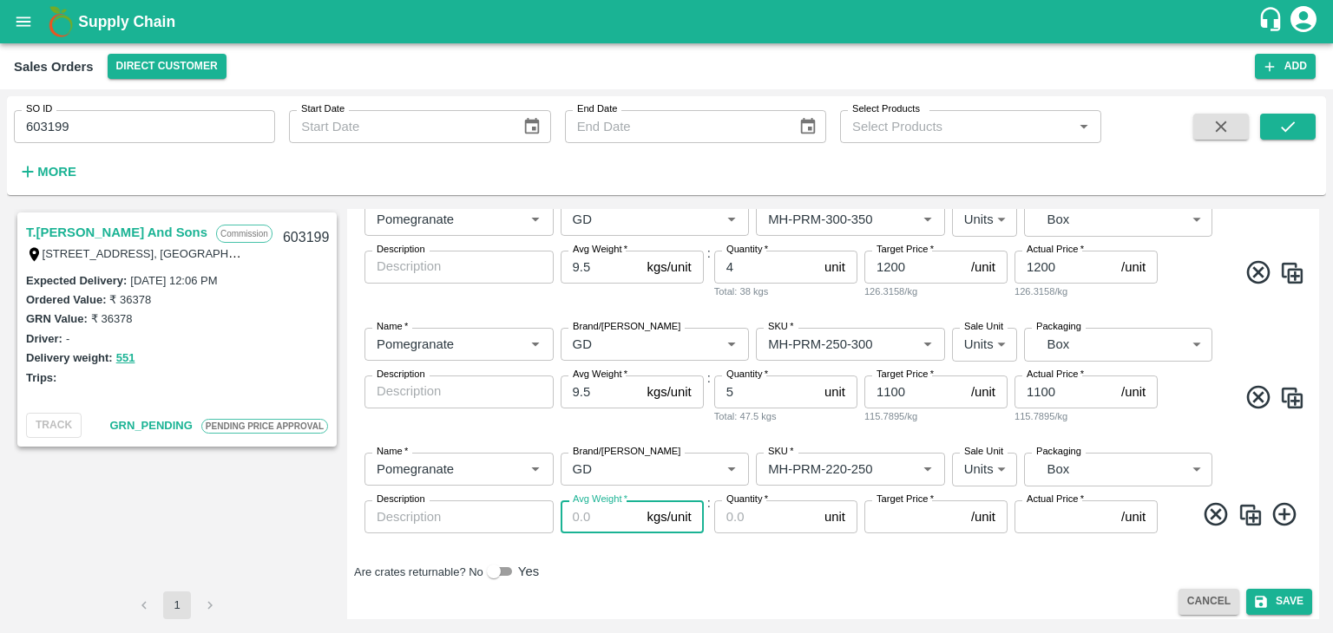
click at [586, 521] on input "Avg Weight   *" at bounding box center [600, 517] width 80 height 33
click at [743, 514] on input "Quantity   *" at bounding box center [765, 517] width 103 height 33
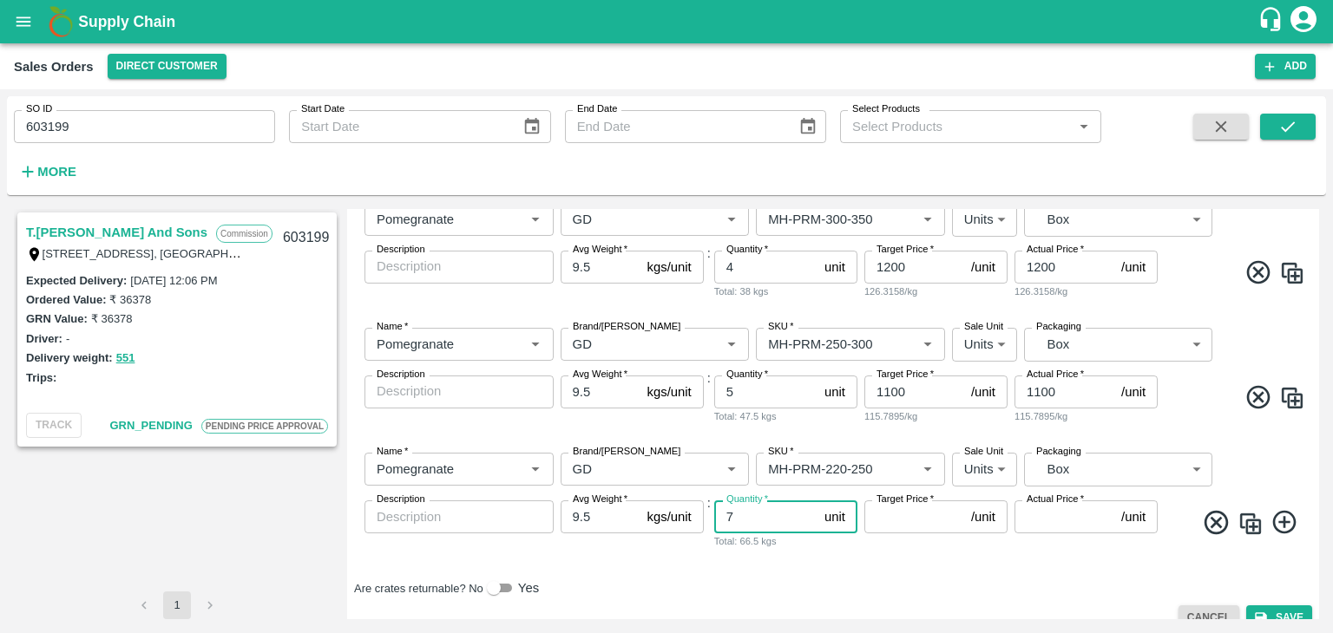
click at [892, 518] on input "Target Price   *" at bounding box center [914, 517] width 100 height 33
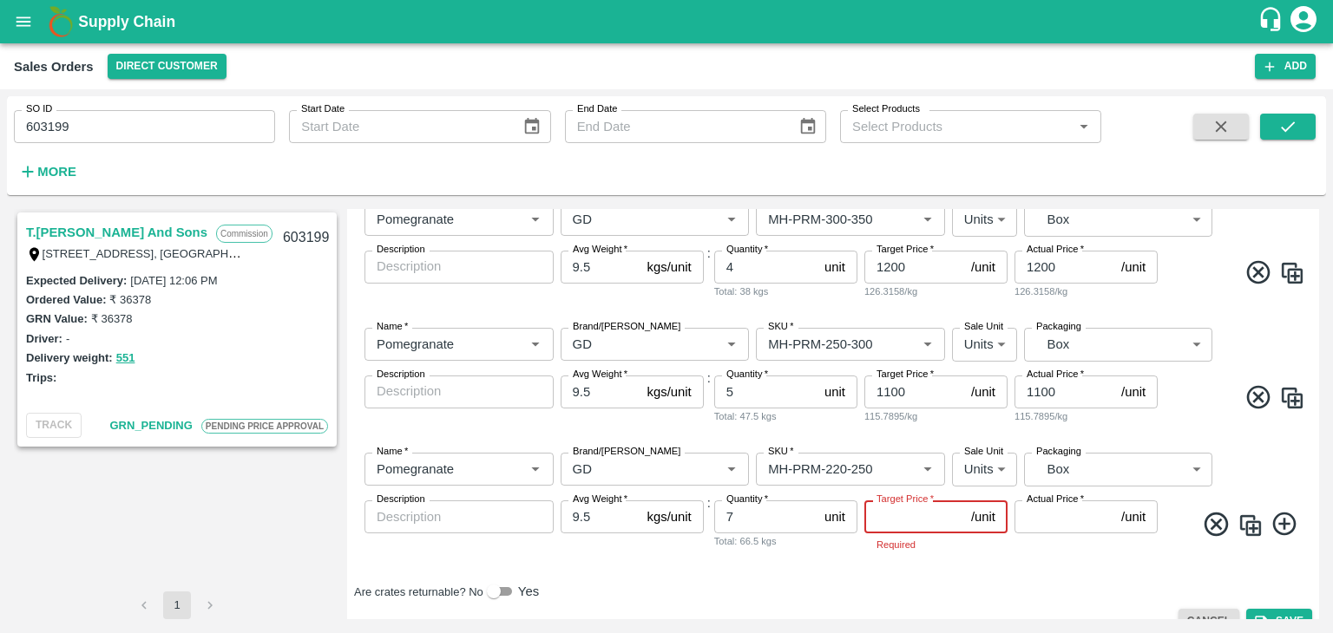
click at [891, 518] on input "Target Price   *" at bounding box center [914, 517] width 100 height 33
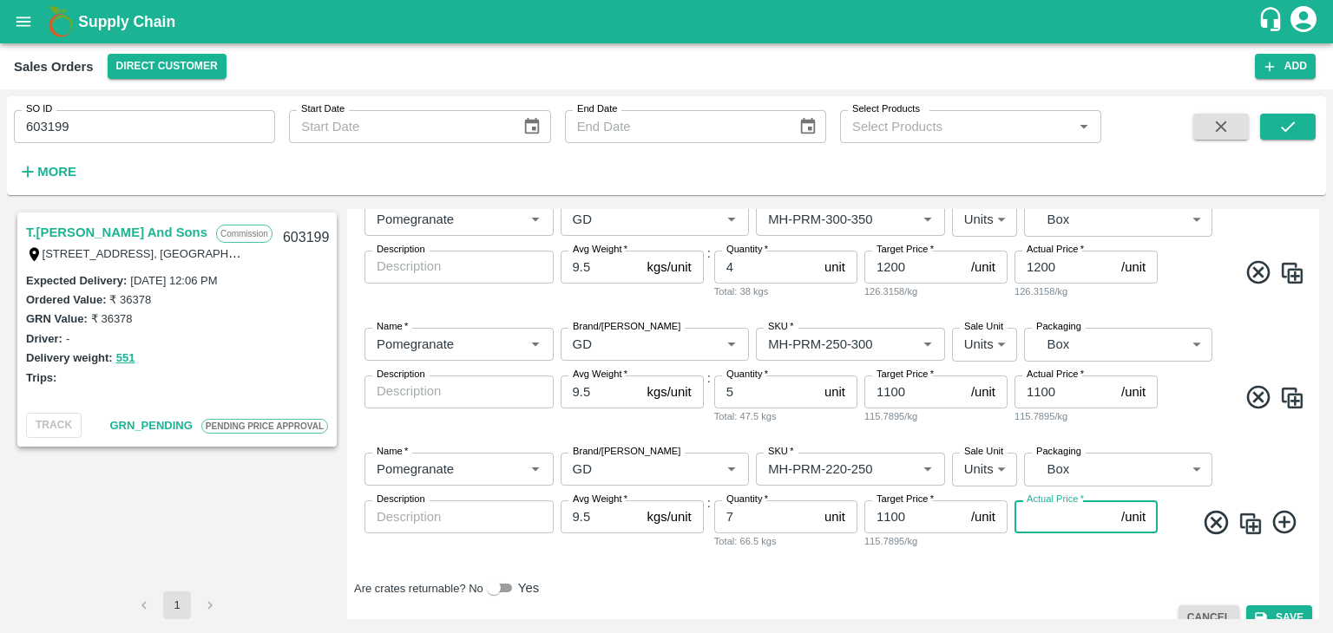
click at [1040, 516] on input "Actual Price   *" at bounding box center [1064, 517] width 100 height 33
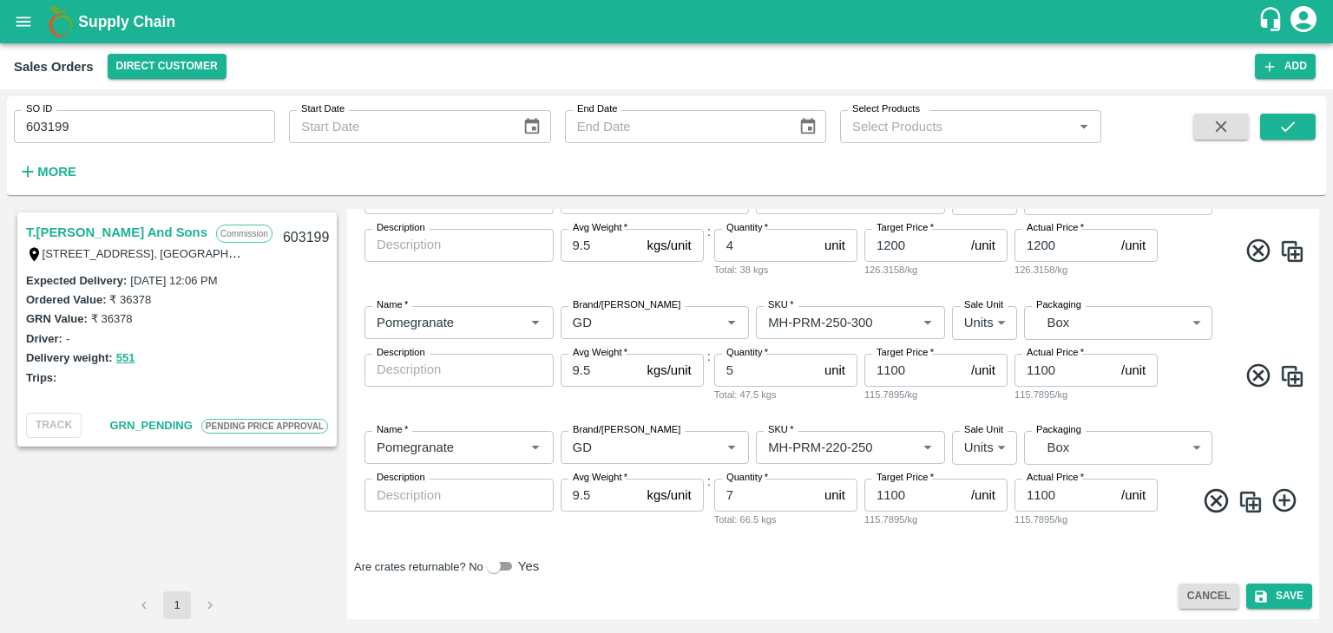
click at [1276, 500] on icon at bounding box center [1283, 500] width 23 height 23
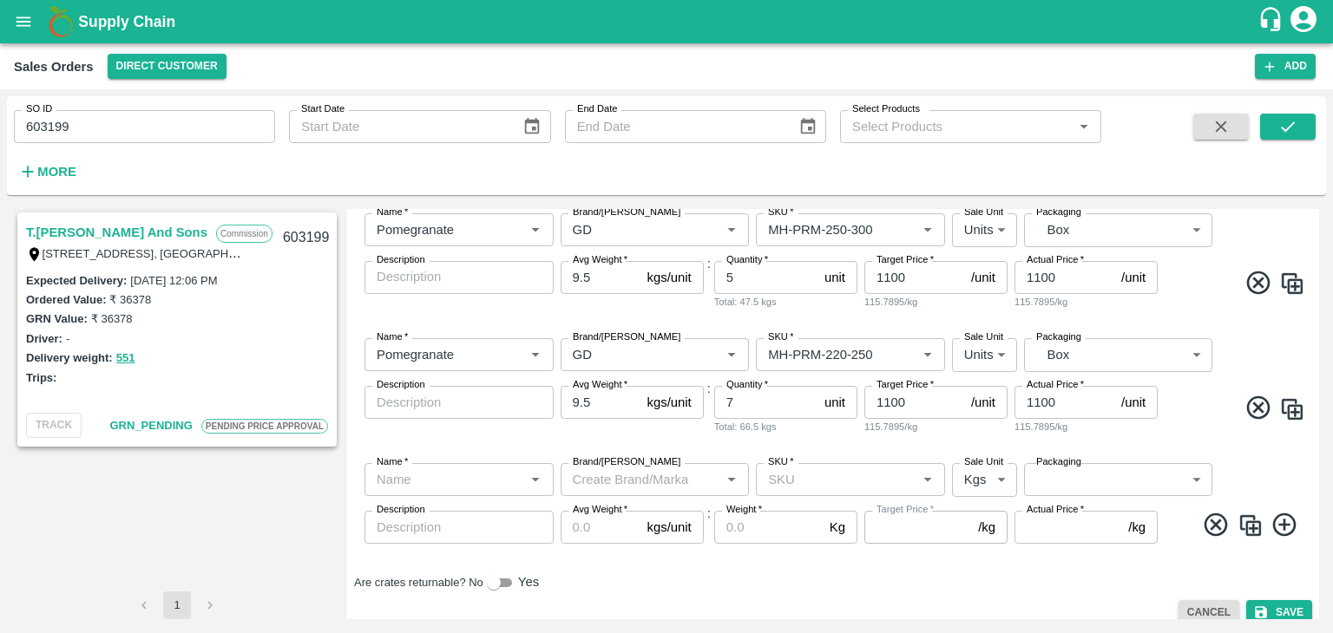
scroll to position [405, 0]
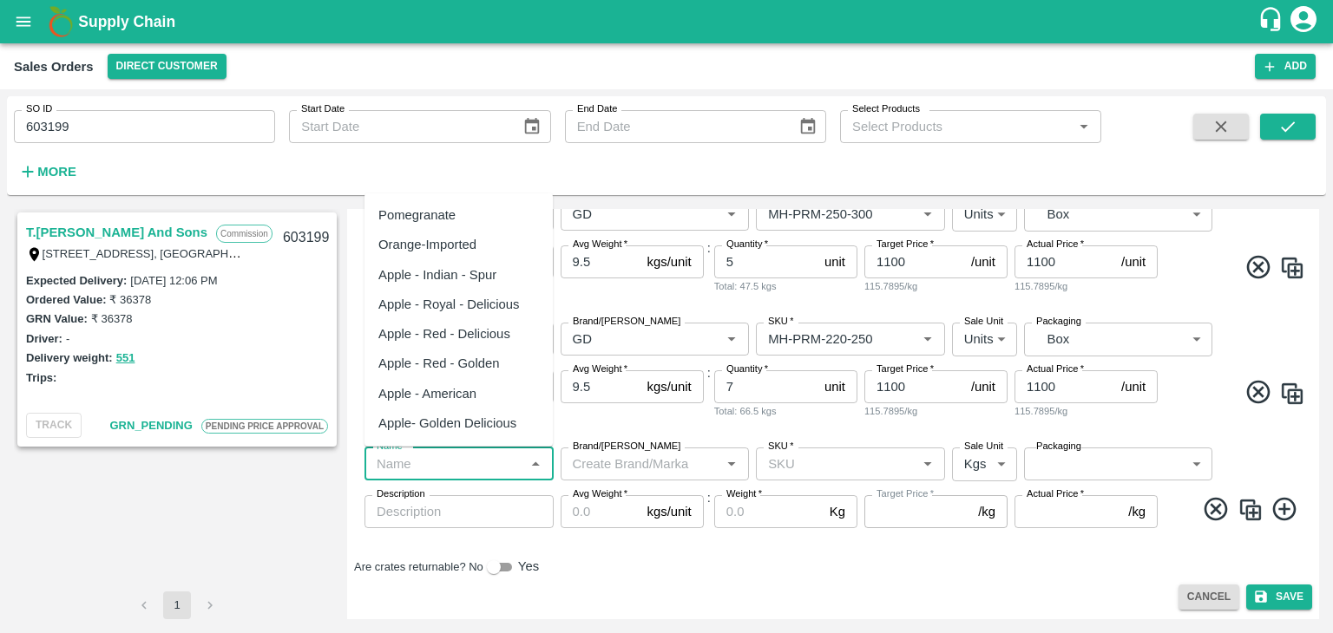
click at [450, 468] on input "Name   *" at bounding box center [445, 464] width 150 height 23
click at [436, 213] on div "Pomegranate" at bounding box center [416, 215] width 77 height 19
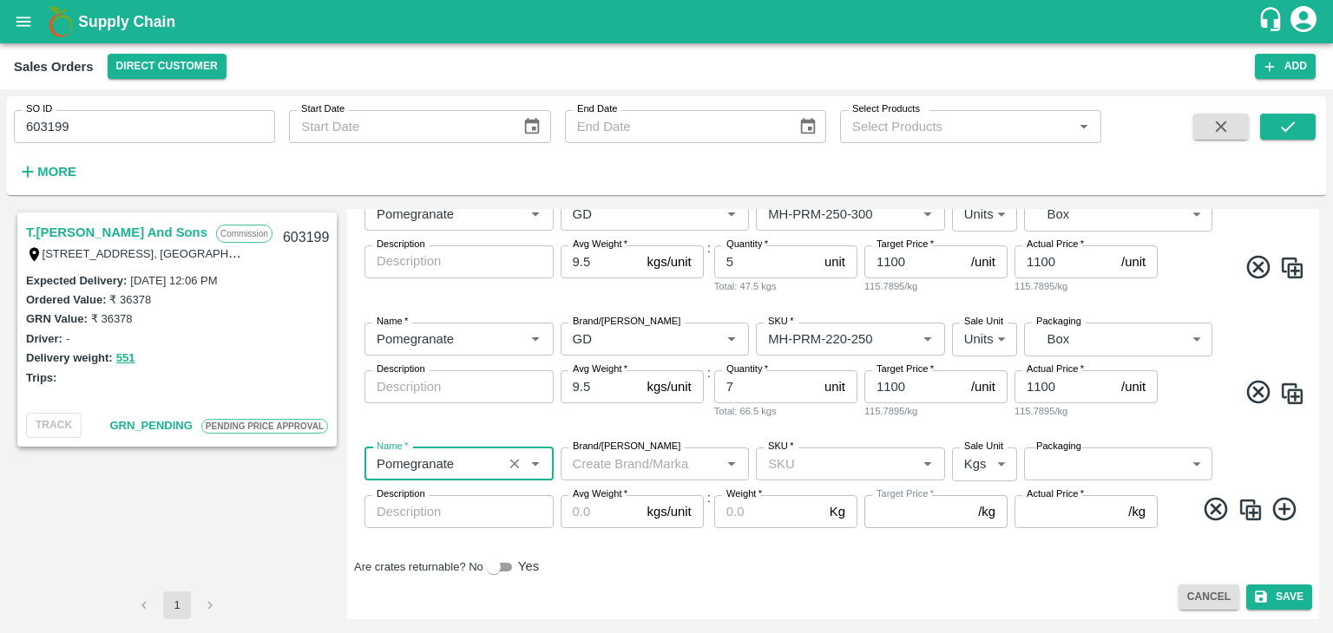
click at [604, 464] on input "Brand/[PERSON_NAME]" at bounding box center [641, 464] width 150 height 23
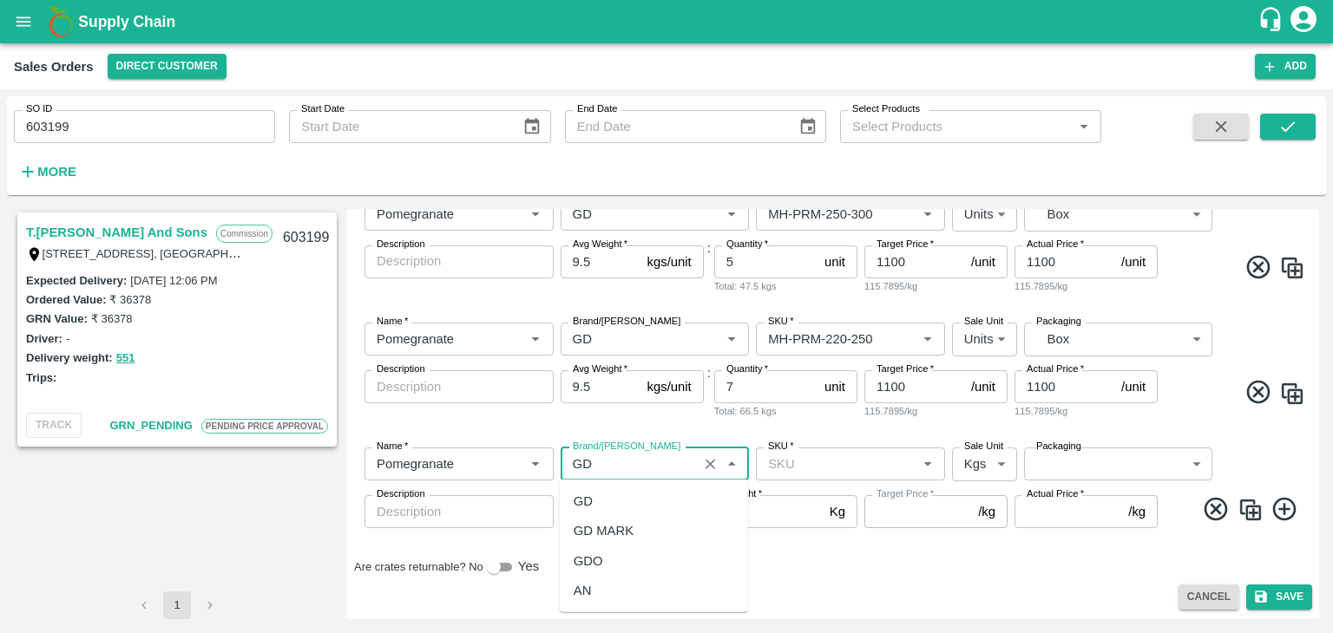
click at [587, 497] on div "GD" at bounding box center [582, 501] width 19 height 19
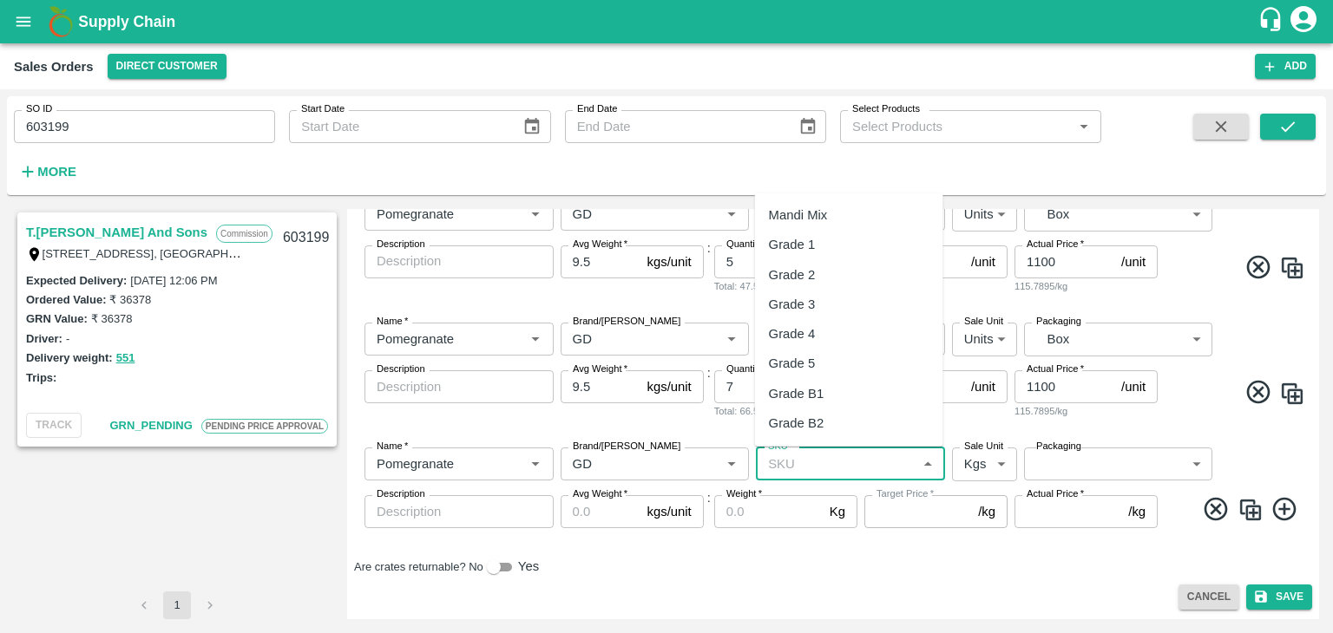
click at [808, 460] on input "SKU   *" at bounding box center [836, 464] width 150 height 23
click at [835, 369] on div "MH-PRM-180-250" at bounding box center [821, 363] width 104 height 19
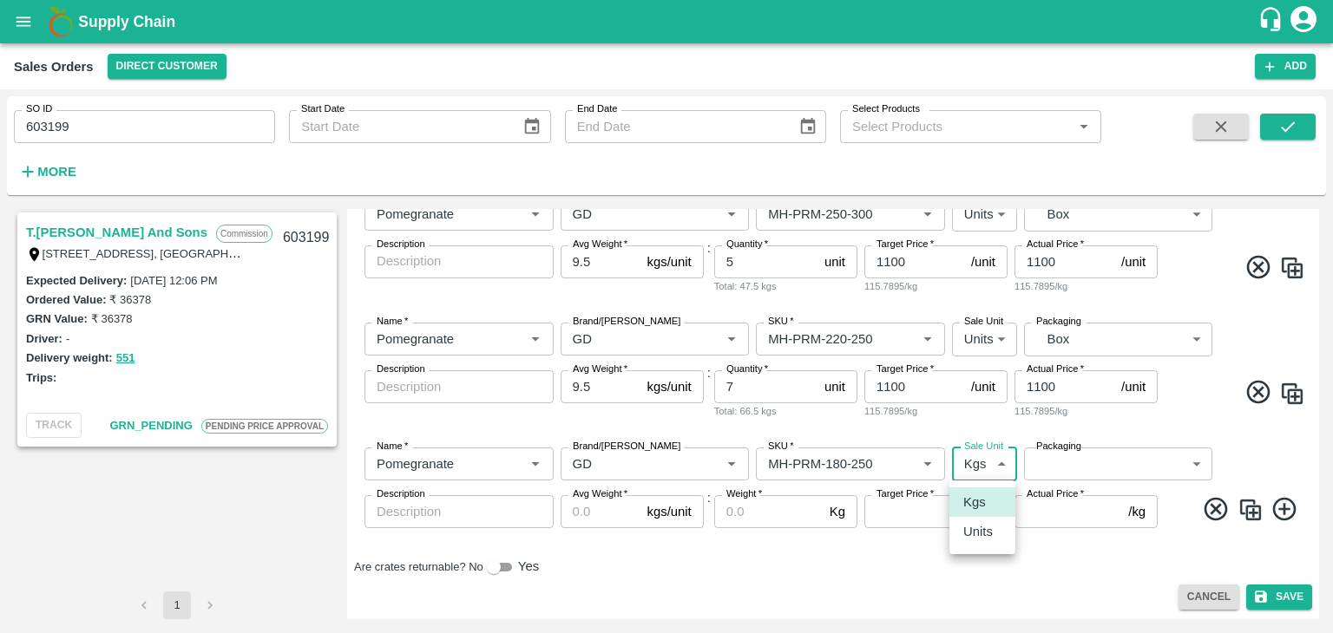
click at [982, 472] on body "Supply Chain Sales Orders Direct Customer Add SO ID 603199 SO ID Start Date Sta…" at bounding box center [666, 316] width 1333 height 633
click at [986, 539] on p "Units" at bounding box center [977, 531] width 29 height 19
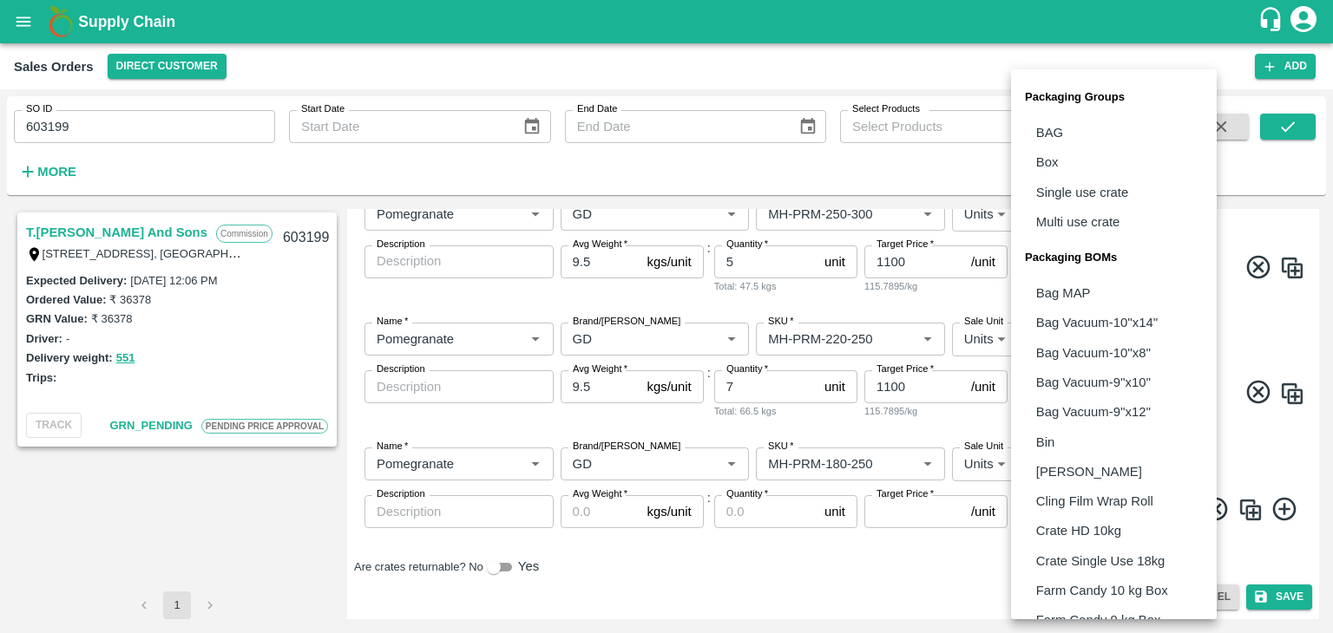
click at [1060, 456] on body "Supply Chain Sales Orders Direct Customer Add SO ID 603199 SO ID Start Date Sta…" at bounding box center [666, 316] width 1333 height 633
click at [1058, 156] on li "Box" at bounding box center [1114, 161] width 206 height 29
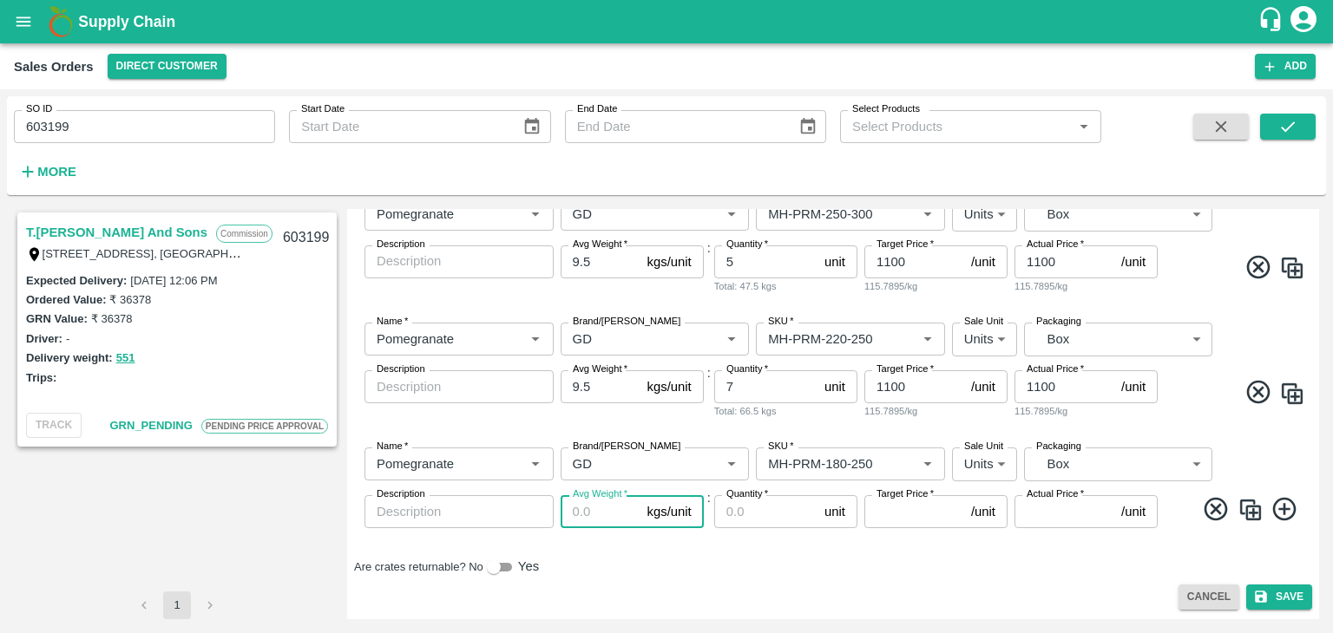
click at [589, 508] on input "Avg Weight   *" at bounding box center [600, 511] width 80 height 33
click at [753, 514] on input "Quantity   *" at bounding box center [765, 511] width 103 height 33
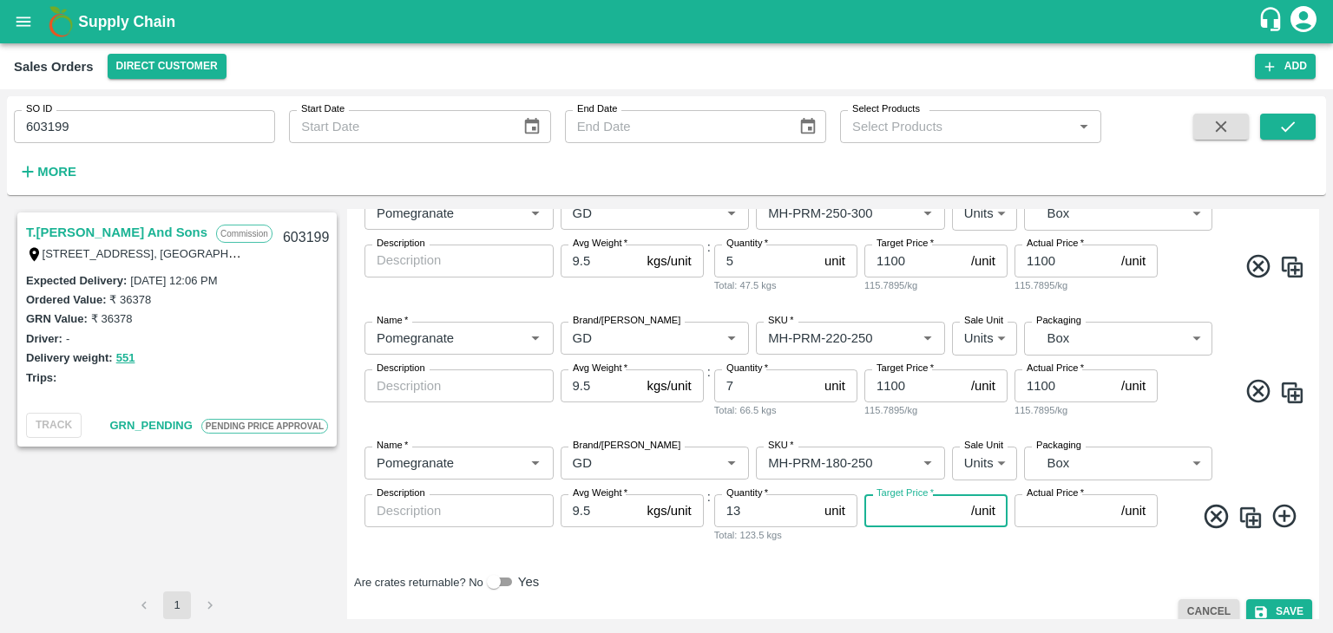
click at [914, 510] on input "Target Price   *" at bounding box center [914, 511] width 100 height 33
click at [882, 514] on input "Target Price   *" at bounding box center [914, 511] width 100 height 33
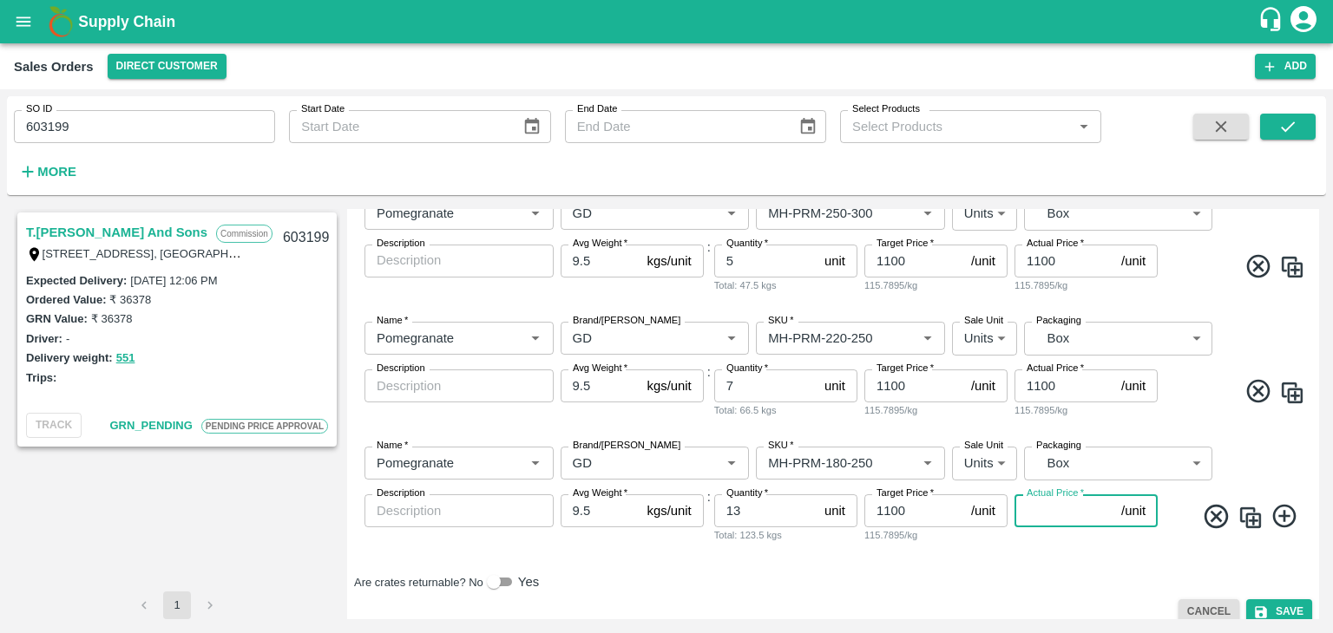
click at [1022, 516] on input "Actual Price   *" at bounding box center [1064, 511] width 100 height 33
click at [1280, 514] on icon at bounding box center [1283, 516] width 23 height 23
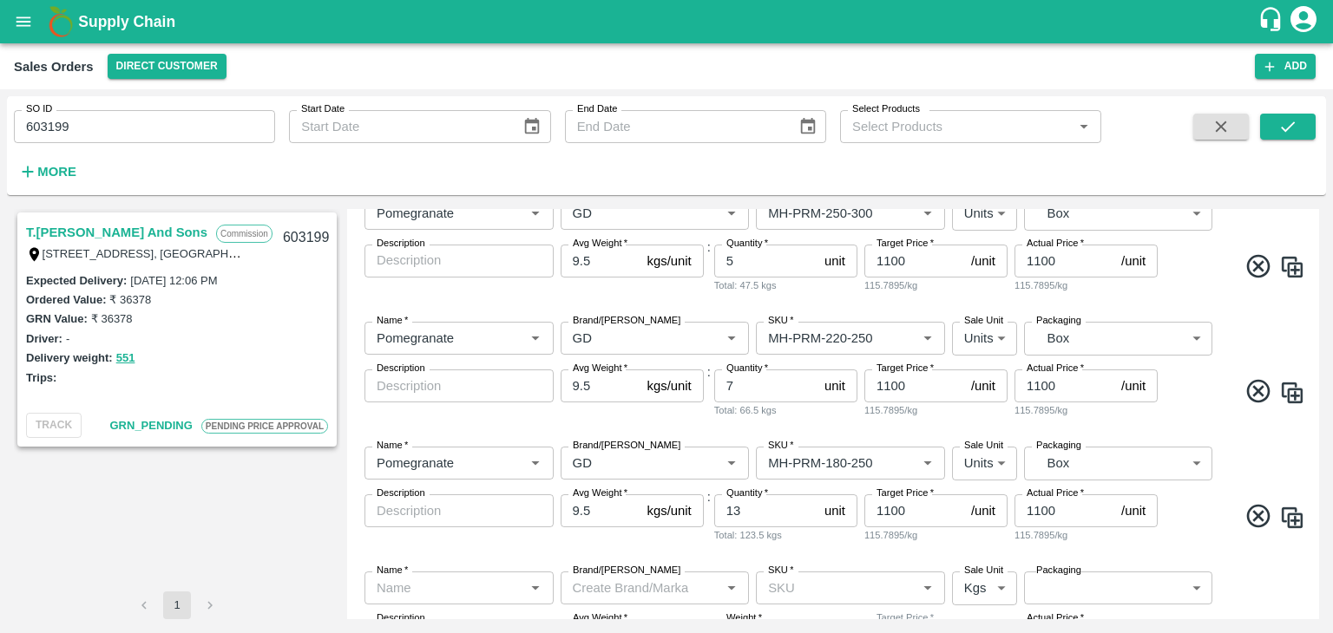
drag, startPoint x: 1314, startPoint y: 463, endPoint x: 1319, endPoint y: 451, distance: 12.9
click at [1319, 451] on div "T.[PERSON_NAME] And Sons Commission Shop [STREET_ADDRESS] 221007, [GEOGRAPHIC_D…" at bounding box center [666, 414] width 1319 height 424
click at [1317, 445] on div "T.[PERSON_NAME] And Sons Commission Shop [STREET_ADDRESS] 221007, [GEOGRAPHIC_D…" at bounding box center [666, 414] width 1319 height 424
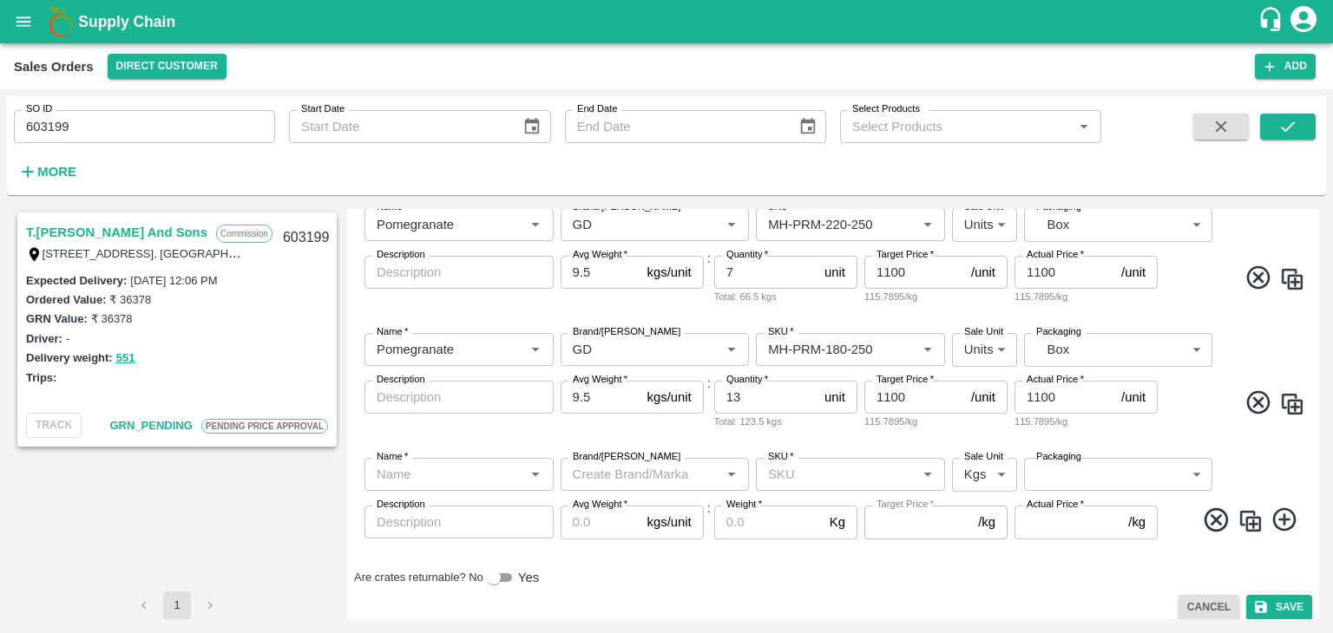
scroll to position [530, 0]
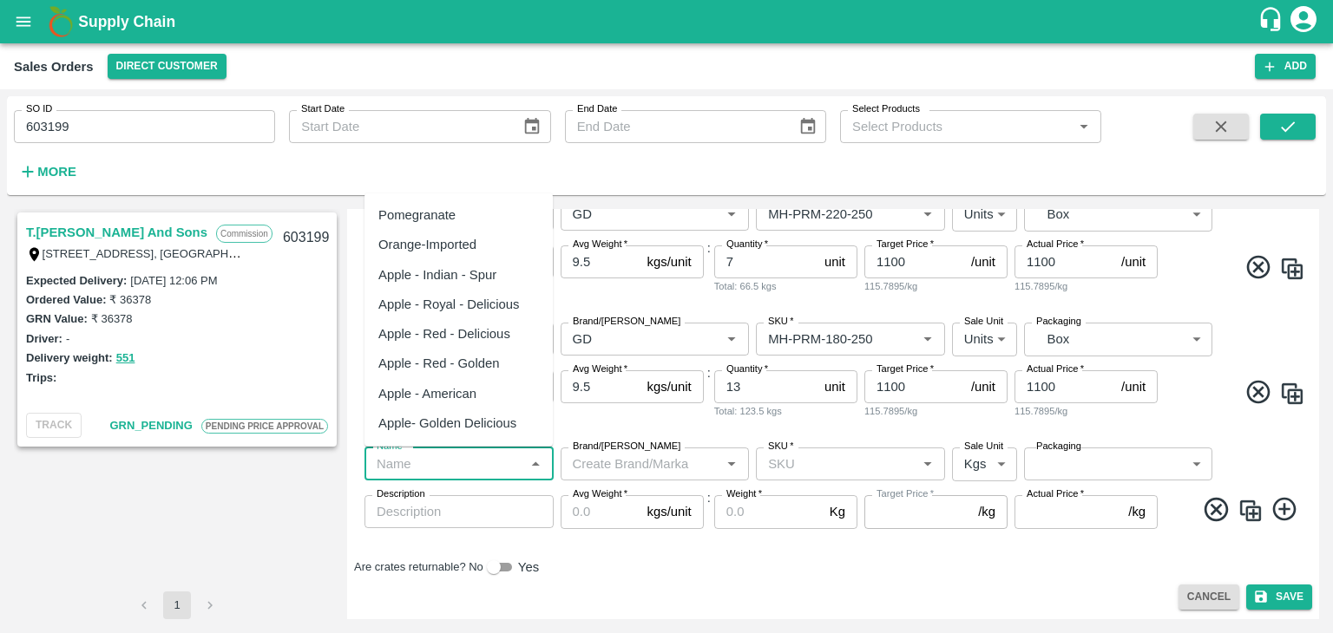
click at [454, 460] on input "Name   *" at bounding box center [445, 464] width 150 height 23
click at [431, 221] on div "Pomegranate" at bounding box center [416, 215] width 77 height 19
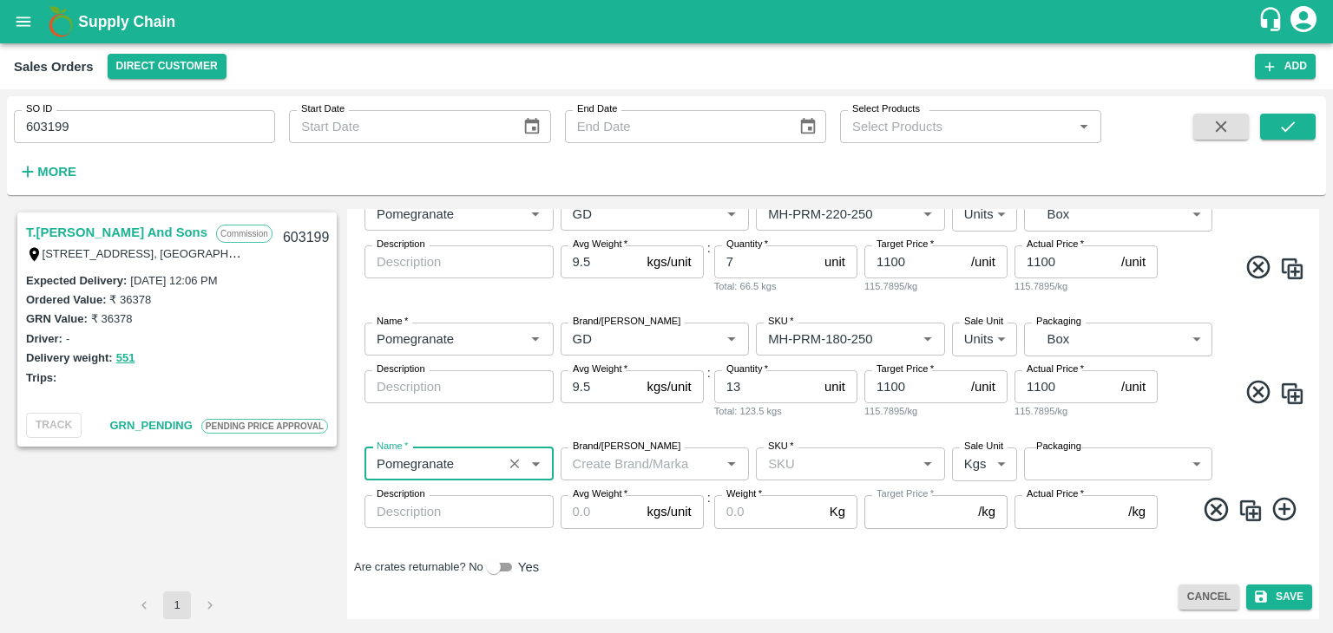
click at [601, 463] on input "Brand/[PERSON_NAME]" at bounding box center [641, 464] width 150 height 23
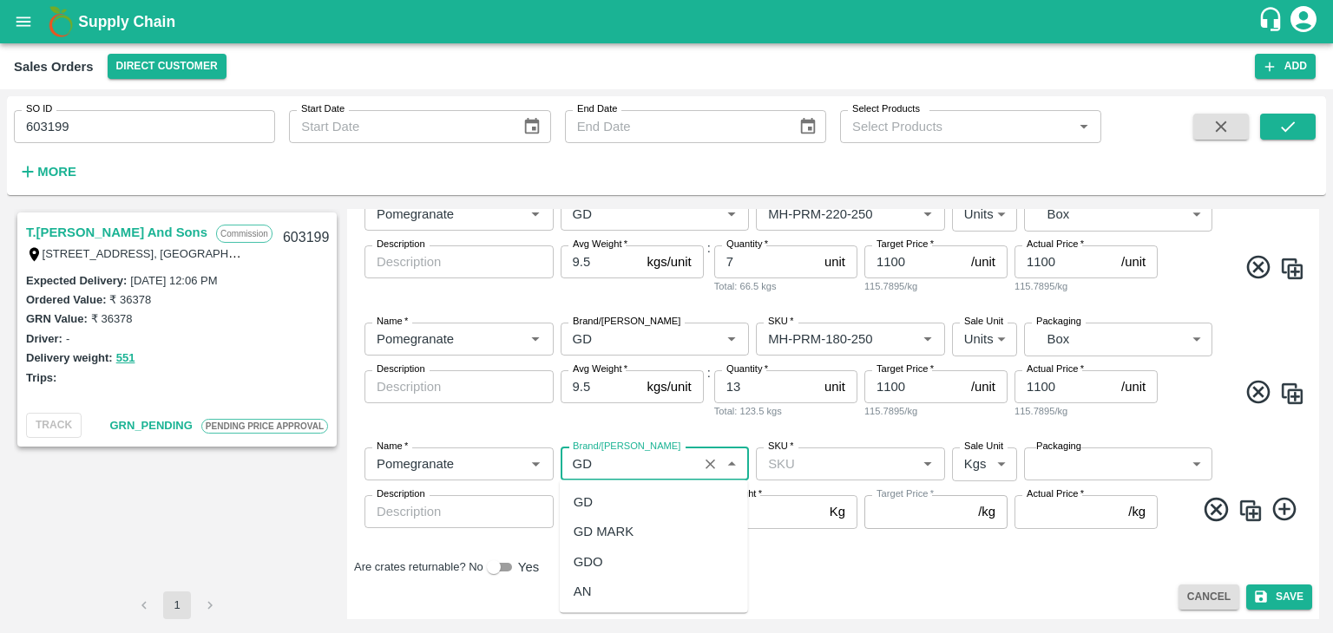
click at [590, 497] on div "GD" at bounding box center [582, 502] width 19 height 19
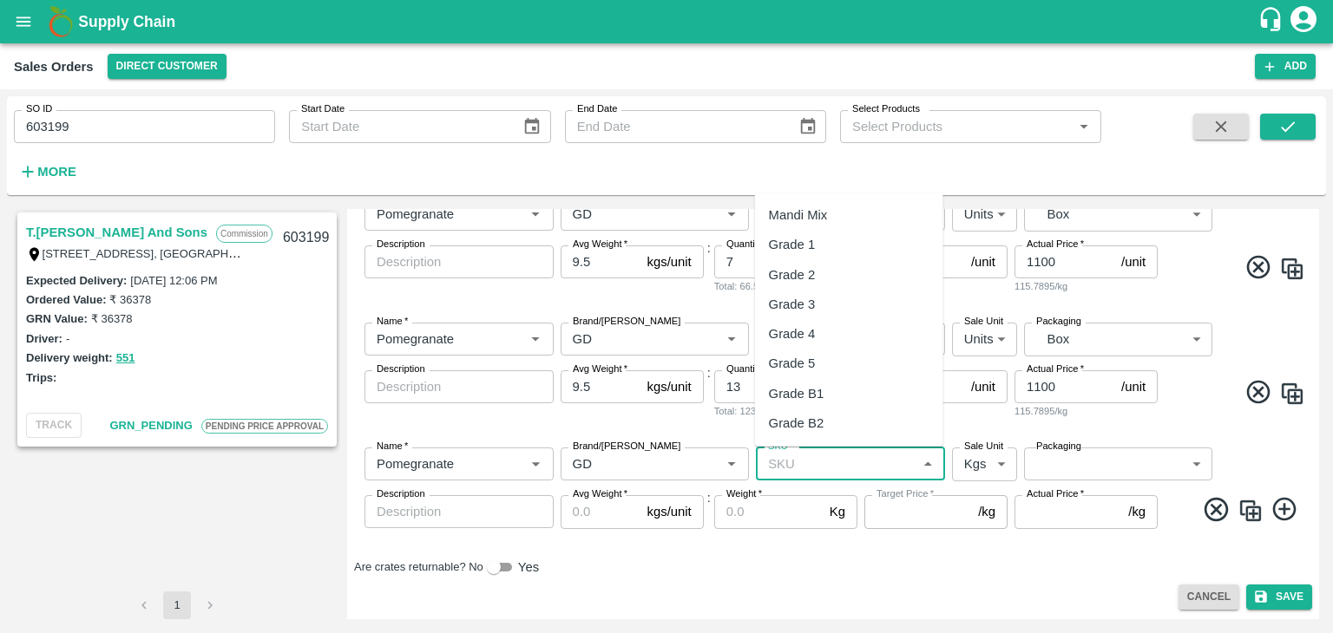
click at [793, 459] on input "SKU   *" at bounding box center [836, 464] width 150 height 23
click at [841, 305] on div "MH-PRM-150-180" at bounding box center [821, 304] width 104 height 19
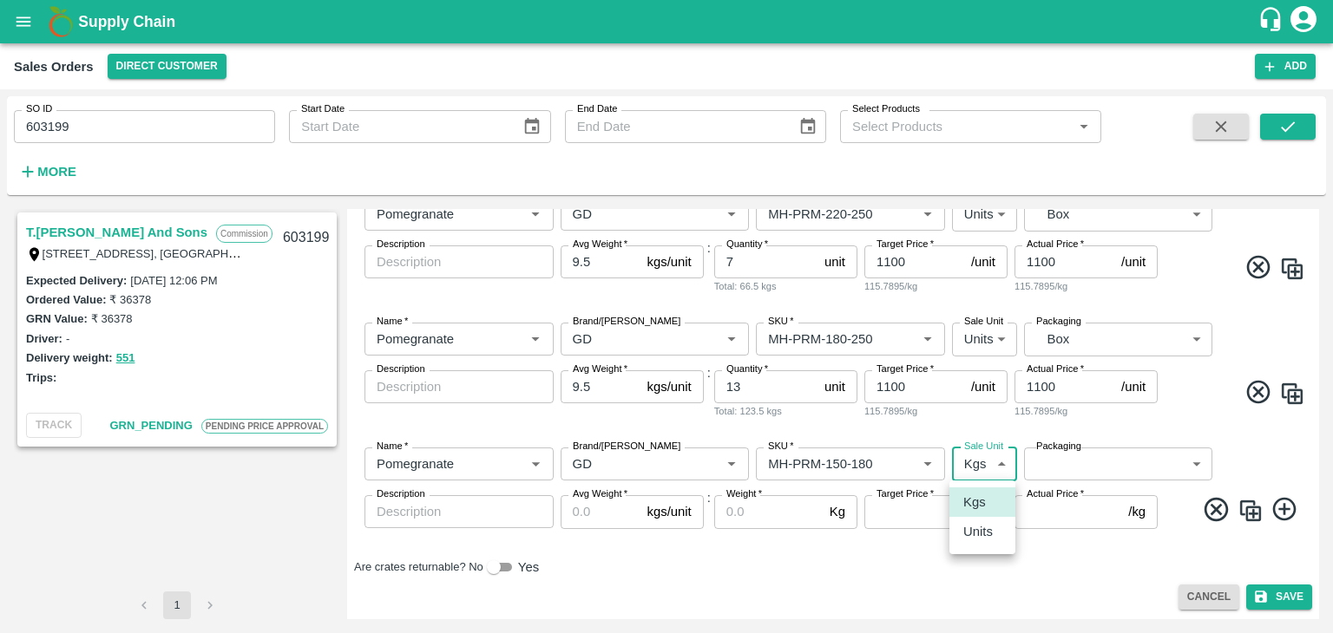
click at [994, 462] on body "Supply Chain Sales Orders Direct Customer Add SO ID 603199 SO ID Start Date Sta…" at bounding box center [666, 316] width 1333 height 633
click at [976, 539] on p "Units" at bounding box center [977, 531] width 29 height 19
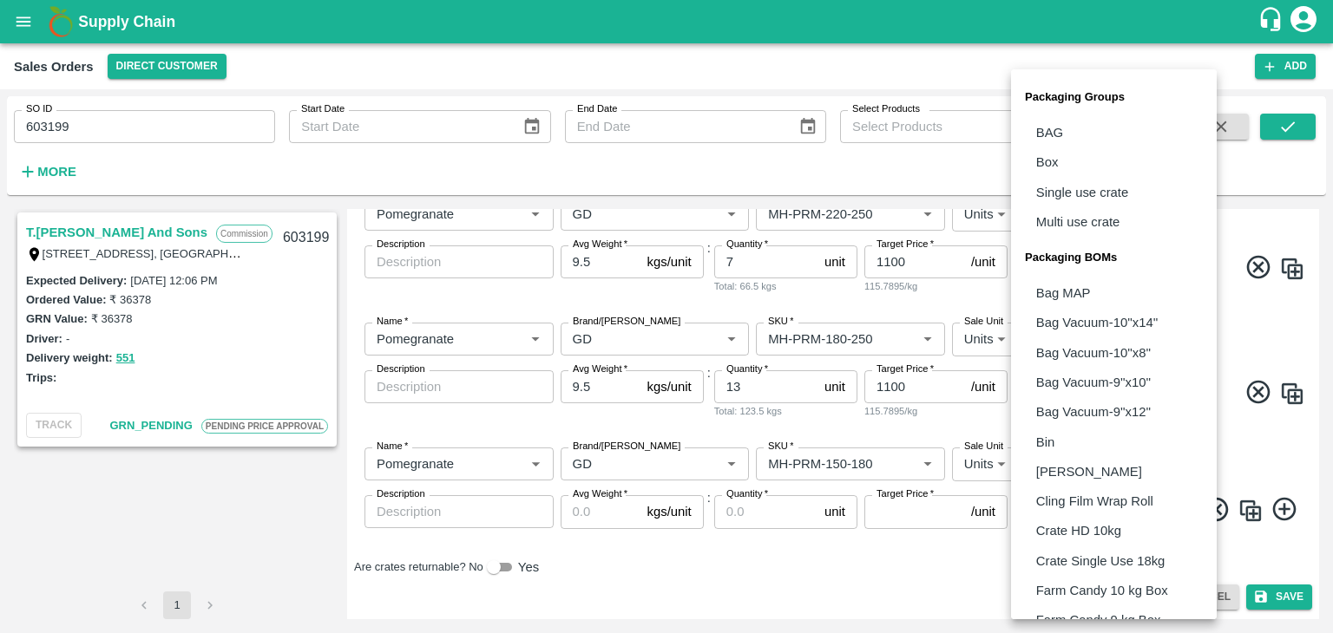
click at [1062, 460] on body "Supply Chain Sales Orders Direct Customer Add SO ID 603199 SO ID Start Date Sta…" at bounding box center [666, 316] width 1333 height 633
click at [1058, 154] on li "Box" at bounding box center [1114, 161] width 206 height 29
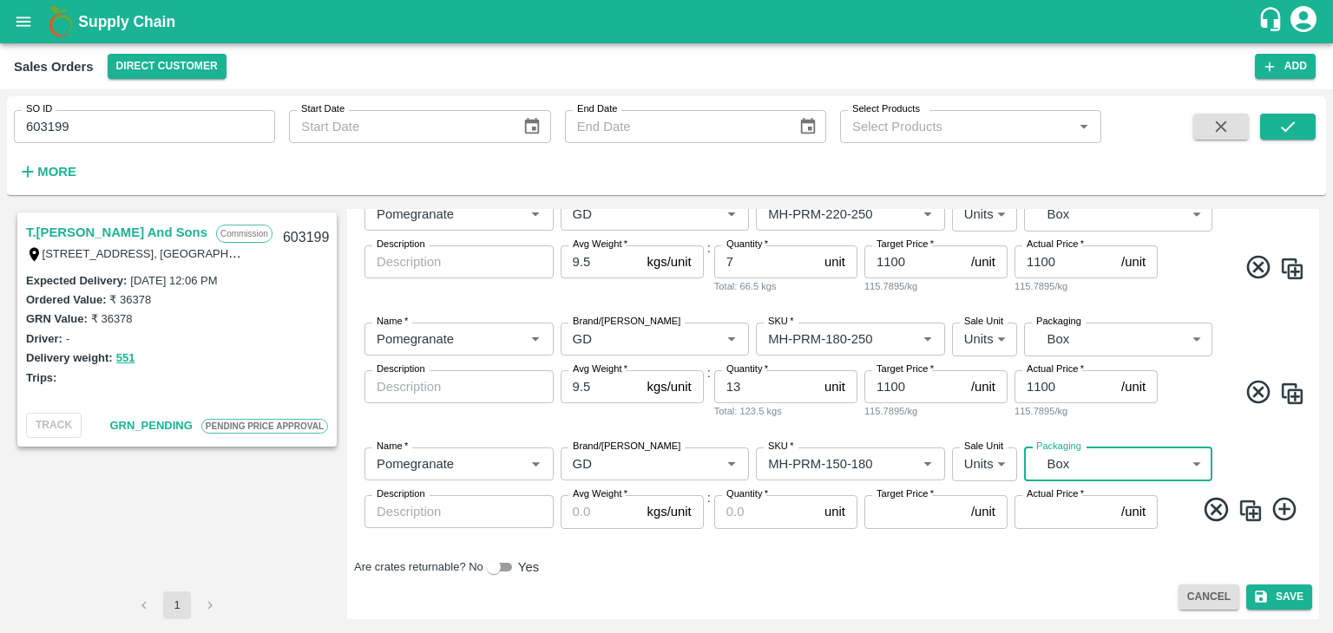
click at [581, 513] on input "Avg Weight   *" at bounding box center [600, 511] width 80 height 33
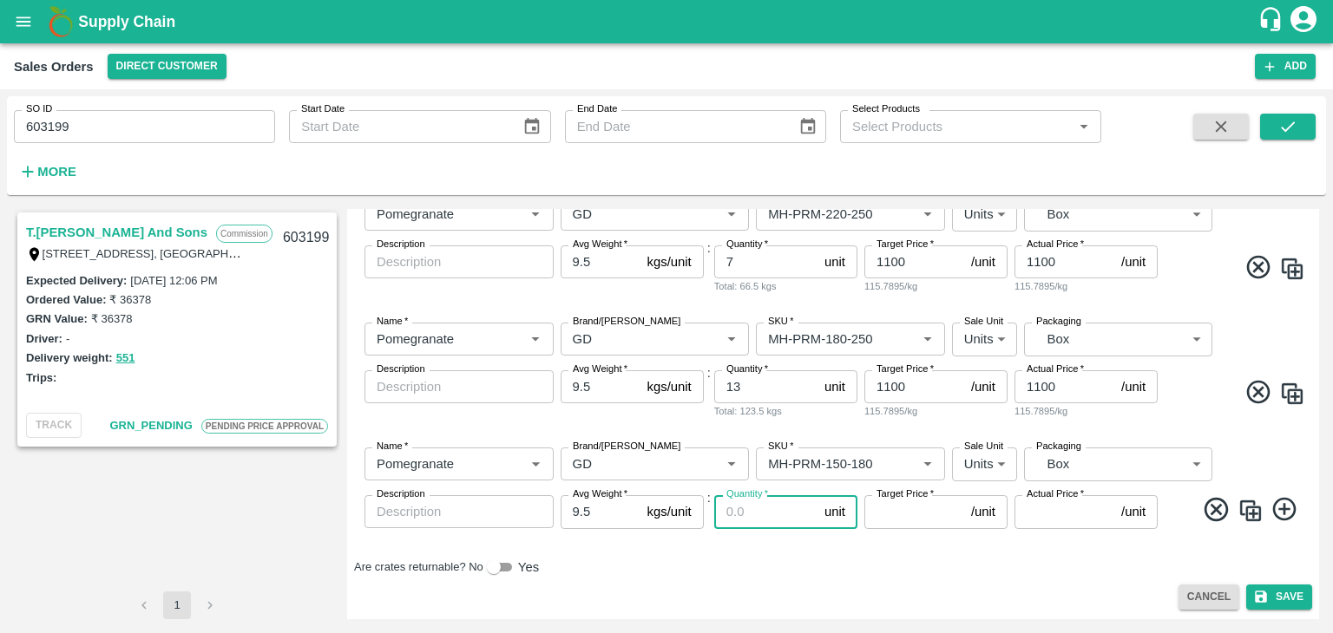
click at [740, 511] on input "Quantity   *" at bounding box center [765, 511] width 103 height 33
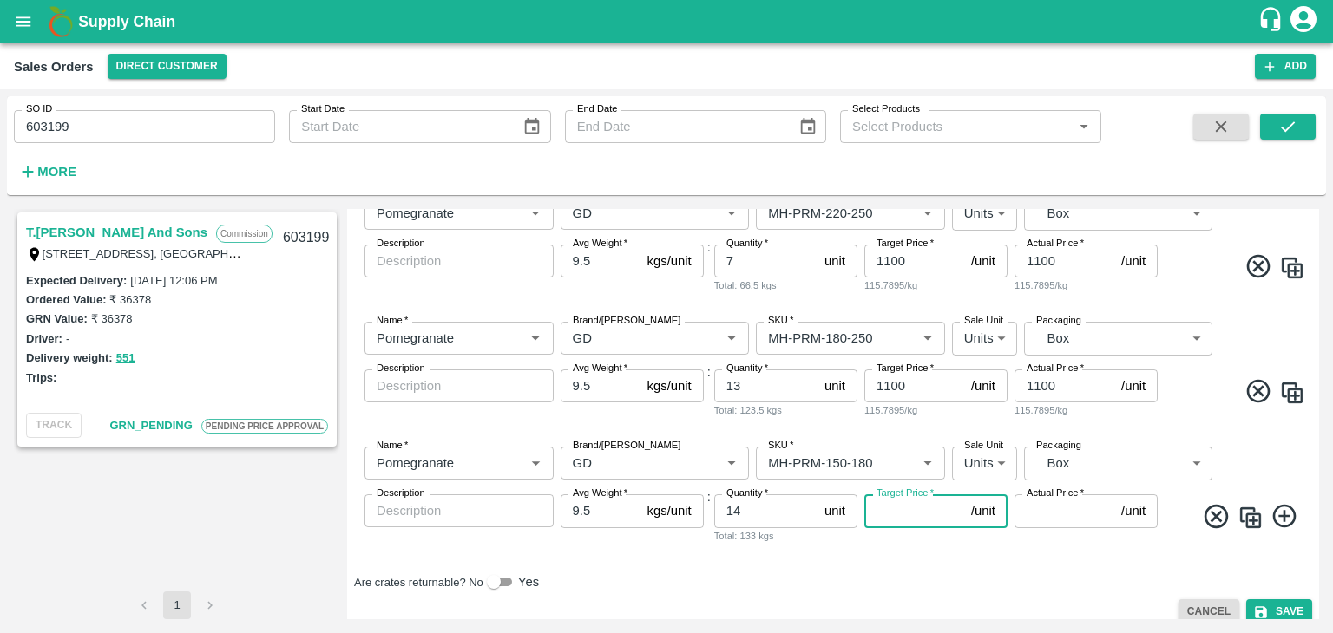
click at [901, 511] on input "Target Price   *" at bounding box center [914, 511] width 100 height 33
click at [1046, 517] on input "Actual Price   *" at bounding box center [1064, 511] width 100 height 33
click at [1281, 520] on icon at bounding box center [1283, 516] width 23 height 23
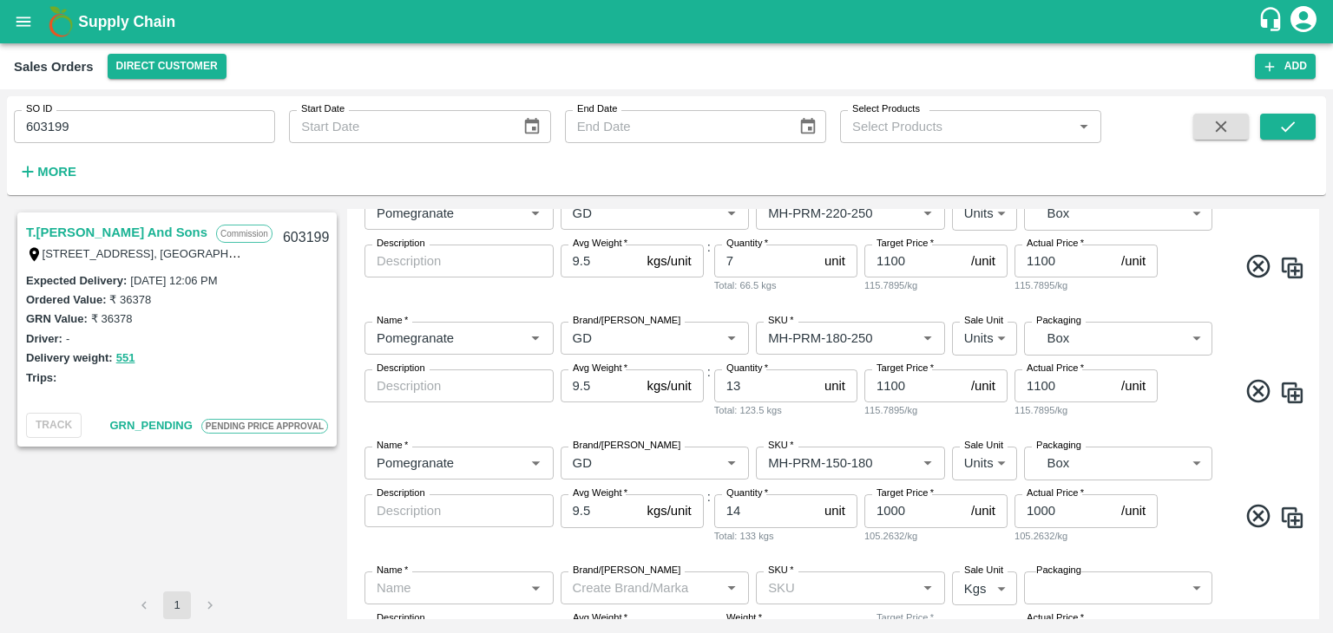
click at [1317, 456] on div "T.[PERSON_NAME] And Sons Commission Shop [STREET_ADDRESS] 221007, [GEOGRAPHIC_D…" at bounding box center [666, 414] width 1319 height 424
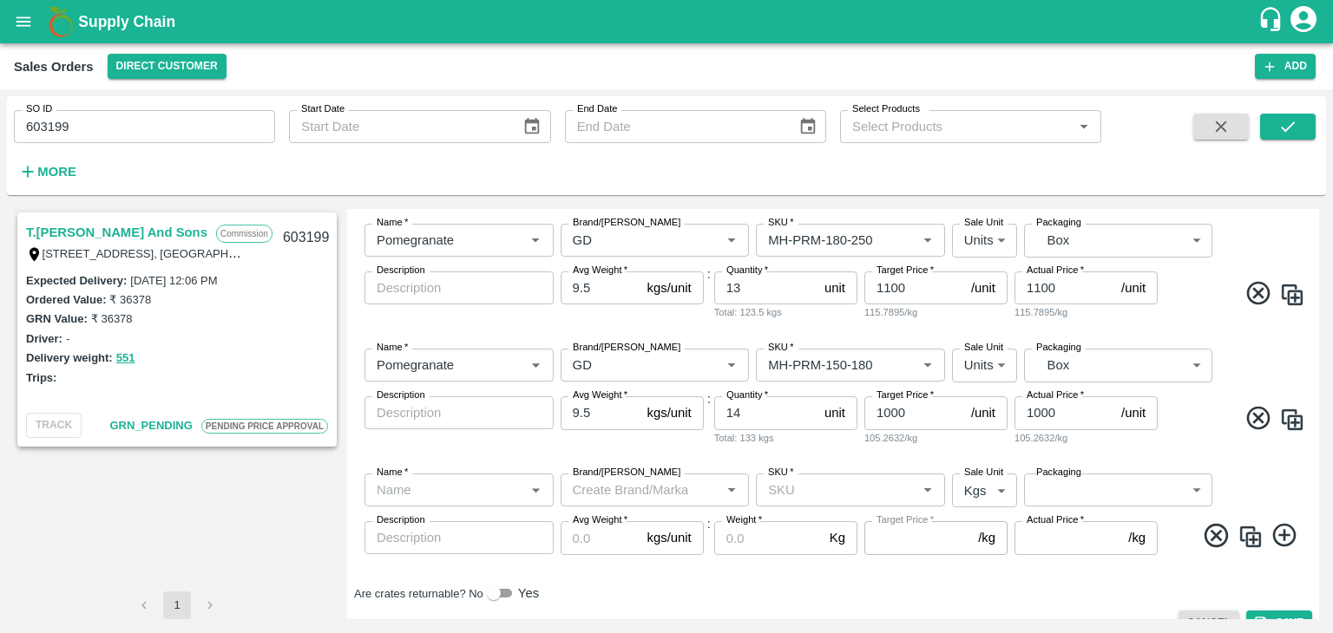
scroll to position [655, 0]
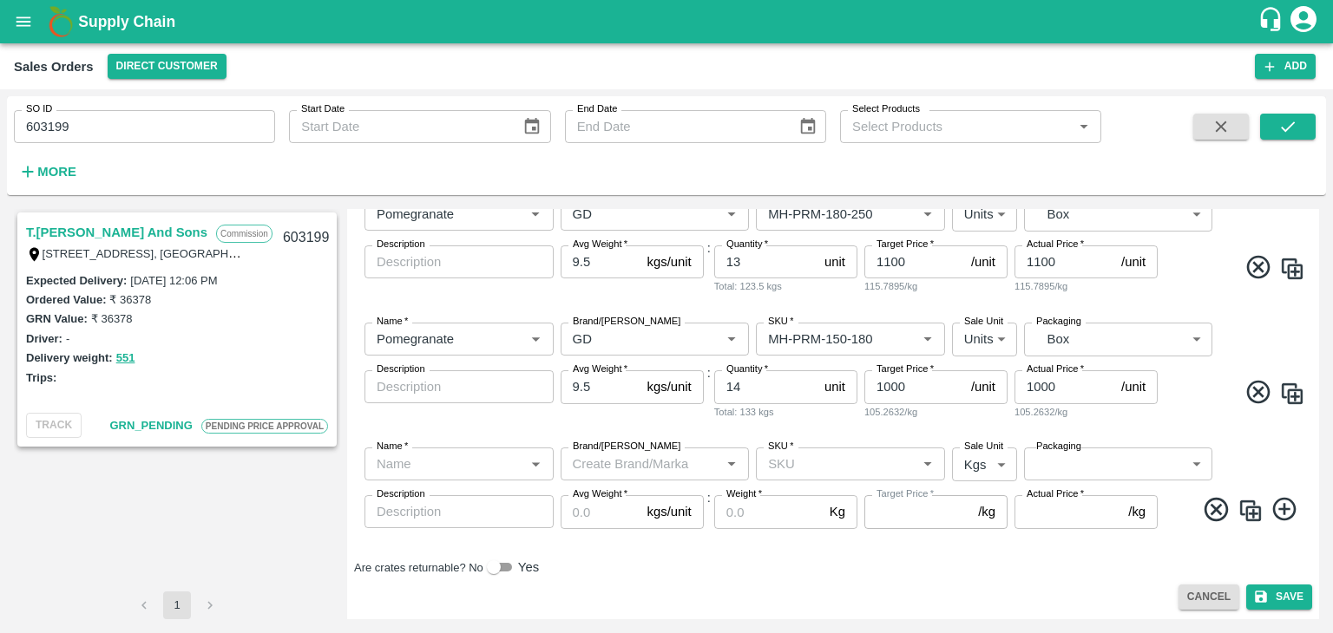
click at [1273, 508] on icon at bounding box center [1284, 509] width 29 height 29
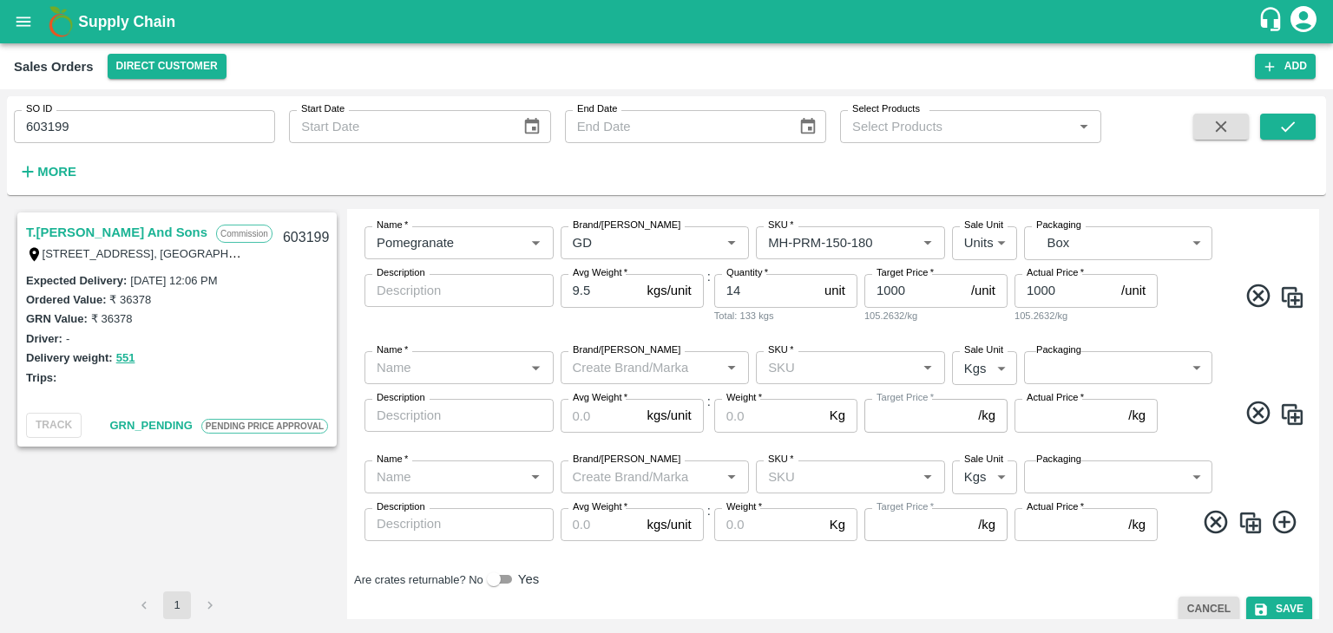
scroll to position [763, 0]
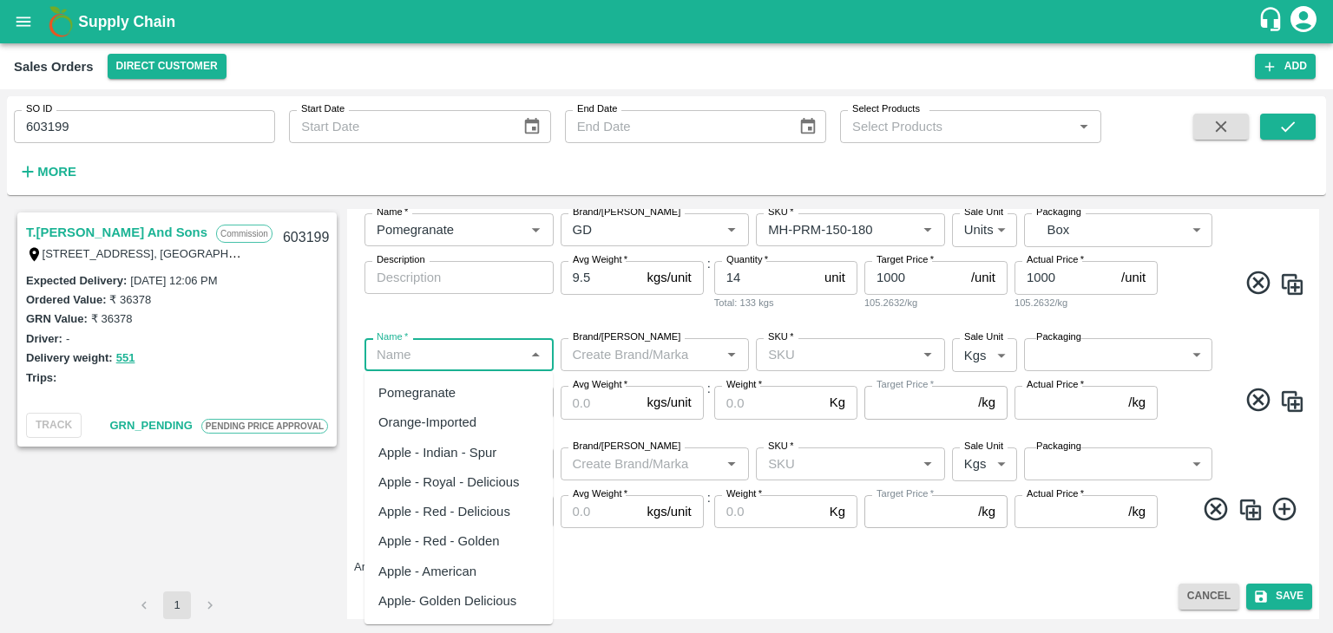
click at [436, 356] on input "Name   *" at bounding box center [445, 355] width 150 height 23
click at [437, 390] on div "Pomegranate" at bounding box center [416, 392] width 77 height 19
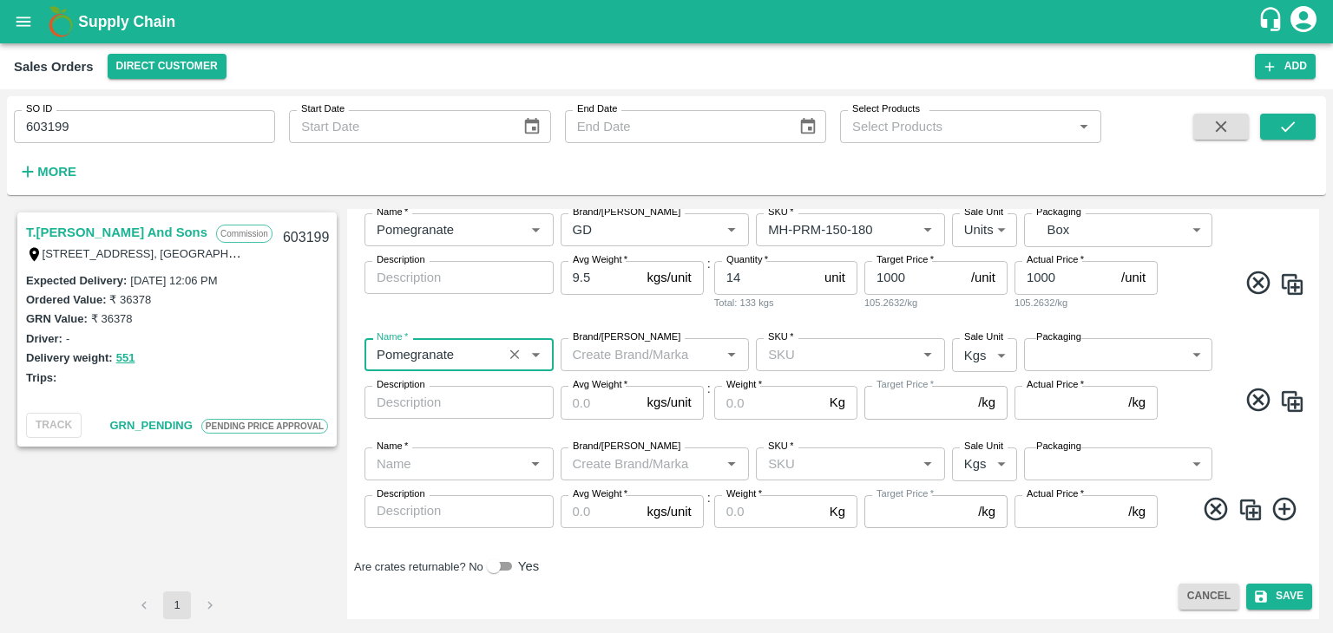
drag, startPoint x: 522, startPoint y: 464, endPoint x: 534, endPoint y: 463, distance: 12.2
click at [534, 463] on div "Name   *" at bounding box center [458, 464] width 189 height 33
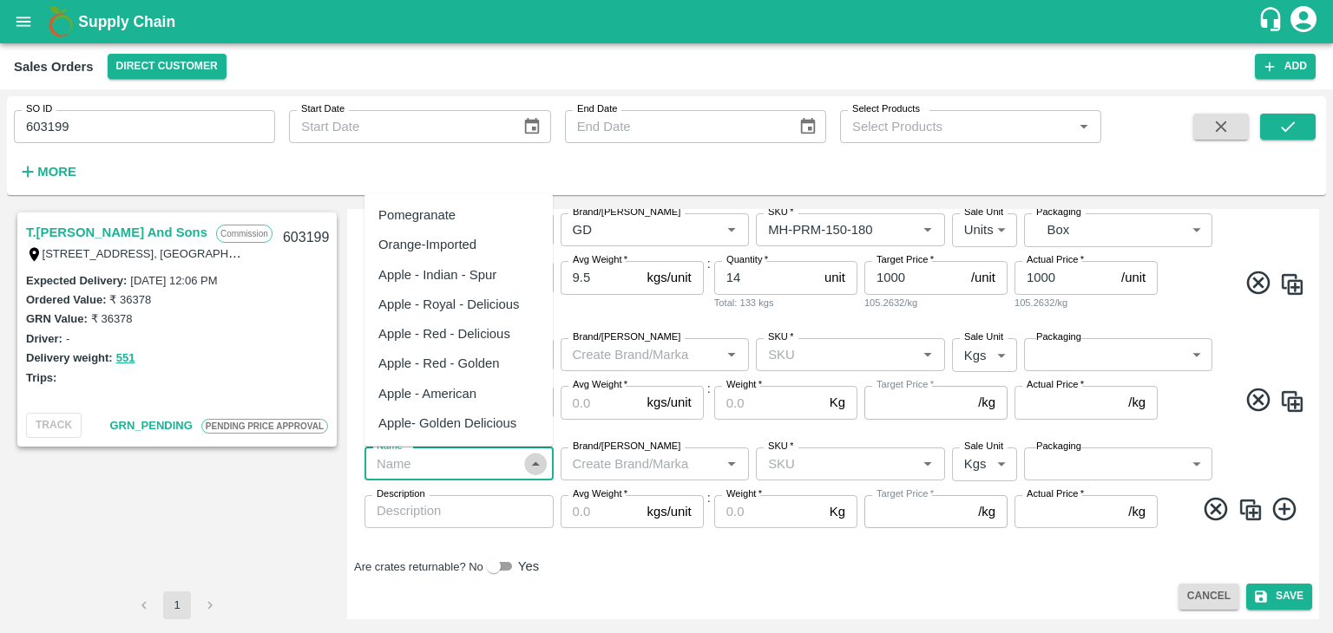
click at [534, 463] on icon "Close" at bounding box center [536, 464] width 8 height 4
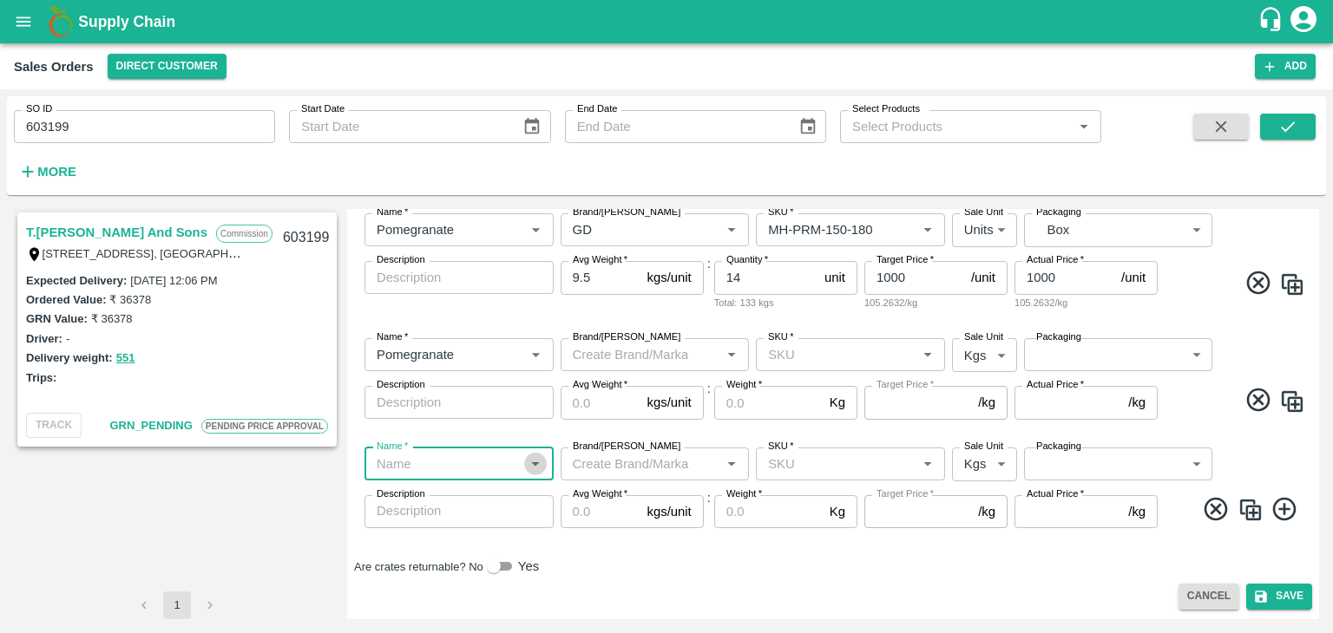
click at [527, 461] on icon "Open" at bounding box center [535, 464] width 19 height 19
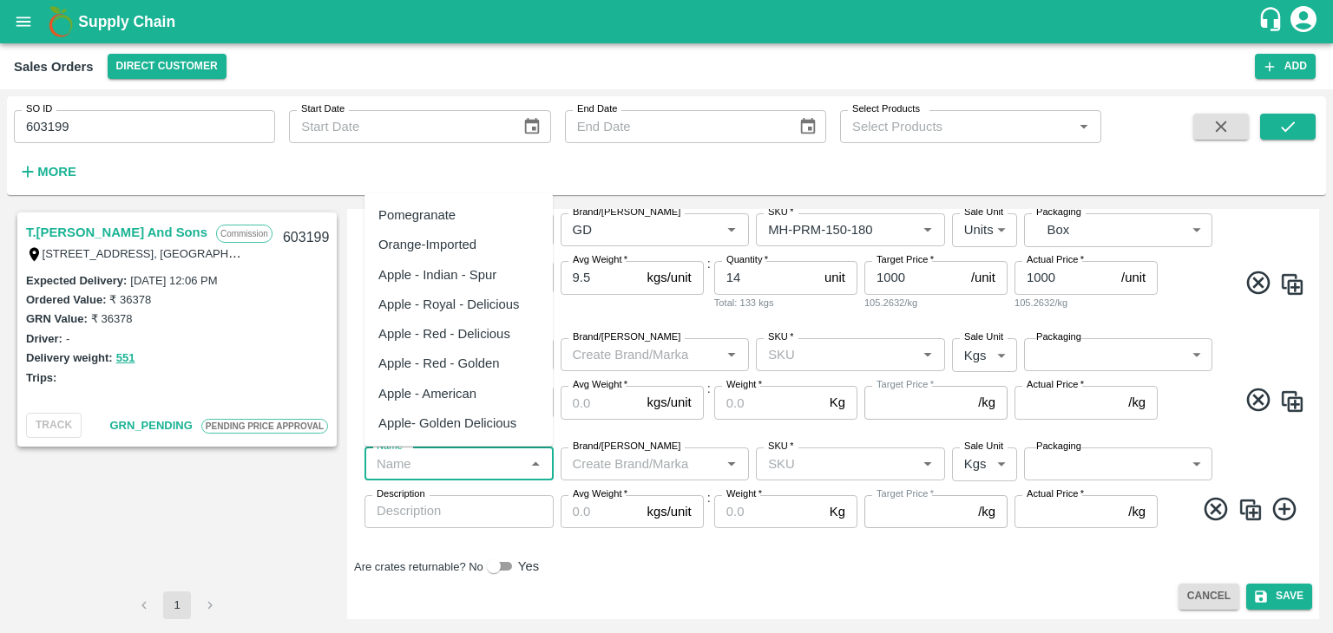
click at [448, 213] on div "Pomegranate" at bounding box center [416, 215] width 77 height 19
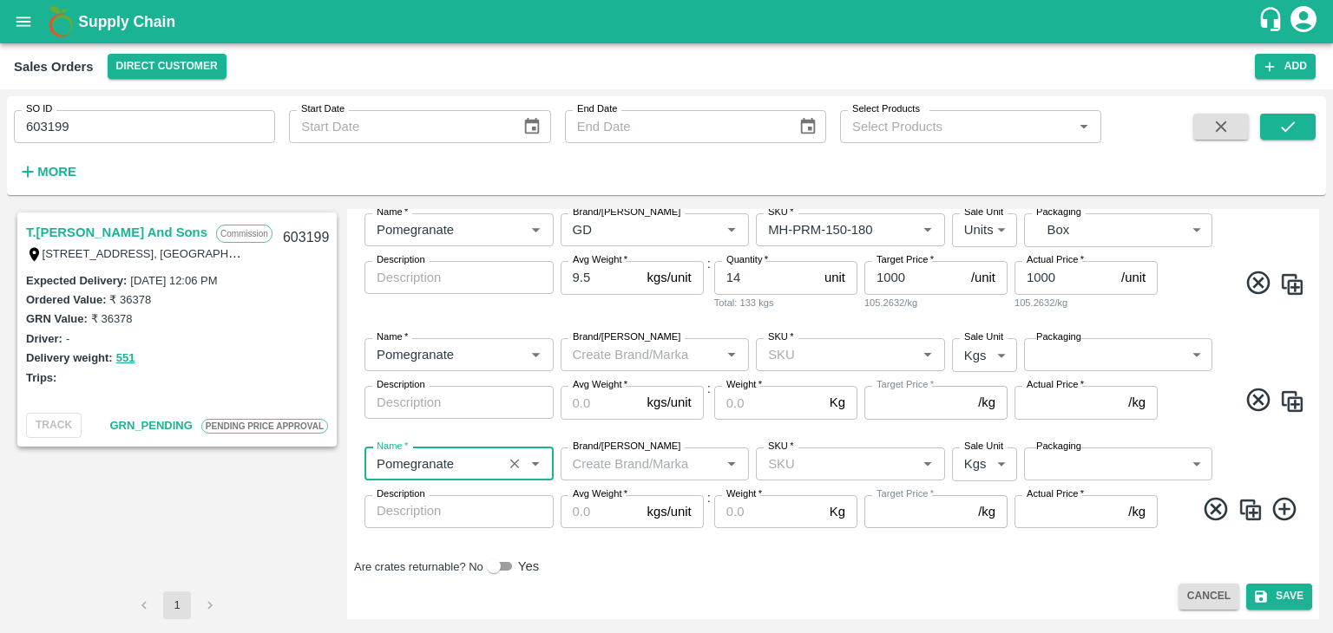
click at [621, 353] on input "Brand/[PERSON_NAME]" at bounding box center [641, 355] width 150 height 23
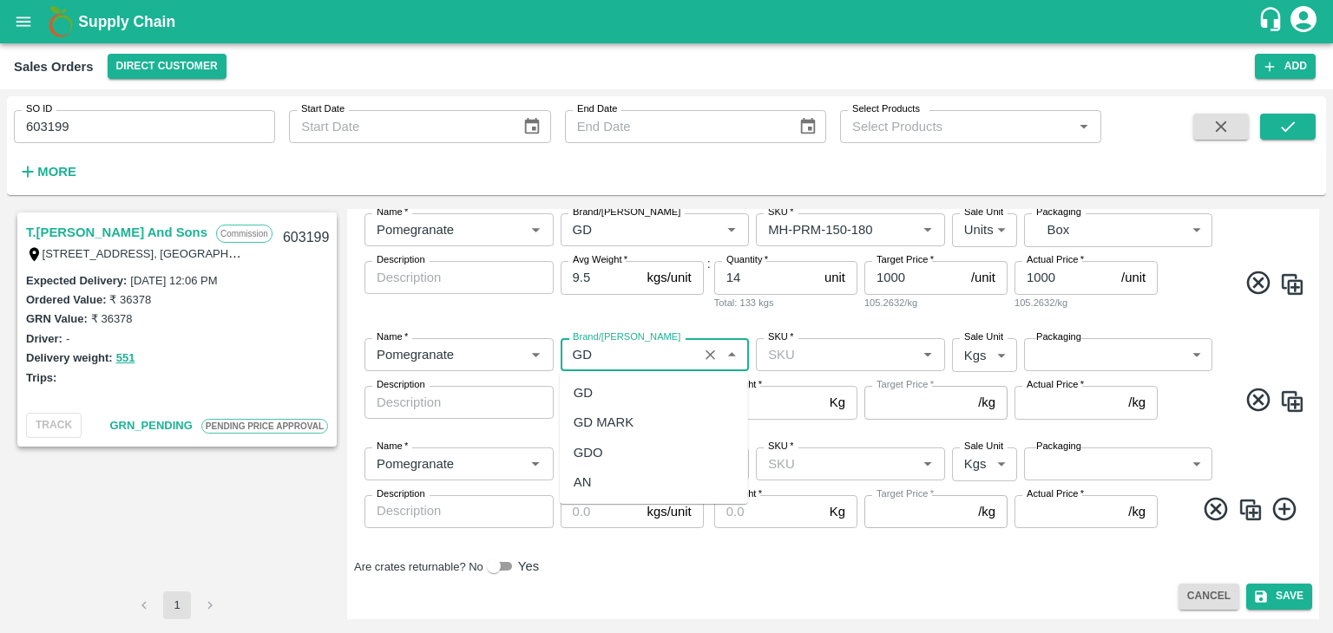
click at [586, 390] on div "GD" at bounding box center [582, 392] width 19 height 19
click at [612, 466] on input "Brand/[PERSON_NAME]" at bounding box center [641, 464] width 150 height 23
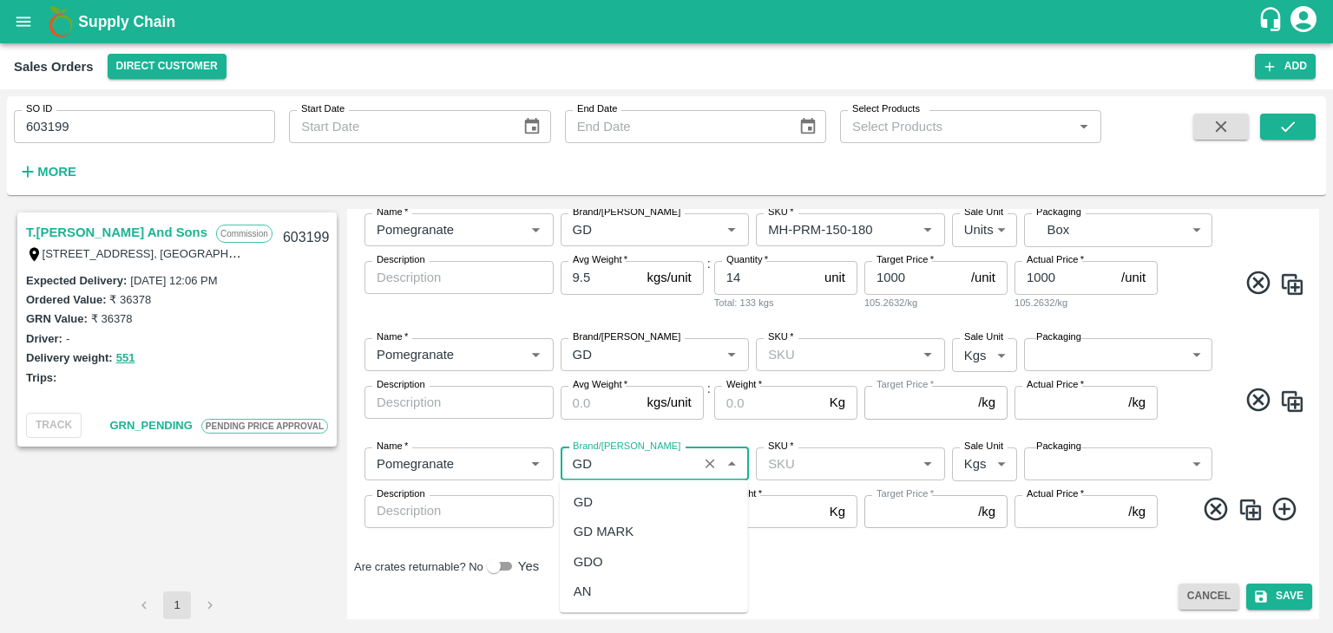
click at [588, 505] on div "GD" at bounding box center [582, 502] width 19 height 19
click at [816, 351] on input "SKU   *" at bounding box center [836, 355] width 150 height 23
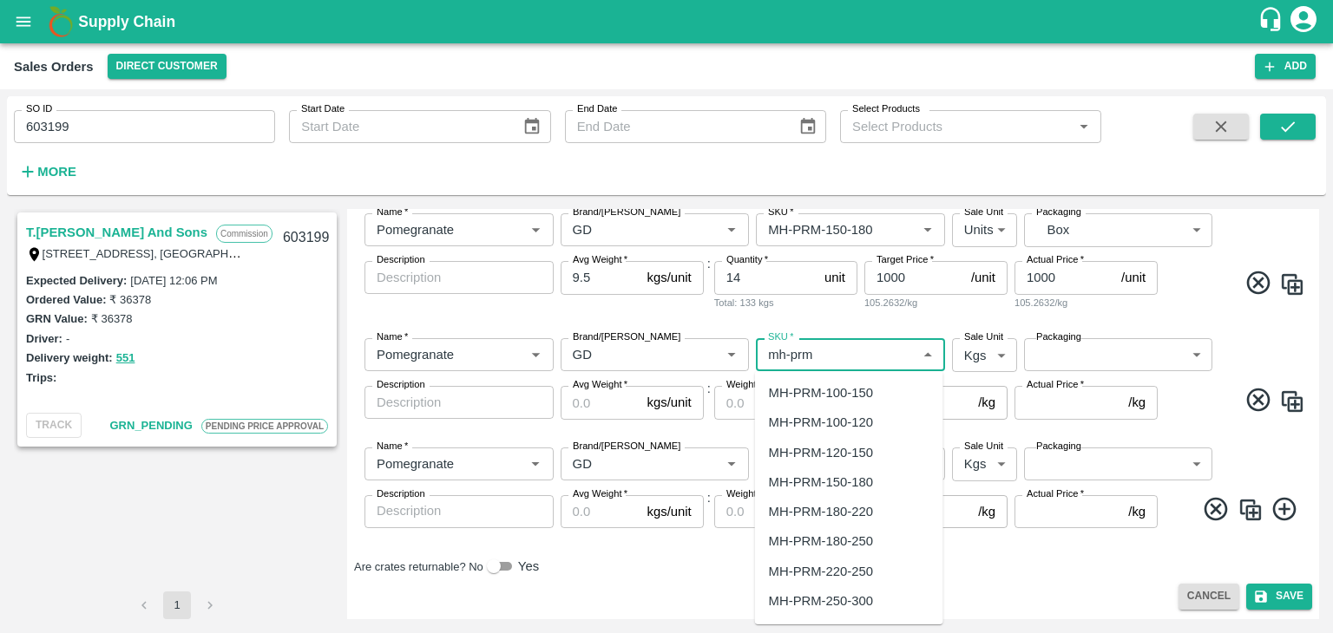
click at [850, 450] on div "MH-PRM-120-150" at bounding box center [821, 452] width 104 height 19
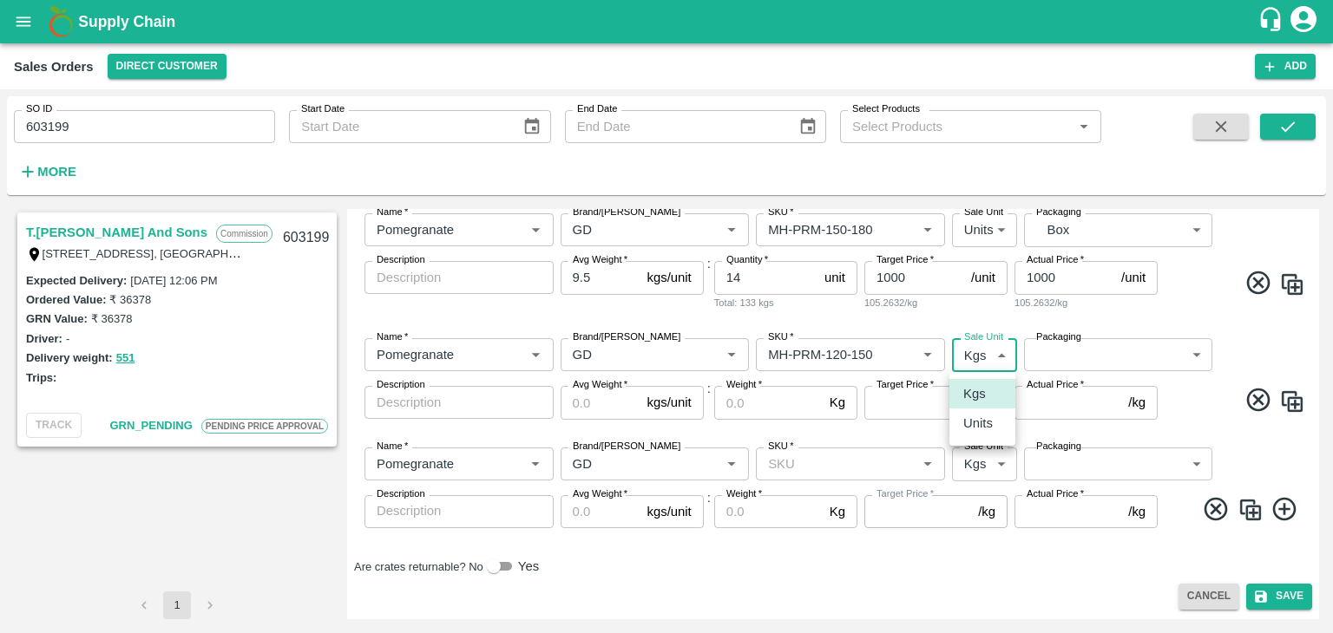
click at [1001, 355] on body "Supply Chain Sales Orders Direct Customer Add SO ID 603199 SO ID Start Date Sta…" at bounding box center [666, 316] width 1333 height 633
click at [975, 422] on p "Units" at bounding box center [977, 423] width 29 height 19
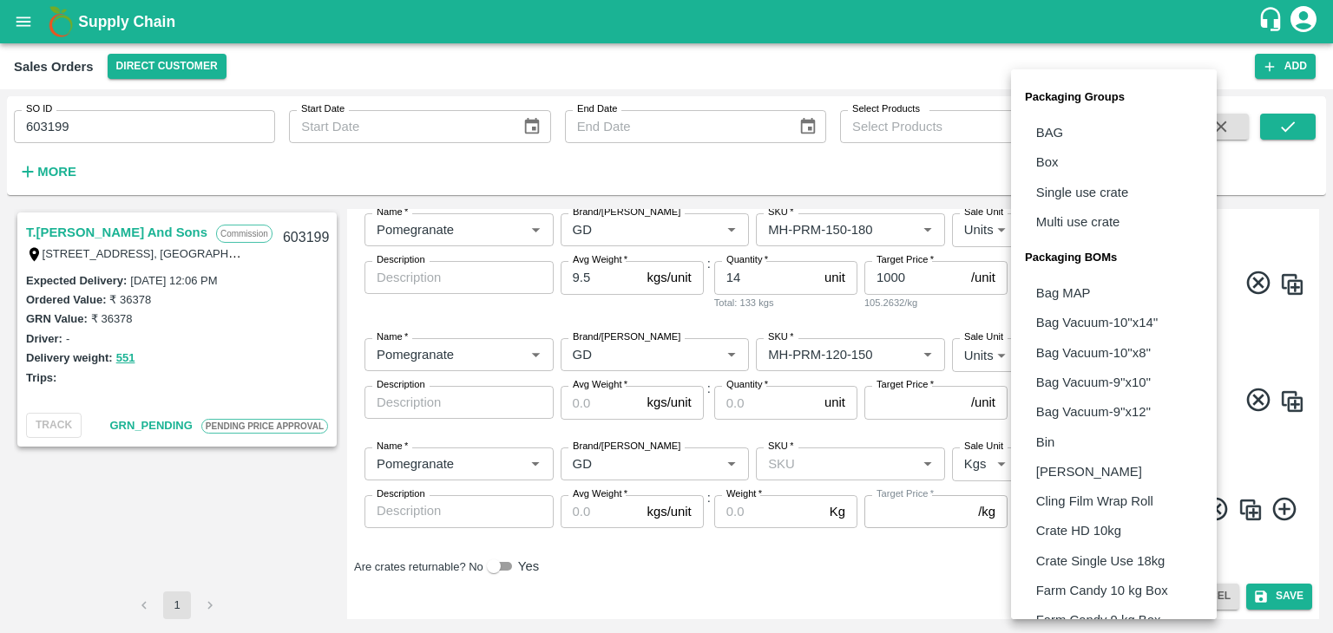
click at [1063, 349] on body "Supply Chain Sales Orders Direct Customer Add SO ID 603199 SO ID Start Date Sta…" at bounding box center [666, 316] width 1333 height 633
click at [1052, 156] on p "Box" at bounding box center [1047, 162] width 23 height 19
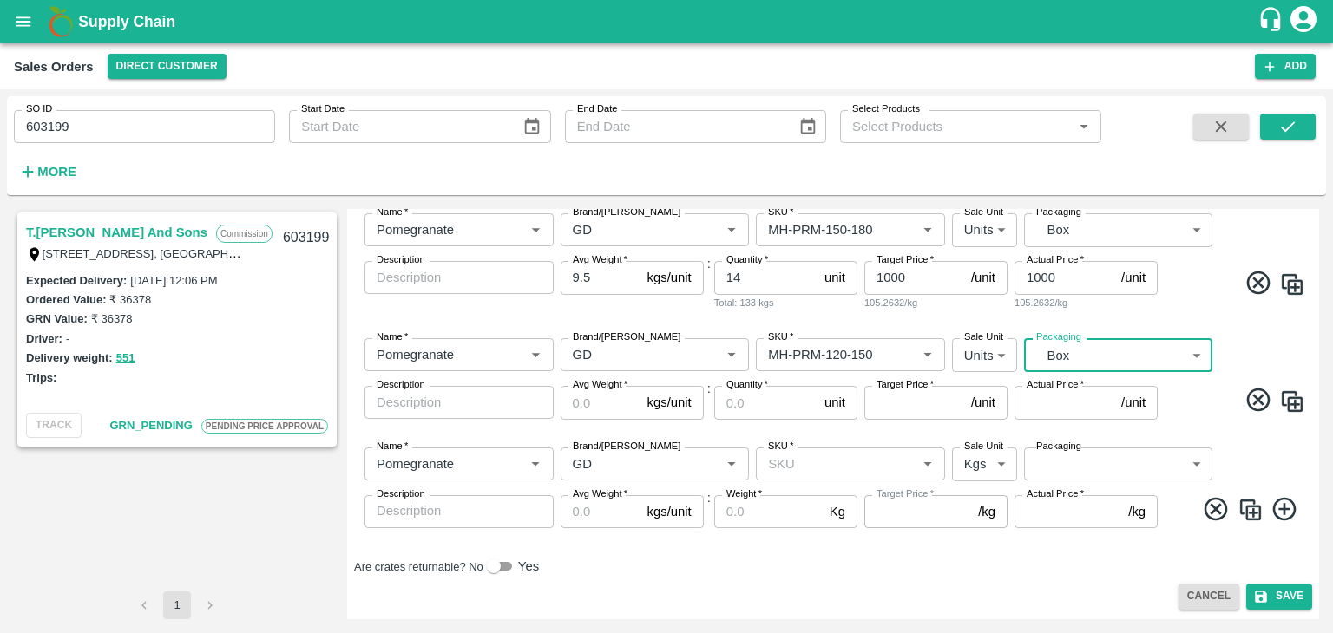
click at [803, 466] on input "SKU   *" at bounding box center [836, 464] width 150 height 23
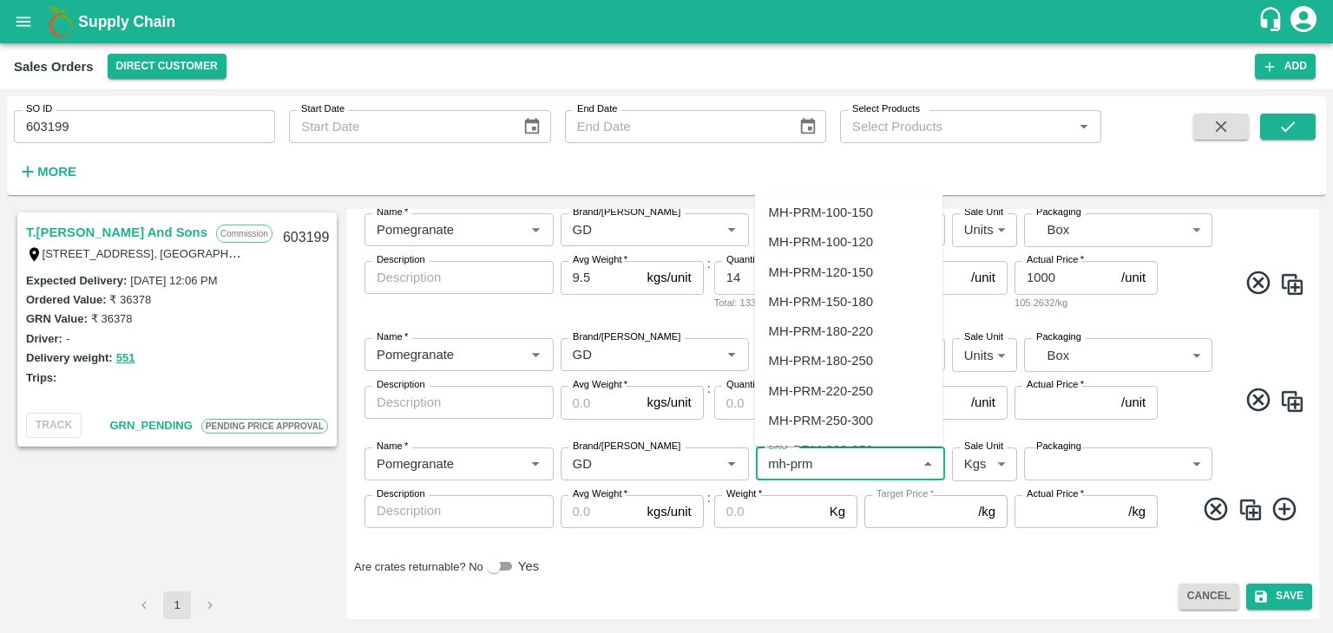
scroll to position [0, 0]
click at [862, 241] on div "MH-PRM-100-120" at bounding box center [821, 244] width 104 height 19
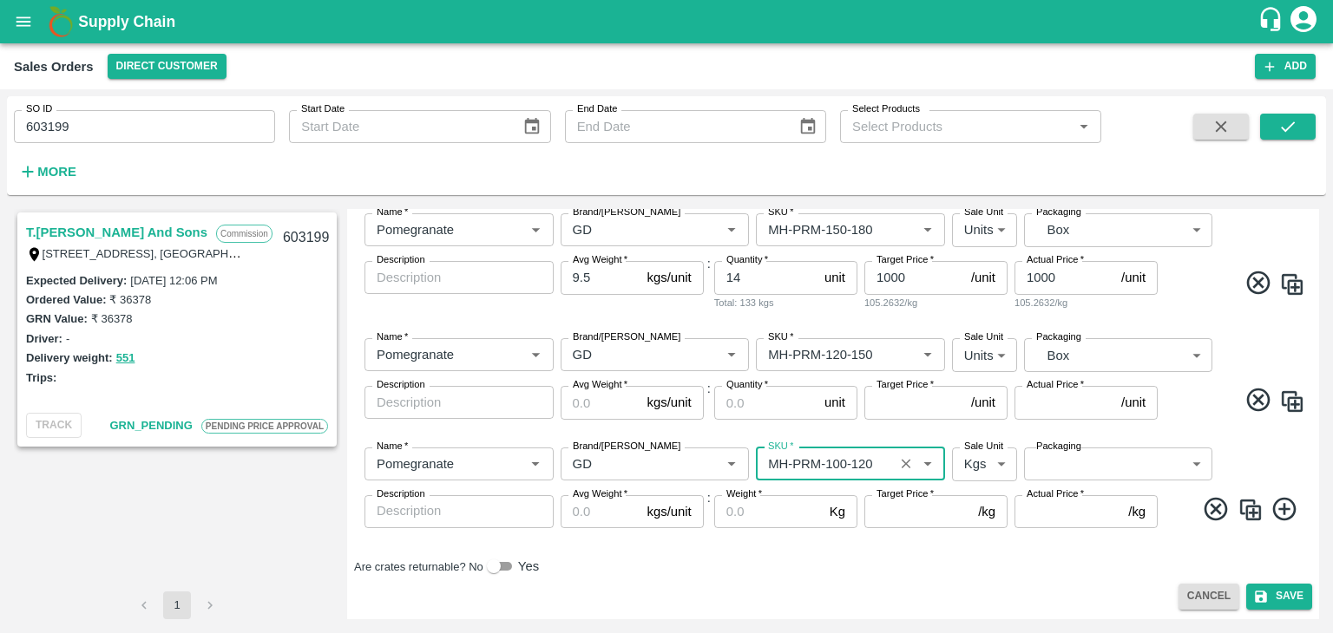
click at [999, 466] on body "Supply Chain Sales Orders Direct Customer Add SO ID 603199 SO ID Start Date Sta…" at bounding box center [666, 316] width 1333 height 633
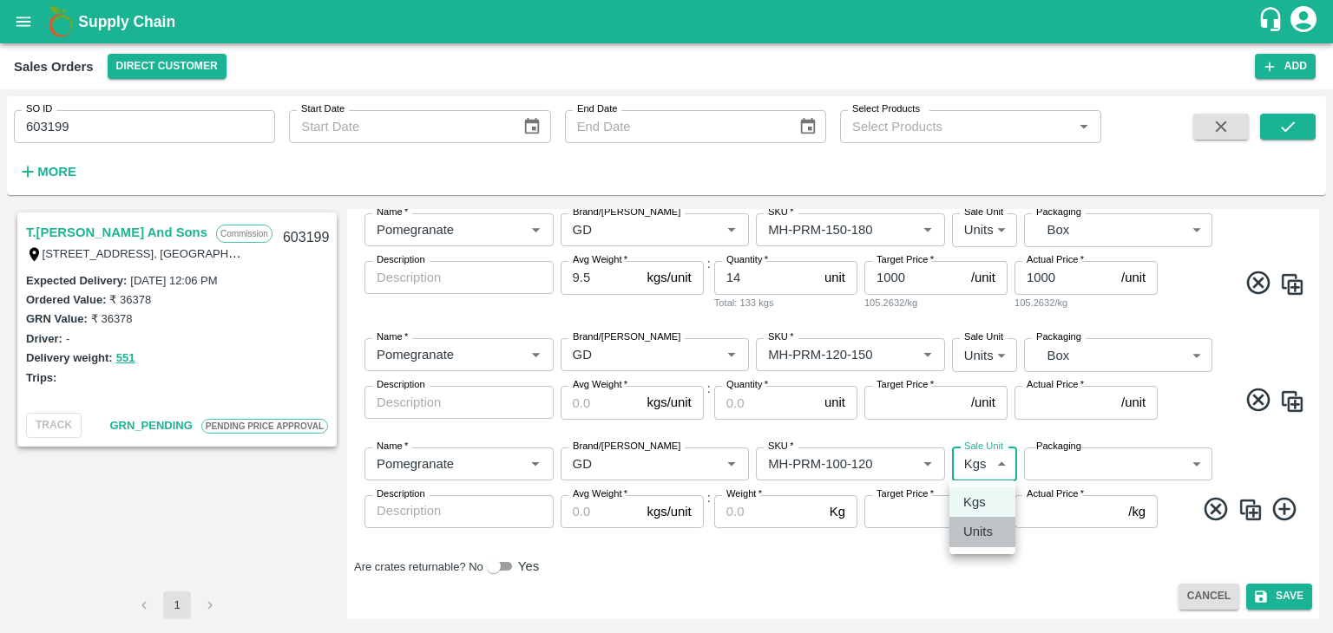
click at [972, 533] on p "Units" at bounding box center [977, 531] width 29 height 19
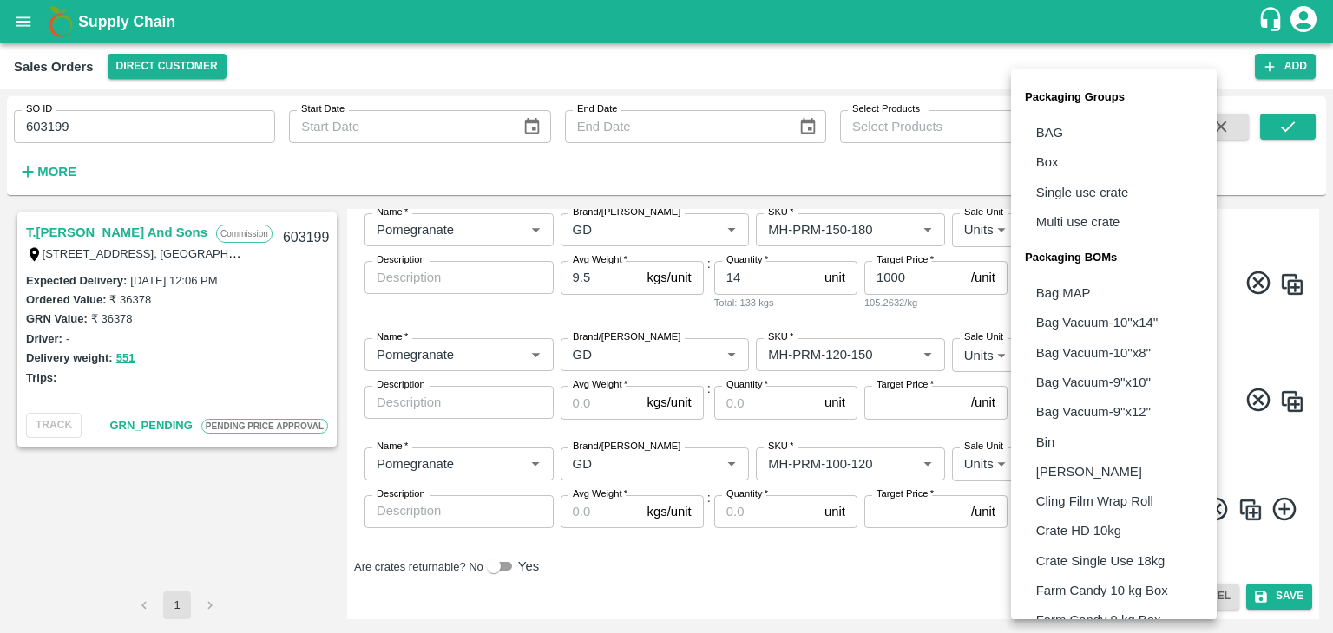
click at [1084, 462] on body "Supply Chain Sales Orders Direct Customer Add SO ID 603199 SO ID Start Date Sta…" at bounding box center [666, 316] width 1333 height 633
click at [1046, 167] on p "Box" at bounding box center [1047, 162] width 23 height 19
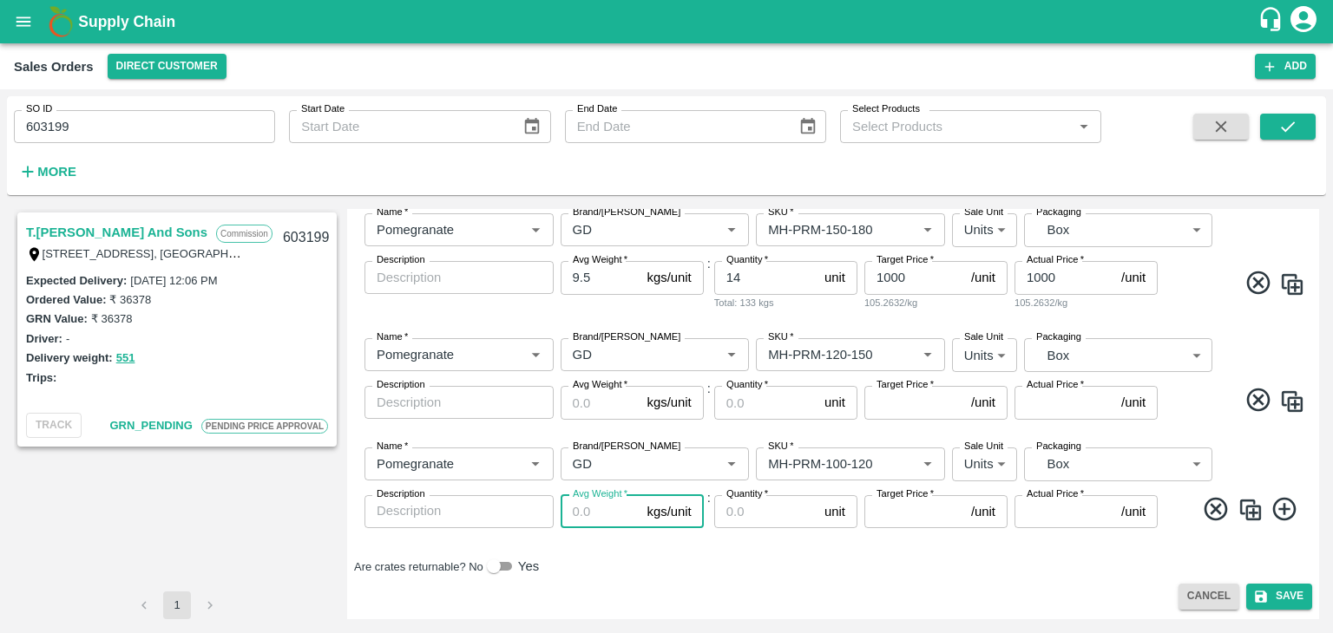
click at [584, 511] on input "Avg Weight   *" at bounding box center [600, 511] width 80 height 33
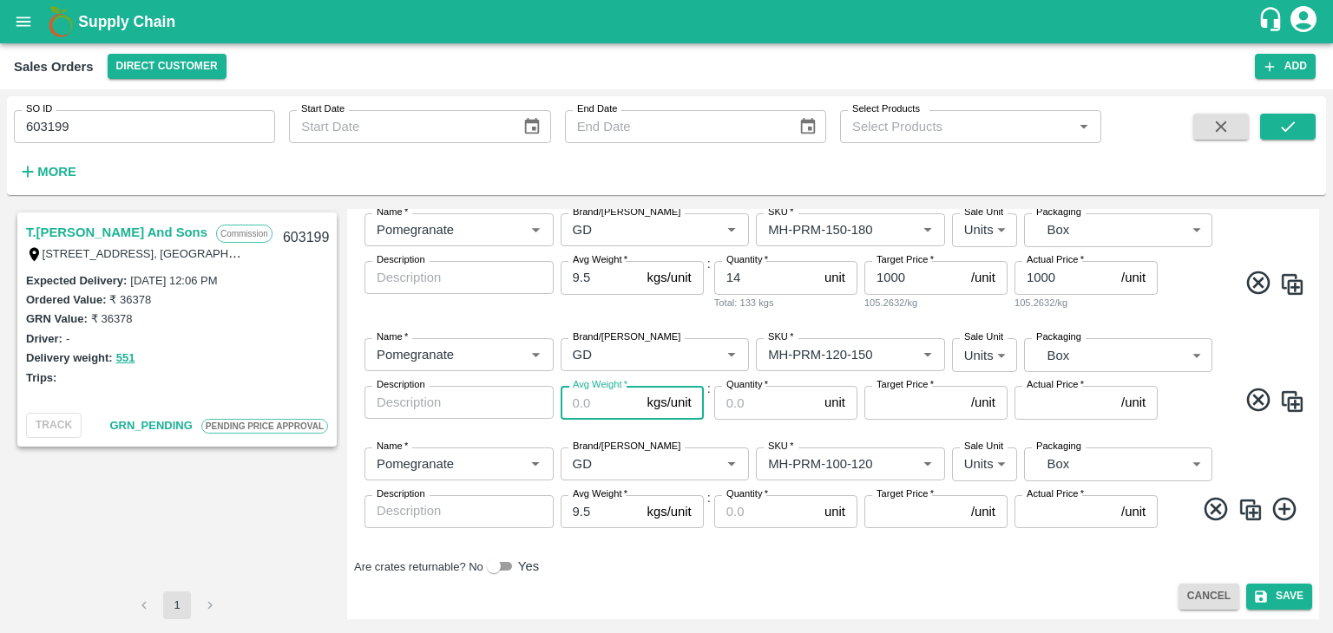
click at [598, 403] on input "Avg Weight   *" at bounding box center [600, 402] width 80 height 33
click at [744, 411] on input "Quantity   *" at bounding box center [765, 402] width 103 height 33
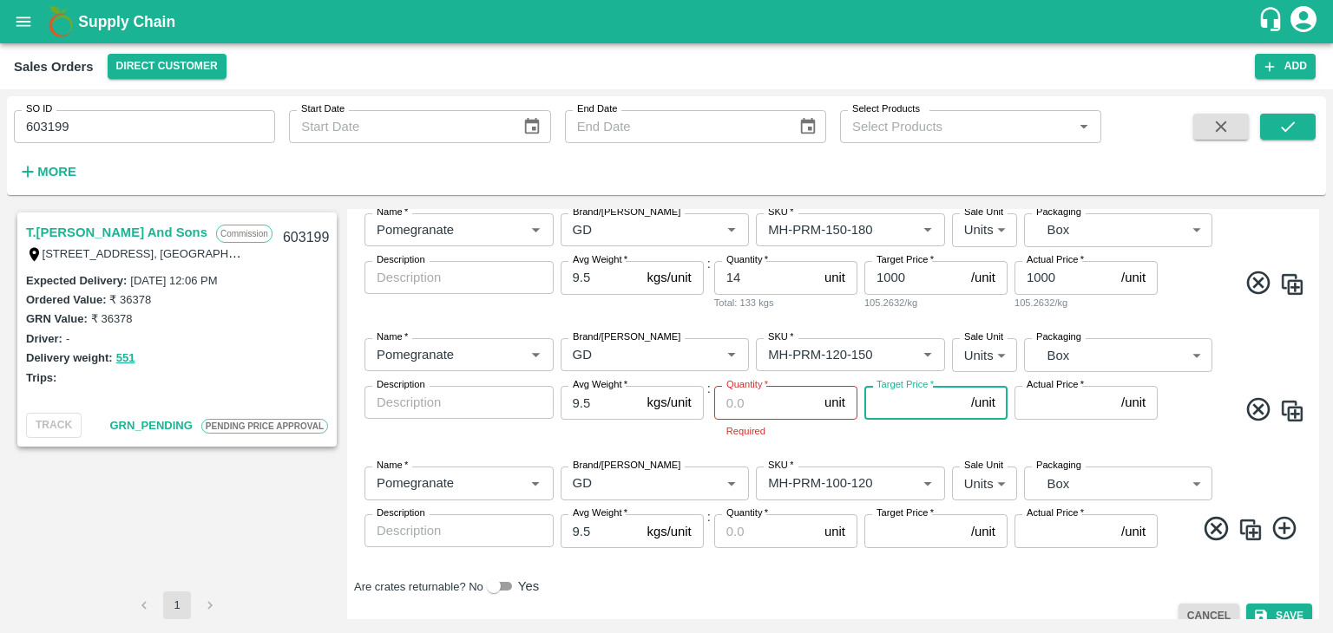
click at [921, 403] on input "Target Price   *" at bounding box center [914, 402] width 100 height 33
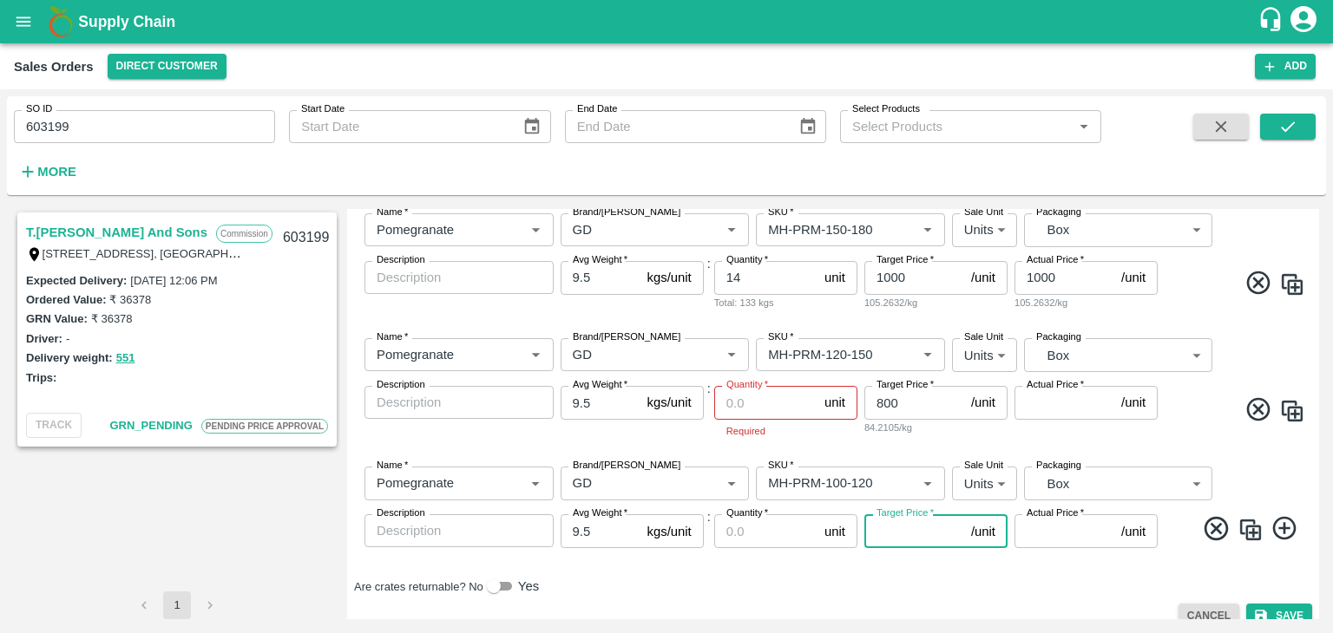
click at [892, 532] on input "Target Price   *" at bounding box center [914, 530] width 100 height 33
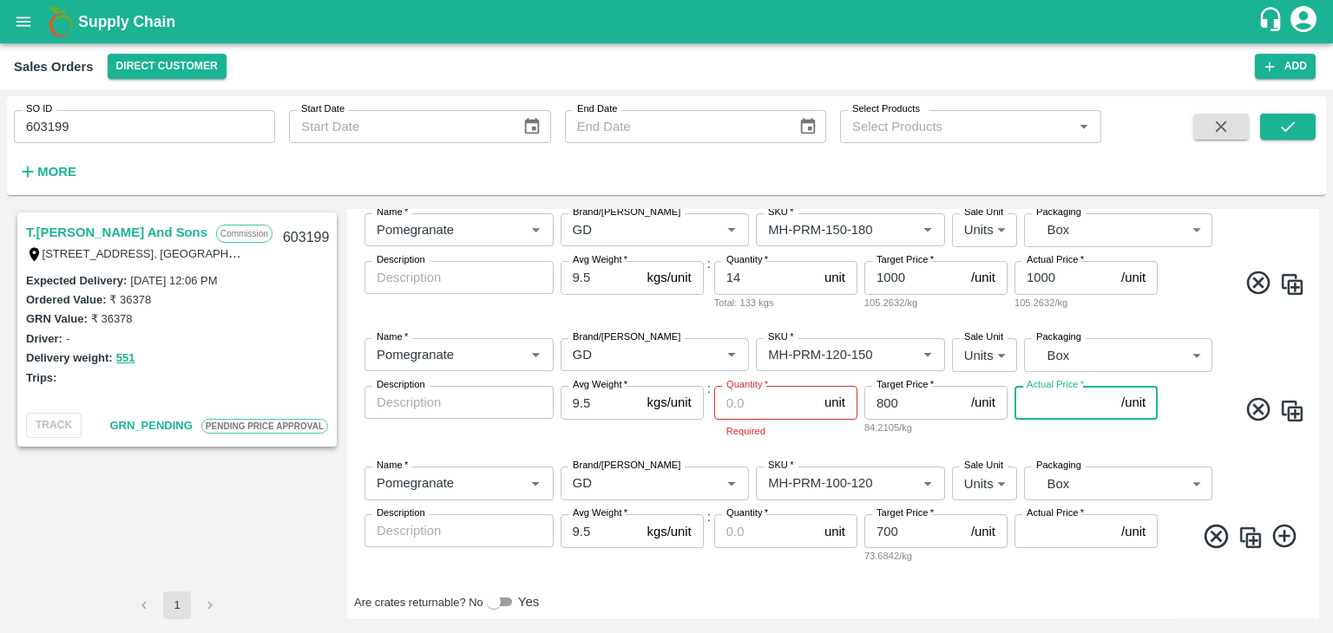
click at [1057, 403] on input "Actual Price   *" at bounding box center [1064, 402] width 100 height 33
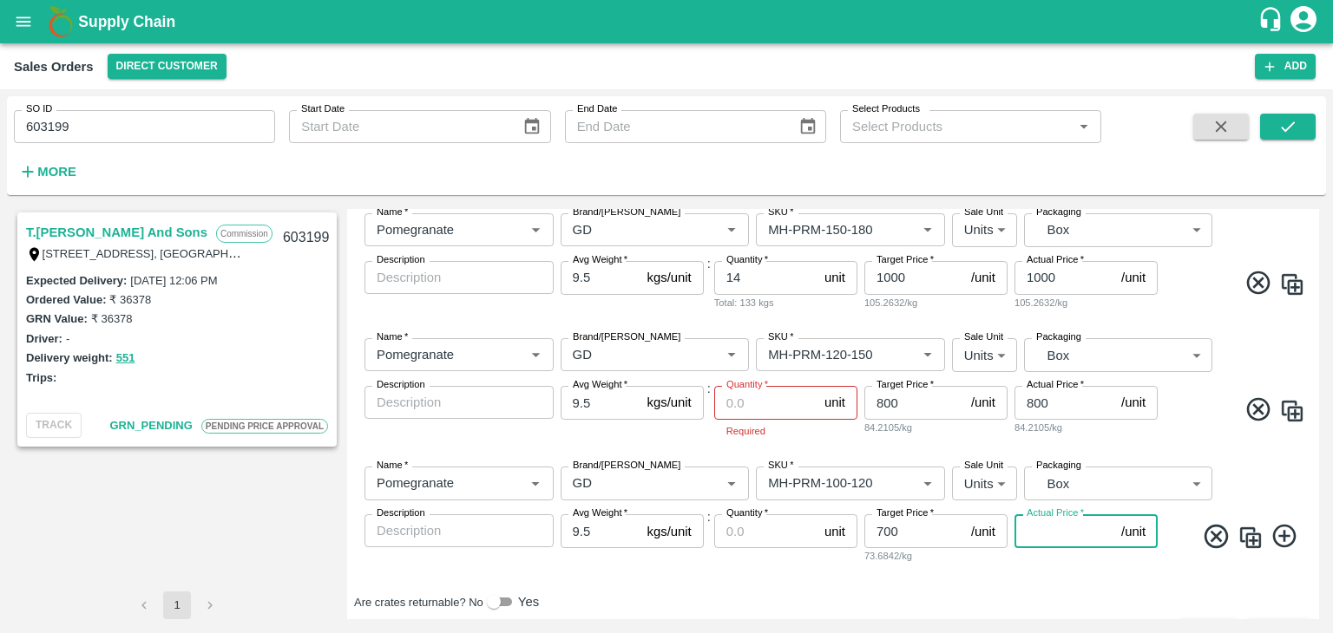
click at [1034, 527] on input "Actual Price   *" at bounding box center [1064, 530] width 100 height 33
click at [776, 408] on input "Quantity   *" at bounding box center [765, 402] width 103 height 33
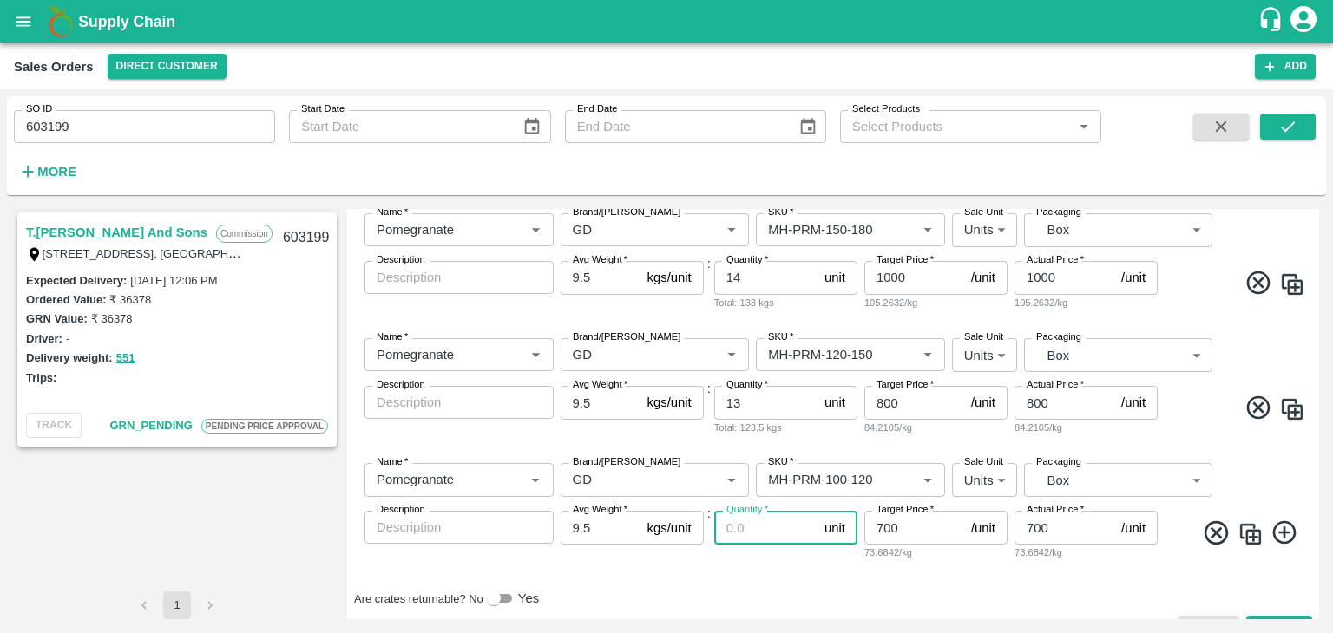
click at [754, 530] on input "Quantity   *" at bounding box center [765, 527] width 103 height 33
click at [896, 584] on div "DC   * Direct Customer 6 DC Sale Type   * Commission 2 Sale Type Expected Deliv…" at bounding box center [833, 41] width 958 height 1136
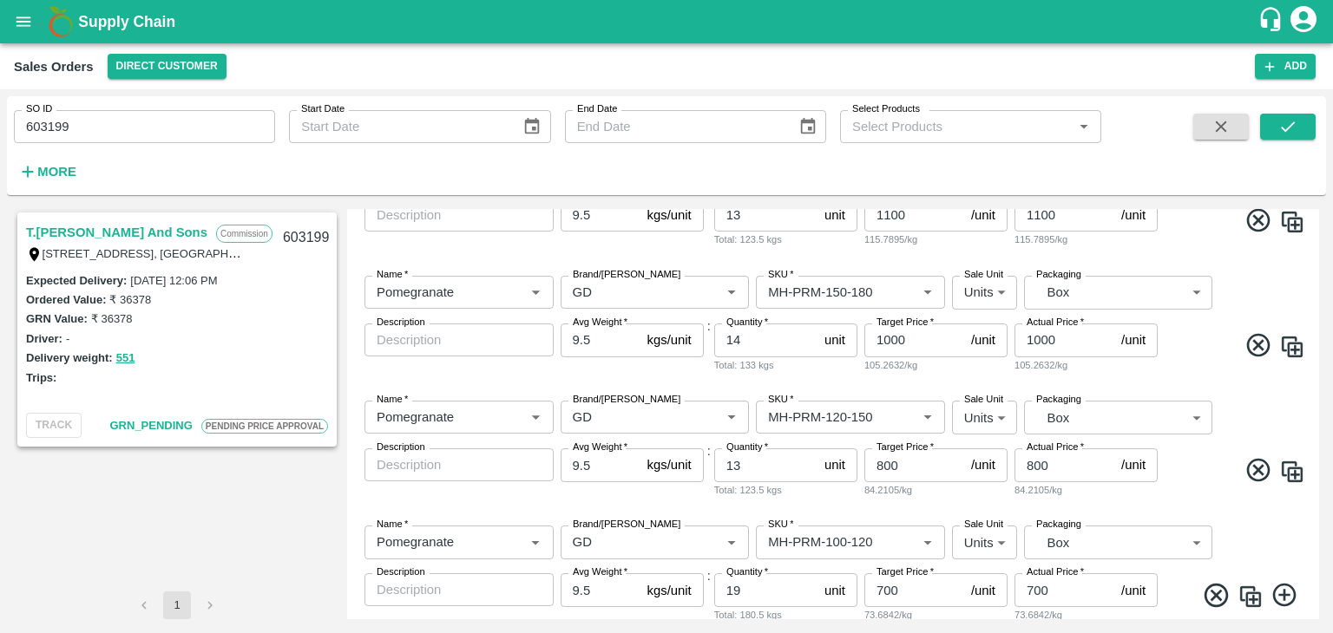
scroll to position [698, 0]
click at [1319, 455] on div "T.[PERSON_NAME] And Sons Commission Shop [STREET_ADDRESS] 221007, [GEOGRAPHIC_D…" at bounding box center [666, 414] width 1319 height 424
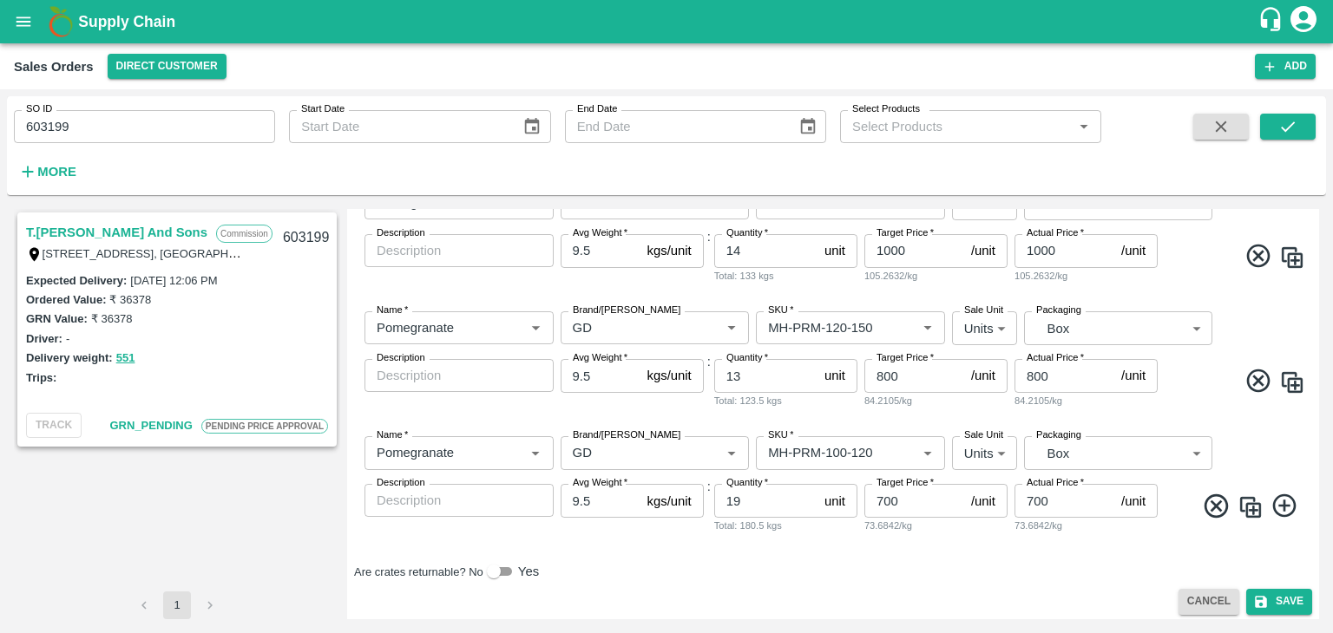
scroll to position [796, 0]
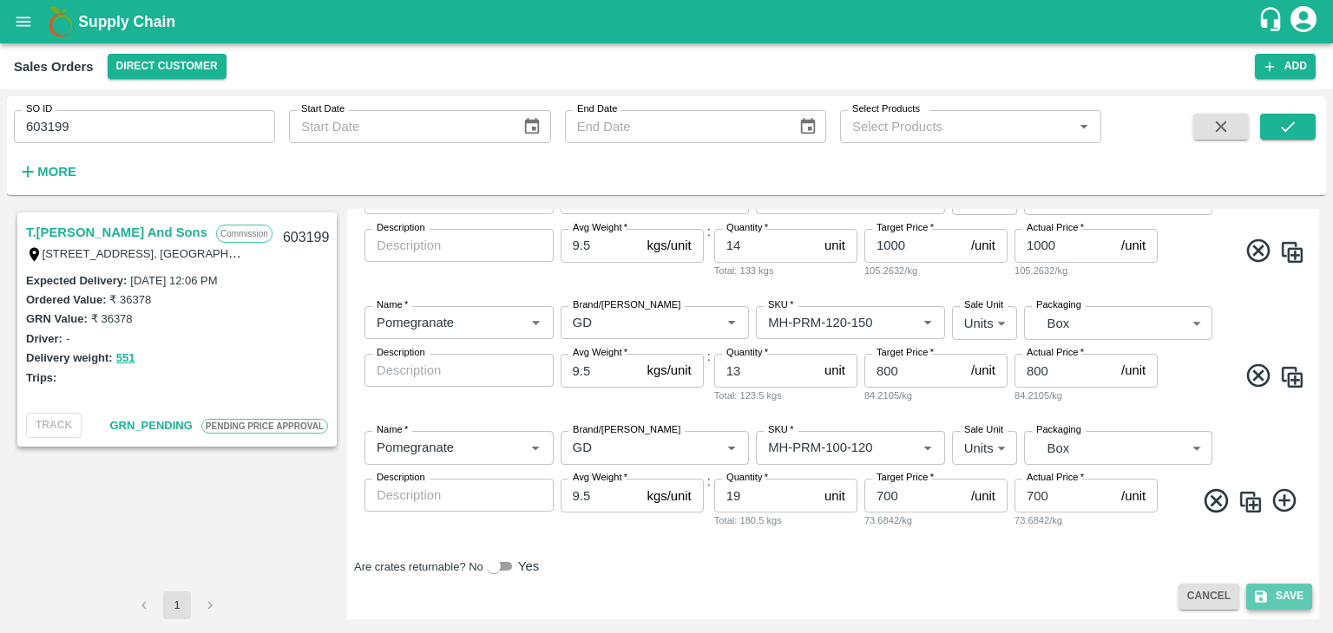
click at [1276, 597] on button "Save" at bounding box center [1279, 596] width 66 height 25
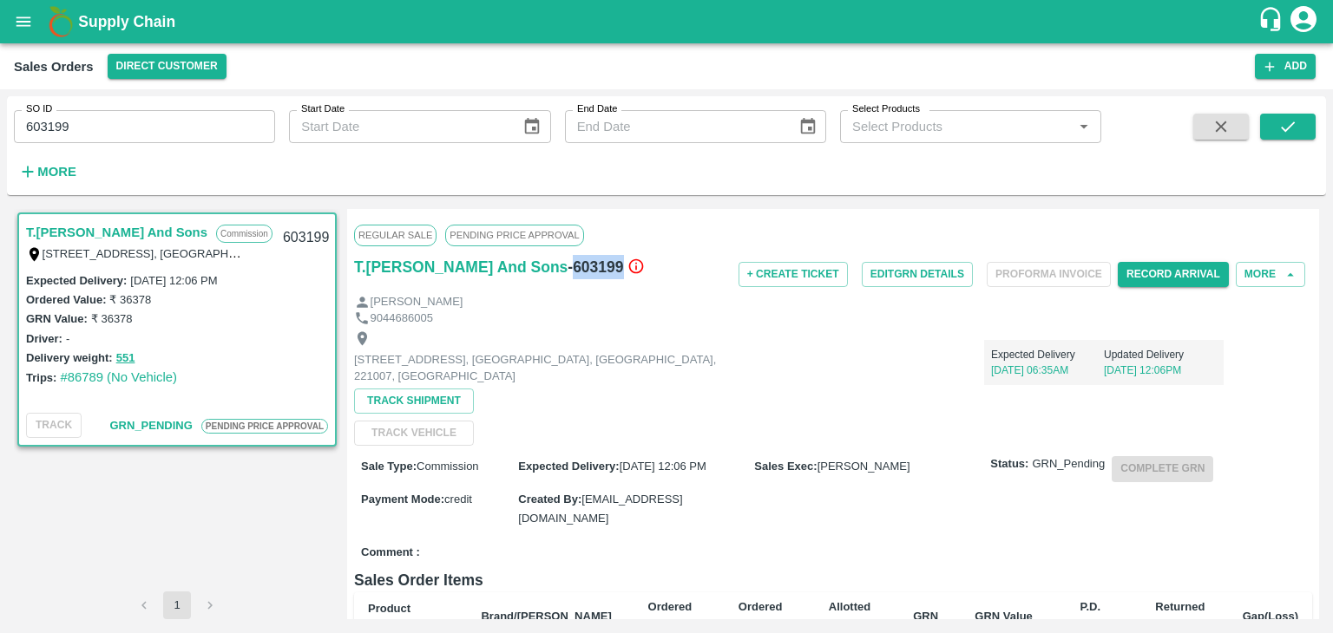
drag, startPoint x: 607, startPoint y: 261, endPoint x: 560, endPoint y: 258, distance: 47.8
click at [567, 258] on h6 "- 603199" at bounding box center [605, 267] width 76 height 24
copy h6 "603199"
click at [811, 388] on div "Expected Delivery [DATE] 06:35AM Updated Delivery [DATE] 12:06PM" at bounding box center [983, 357] width 479 height 62
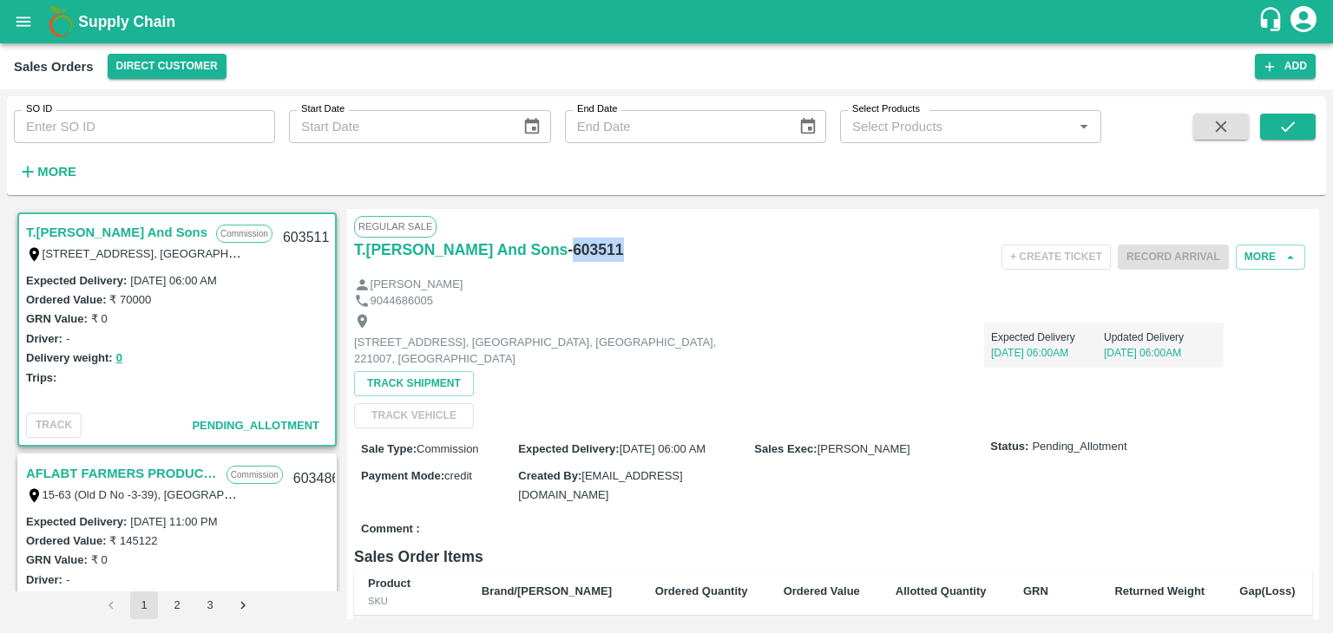
drag, startPoint x: 614, startPoint y: 256, endPoint x: 556, endPoint y: 244, distance: 59.4
click at [556, 244] on div "T.[PERSON_NAME] And Sons - 603511" at bounding box center [513, 250] width 319 height 24
copy h6 "- 603511"
click at [247, 293] on div "Ordered Value: ₹ 70000" at bounding box center [177, 299] width 302 height 19
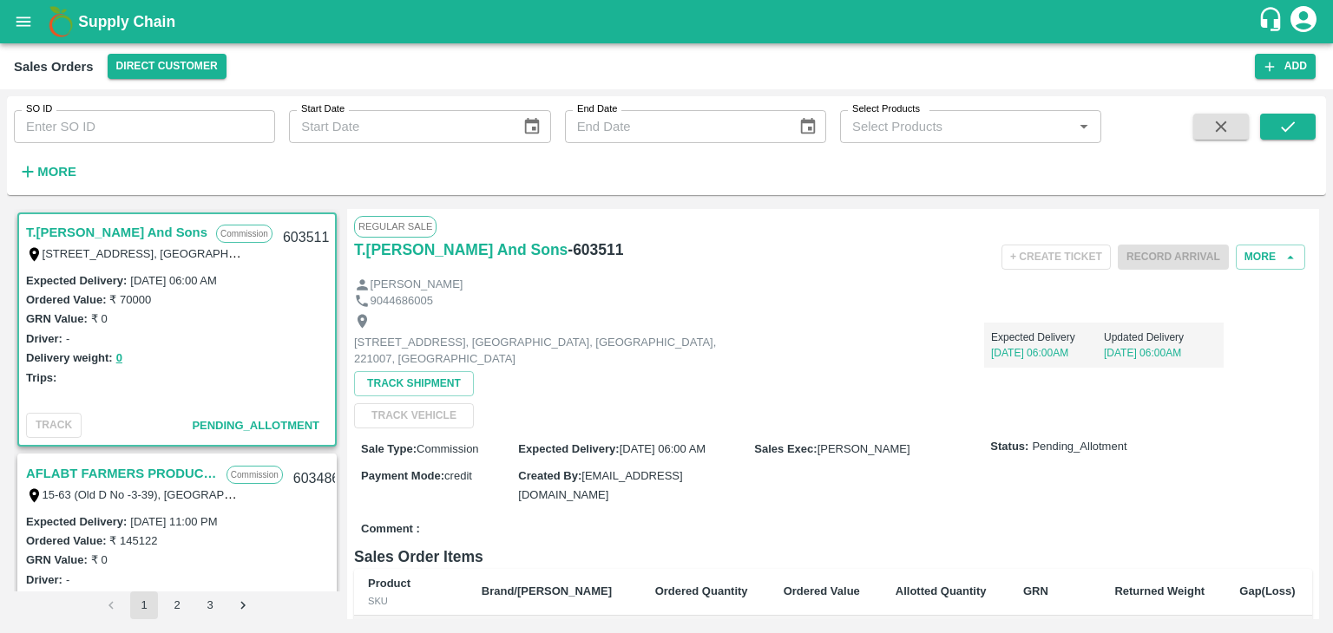
drag, startPoint x: 262, startPoint y: 282, endPoint x: 126, endPoint y: 280, distance: 136.2
click at [126, 280] on div "Expected Delivery : 05 Sep 2025, 06:00 AM" at bounding box center [177, 280] width 302 height 19
copy label "[DATE] 06:00 AM"
click at [758, 343] on div "Expected Delivery 05 Sep, 06:00AM Updated Delivery 05 Sep, 06:00AM" at bounding box center [983, 338] width 479 height 59
